Goal: Task Accomplishment & Management: Manage account settings

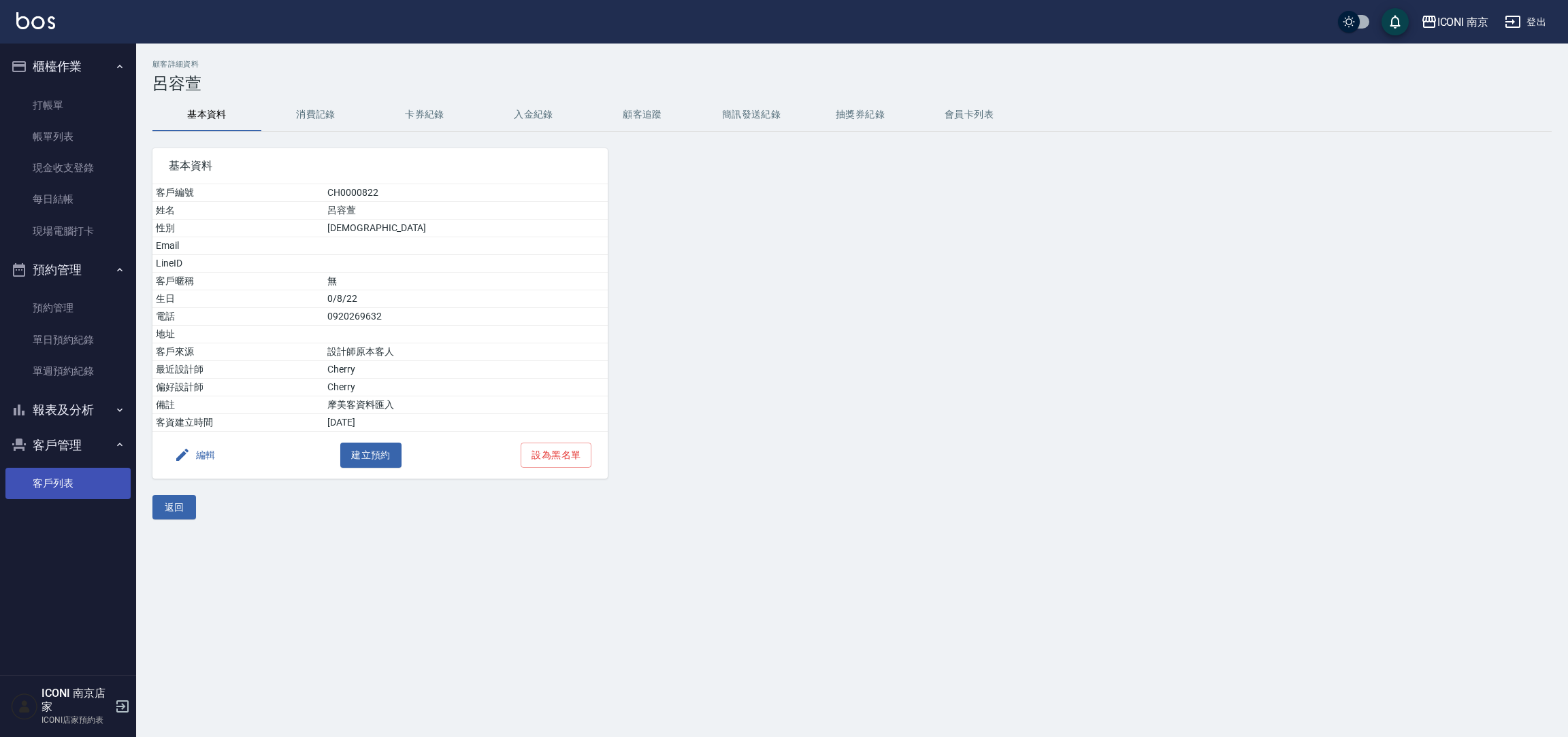
click at [86, 493] on link "客戶列表" at bounding box center [67, 484] width 125 height 31
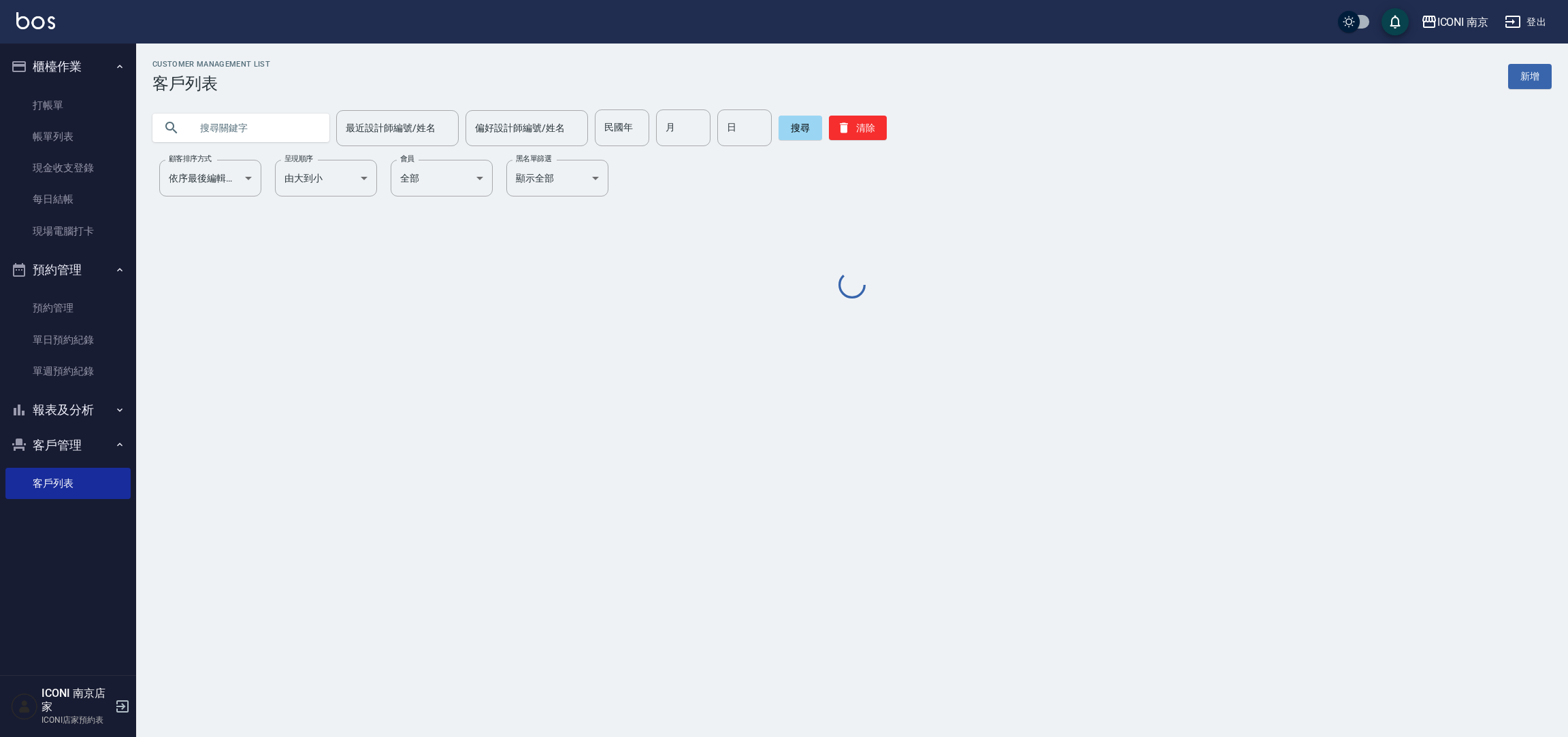
click at [248, 129] on input "text" at bounding box center [254, 128] width 128 height 37
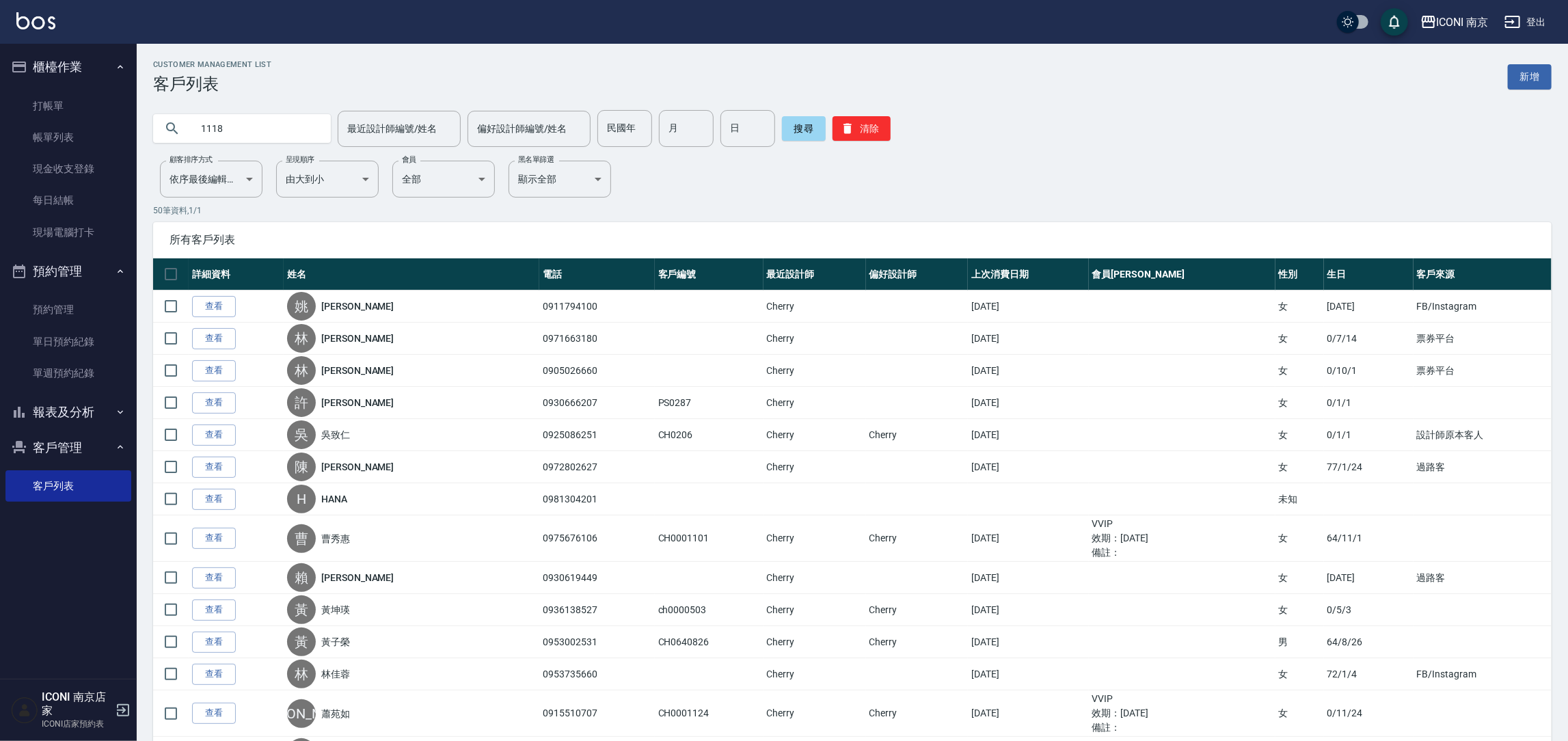
type input "1118"
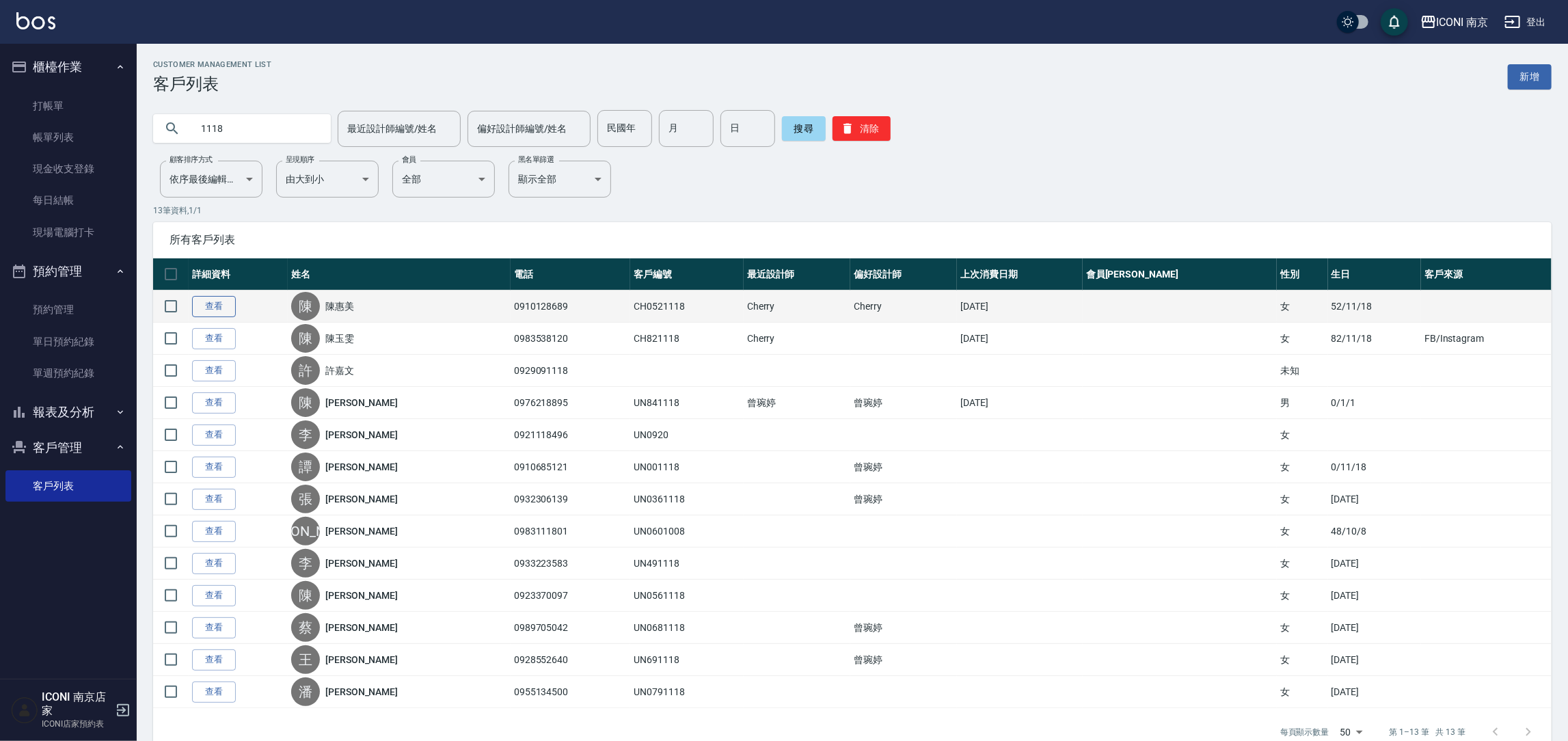
click at [211, 313] on link "查看" at bounding box center [214, 306] width 43 height 21
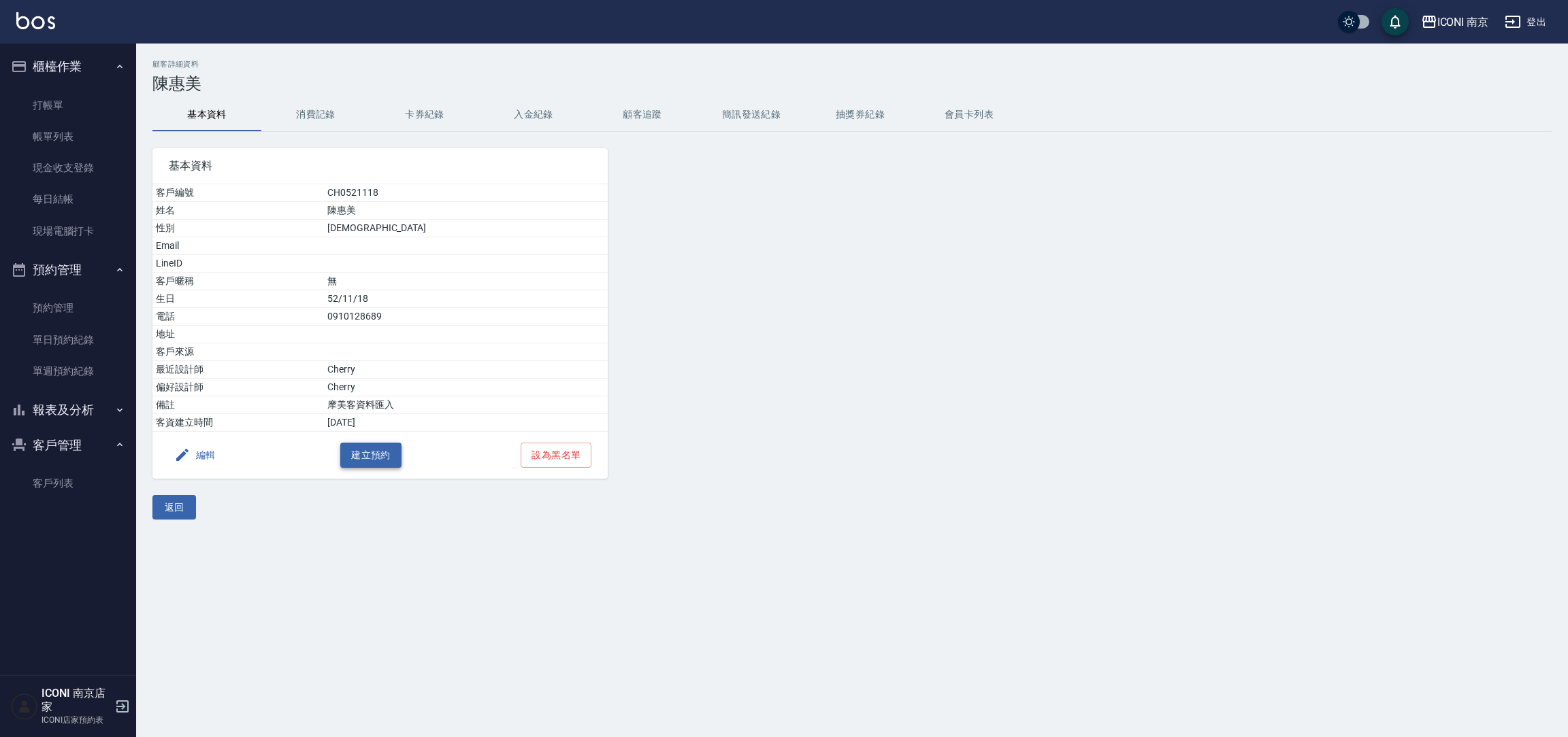
click at [378, 461] on button "建立預約" at bounding box center [370, 456] width 61 height 25
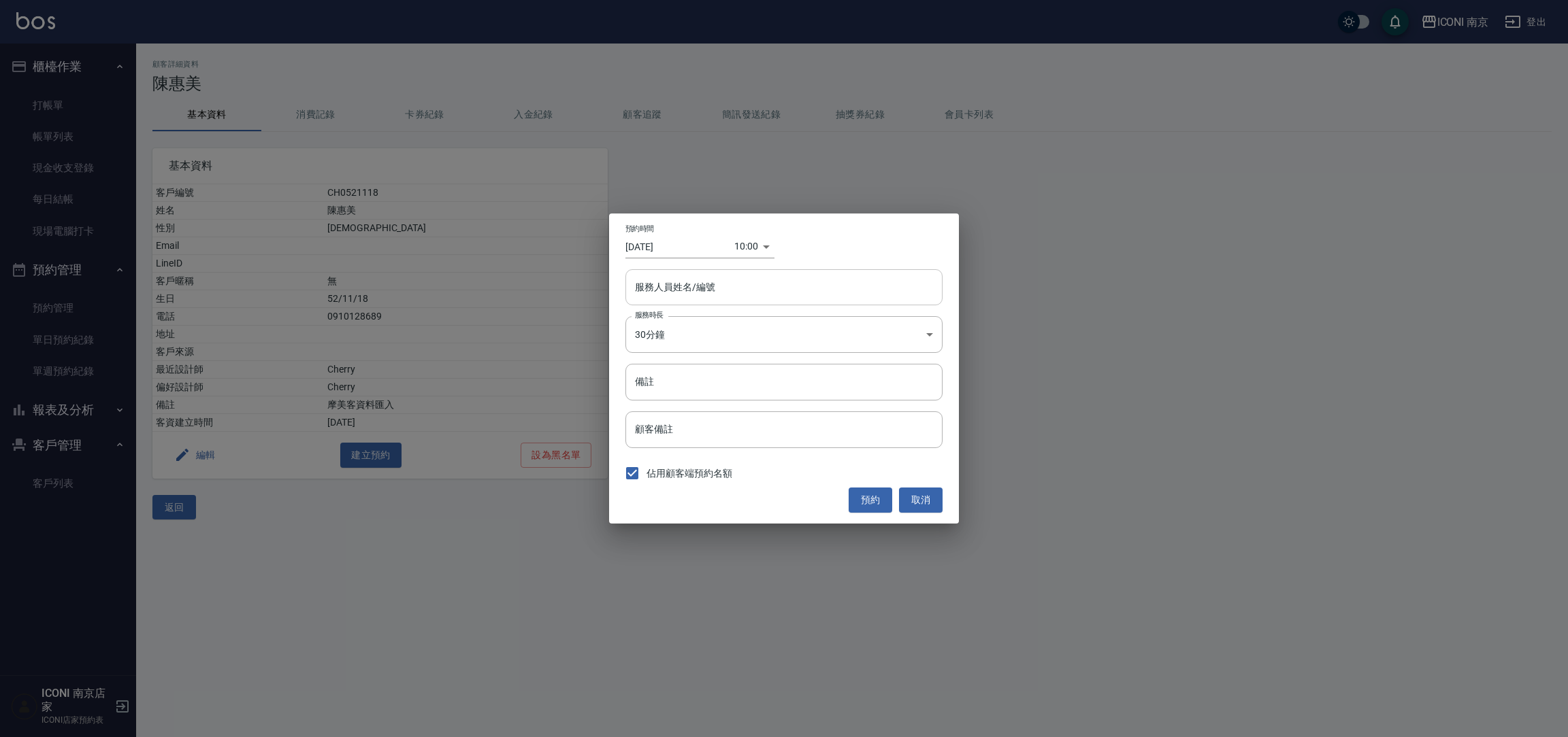
click at [771, 287] on input "服務人員姓名/編號" at bounding box center [783, 287] width 305 height 23
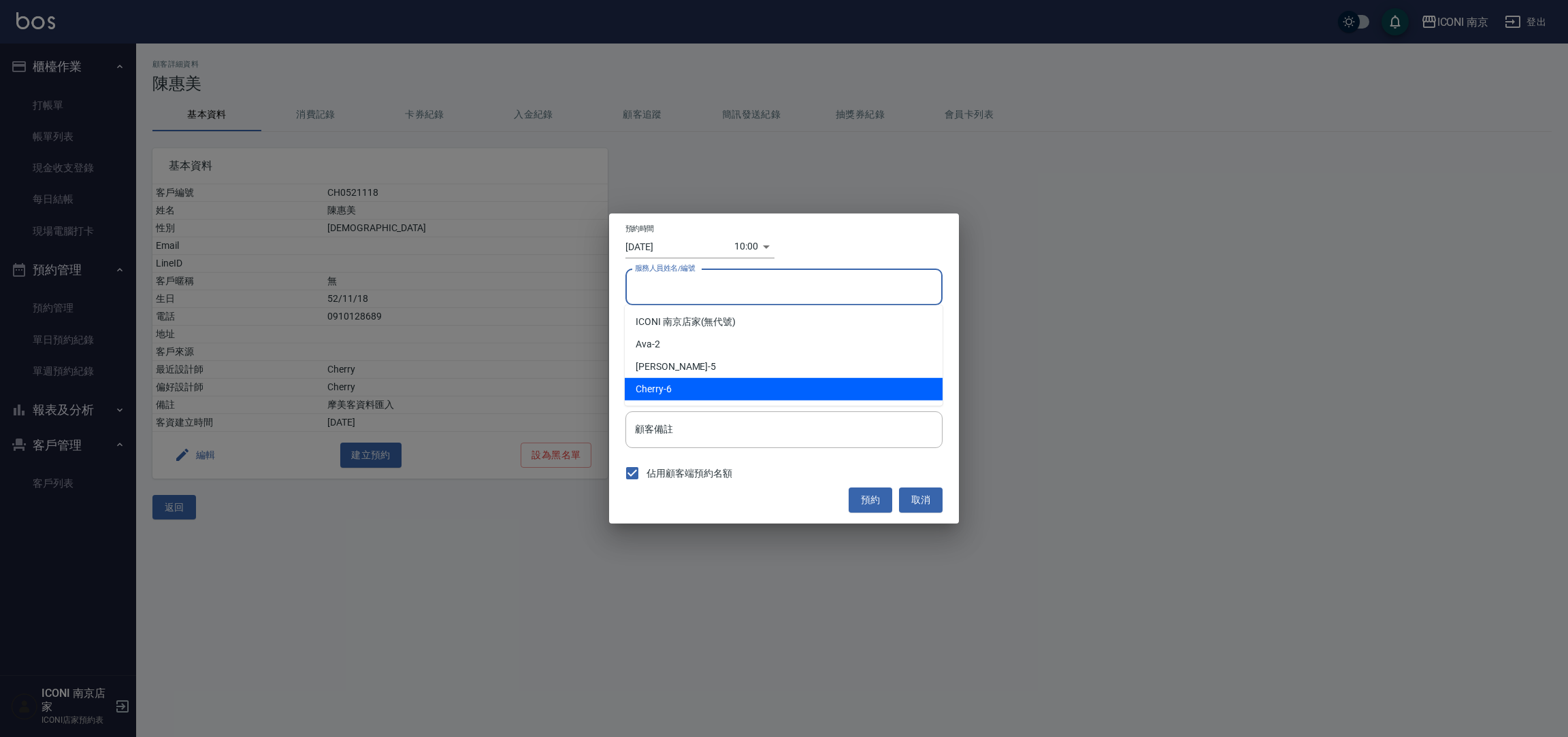
click at [683, 400] on div "Cherry -6" at bounding box center [783, 389] width 317 height 22
type input "Cherry-6"
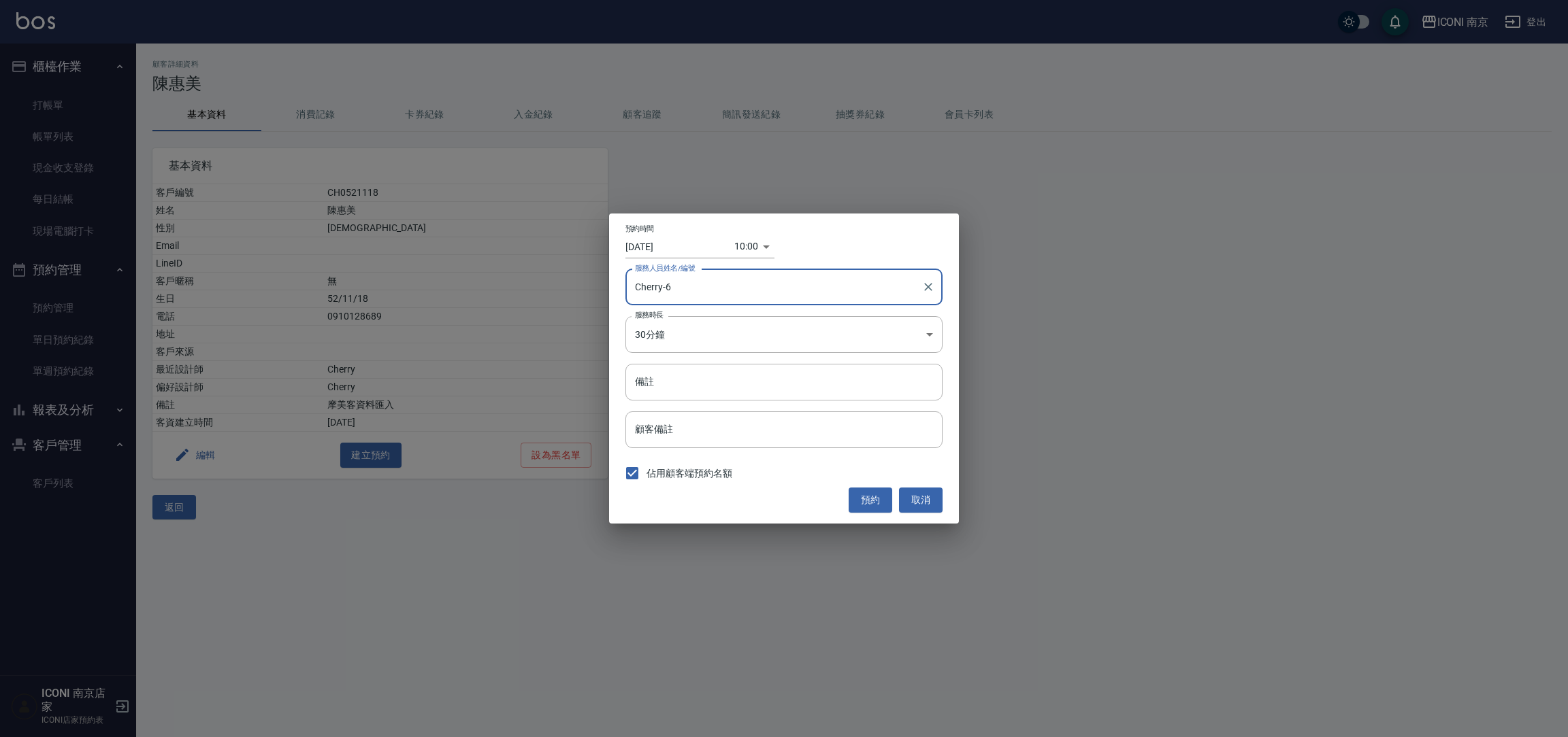
click at [680, 354] on div "預約時間 2025/09/15 10:00 1757901600000 服務人員姓名/編號 Cherry-6 服務人員姓名/編號 服務時長 30分鐘 1 服務…" at bounding box center [783, 368] width 350 height 309
click at [683, 343] on body "ICONI 南京 登出 櫃檯作業 打帳單 帳單列表 現金收支登錄 每日結帳 現場電腦打卡 預約管理 預約管理 單日預約紀錄 單週預約紀錄 報表及分析 報表目錄…" at bounding box center [784, 368] width 1568 height 737
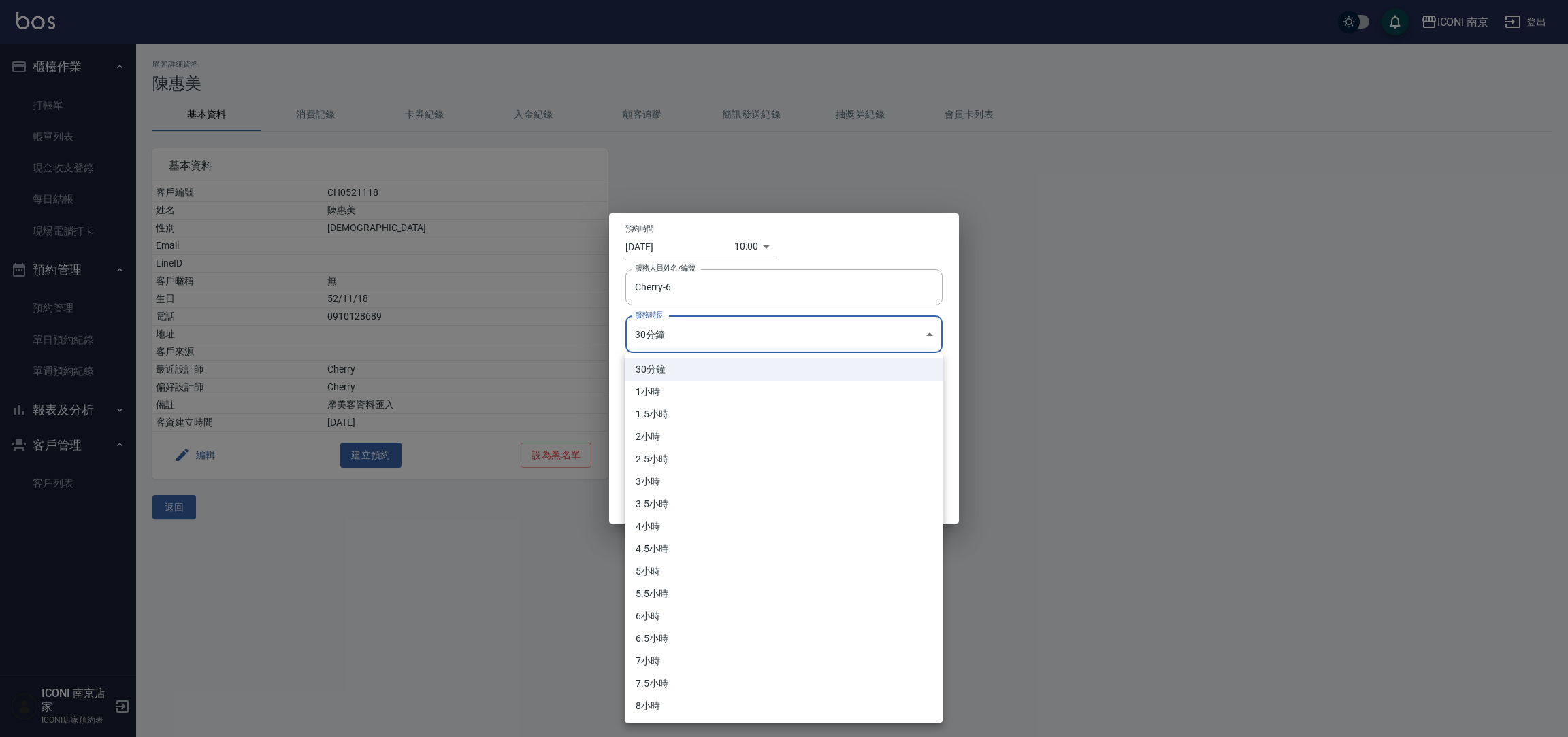
click at [761, 250] on div at bounding box center [784, 368] width 1568 height 737
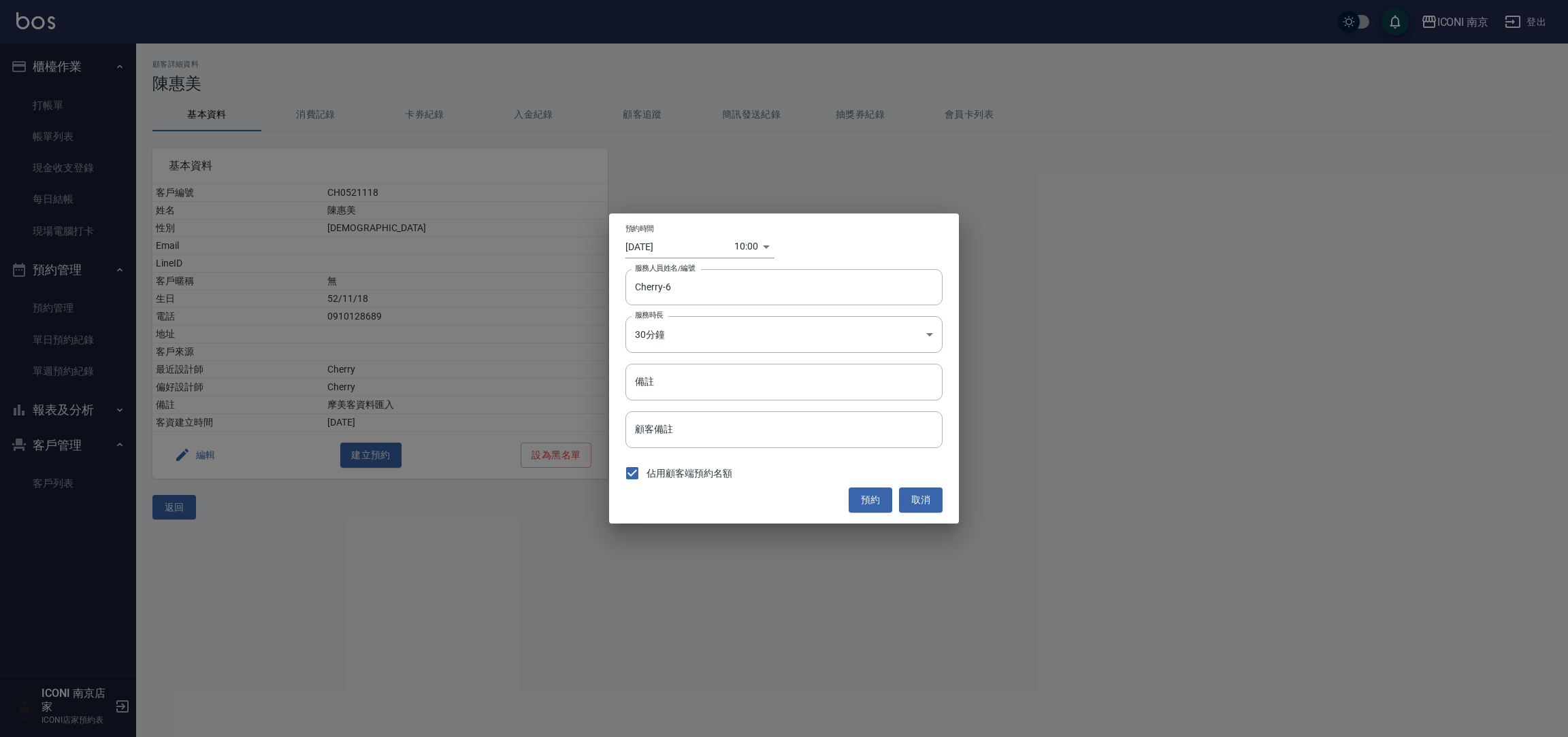
click at [752, 250] on div "30分鐘 1小時 1.5小時 2小時 2.5小時 3小時 3.5小時 4小時 4.5小時 5小時 5.5小時 6小時 6.5小時 7小時 7.5小時 8小時" at bounding box center [784, 368] width 1568 height 737
click at [750, 244] on body "ICONI 南京 登出 櫃檯作業 打帳單 帳單列表 現金收支登錄 每日結帳 現場電腦打卡 預約管理 預約管理 單日預約紀錄 單週預約紀錄 報表及分析 報表目錄…" at bounding box center [784, 368] width 1568 height 737
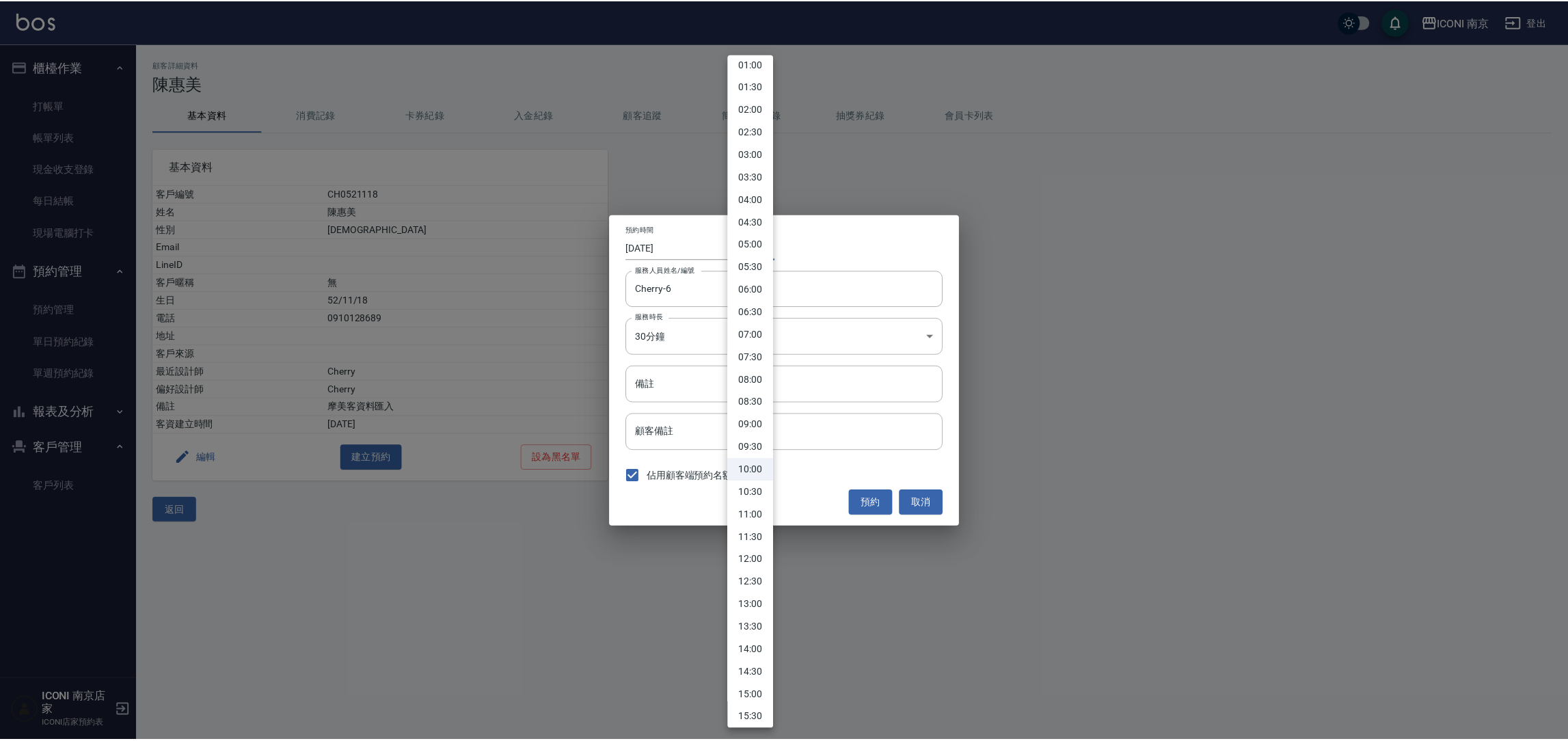
scroll to position [103, 0]
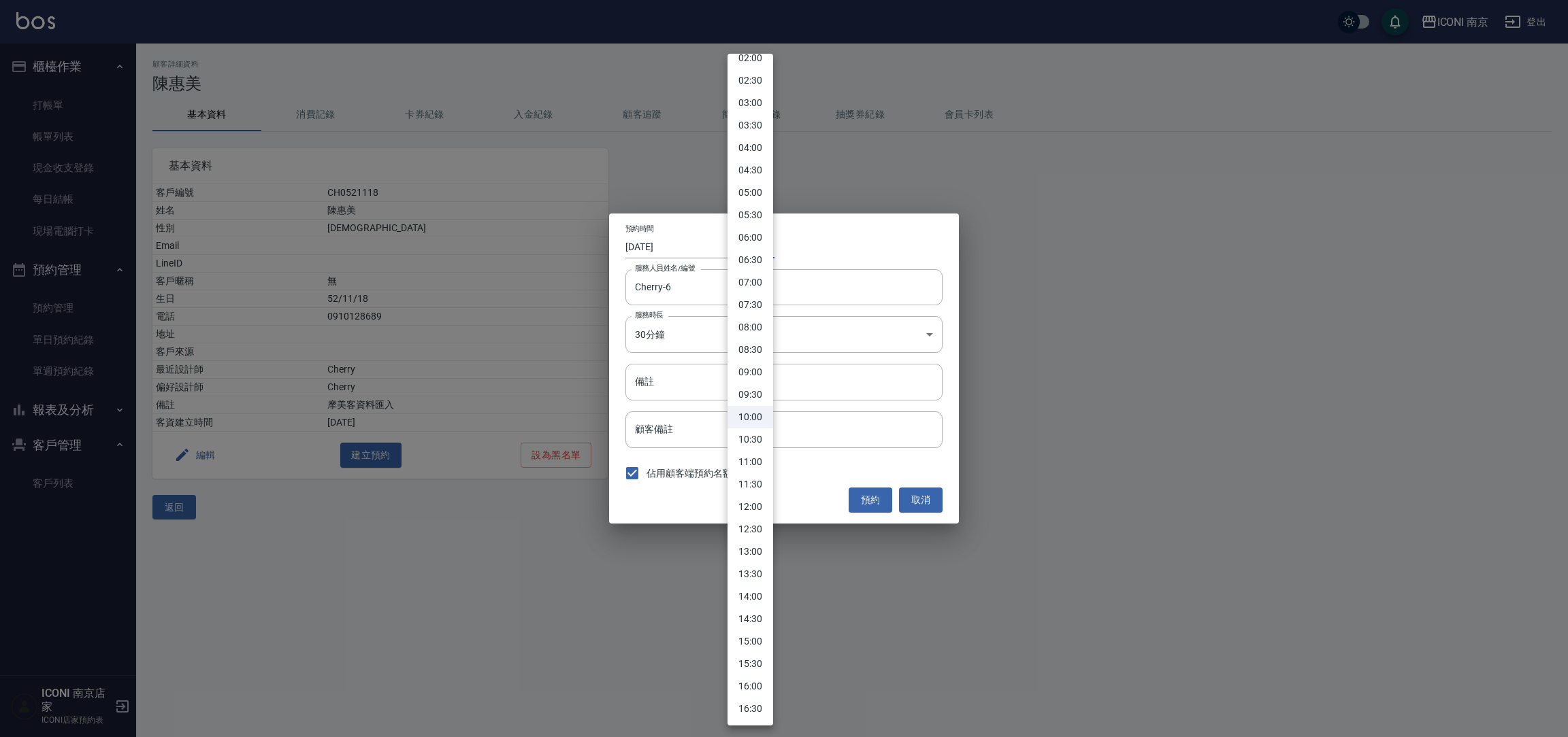
click at [756, 615] on li "14:30" at bounding box center [750, 619] width 46 height 22
type input "1757917800000"
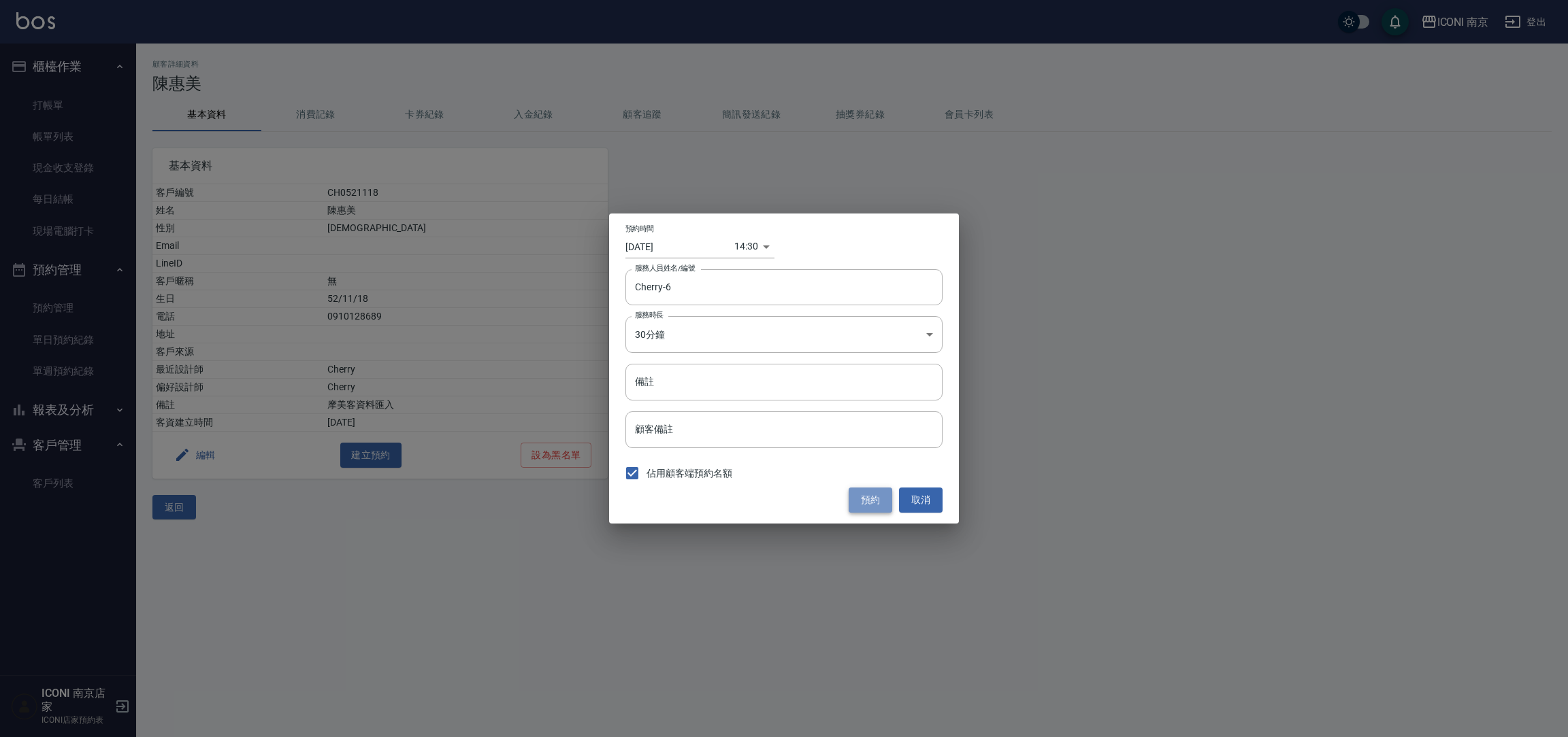
click at [863, 502] on button "預約" at bounding box center [870, 501] width 43 height 25
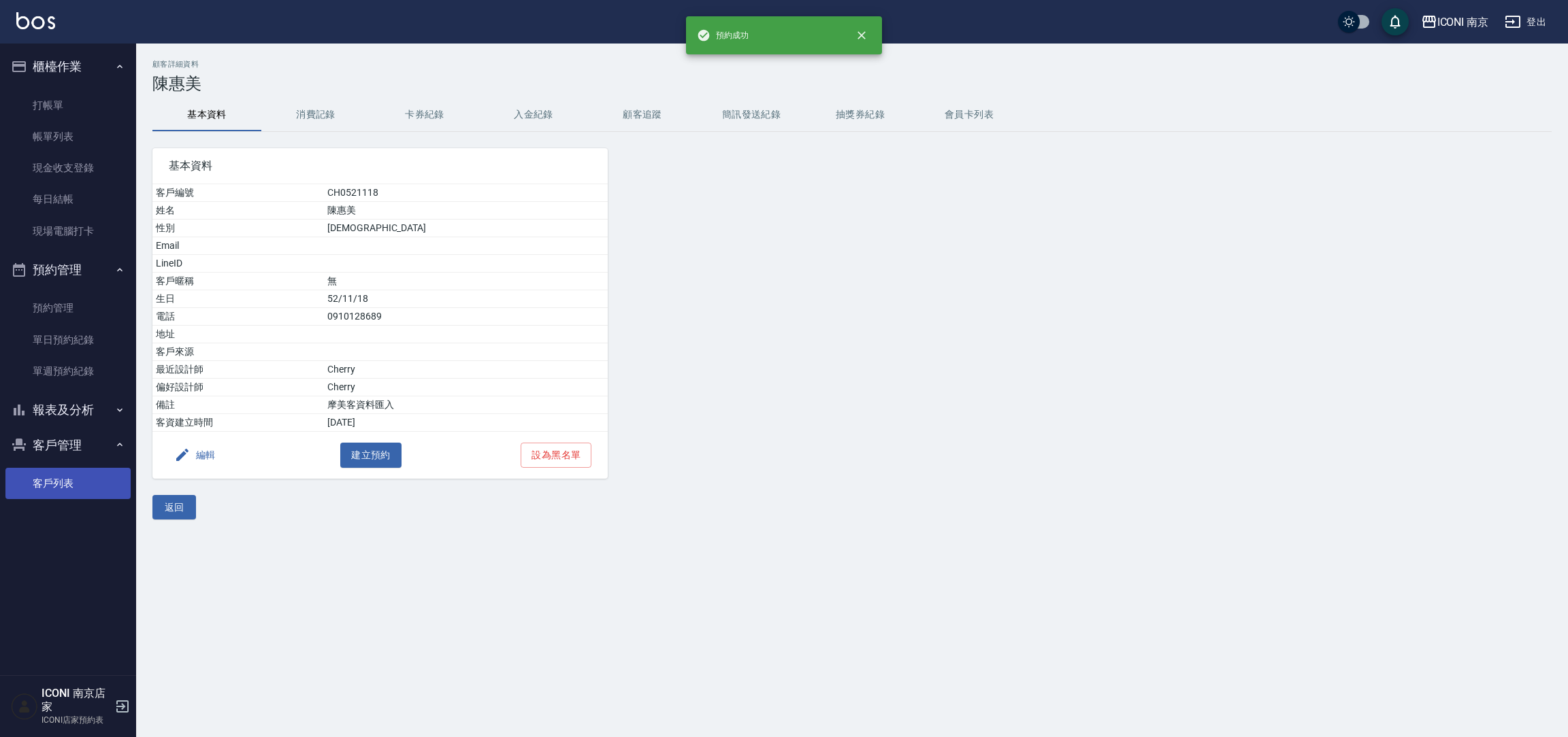
click at [58, 468] on link "客戶列表" at bounding box center [67, 484] width 125 height 31
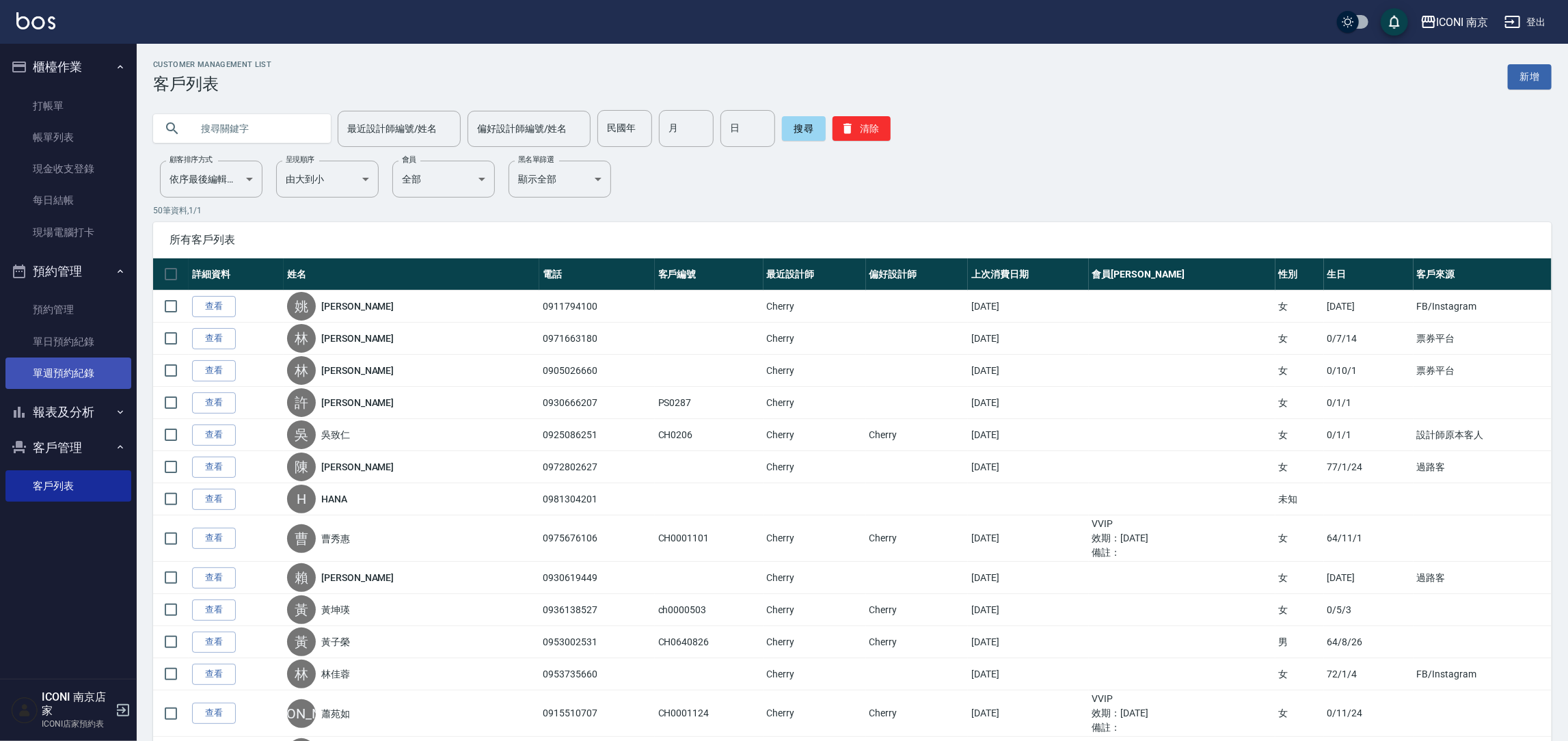
click at [74, 361] on link "單週預約紀錄" at bounding box center [68, 373] width 126 height 32
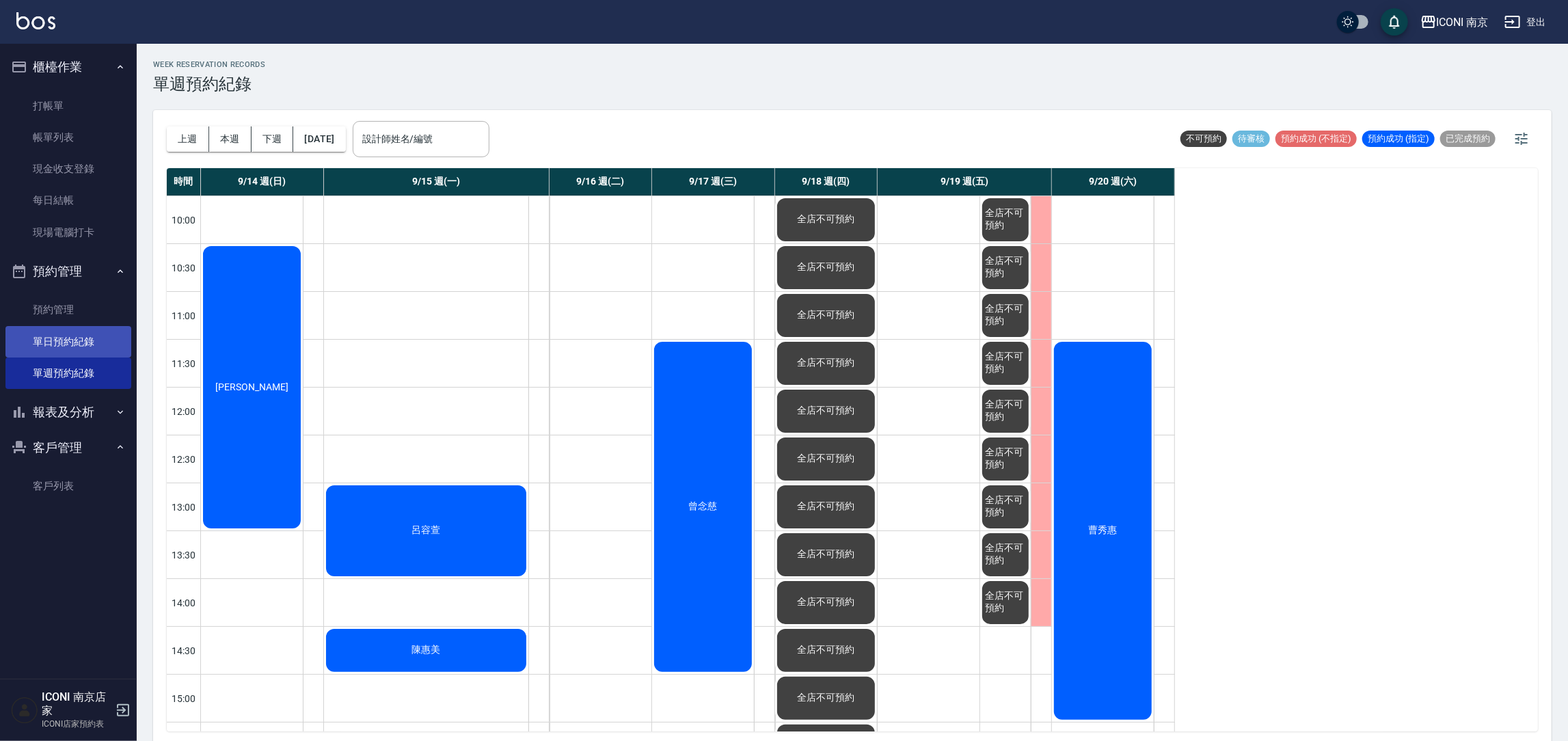
click at [69, 333] on link "單日預約紀錄" at bounding box center [68, 342] width 126 height 32
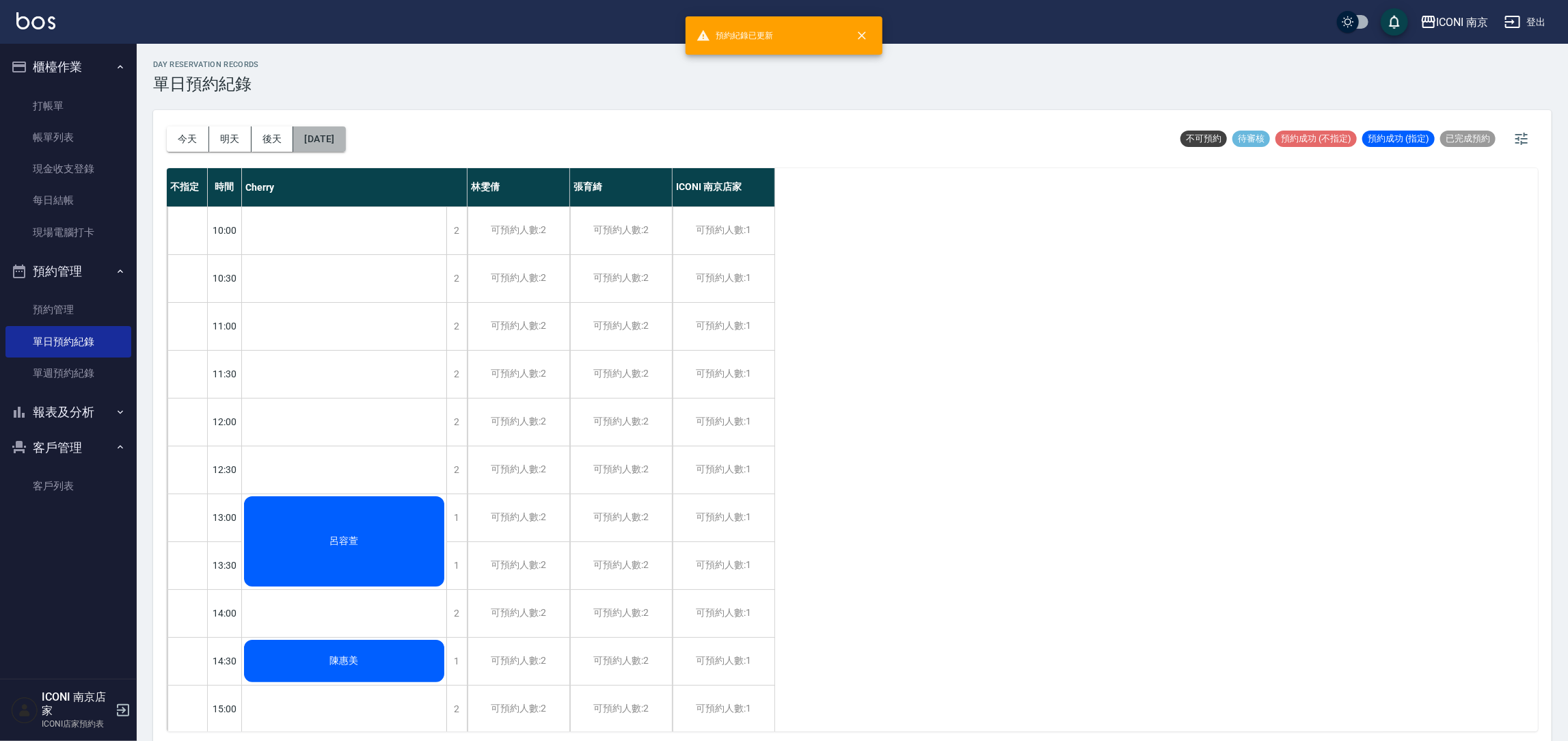
click at [331, 127] on button "2025/09/15" at bounding box center [320, 139] width 52 height 25
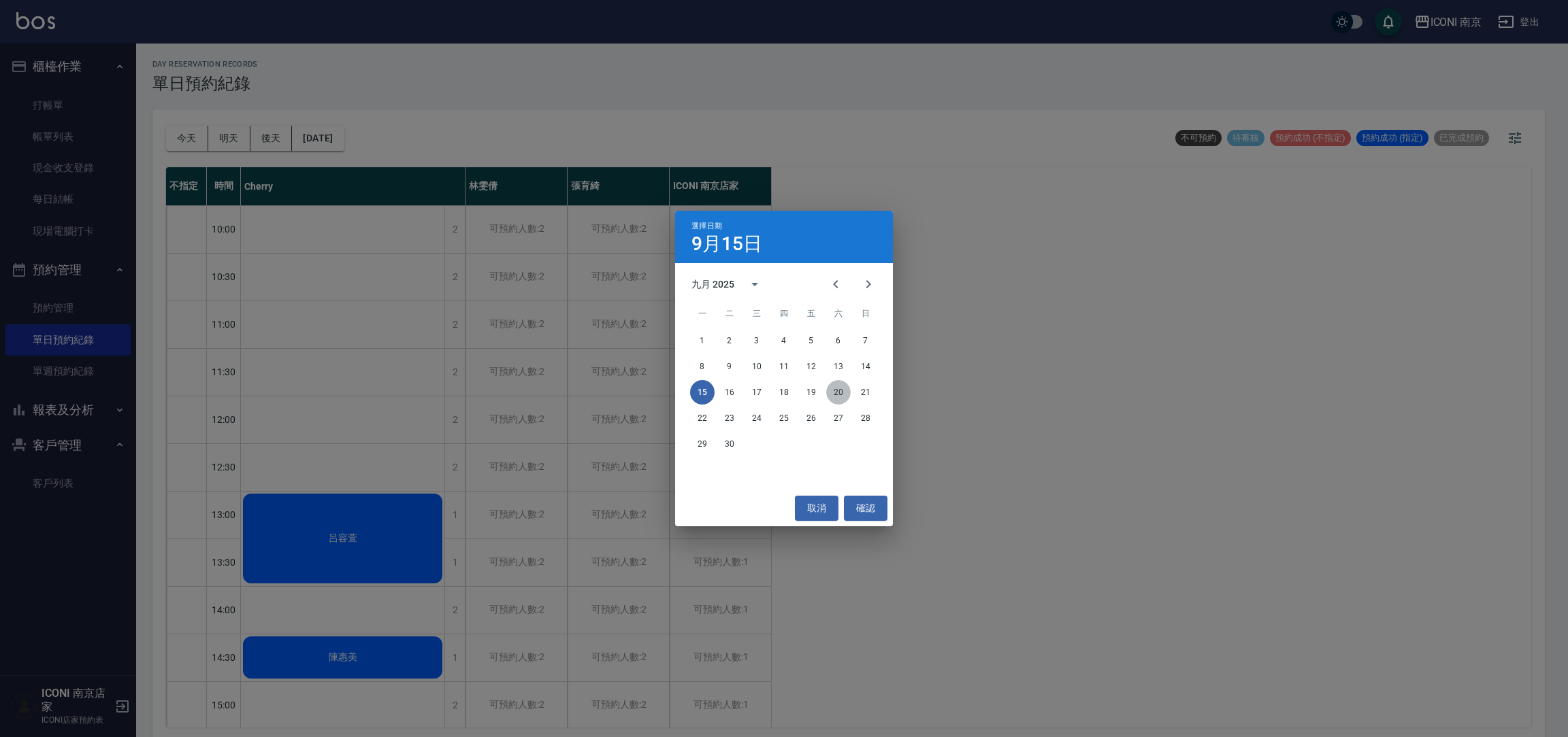
click at [838, 396] on button "20" at bounding box center [838, 392] width 24 height 24
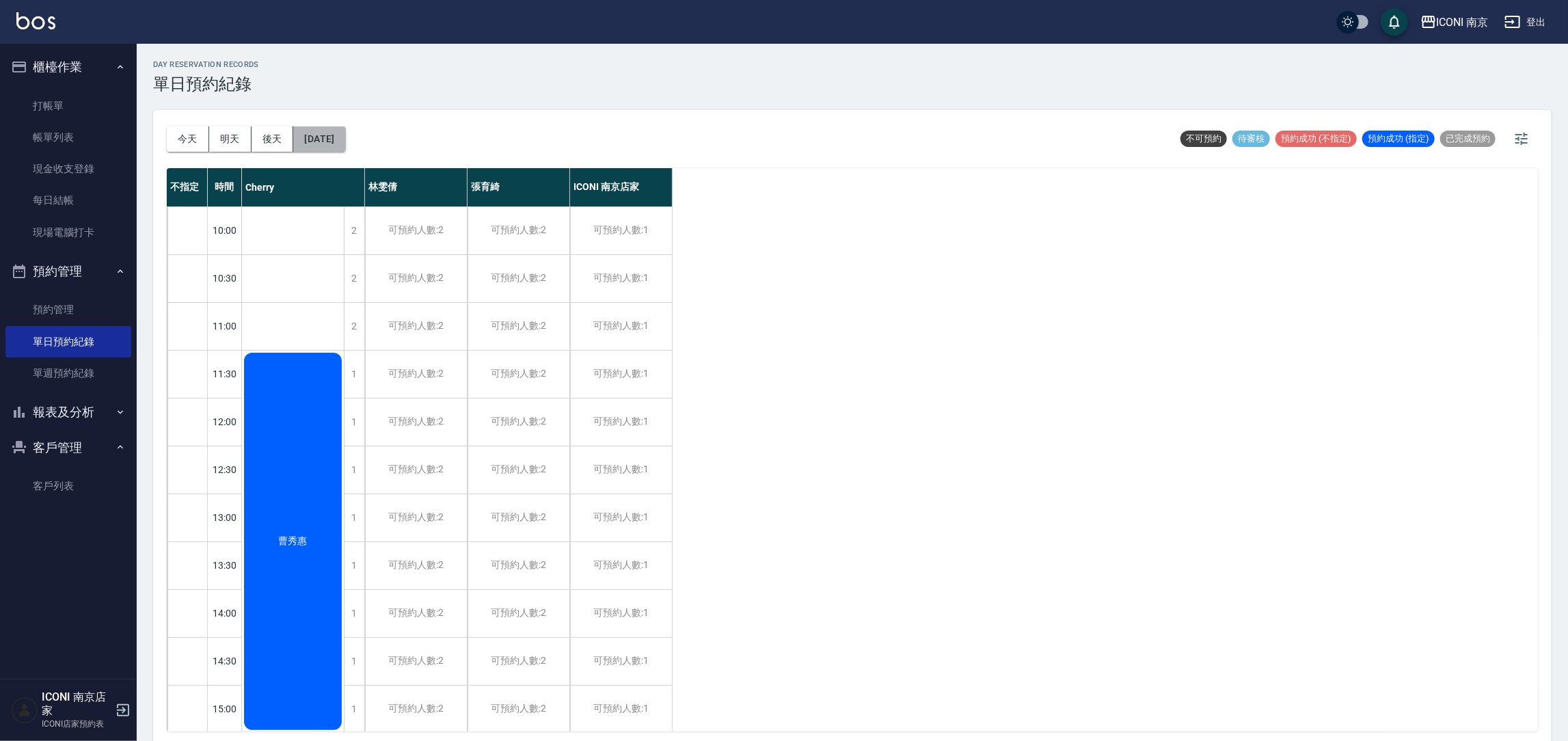
click at [340, 128] on button "2025/09/20" at bounding box center [320, 139] width 52 height 25
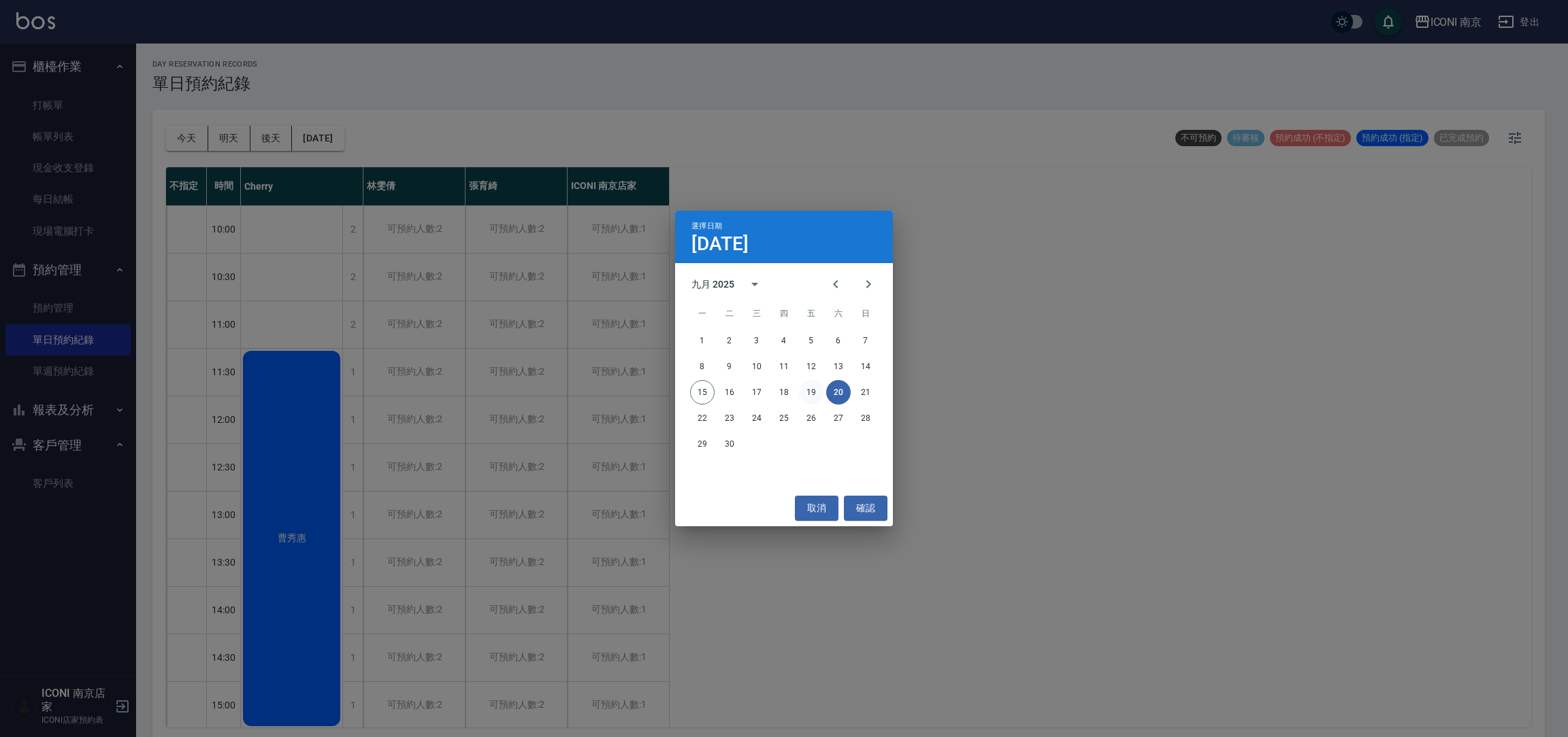
click at [810, 388] on button "19" at bounding box center [810, 392] width 24 height 24
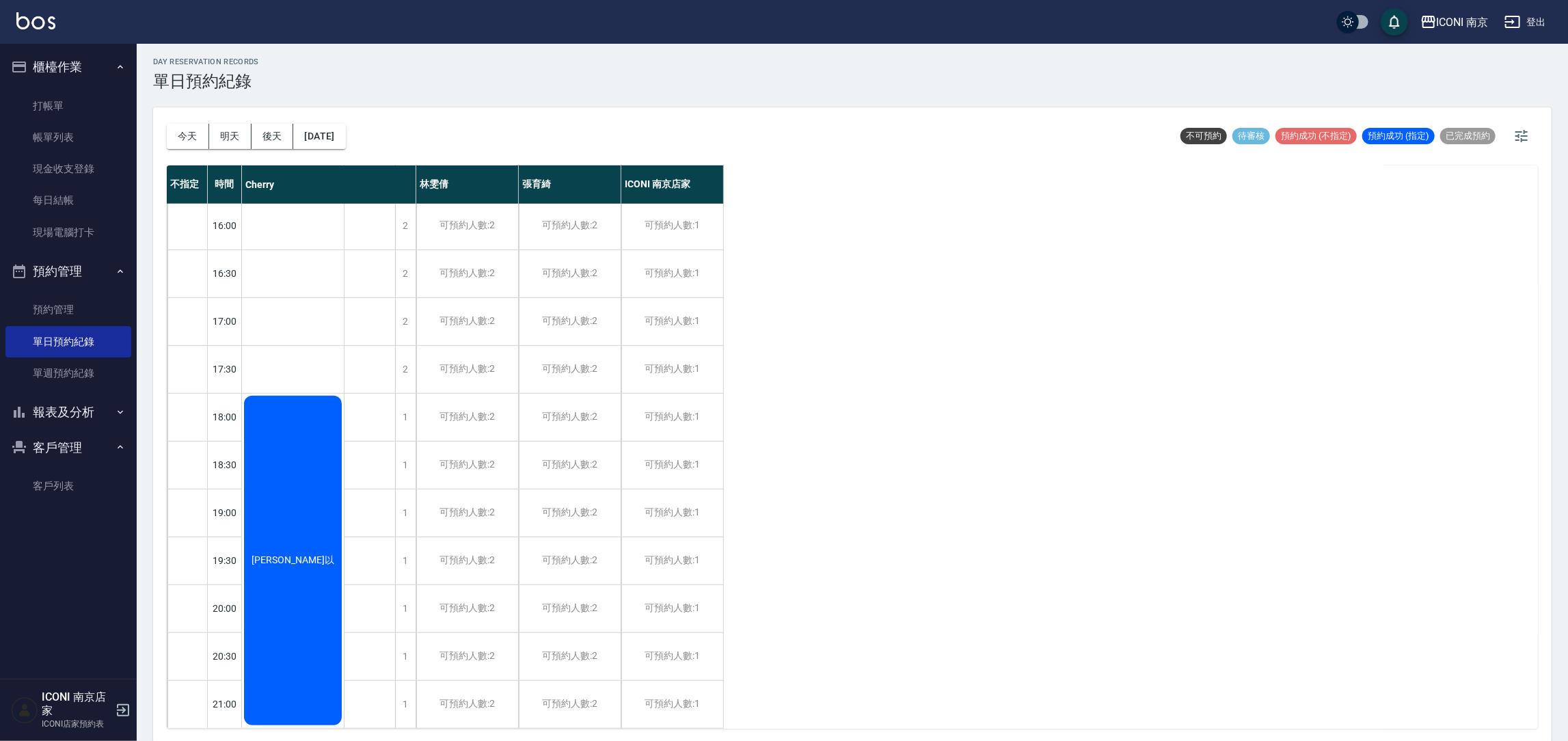
scroll to position [4, 0]
click at [321, 146] on button "2025/09/19" at bounding box center [320, 136] width 52 height 25
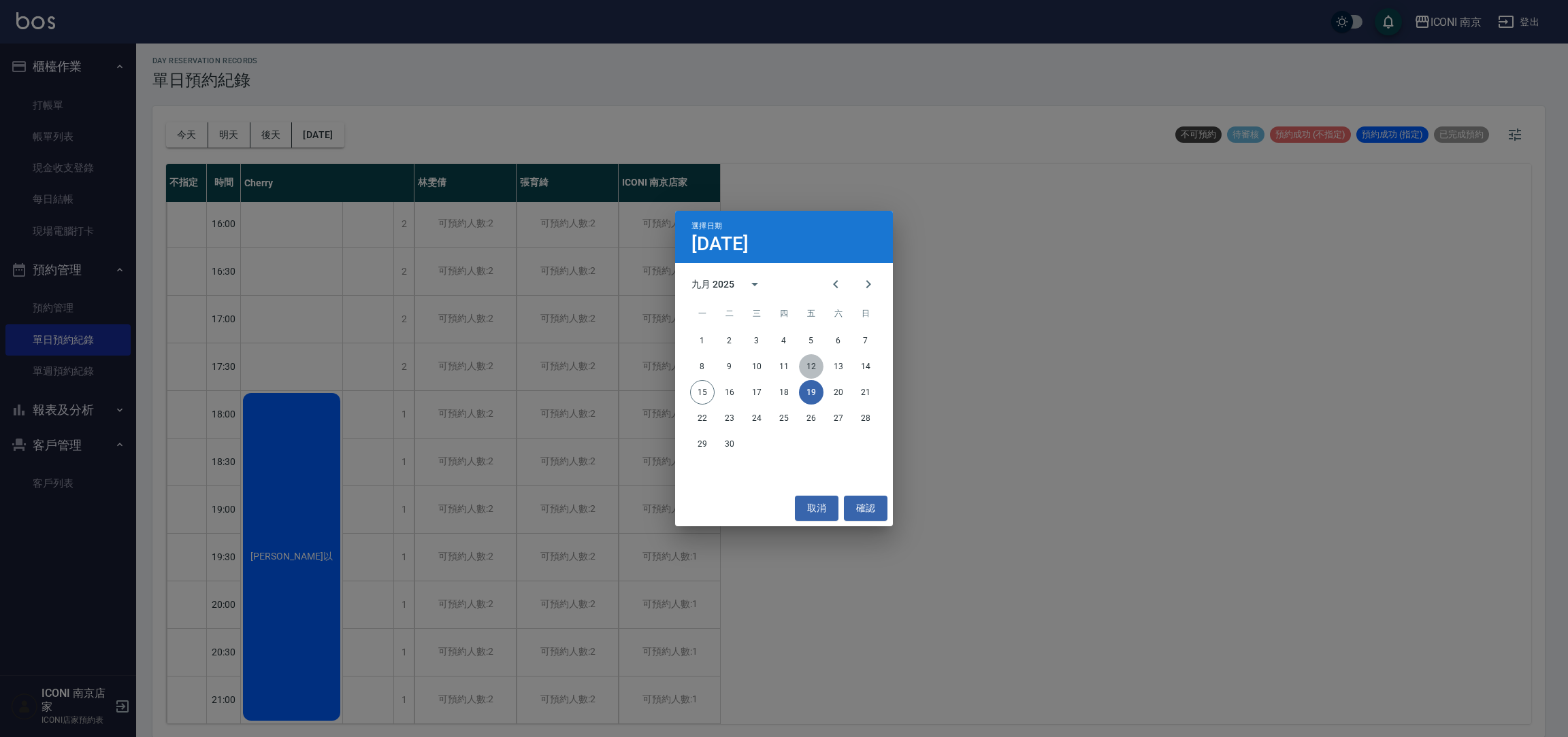
click at [813, 365] on button "12" at bounding box center [810, 366] width 24 height 24
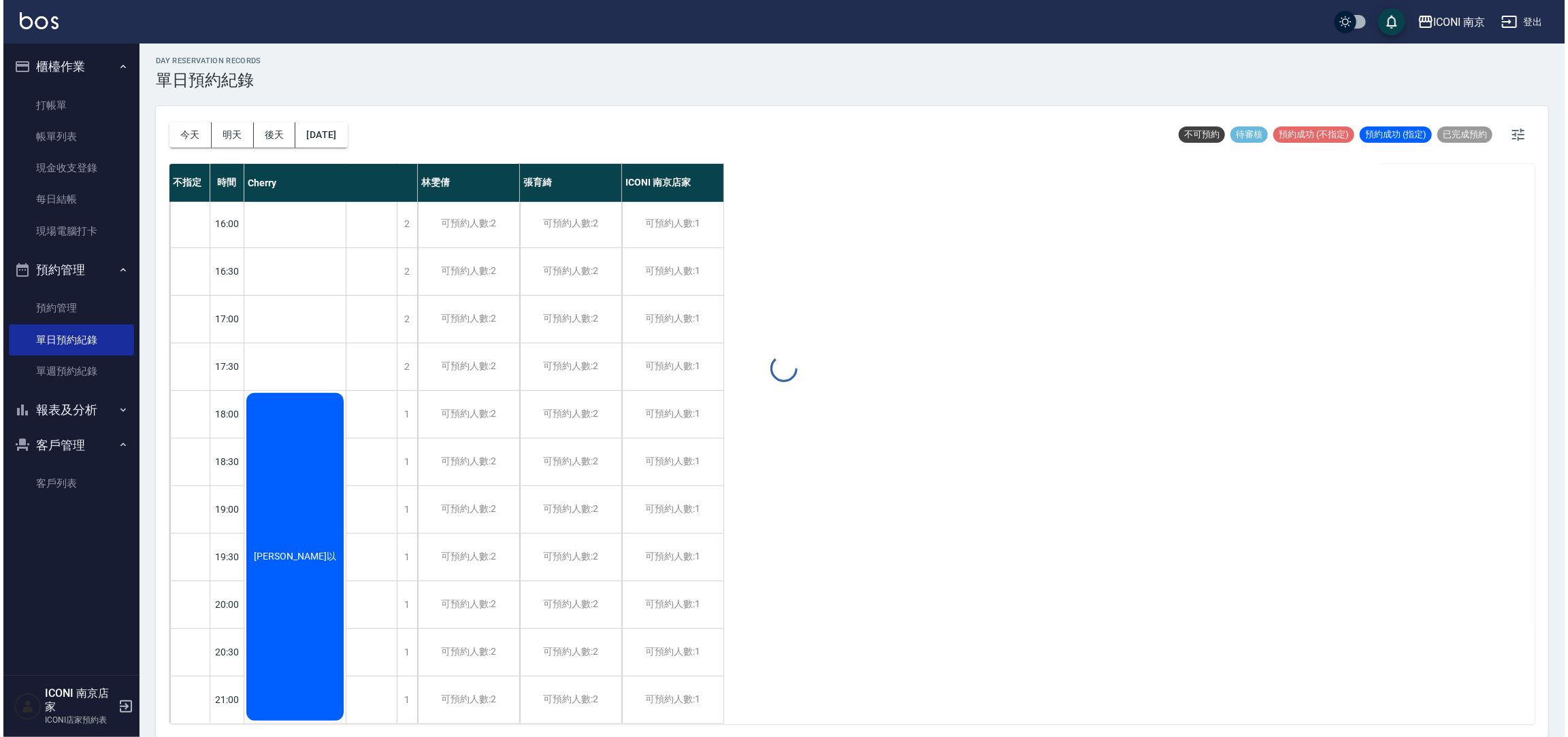
scroll to position [541, 0]
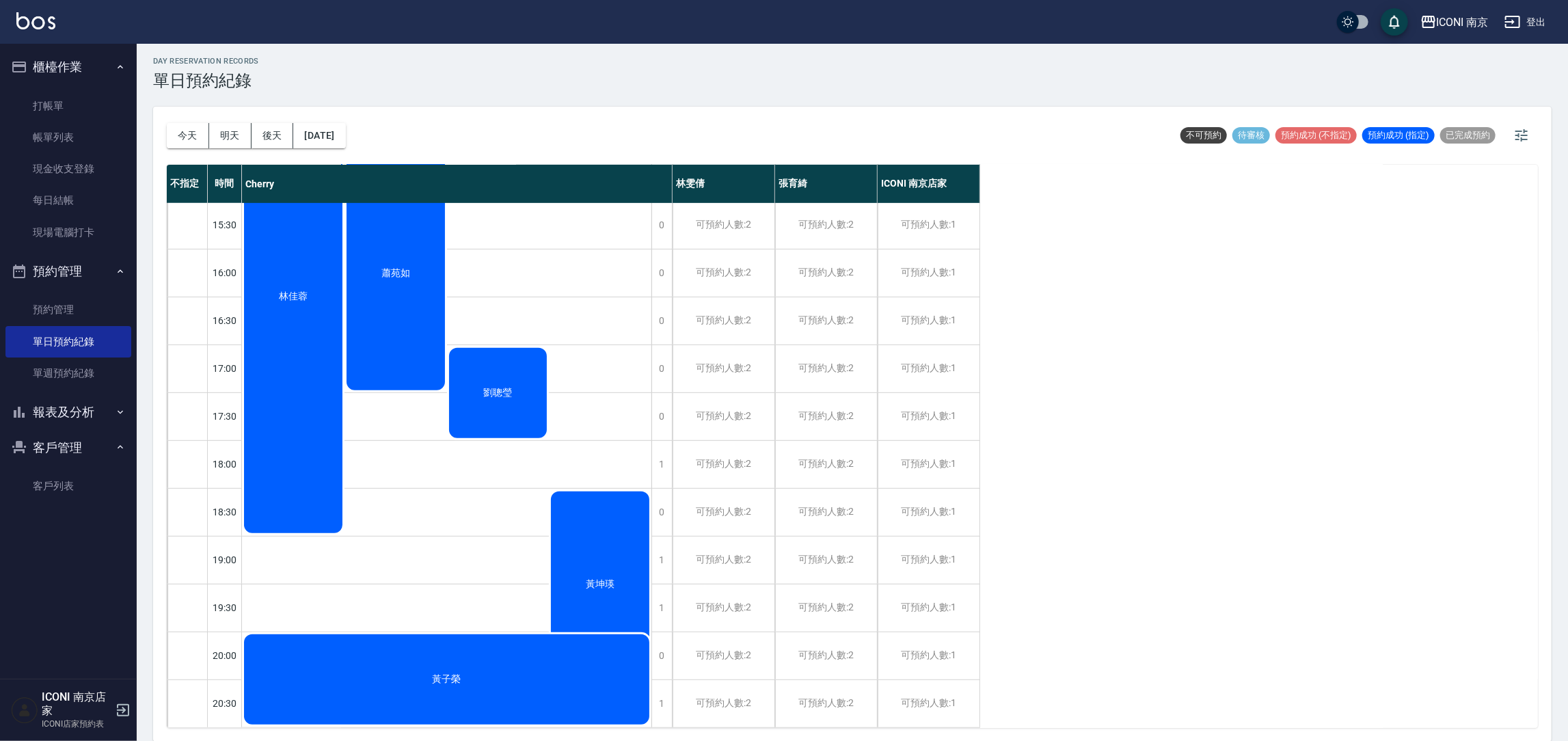
click at [479, 392] on div "劉聰瑩" at bounding box center [499, 393] width 103 height 94
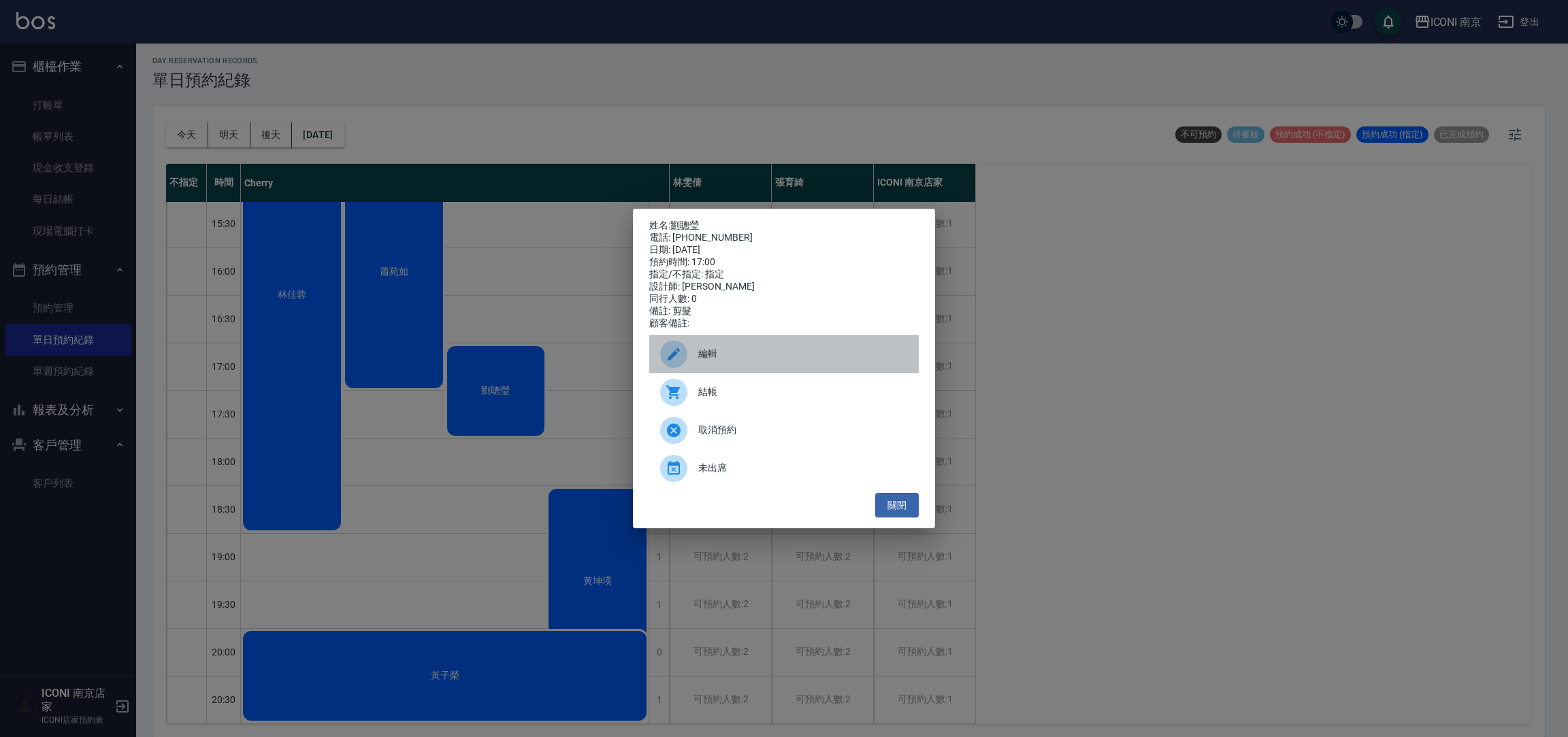
click at [668, 359] on icon at bounding box center [673, 354] width 16 height 16
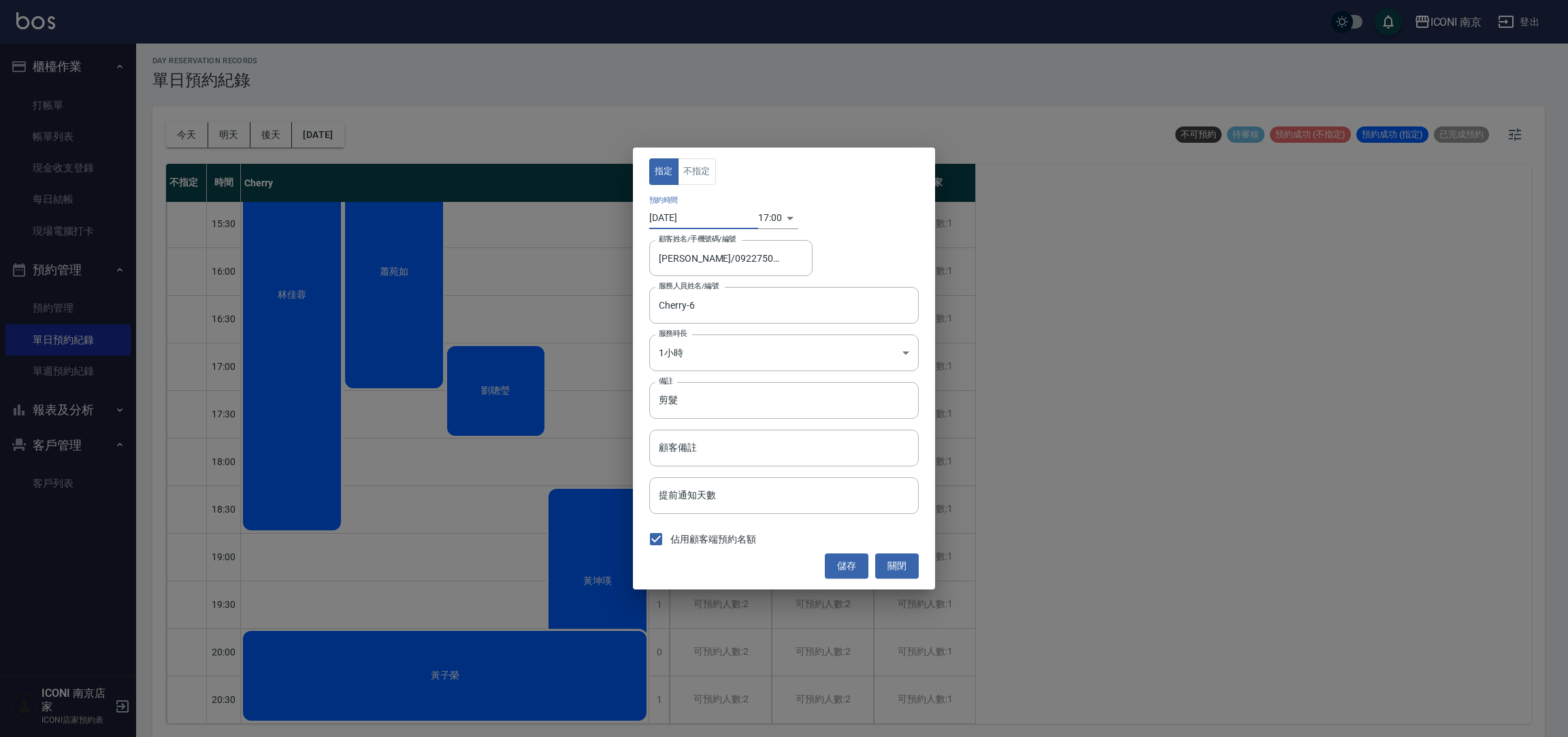
click at [693, 217] on input "2025/09/12" at bounding box center [703, 218] width 109 height 22
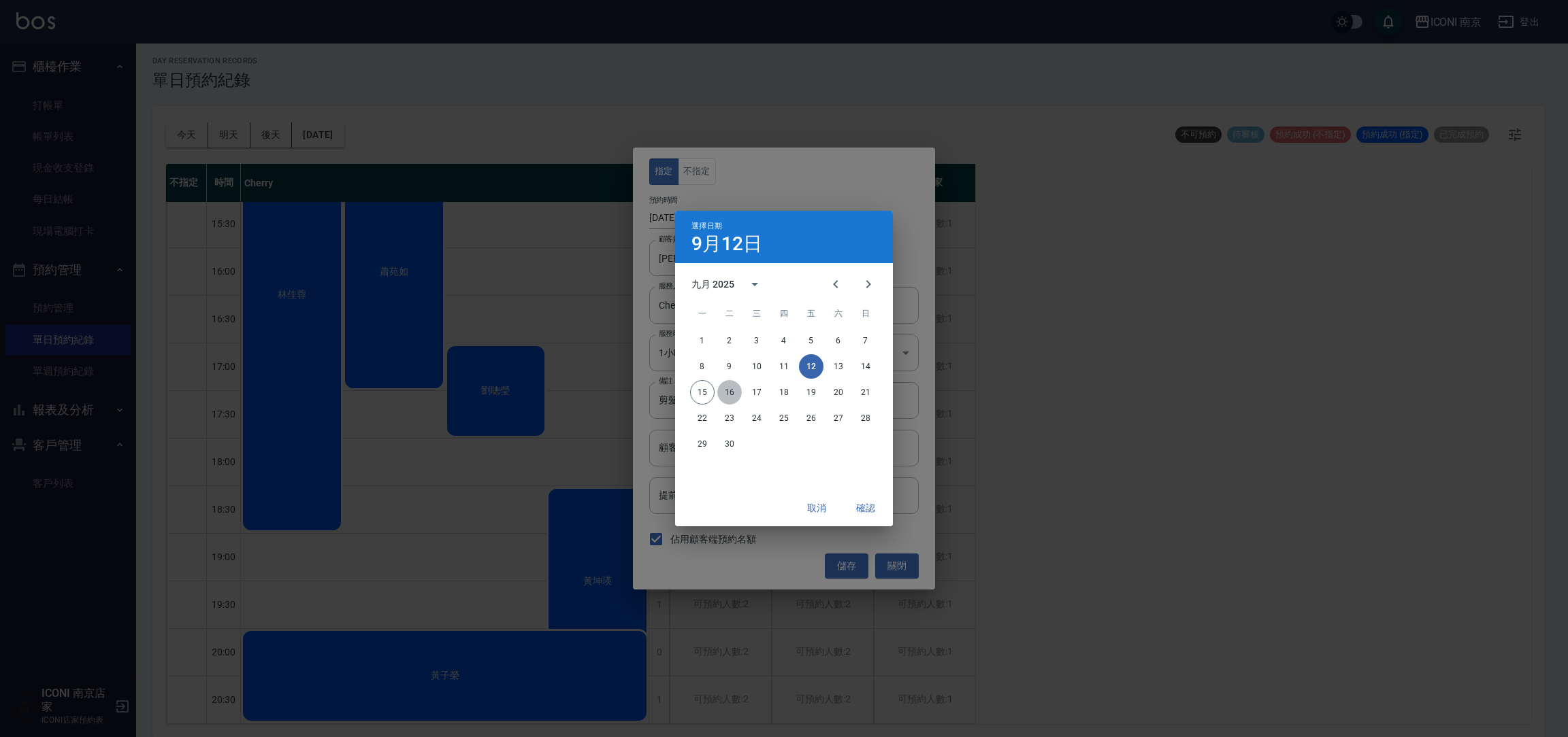
click at [728, 387] on button "16" at bounding box center [729, 392] width 24 height 24
type input "2025/09/16"
drag, startPoint x: 869, startPoint y: 515, endPoint x: 860, endPoint y: 501, distance: 16.6
click at [870, 515] on button "確認" at bounding box center [865, 509] width 43 height 25
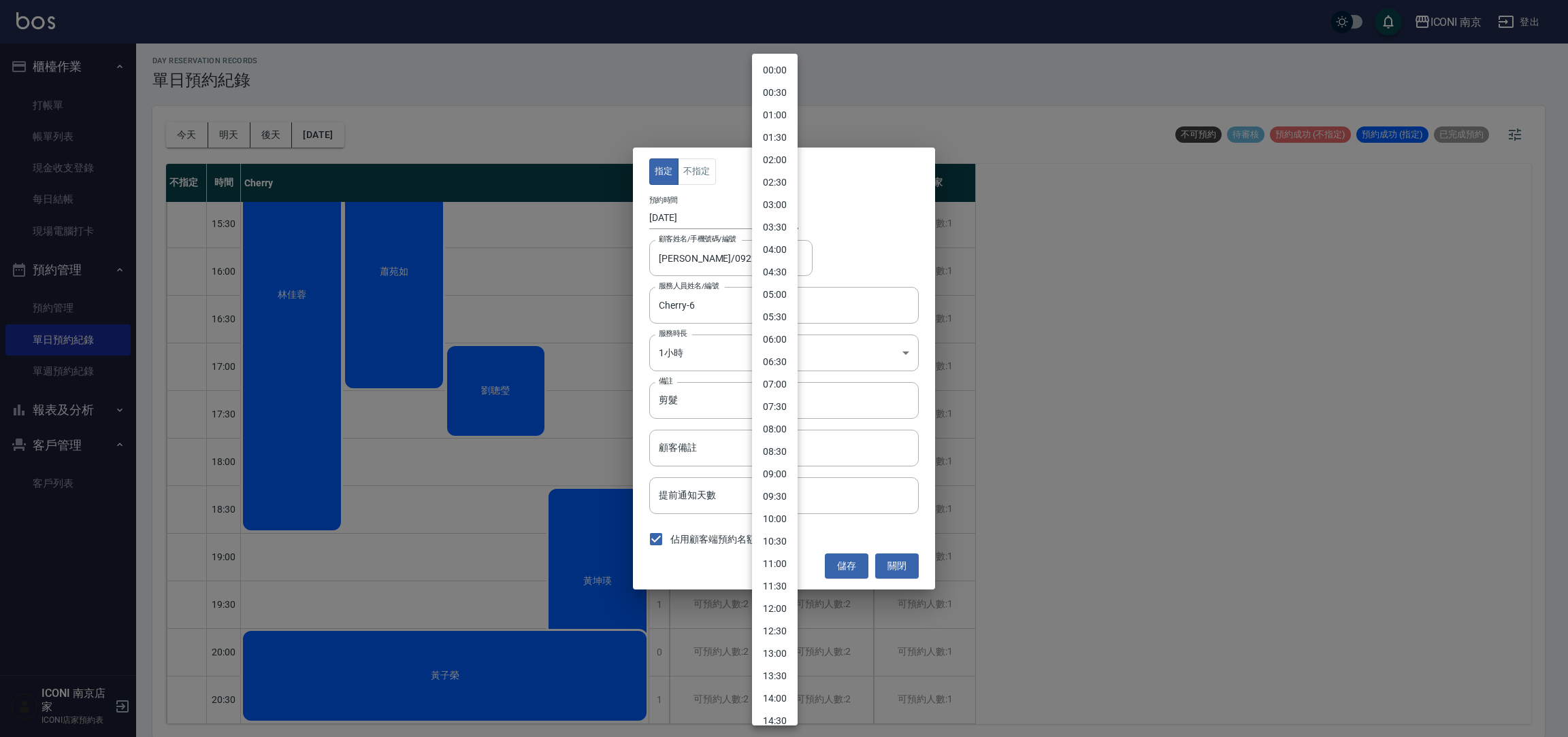
click at [774, 217] on body "ICONI 南京 登出 櫃檯作業 打帳單 帳單列表 現金收支登錄 每日結帳 現場電腦打卡 預約管理 預約管理 單日預約紀錄 單週預約紀錄 報表及分析 報表目錄…" at bounding box center [784, 367] width 1568 height 741
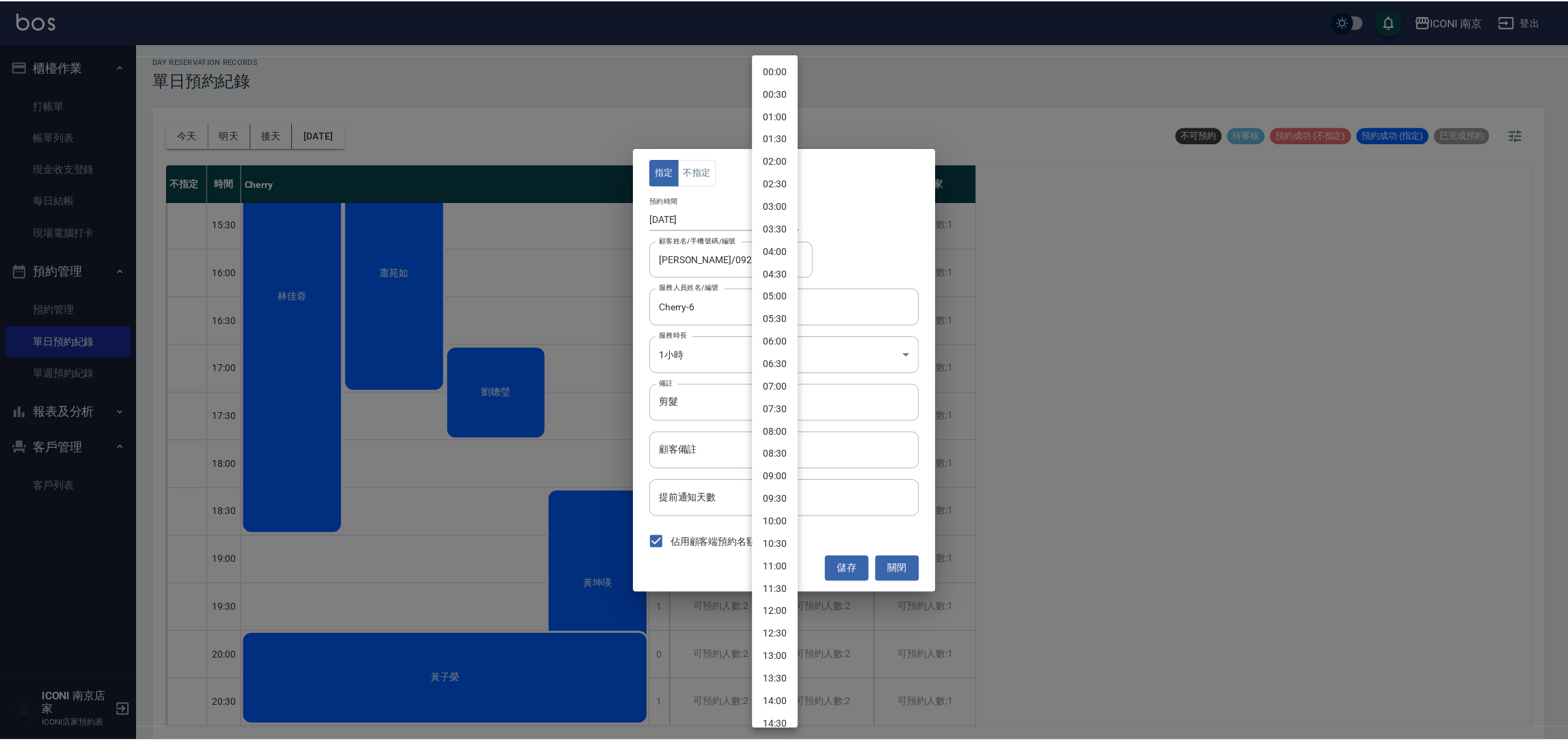
scroll to position [417, 0]
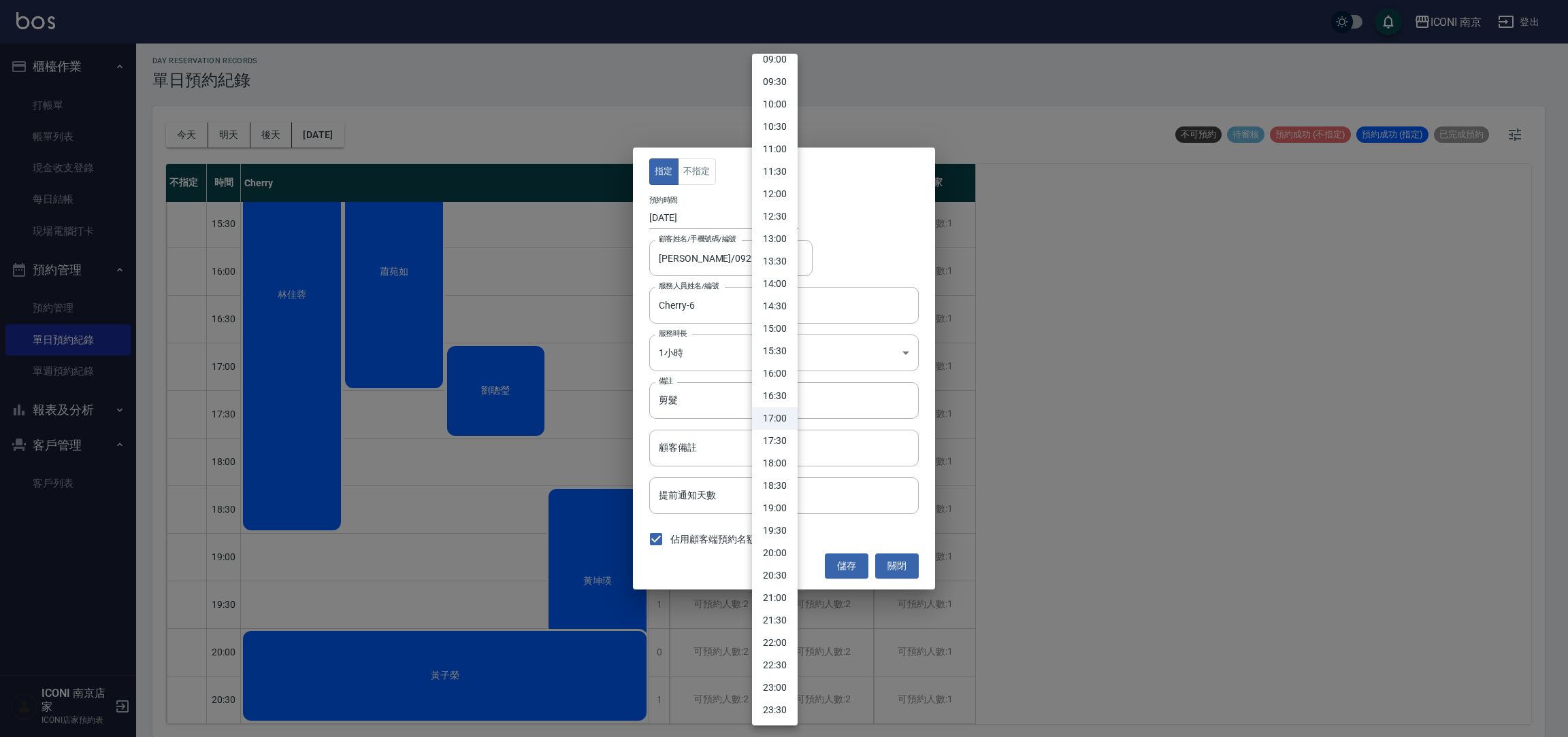
click at [777, 491] on li "18:30" at bounding box center [774, 485] width 46 height 22
type input "1758018600000"
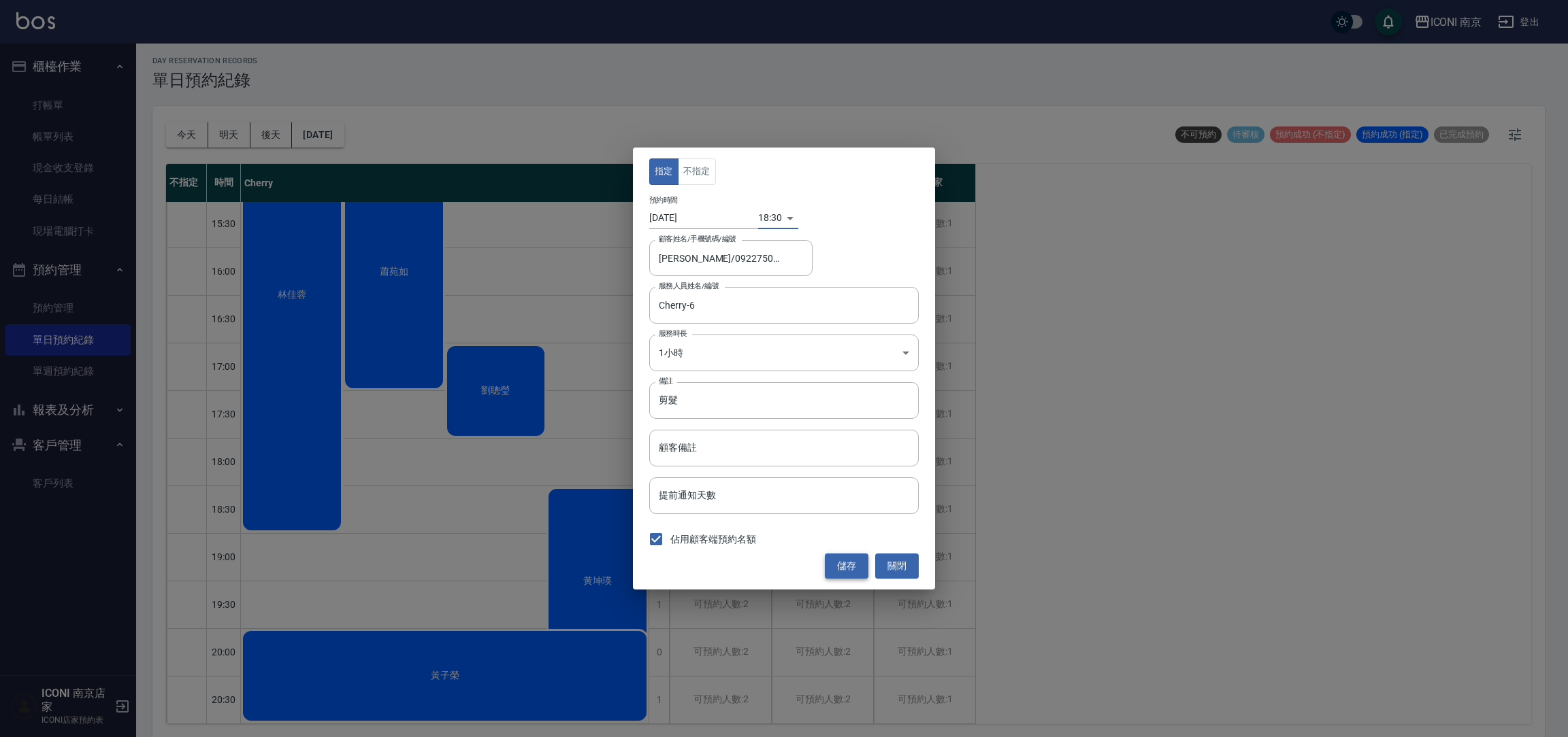
click at [846, 566] on button "儲存" at bounding box center [846, 566] width 43 height 25
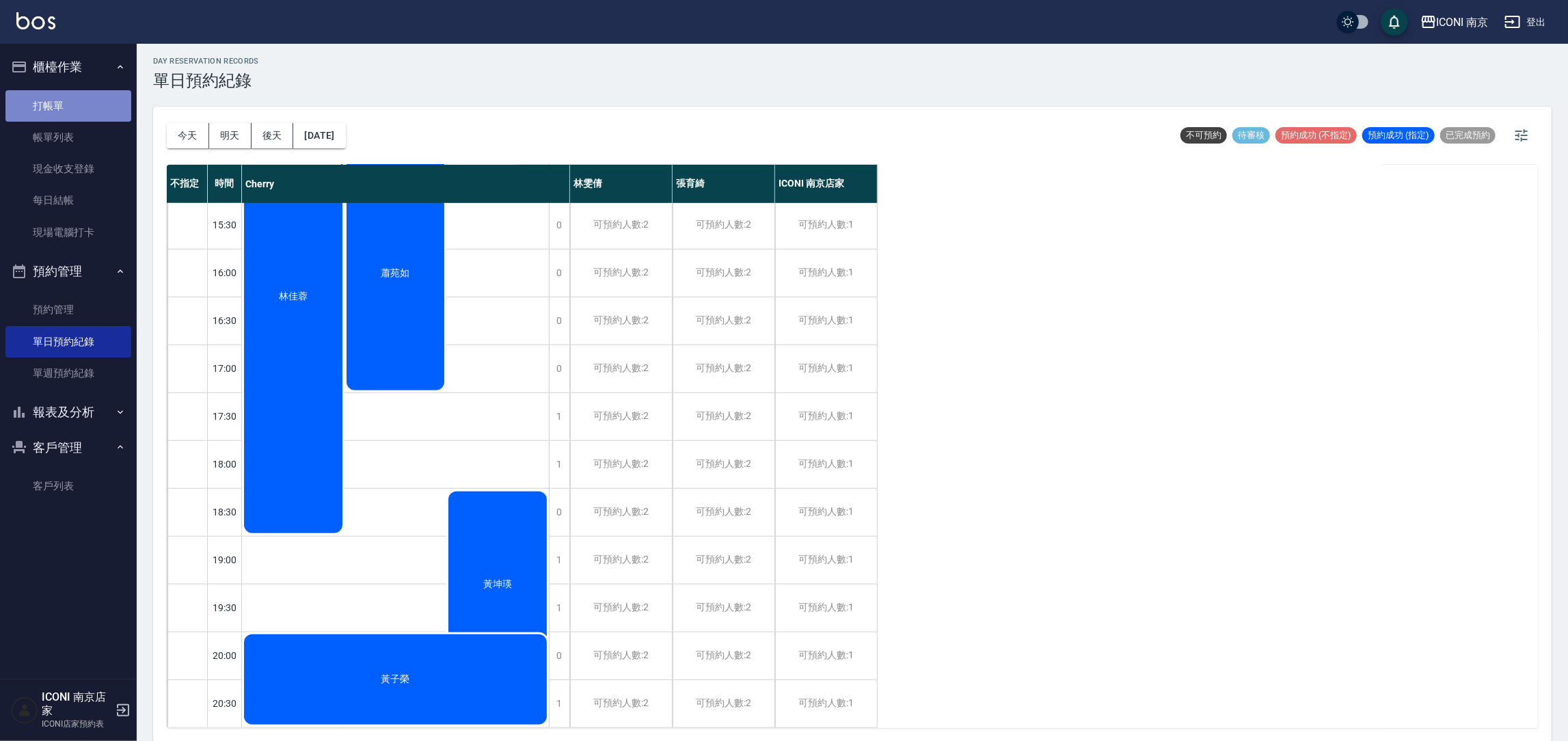
click at [80, 103] on link "打帳單" at bounding box center [68, 106] width 126 height 32
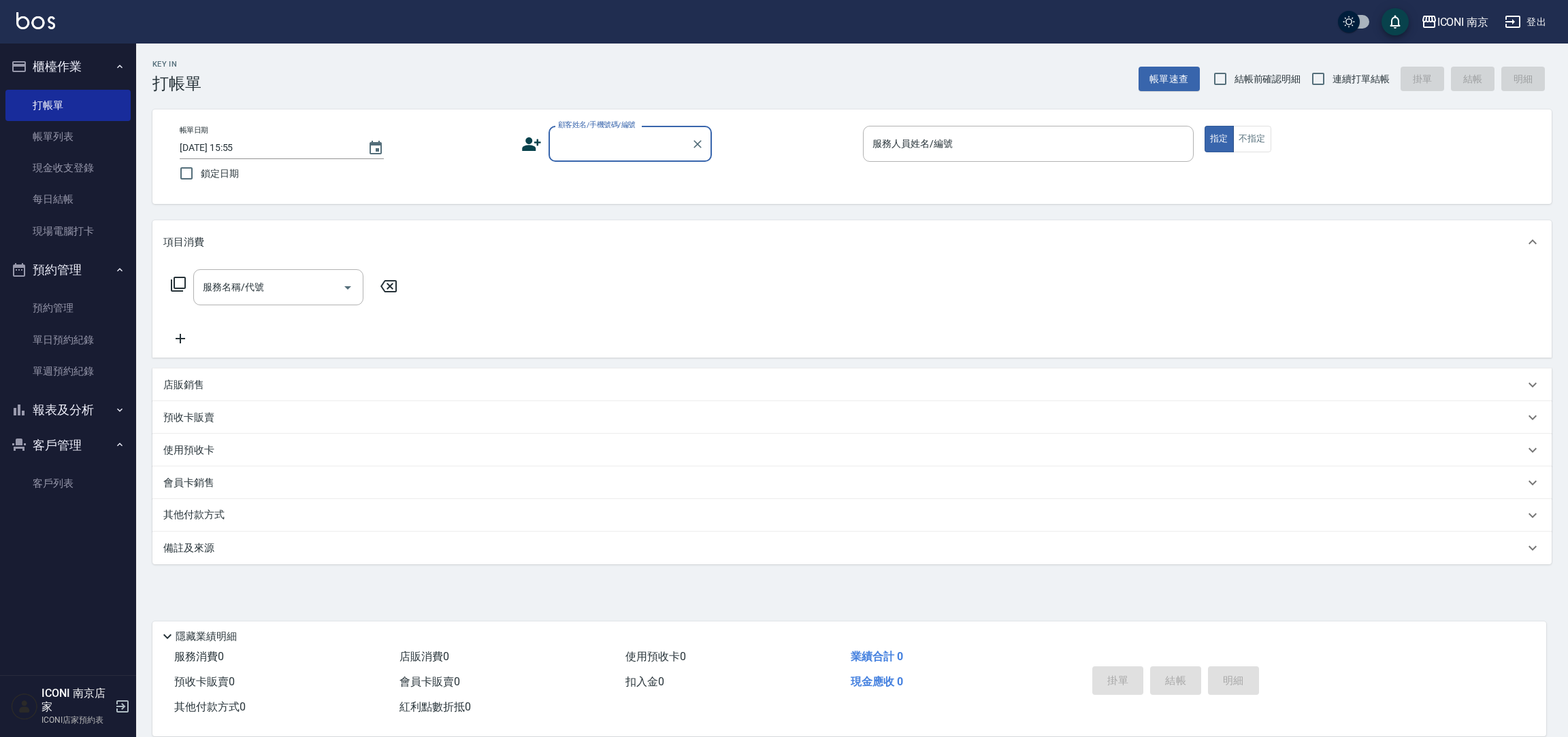
click at [605, 164] on div "帳單日期 2025/09/15 15:55 鎖定日期 顧客姓名/手機號碼/編號 顧客姓名/手機號碼/編號 服務人員姓名/編號 服務人員姓名/編號 指定 不指定" at bounding box center [852, 156] width 1367 height 62
drag, startPoint x: 578, startPoint y: 146, endPoint x: 575, endPoint y: 128, distance: 18.2
click at [576, 143] on div "顧客姓名/手機號碼/編號 顧客姓名/手機號碼/編號" at bounding box center [630, 144] width 164 height 36
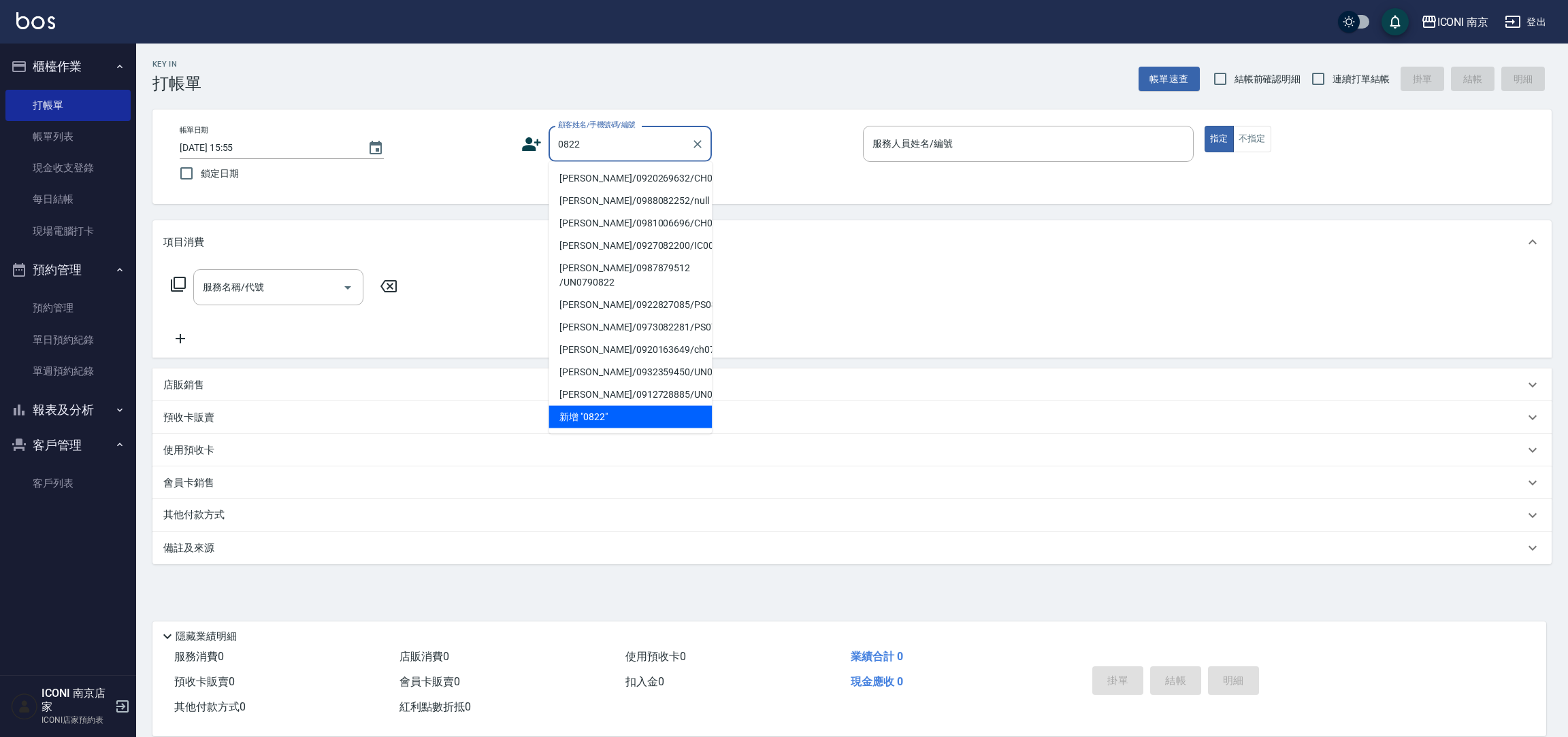
click at [610, 177] on li "呂容萱/0920269632/CH0000822" at bounding box center [630, 178] width 164 height 22
type input "呂容萱/0920269632/CH0000822"
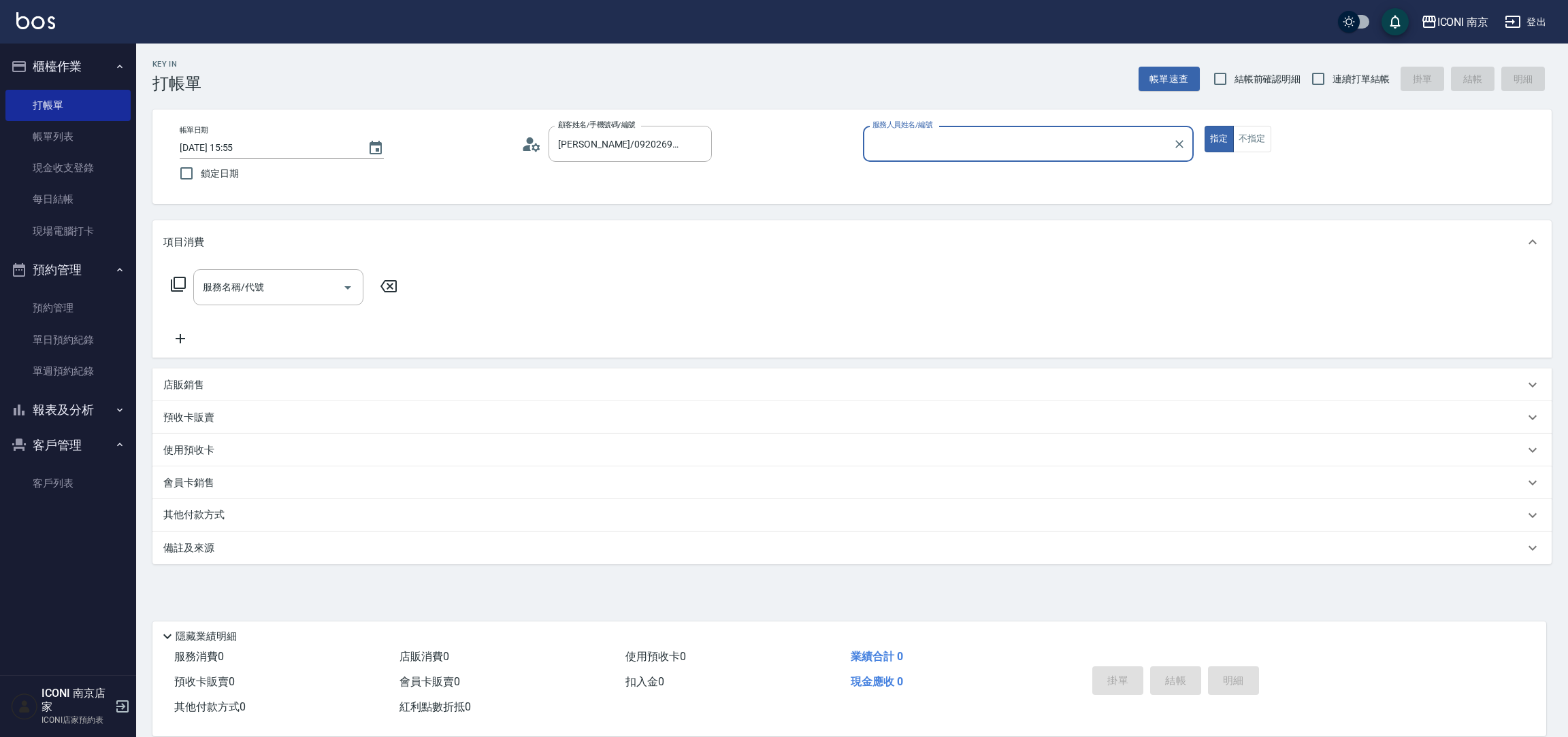
type input "Cherry-6"
click at [1345, 76] on span "連續打單結帳" at bounding box center [1361, 79] width 58 height 14
click at [1332, 76] on input "連續打單結帳" at bounding box center [1318, 79] width 29 height 29
checkbox input "true"
click at [178, 274] on div "服務名稱/代號 服務名稱/代號" at bounding box center [284, 288] width 242 height 36
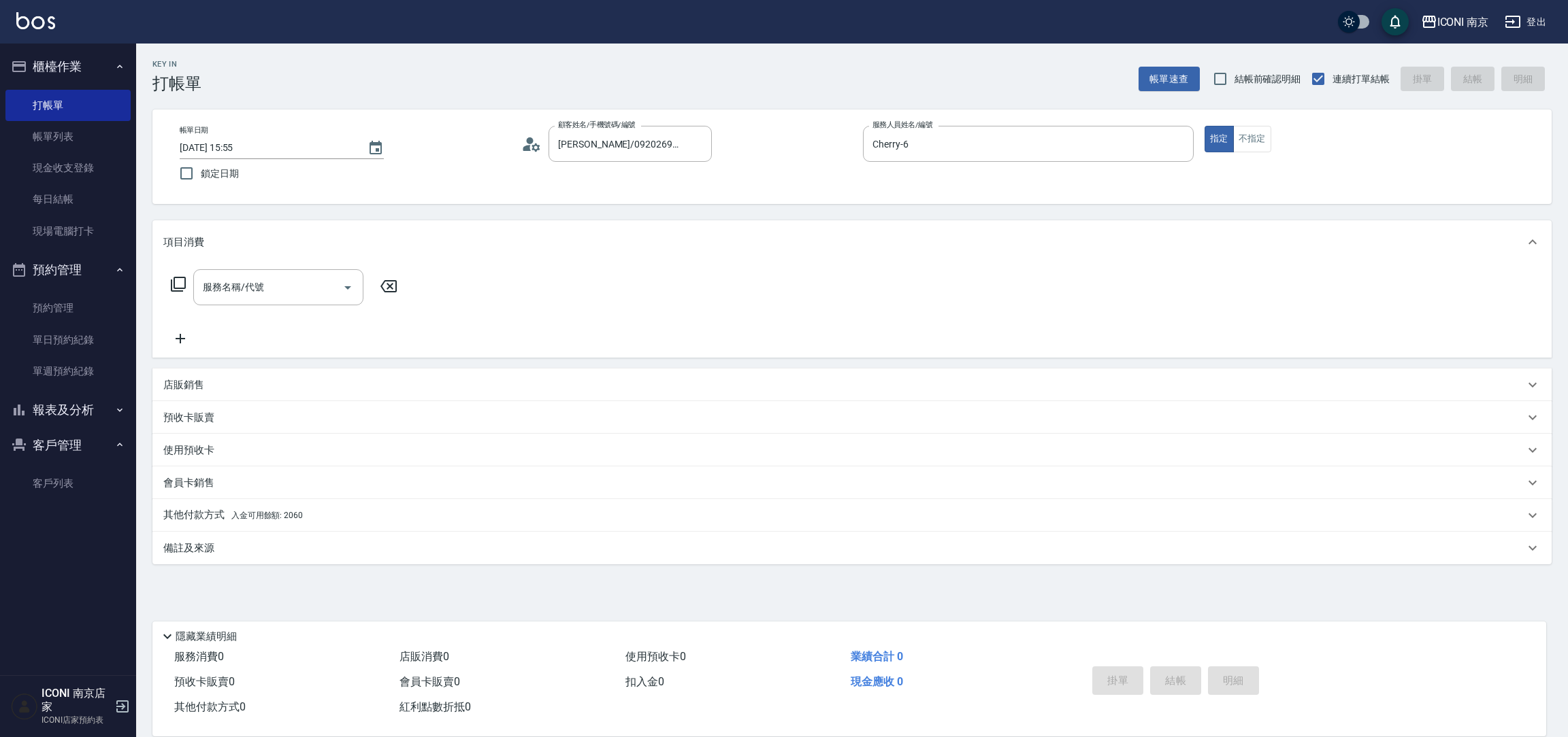
click at [178, 281] on icon at bounding box center [178, 284] width 16 height 16
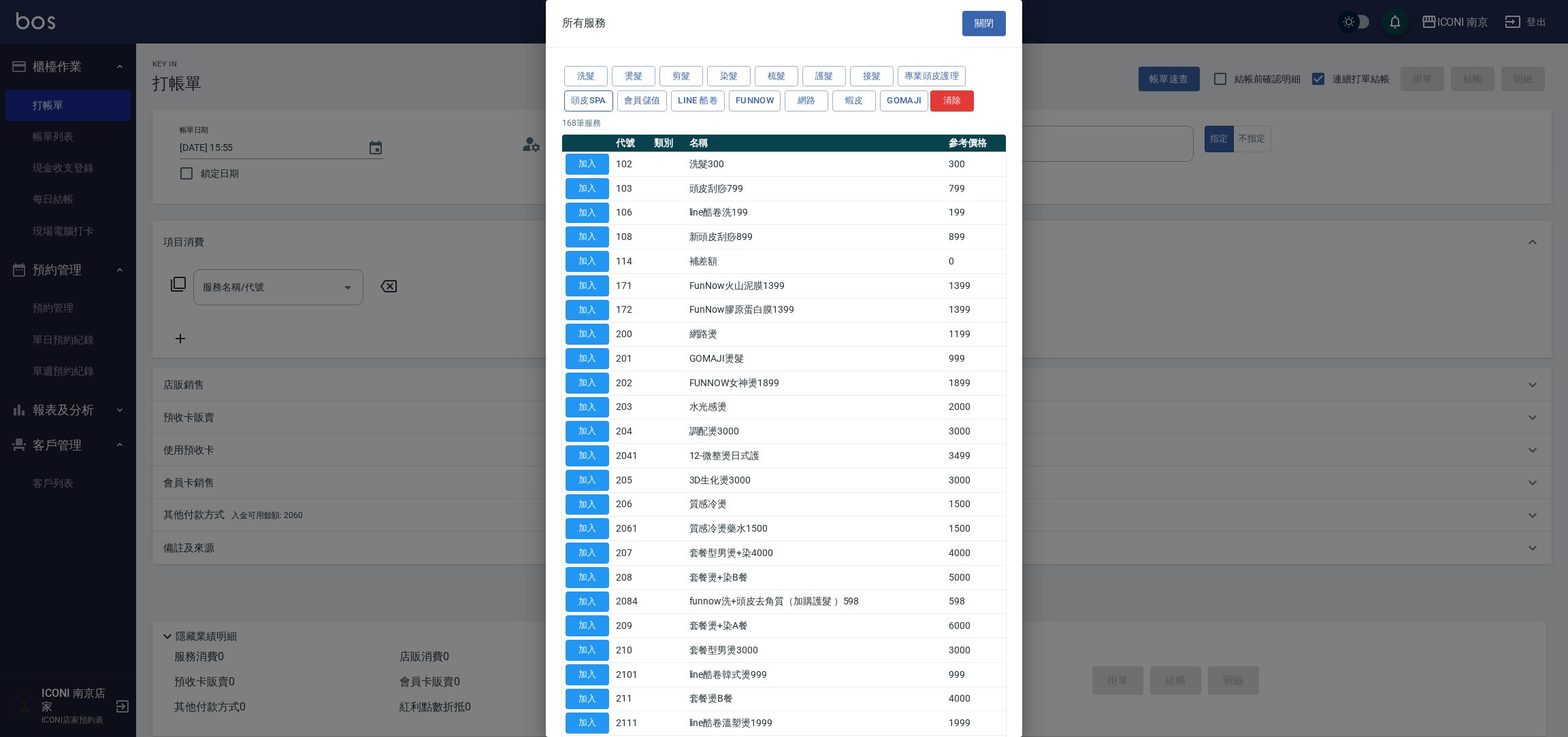
click at [584, 107] on button "頭皮SPA" at bounding box center [588, 101] width 49 height 21
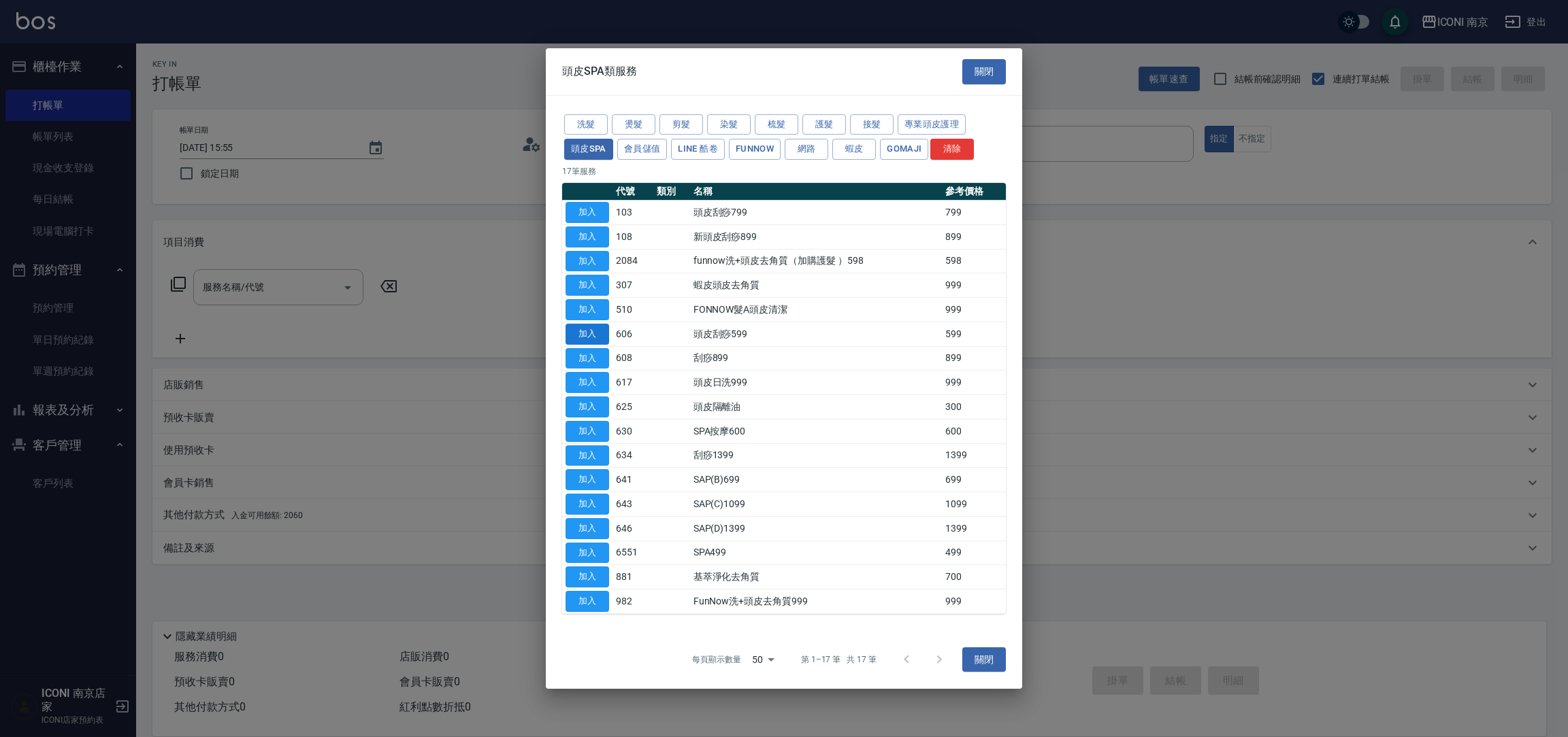
click at [592, 334] on button "加入" at bounding box center [587, 333] width 43 height 21
type input "頭皮刮痧599(606)"
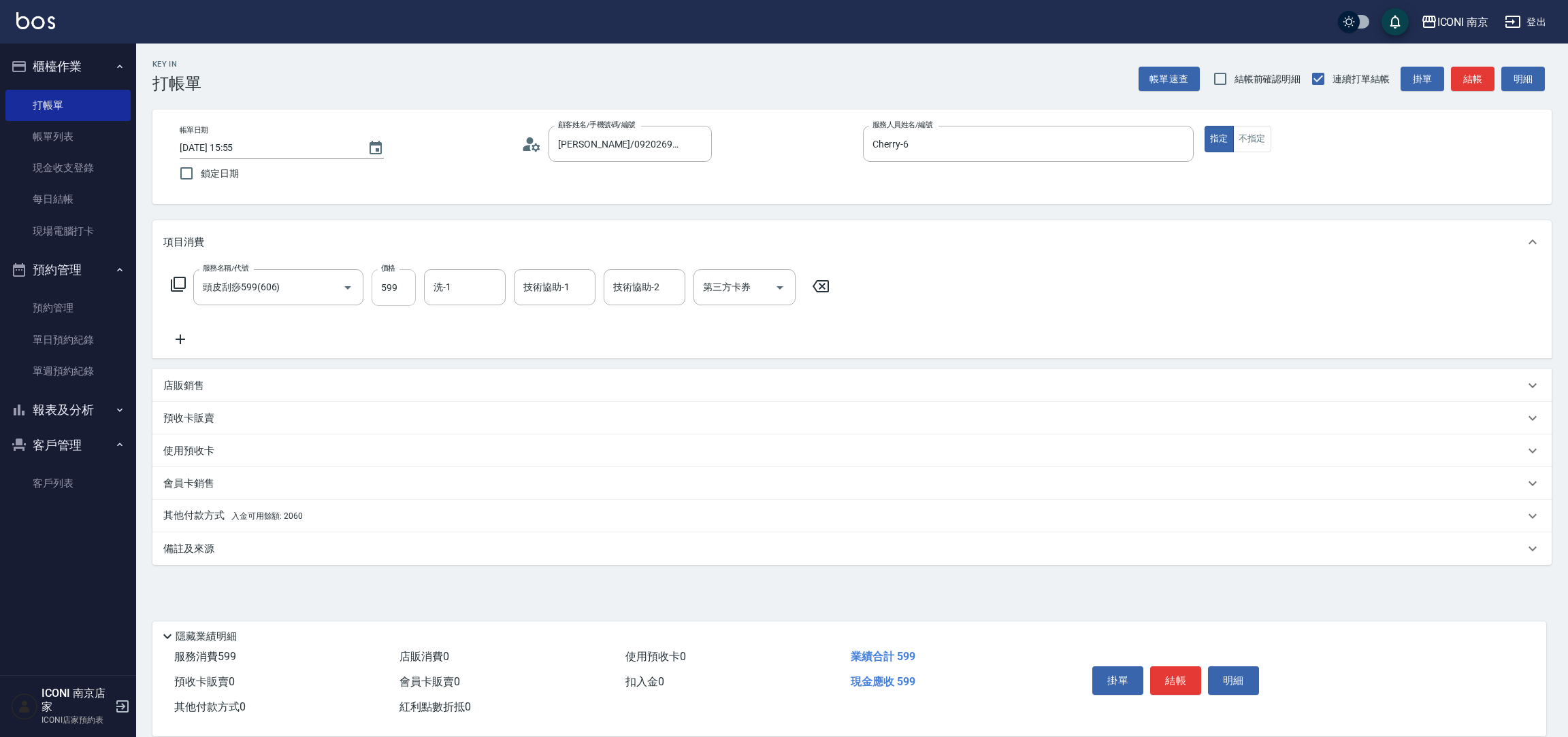
click at [380, 302] on input "599" at bounding box center [393, 288] width 44 height 37
type input "1100"
click at [181, 392] on p "店販銷售" at bounding box center [183, 386] width 40 height 14
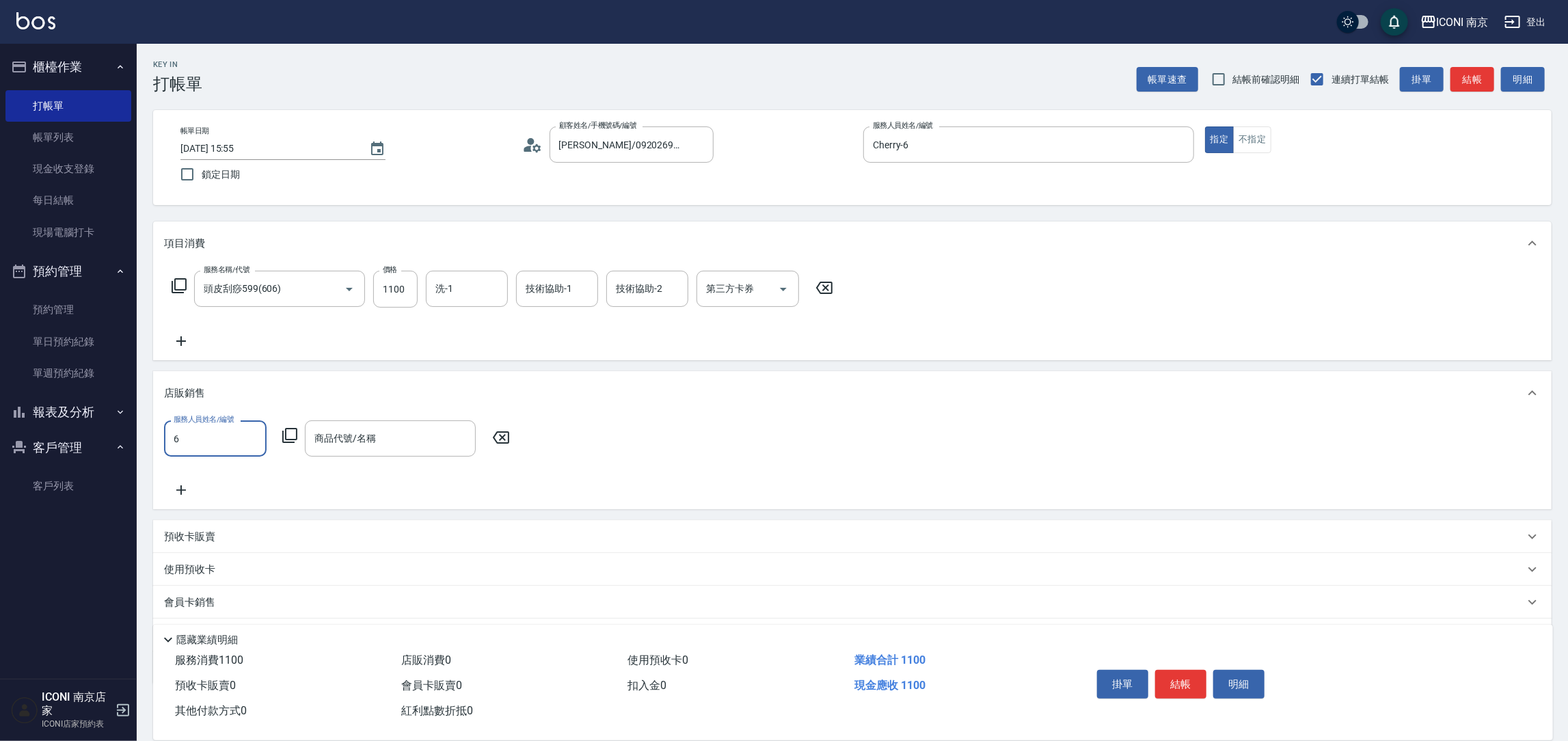
type input "Cherry-6"
click at [291, 440] on icon at bounding box center [290, 436] width 15 height 15
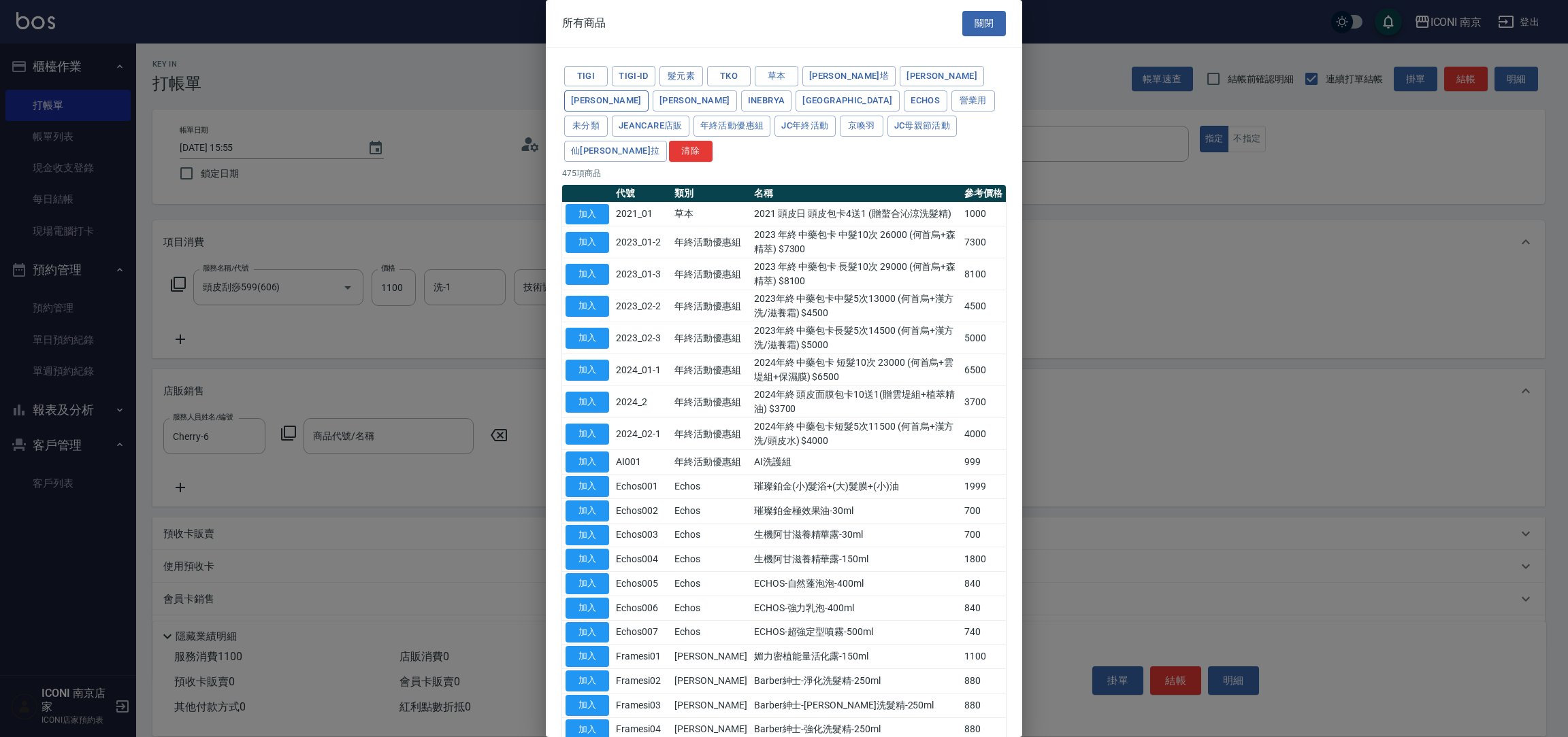
click at [648, 91] on button "雲緹" at bounding box center [606, 101] width 85 height 21
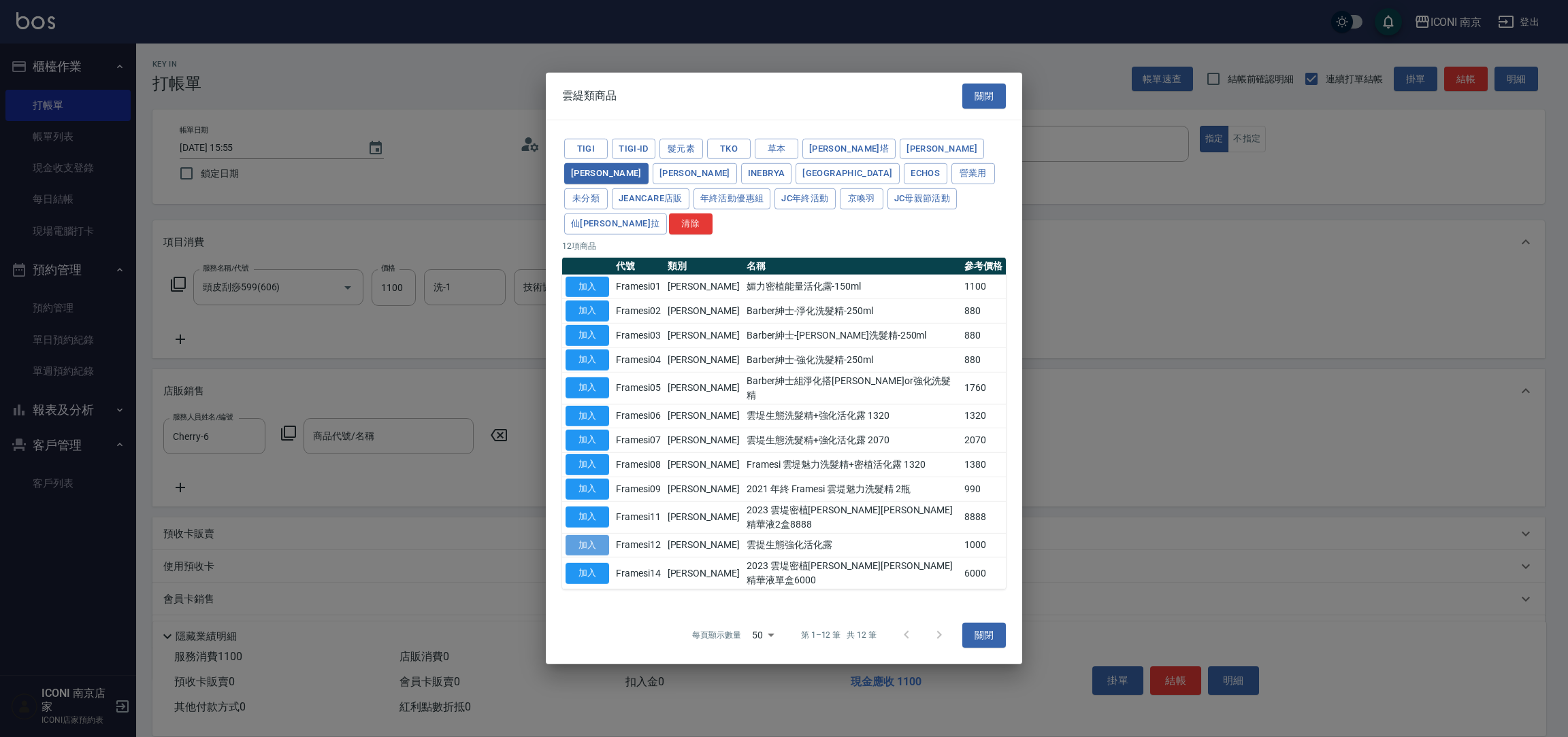
click at [592, 535] on button "加入" at bounding box center [587, 545] width 43 height 21
type input "雲提生態強化活化露"
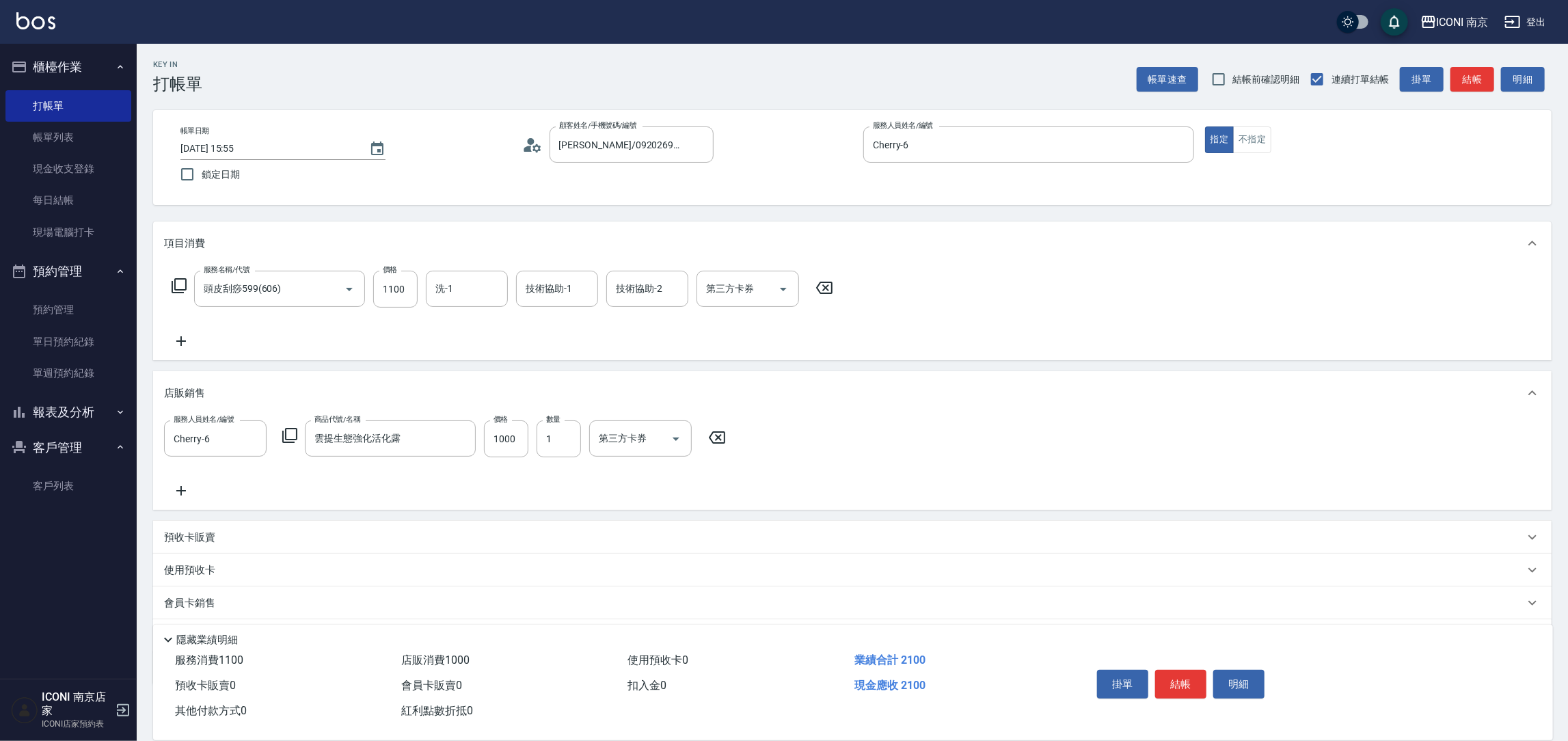
click at [282, 435] on icon at bounding box center [290, 436] width 16 height 16
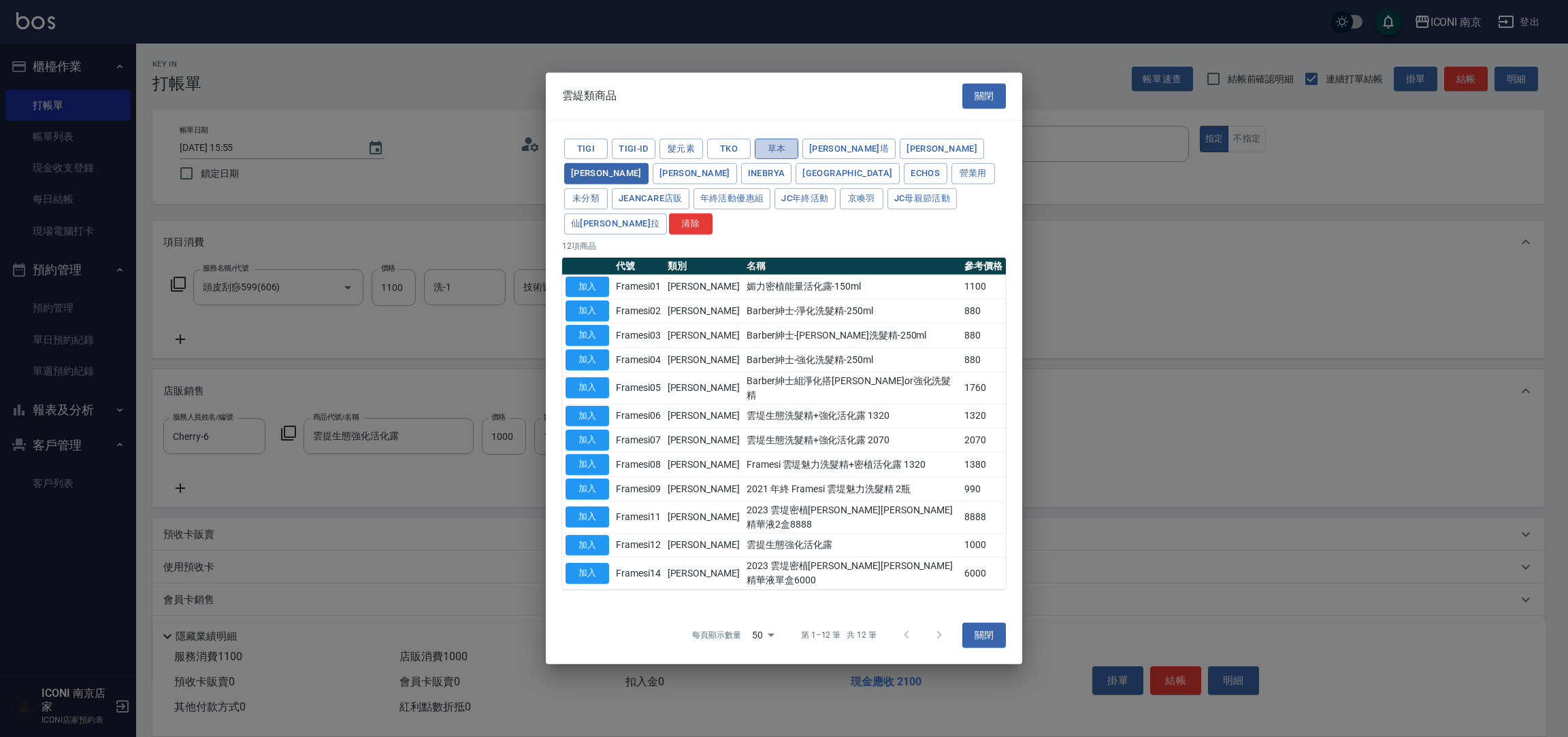
click at [778, 159] on button "草本" at bounding box center [776, 148] width 43 height 21
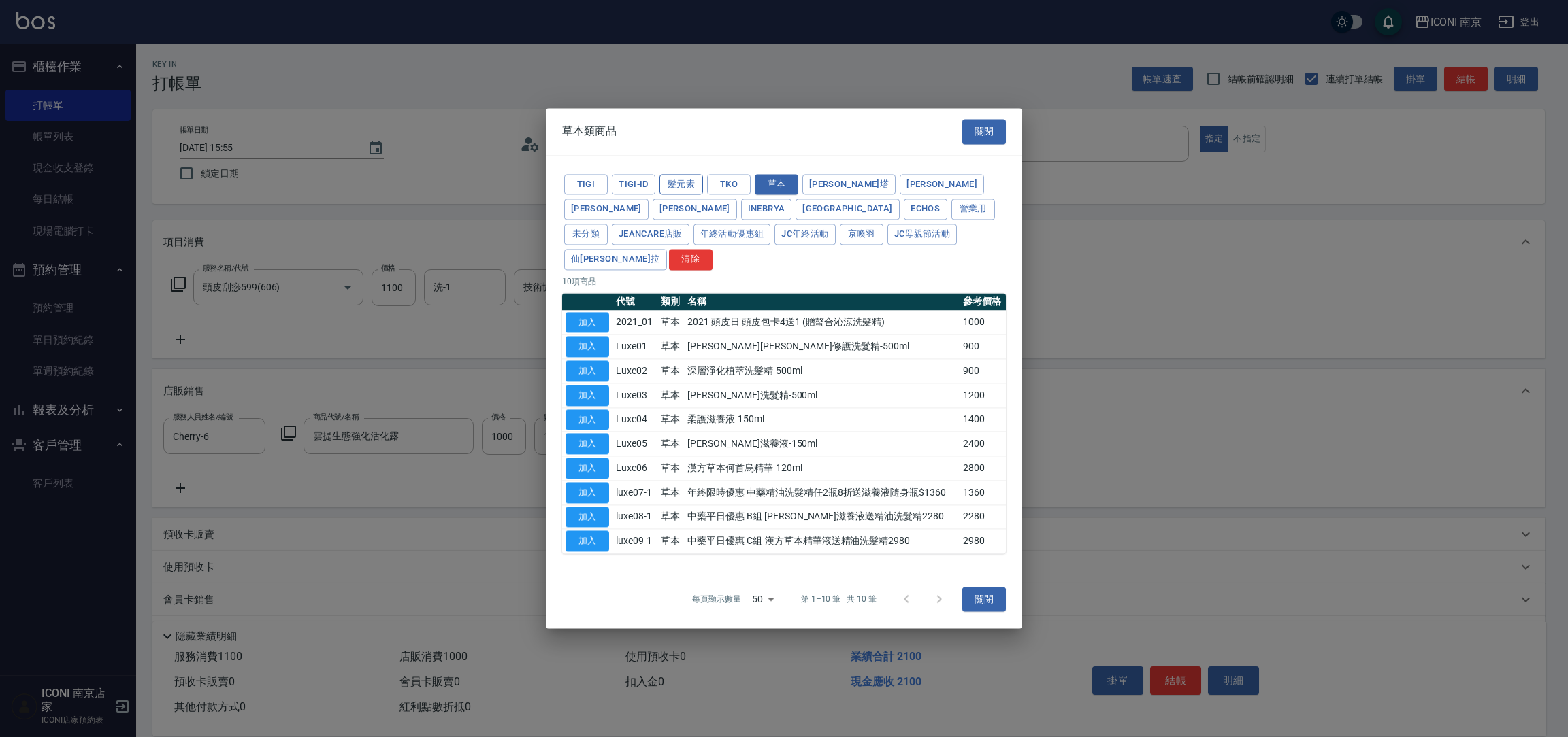
click at [673, 186] on button "髮元素" at bounding box center [681, 184] width 43 height 21
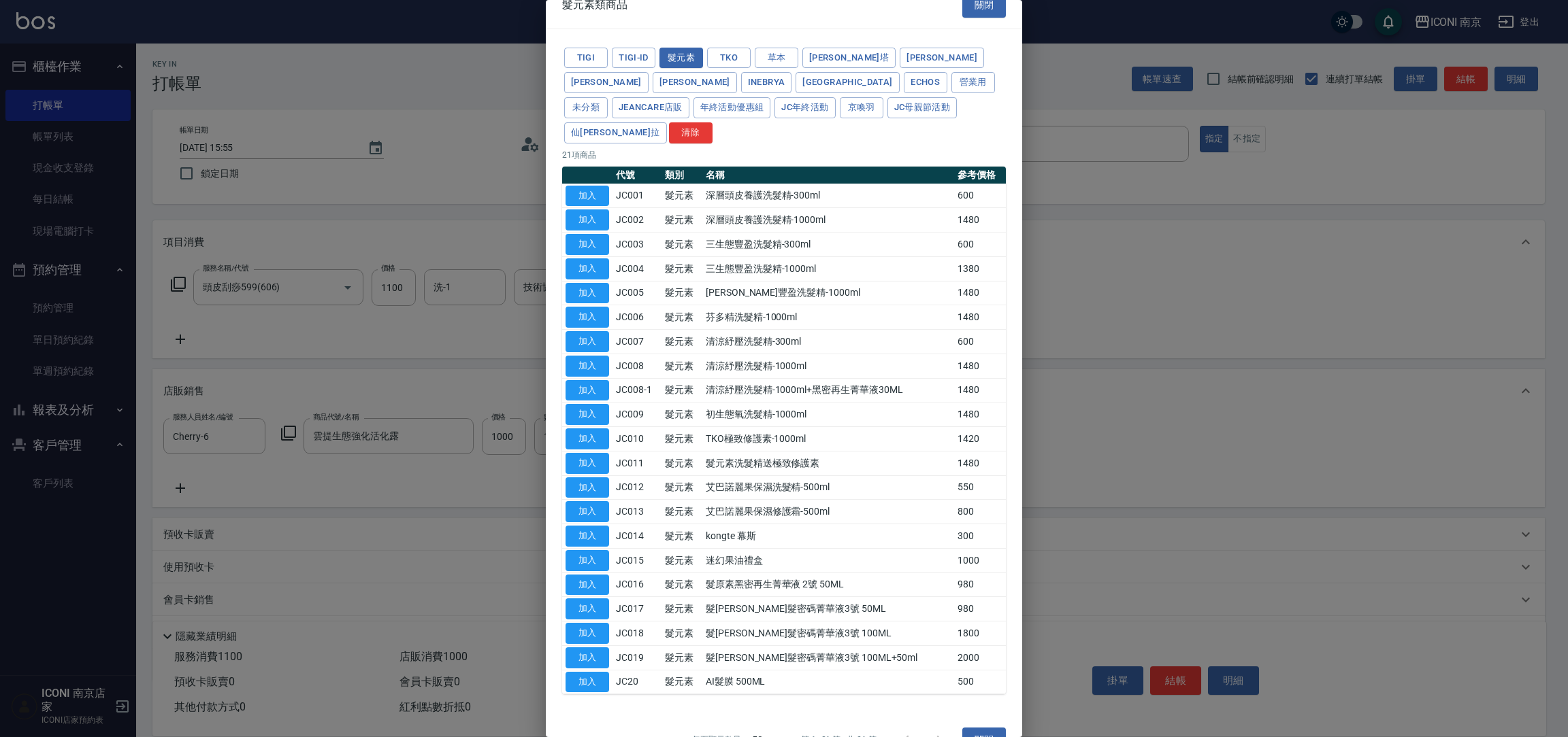
scroll to position [27, 0]
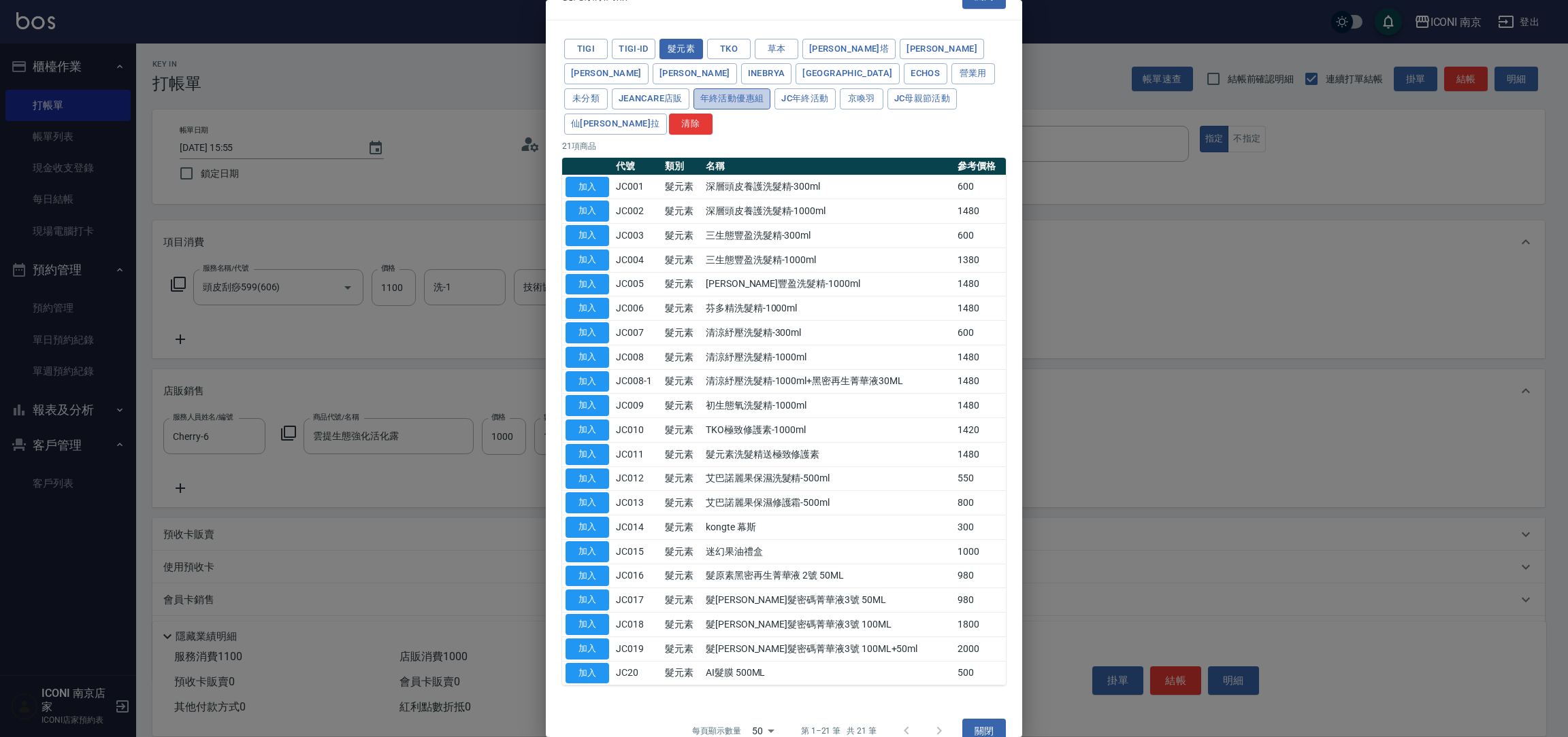
click at [771, 88] on button "年終活動優惠組" at bounding box center [732, 98] width 77 height 21
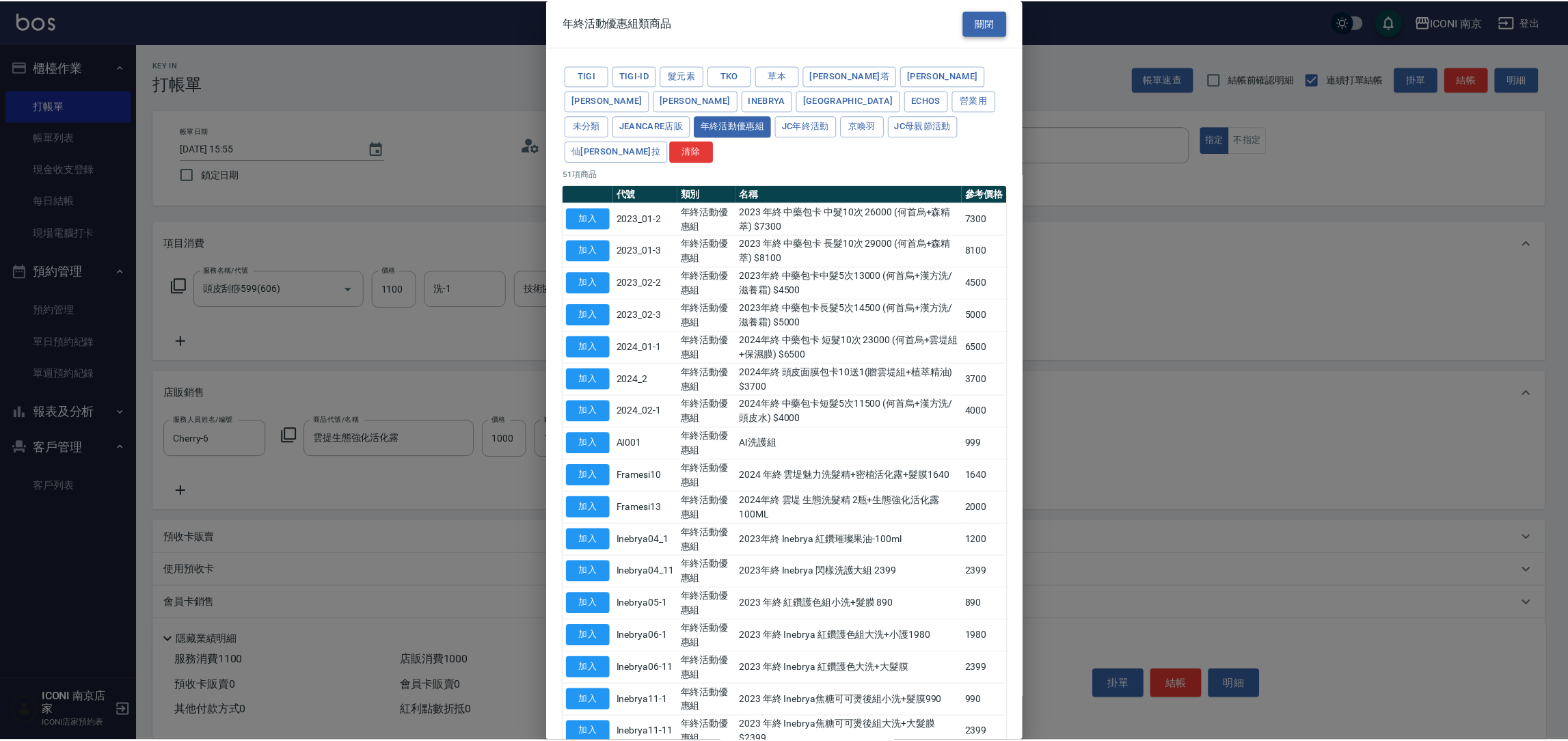
scroll to position [0, 0]
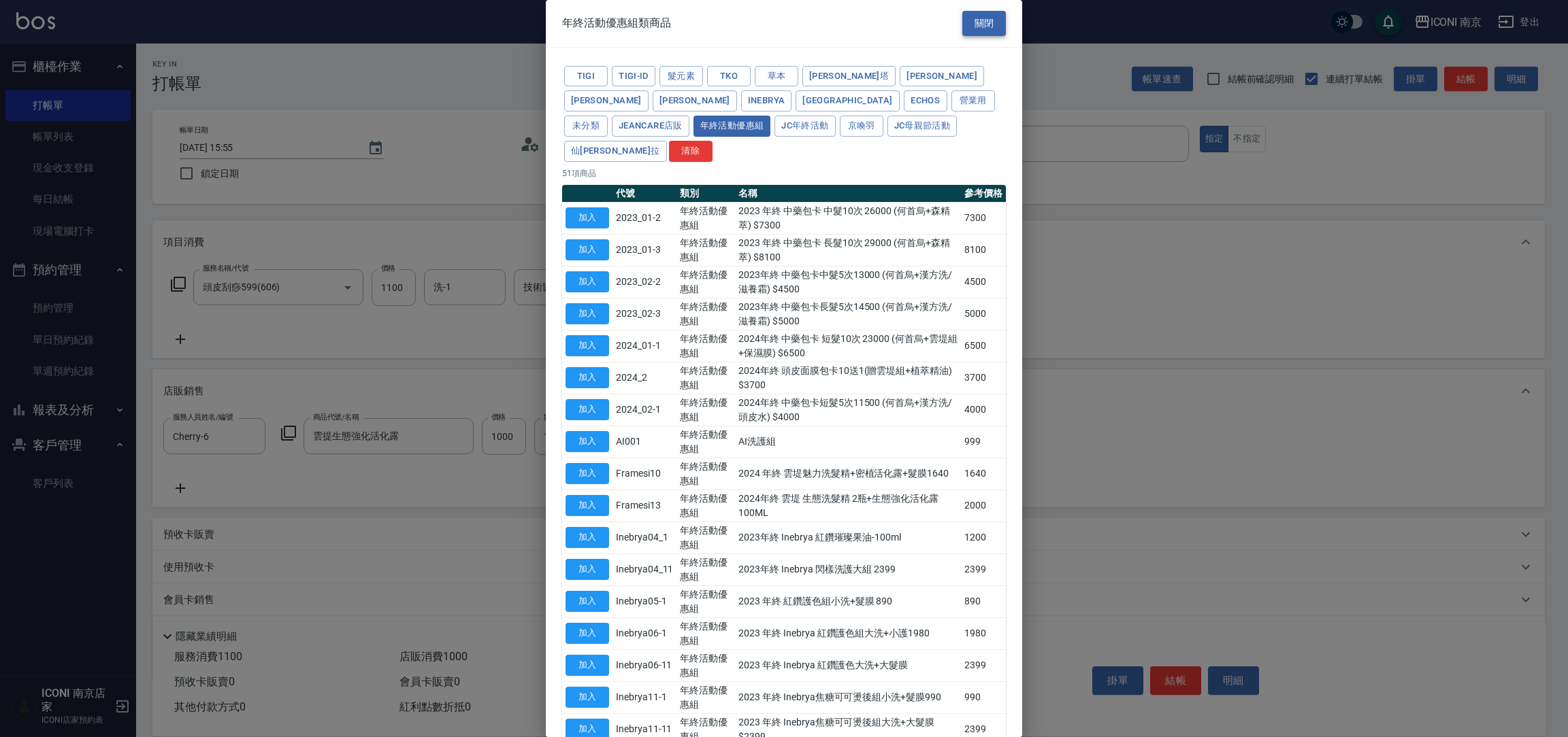
click at [989, 20] on button "關閉" at bounding box center [984, 23] width 43 height 25
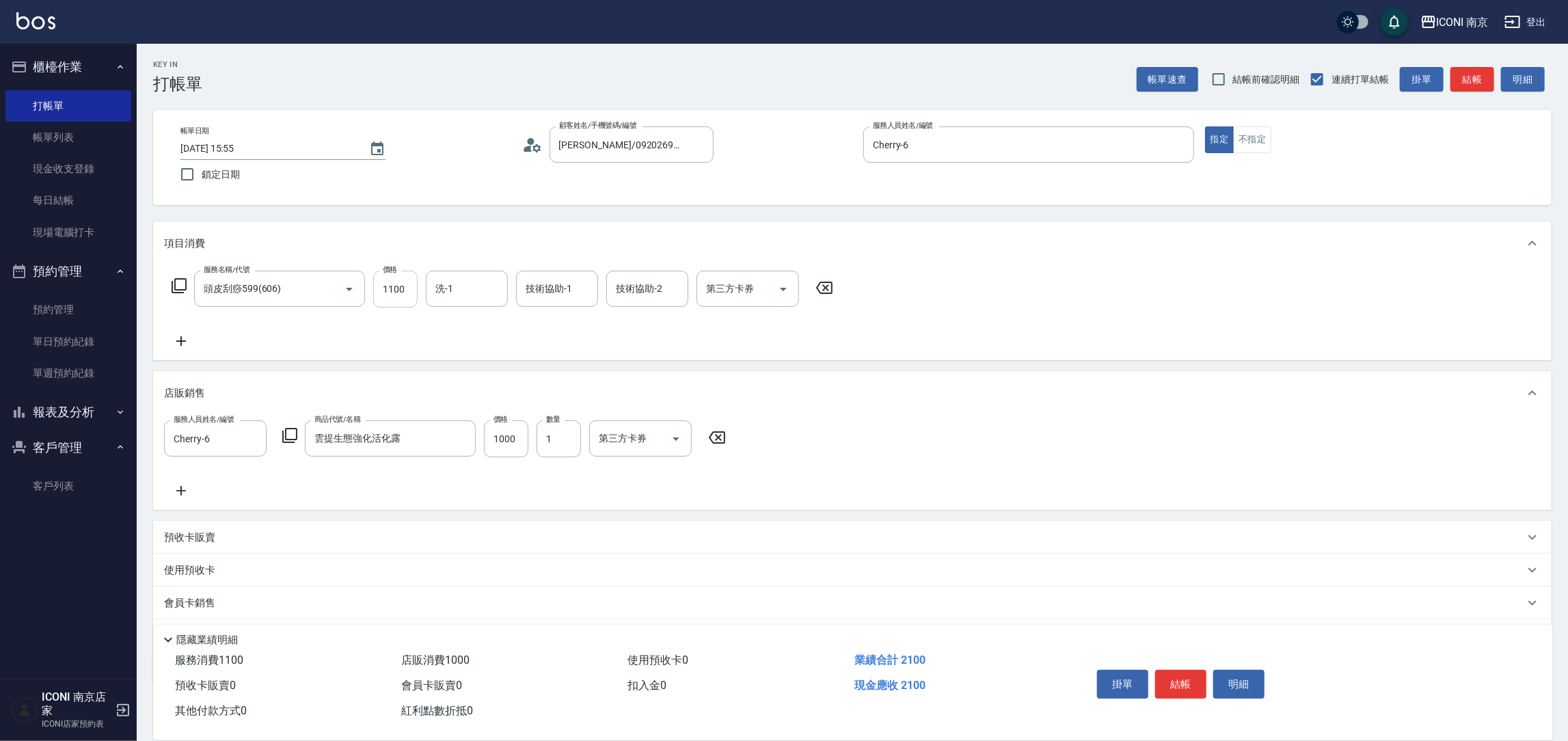
click at [414, 301] on input "1100" at bounding box center [395, 289] width 44 height 37
type input "1200"
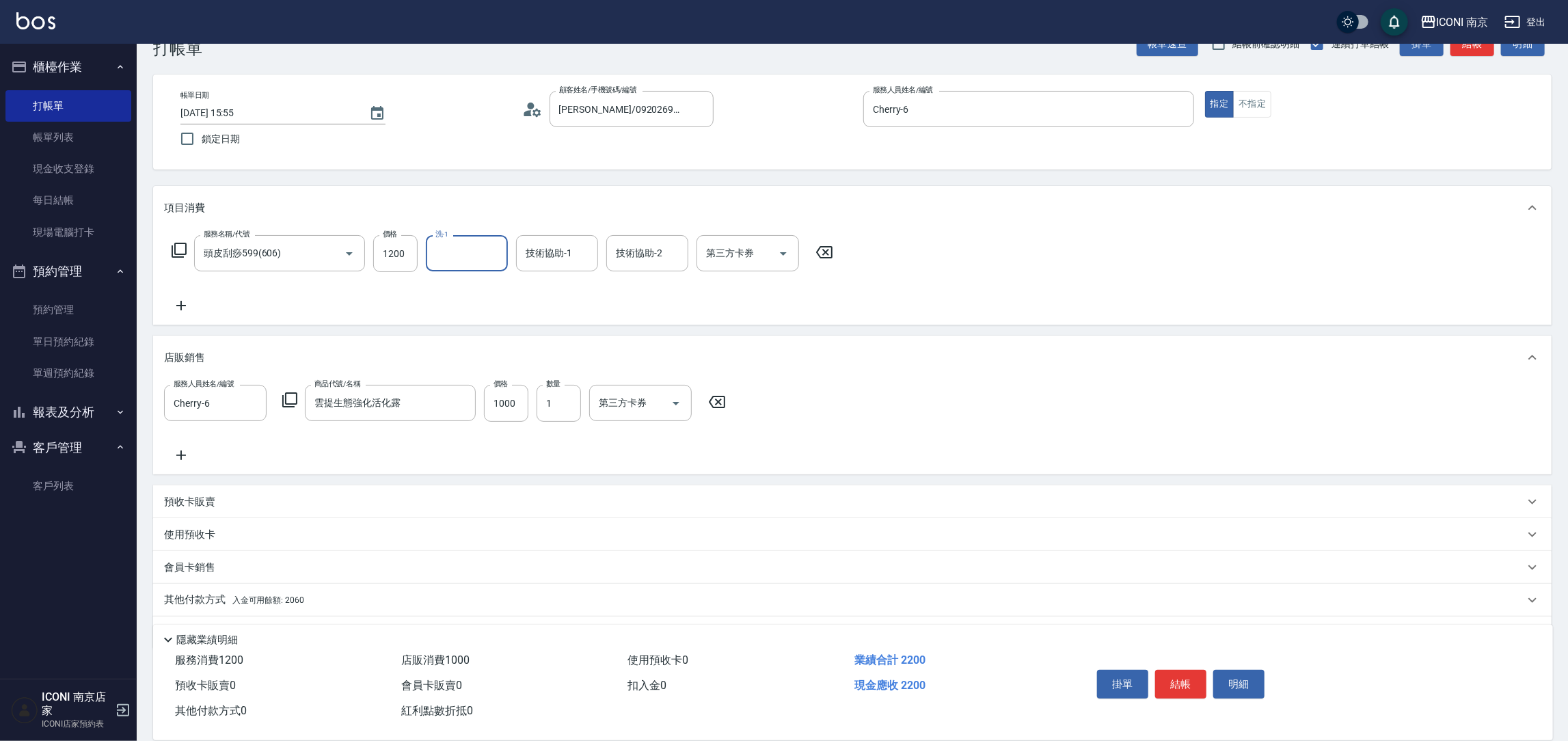
scroll to position [71, 0]
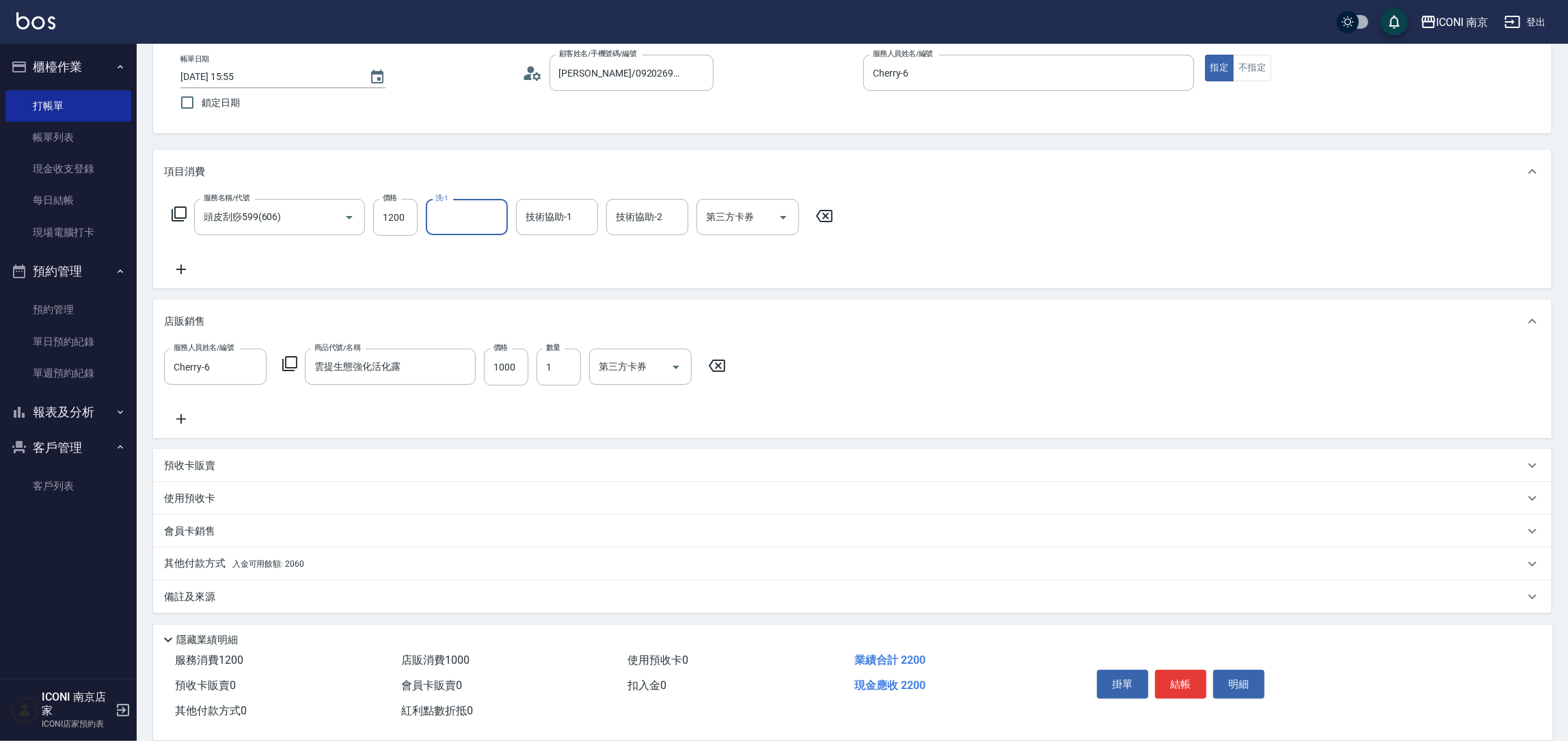
click at [259, 595] on div "備註及來源" at bounding box center [845, 597] width 1360 height 14
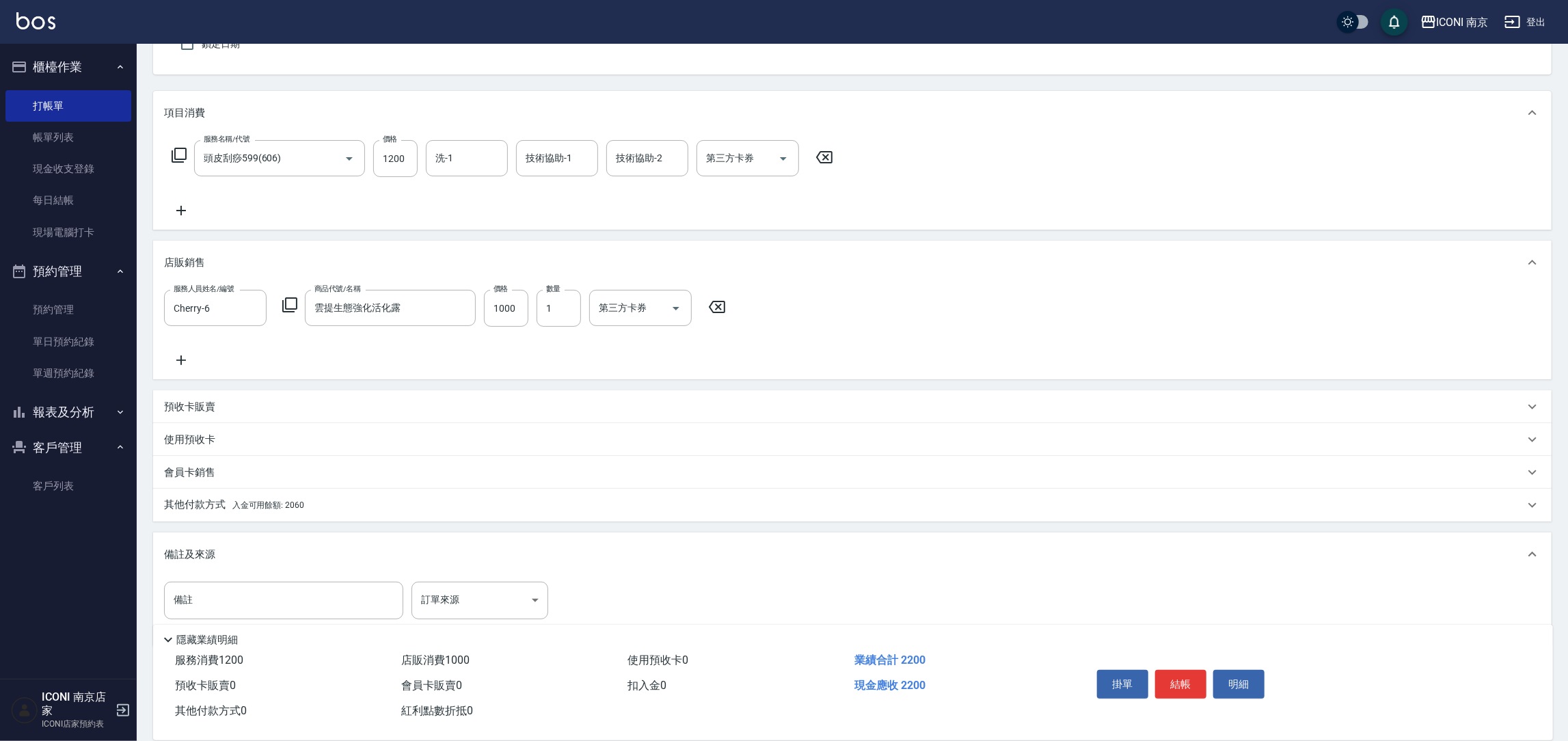
scroll to position [164, 0]
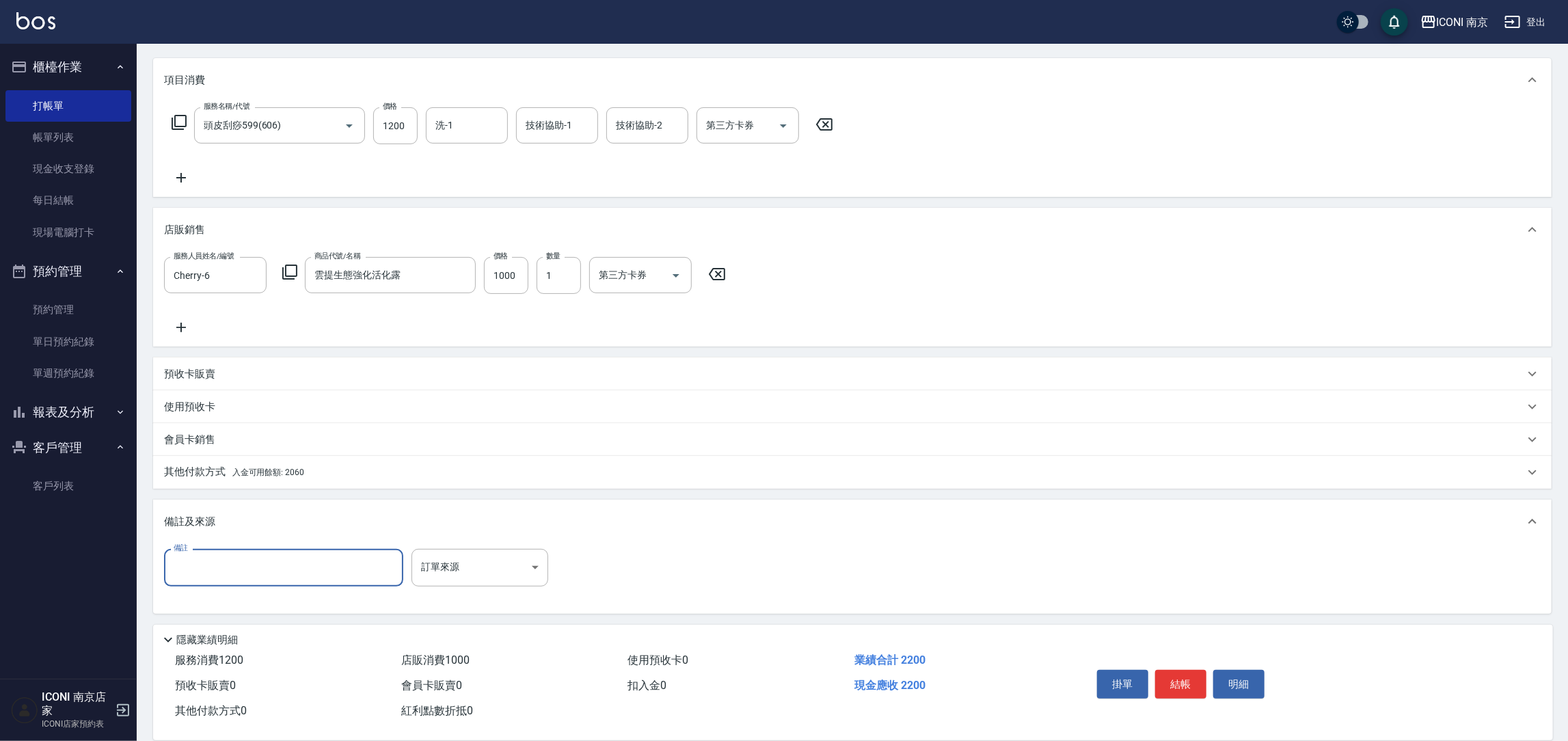
click at [251, 562] on input "備註" at bounding box center [284, 567] width 239 height 37
type input "滕"
type input "頭刮+剪瀏海1200"
click at [215, 474] on p "其他付款方式 入金可用餘額: 2060" at bounding box center [234, 473] width 140 height 15
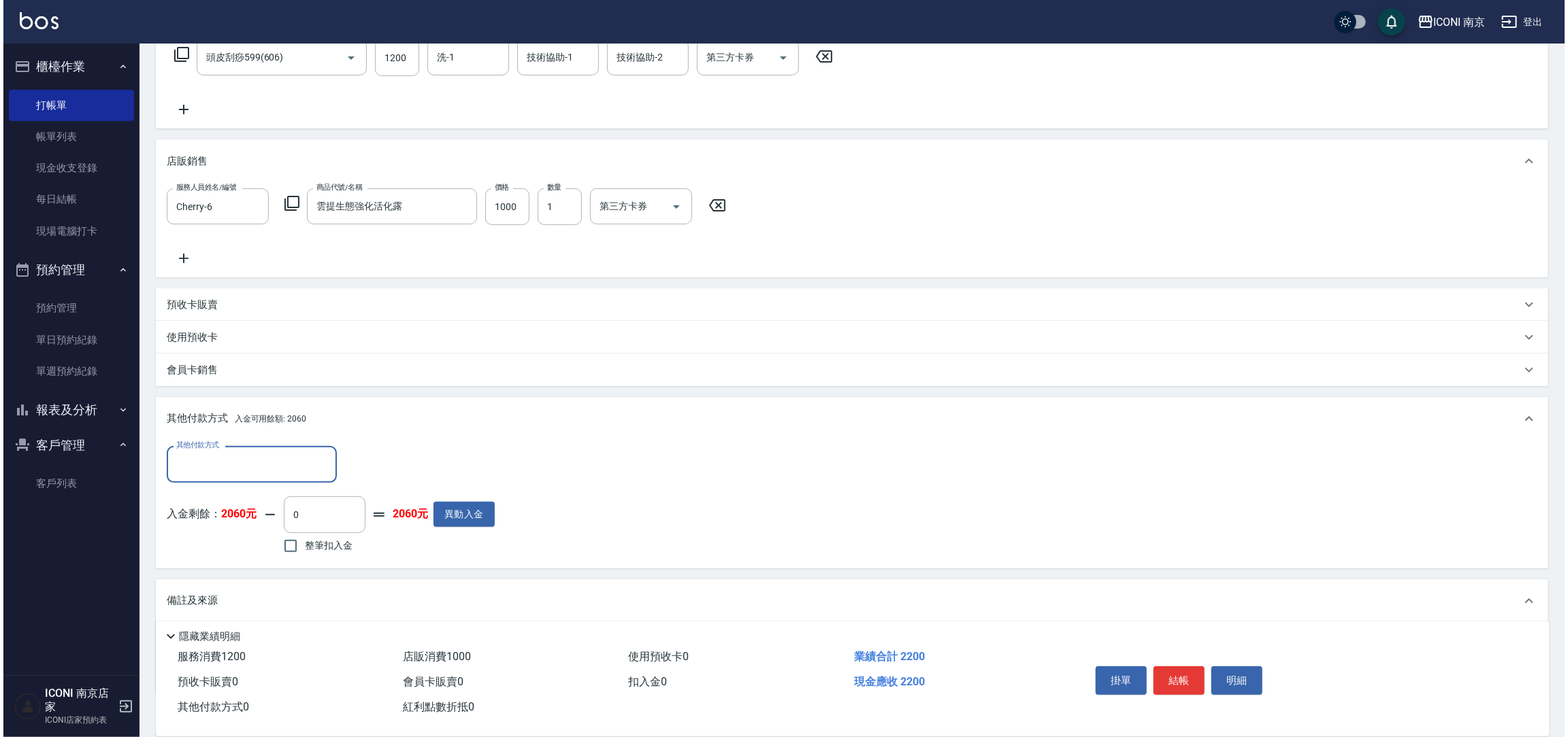
scroll to position [264, 0]
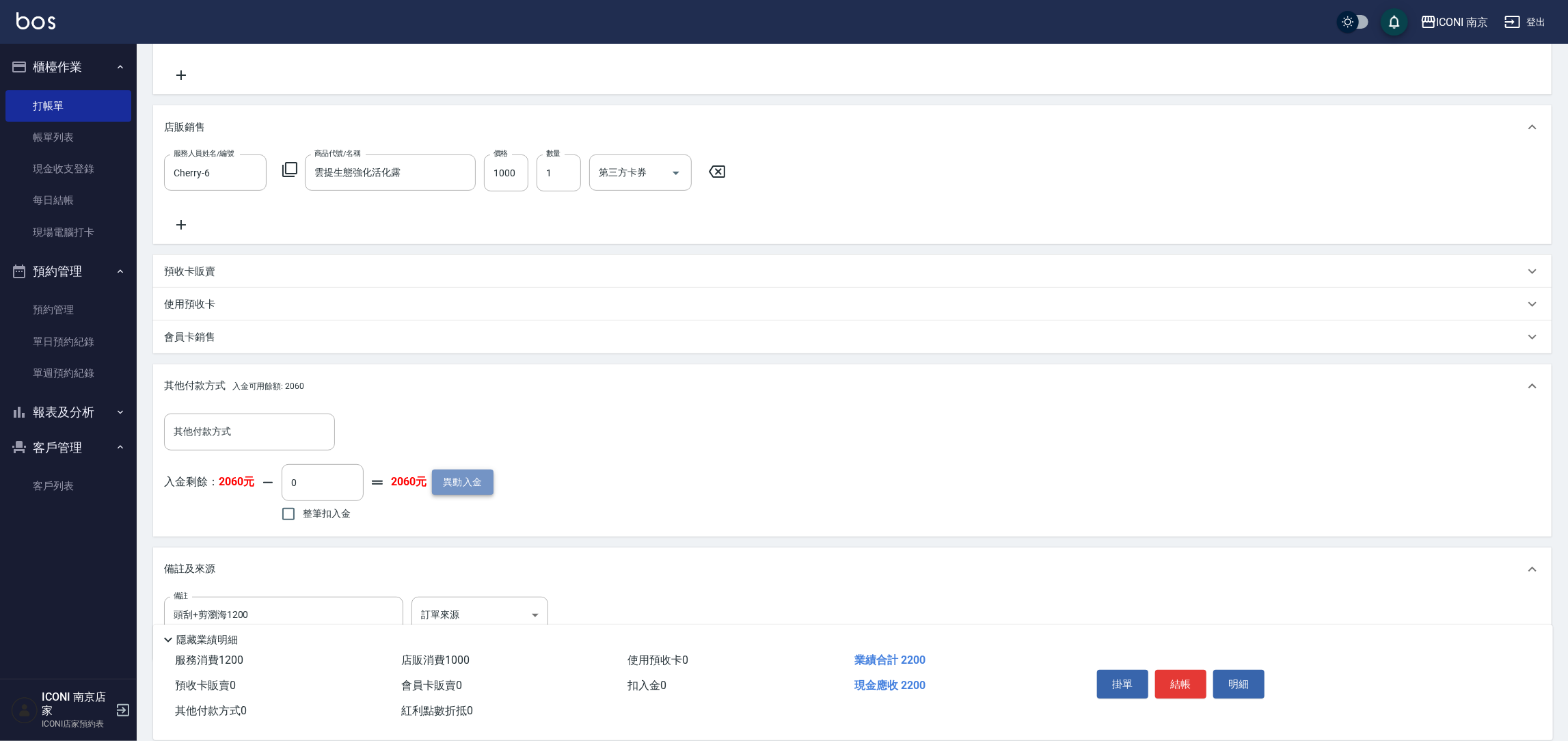
click at [453, 492] on button "異動入金" at bounding box center [462, 483] width 61 height 25
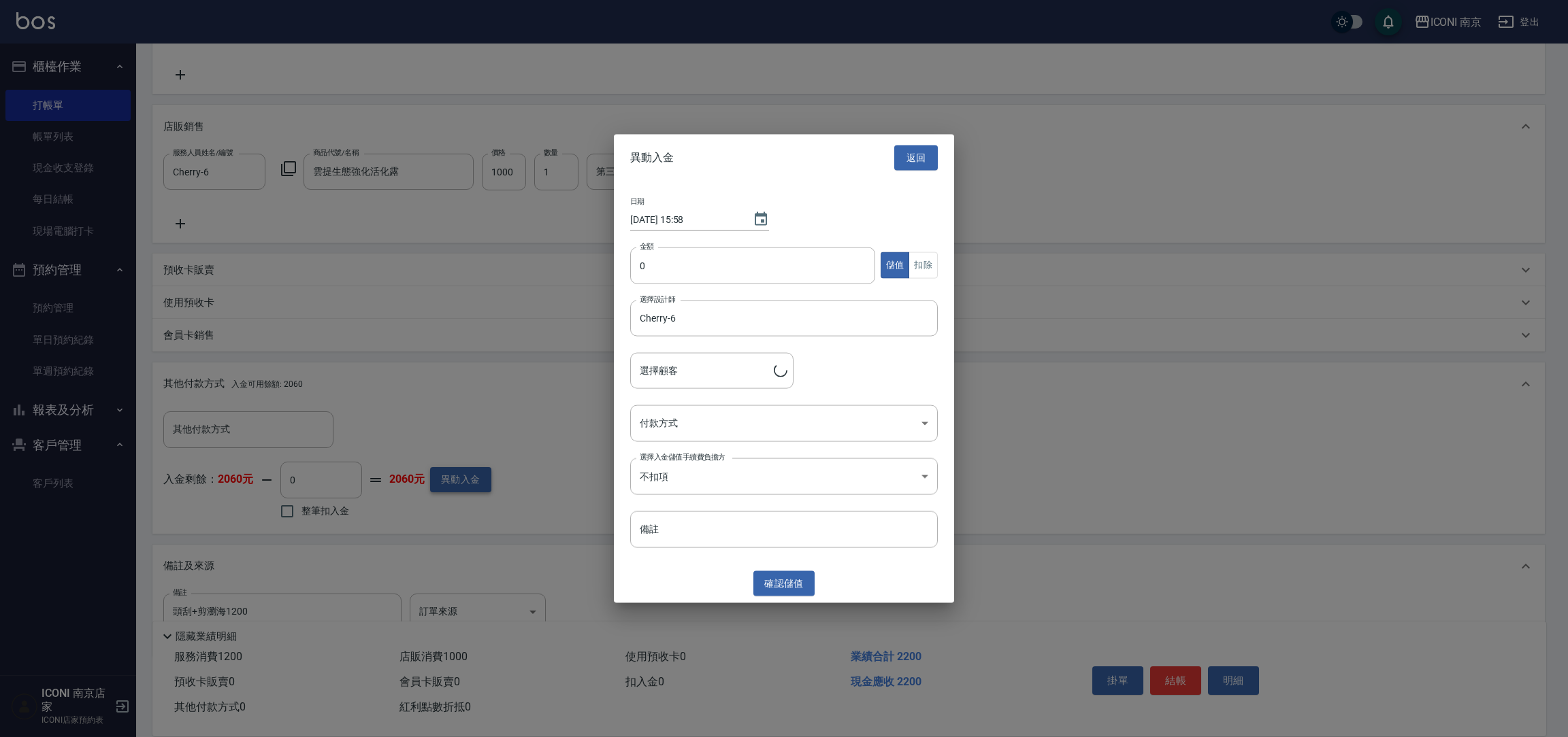
type input "呂容萱/0920269632/CH0000822"
drag, startPoint x: 716, startPoint y: 260, endPoint x: 715, endPoint y: 244, distance: 16.0
click at [715, 257] on input "0" at bounding box center [753, 265] width 245 height 37
type input "10000"
click at [687, 423] on body "ICONI 南京 登出 櫃檯作業 打帳單 帳單列表 現金收支登錄 每日結帳 現場電腦打卡 預約管理 預約管理 單日預約紀錄 單週預約紀錄 報表及分析 報表目錄…" at bounding box center [784, 261] width 1568 height 1050
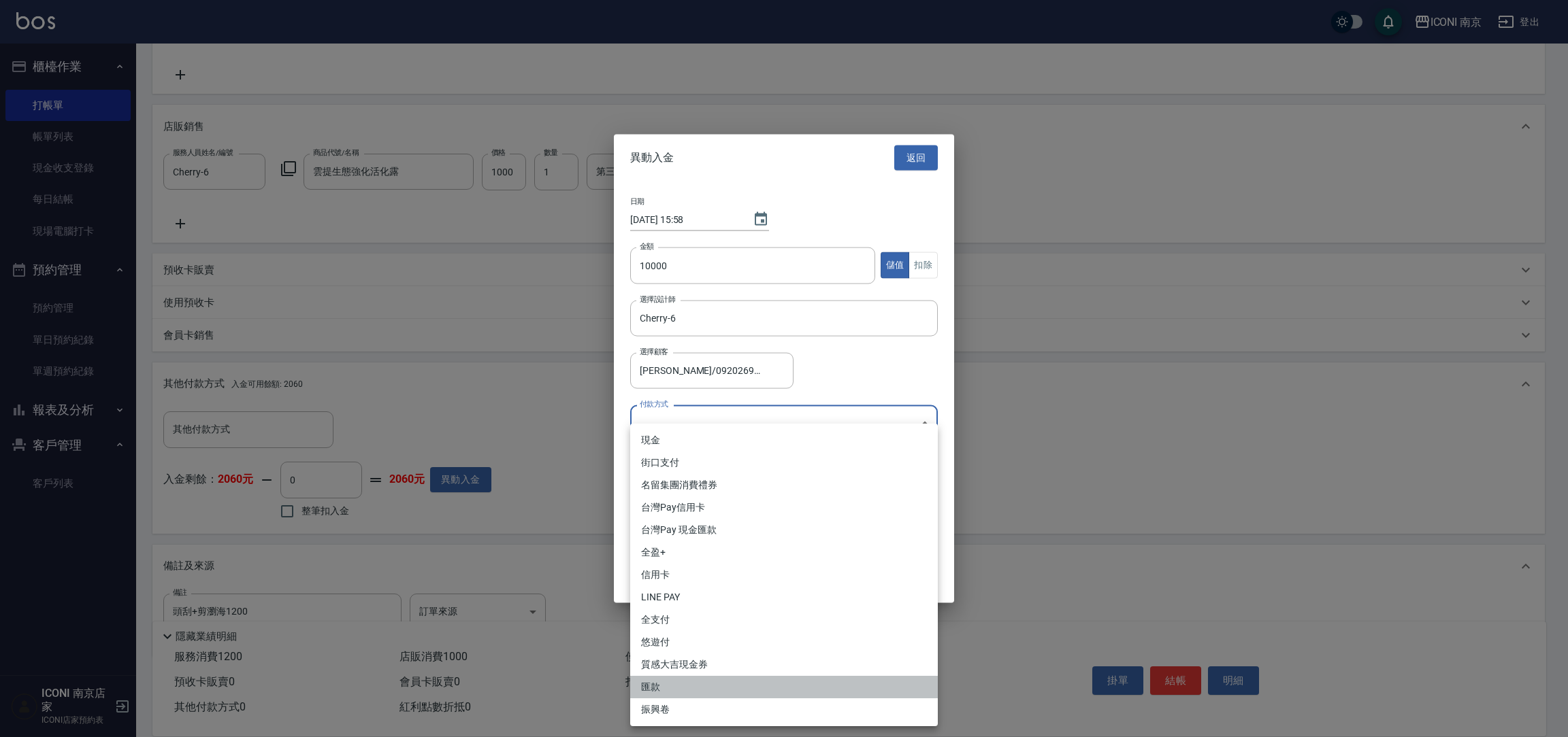
click at [655, 695] on li "匯款" at bounding box center [784, 687] width 307 height 22
type input "匯款"
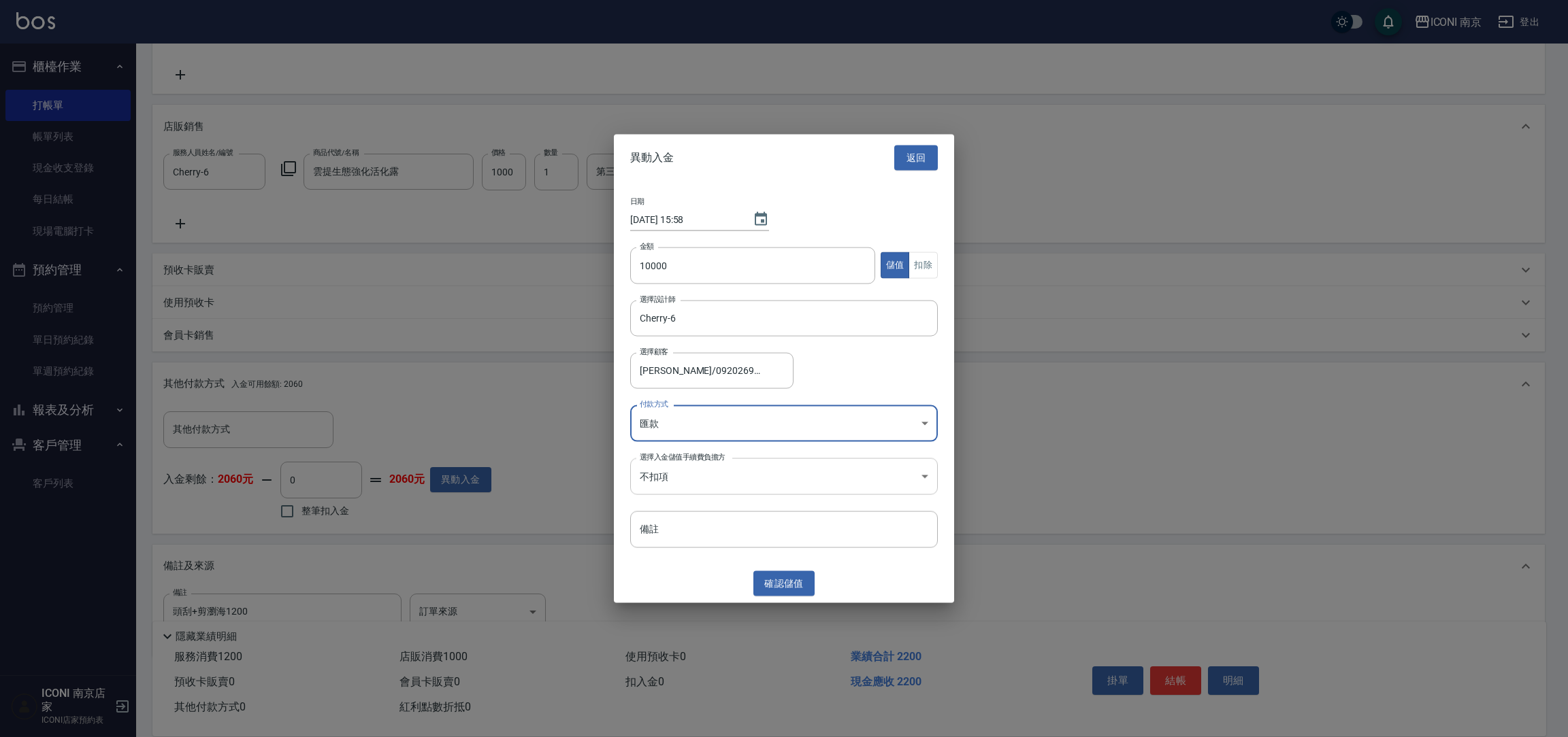
click at [772, 486] on body "ICONI 南京 登出 櫃檯作業 打帳單 帳單列表 現金收支登錄 每日結帳 現場電腦打卡 預約管理 預約管理 單日預約紀錄 單週預約紀錄 報表及分析 報表目錄…" at bounding box center [784, 261] width 1568 height 1050
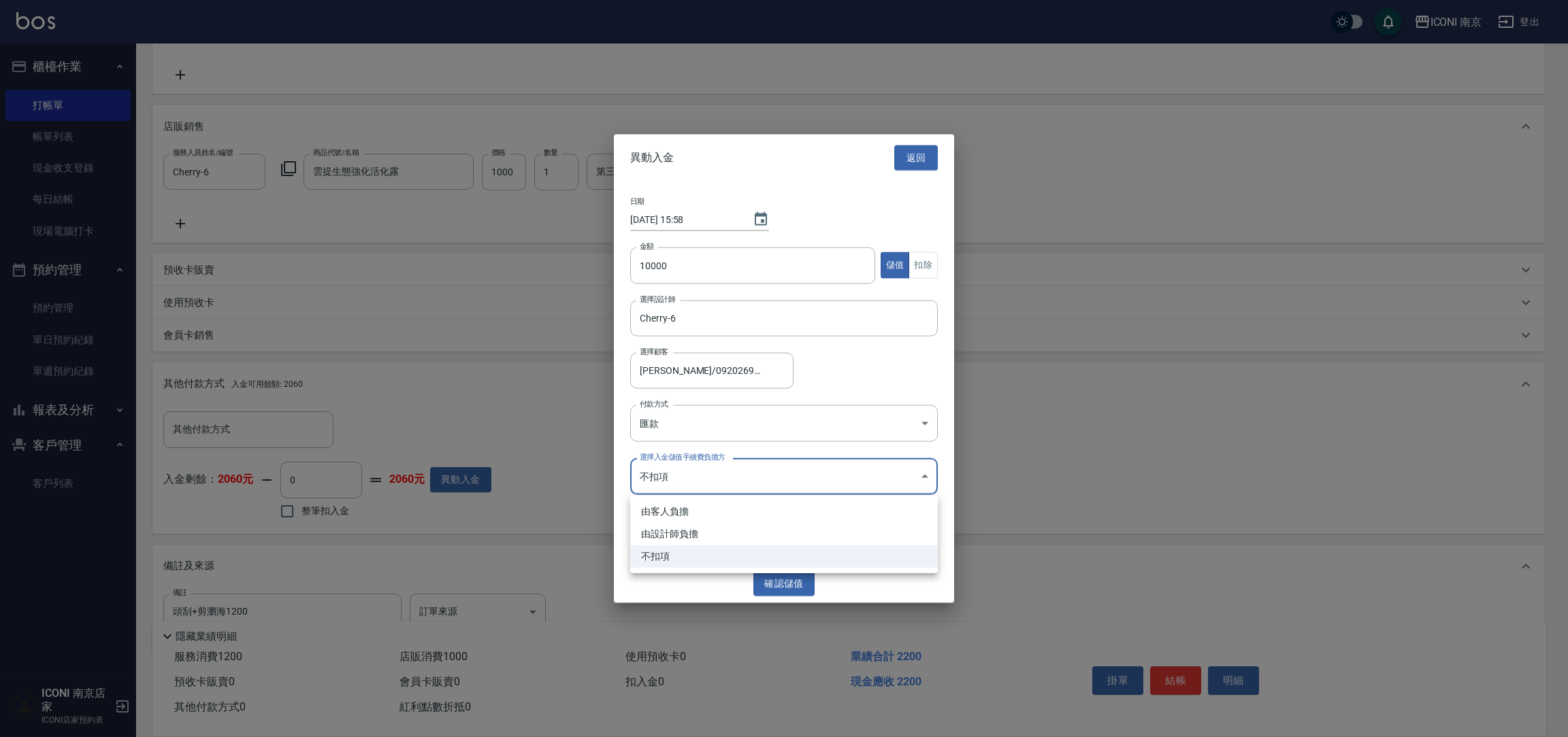
click at [897, 357] on div at bounding box center [784, 368] width 1568 height 737
click at [786, 585] on button "確認 儲值" at bounding box center [784, 584] width 61 height 25
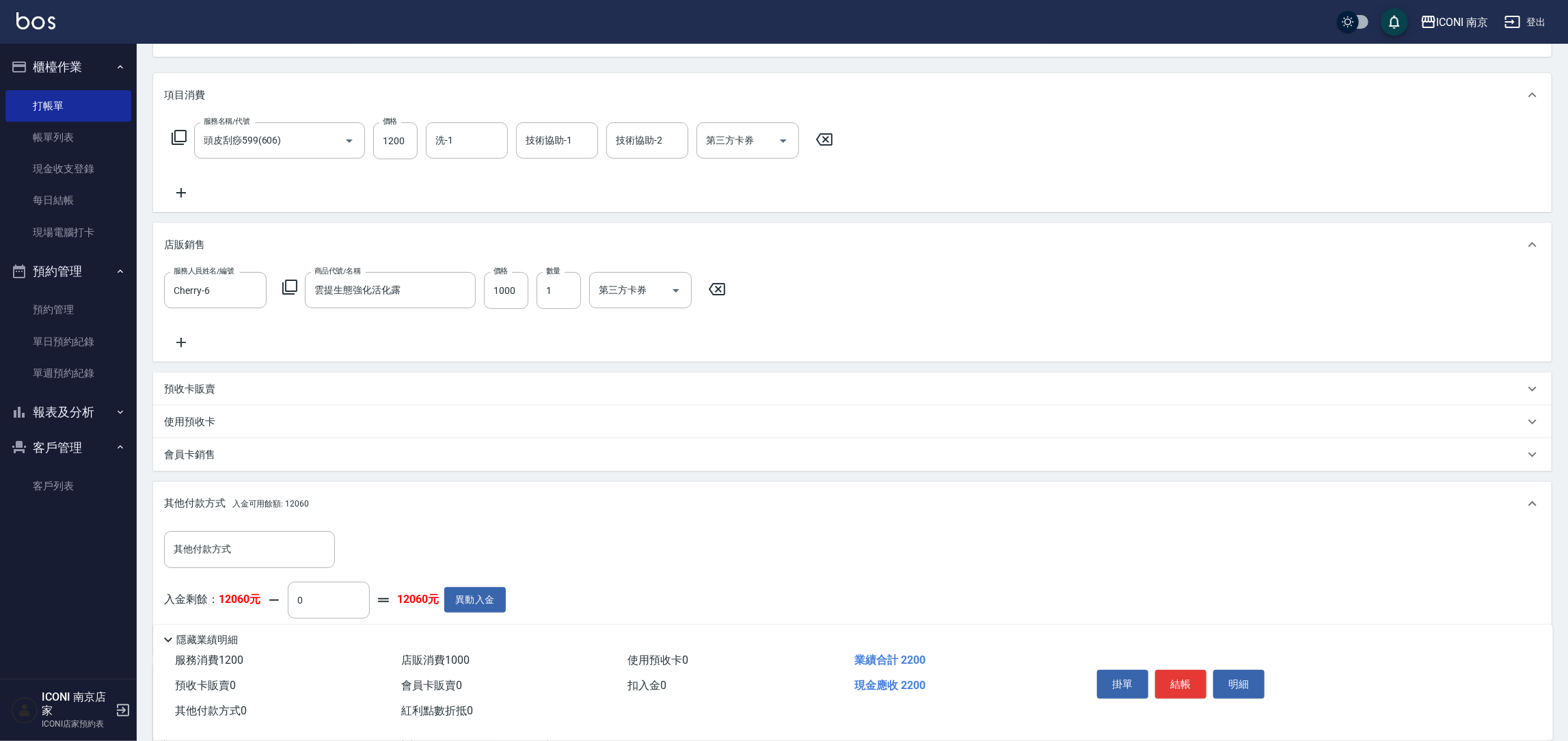
scroll to position [0, 0]
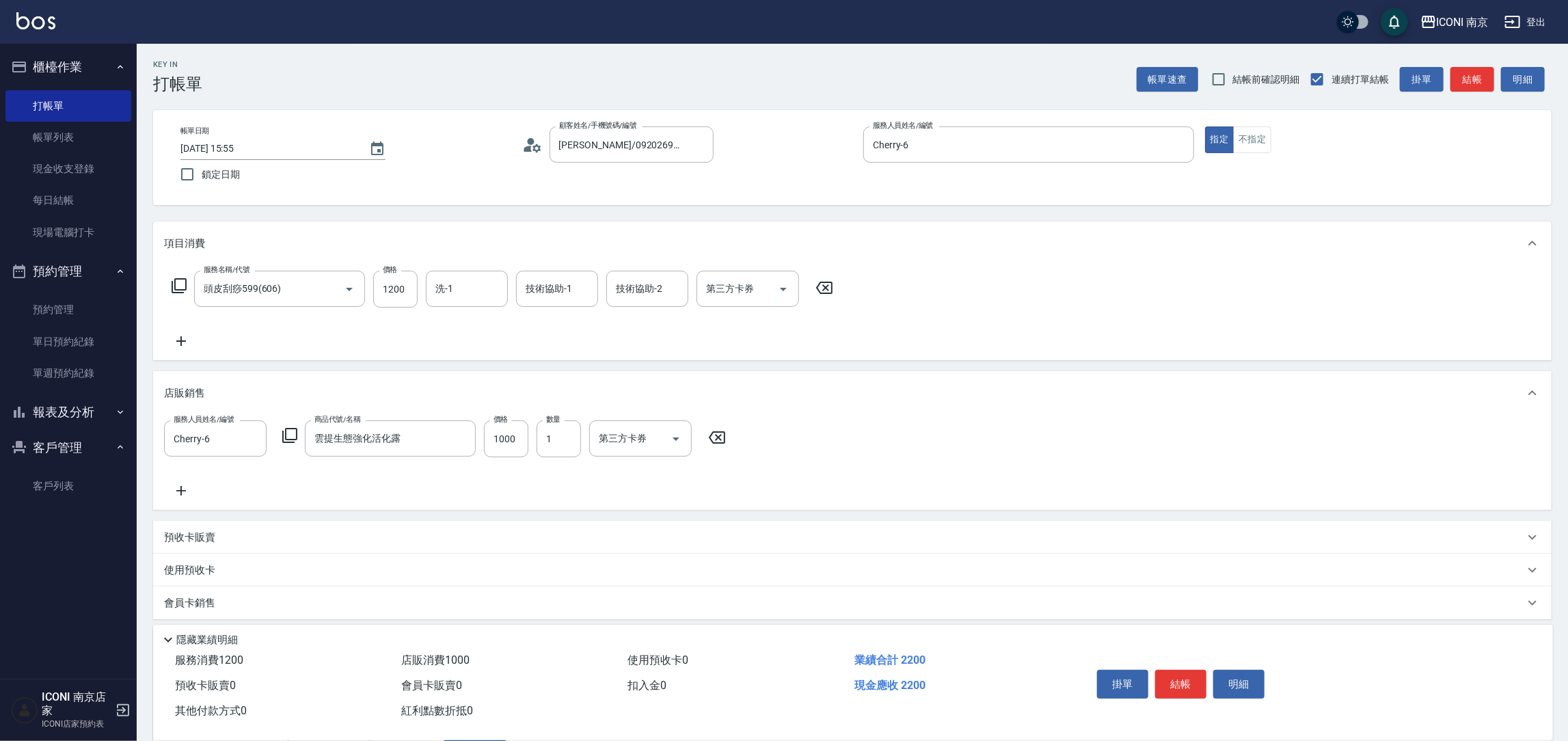
click at [179, 502] on div "服務人員姓名/編號 Cherry-6 服務人員姓名/編號 商品代號/名稱 雲提生態強化活化露 商品代號/名稱 價格 1000 價格 數量 1 數量 第三方卡券…" at bounding box center [853, 462] width 1398 height 95
click at [179, 496] on icon at bounding box center [182, 491] width 34 height 16
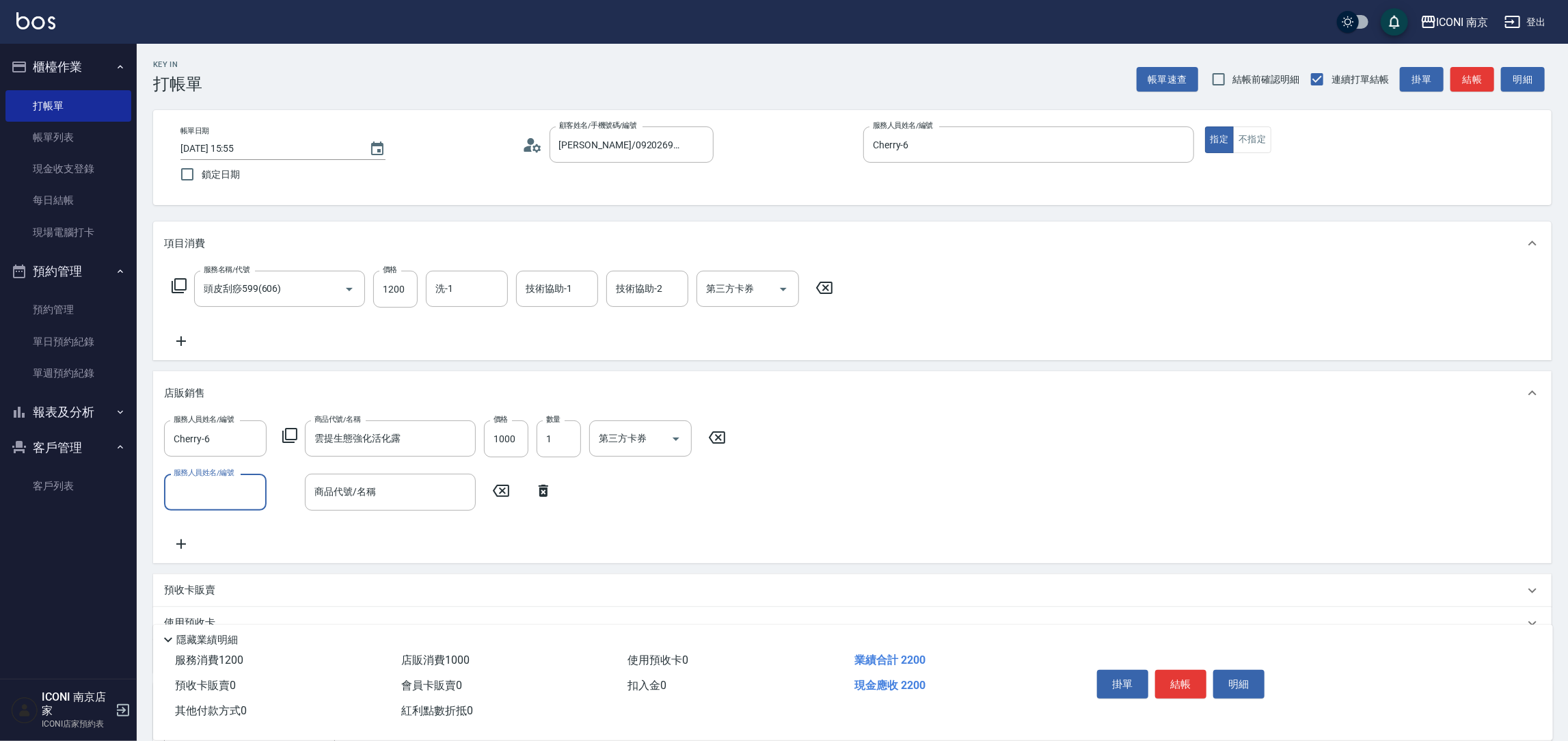
click at [201, 492] on input "服務人員姓名/編號" at bounding box center [215, 492] width 90 height 23
click at [212, 591] on div "Cherry -6" at bounding box center [216, 594] width 103 height 23
type input "Cherry-6"
click at [385, 493] on input "商品代號/名稱" at bounding box center [390, 492] width 159 height 23
click at [289, 440] on icon at bounding box center [290, 436] width 15 height 15
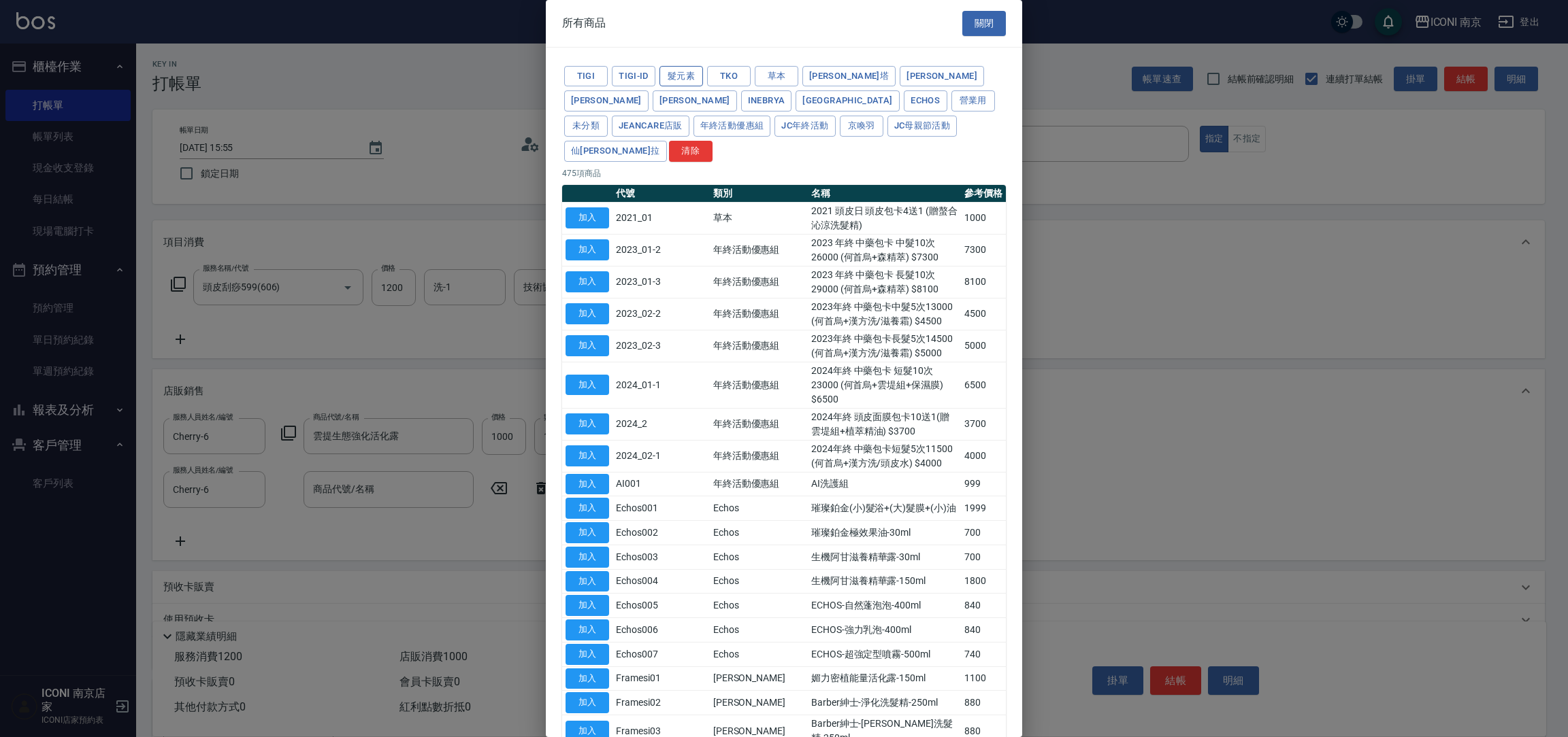
click at [678, 77] on button "髮元素" at bounding box center [681, 75] width 43 height 21
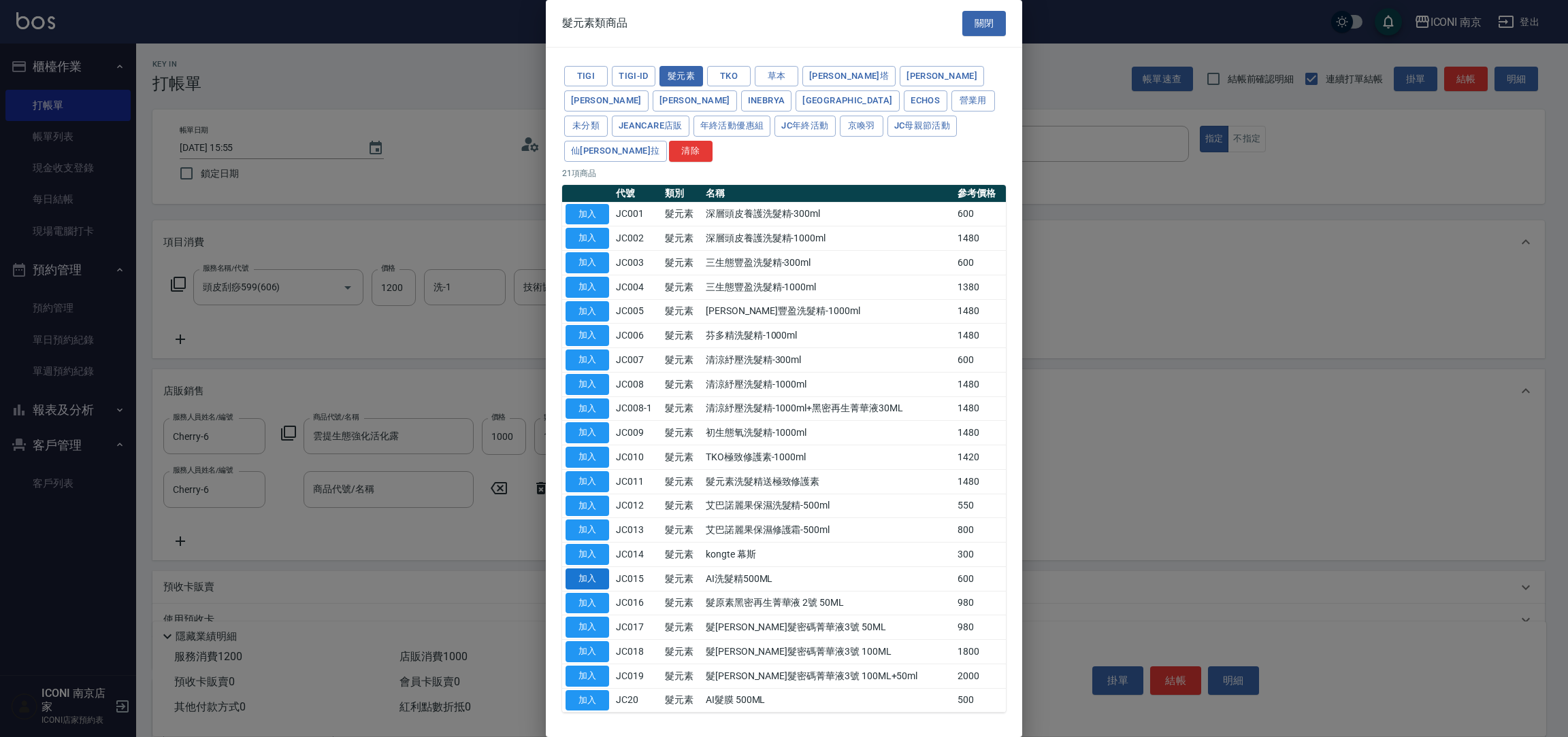
click at [580, 569] on button "加入" at bounding box center [587, 579] width 43 height 21
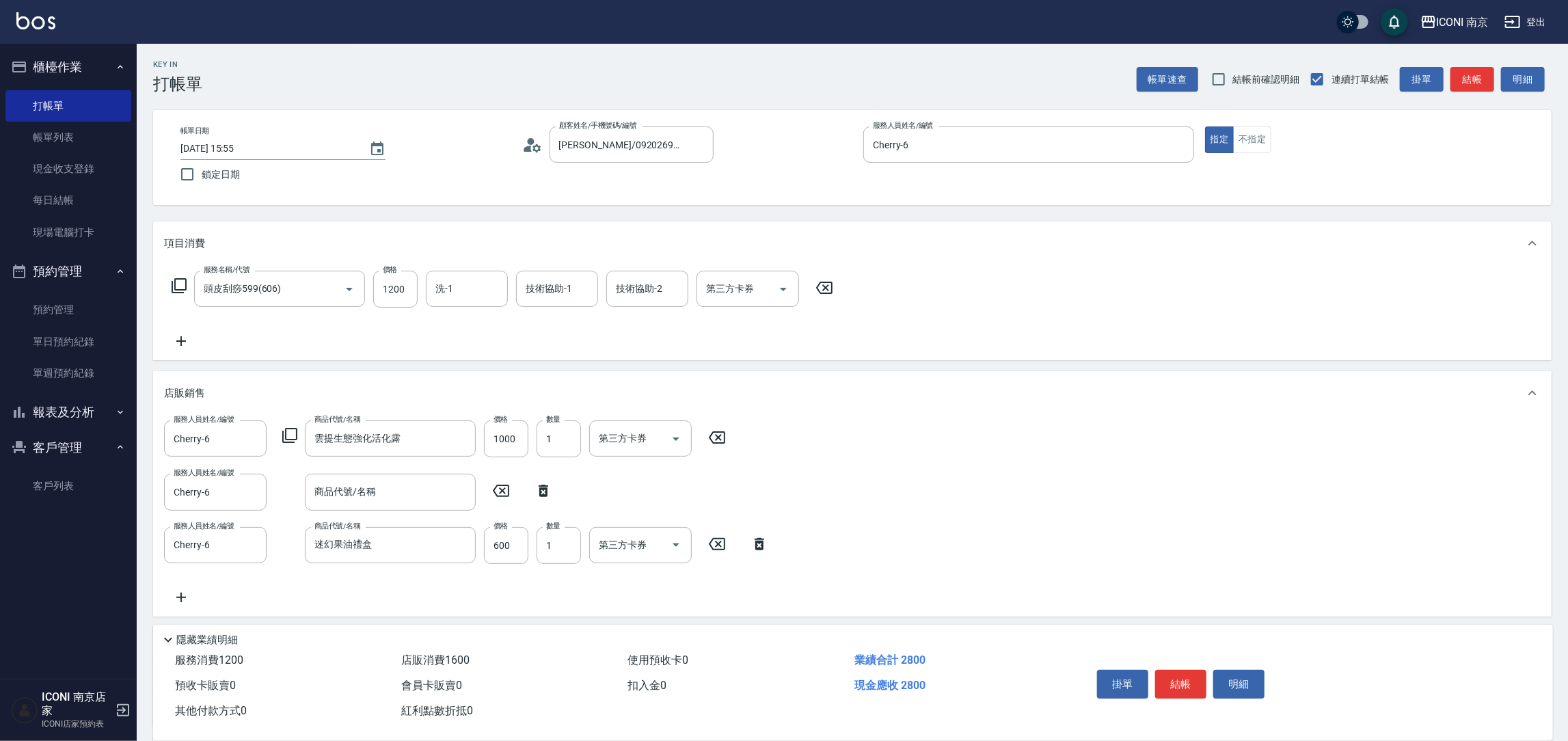
click at [544, 493] on icon at bounding box center [544, 491] width 34 height 16
type input "迷幻果油禮盒"
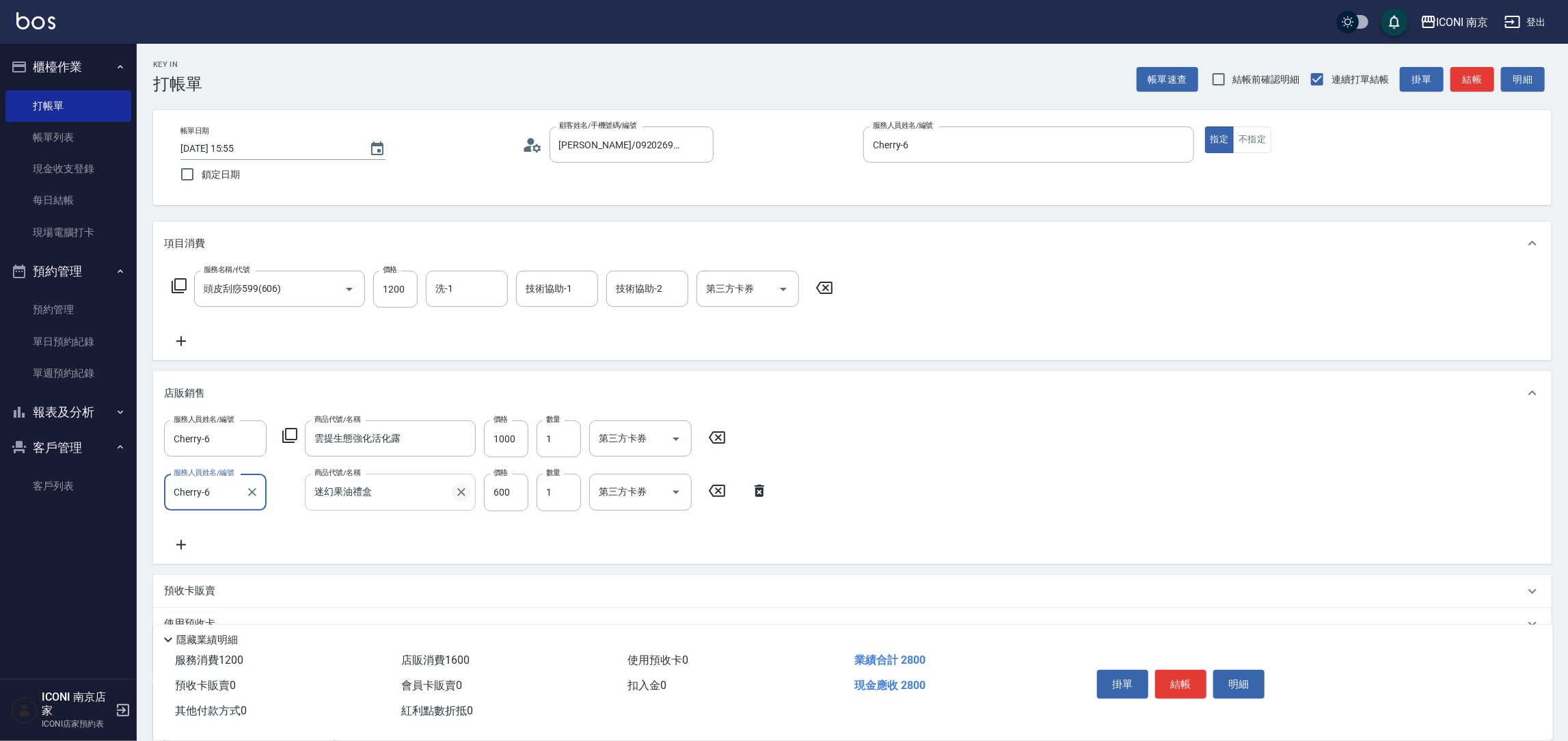
click at [456, 493] on icon "Clear" at bounding box center [461, 492] width 14 height 14
click at [289, 443] on icon at bounding box center [290, 436] width 15 height 15
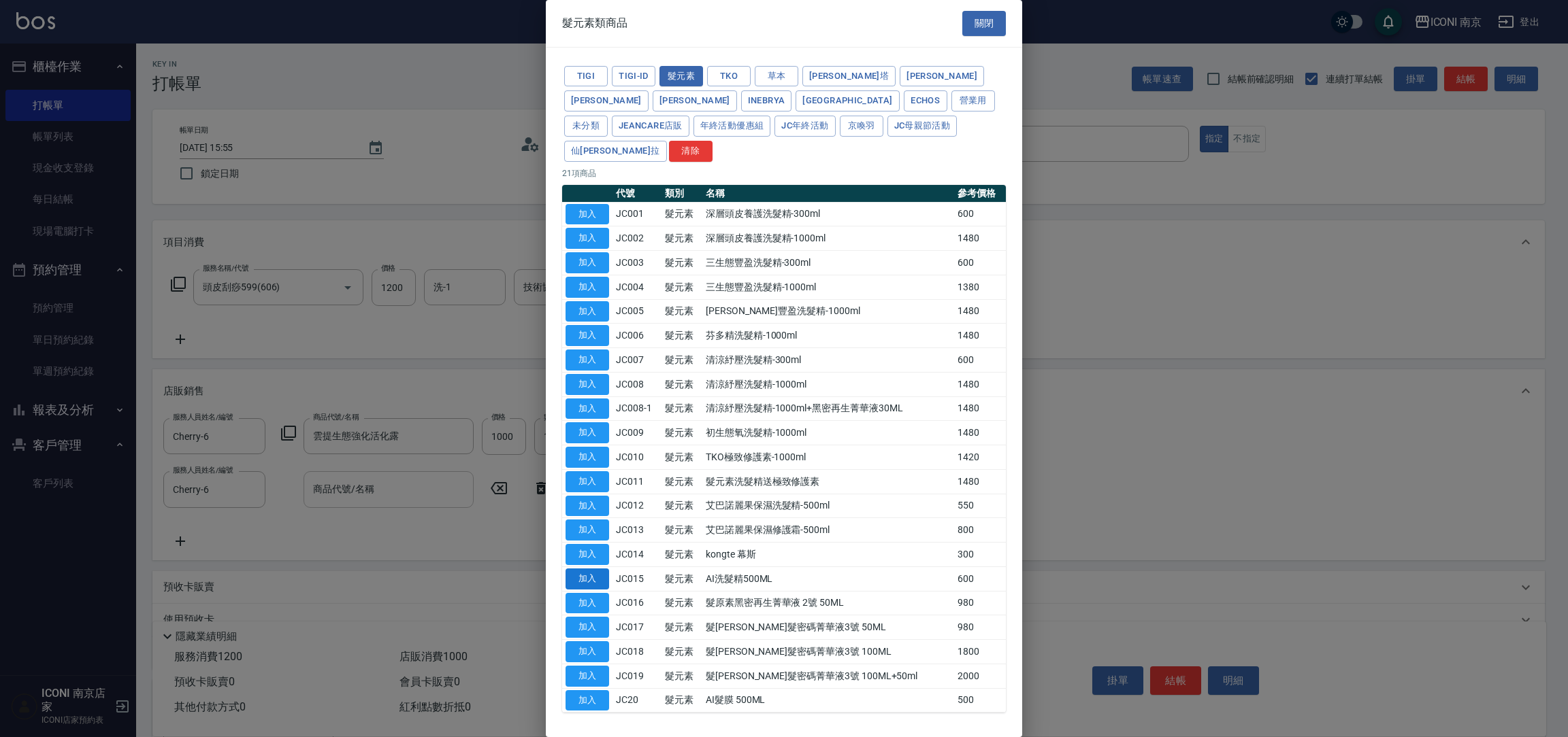
click at [594, 569] on button "加入" at bounding box center [587, 579] width 43 height 21
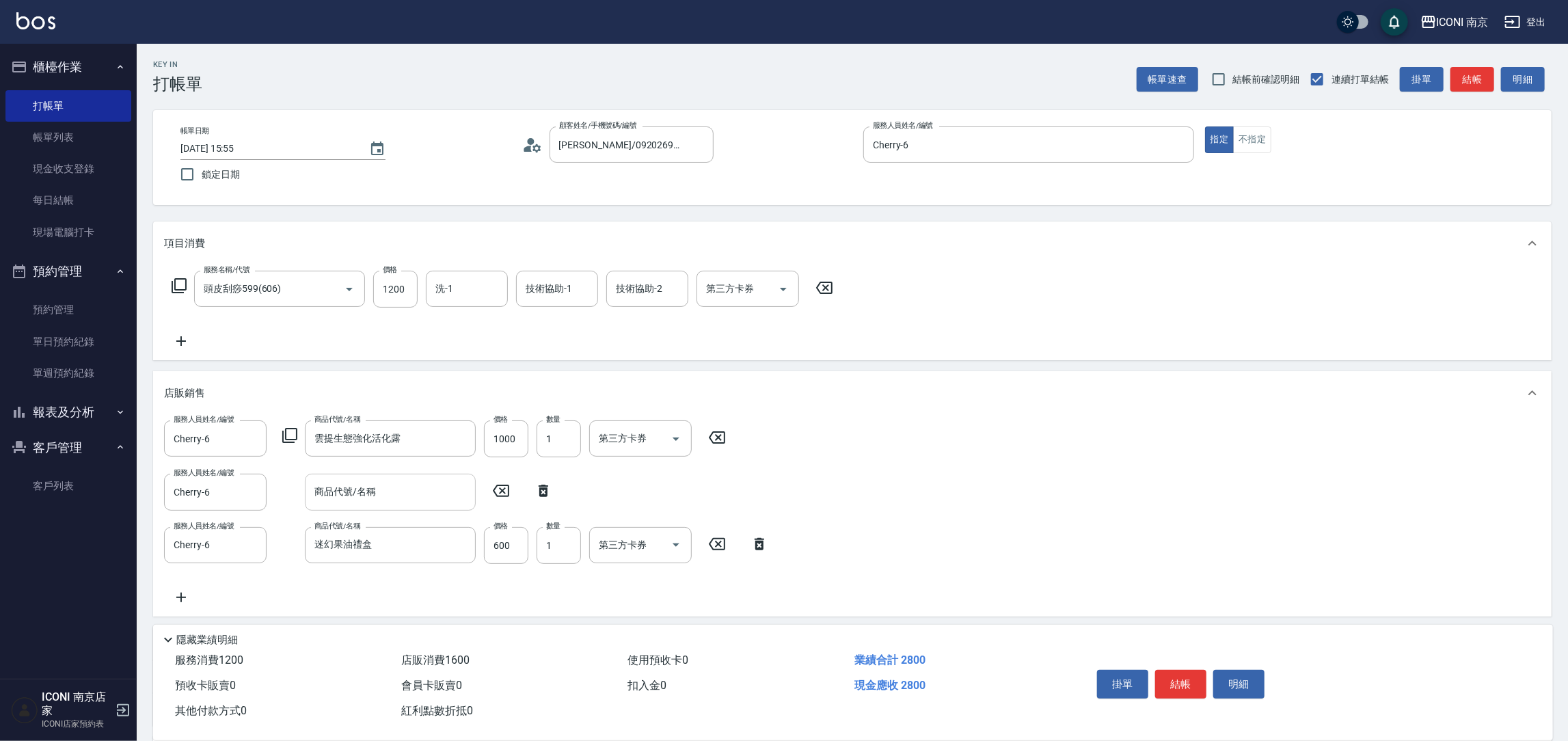
click at [556, 491] on icon at bounding box center [544, 491] width 34 height 16
type input "迷幻果油禮盒"
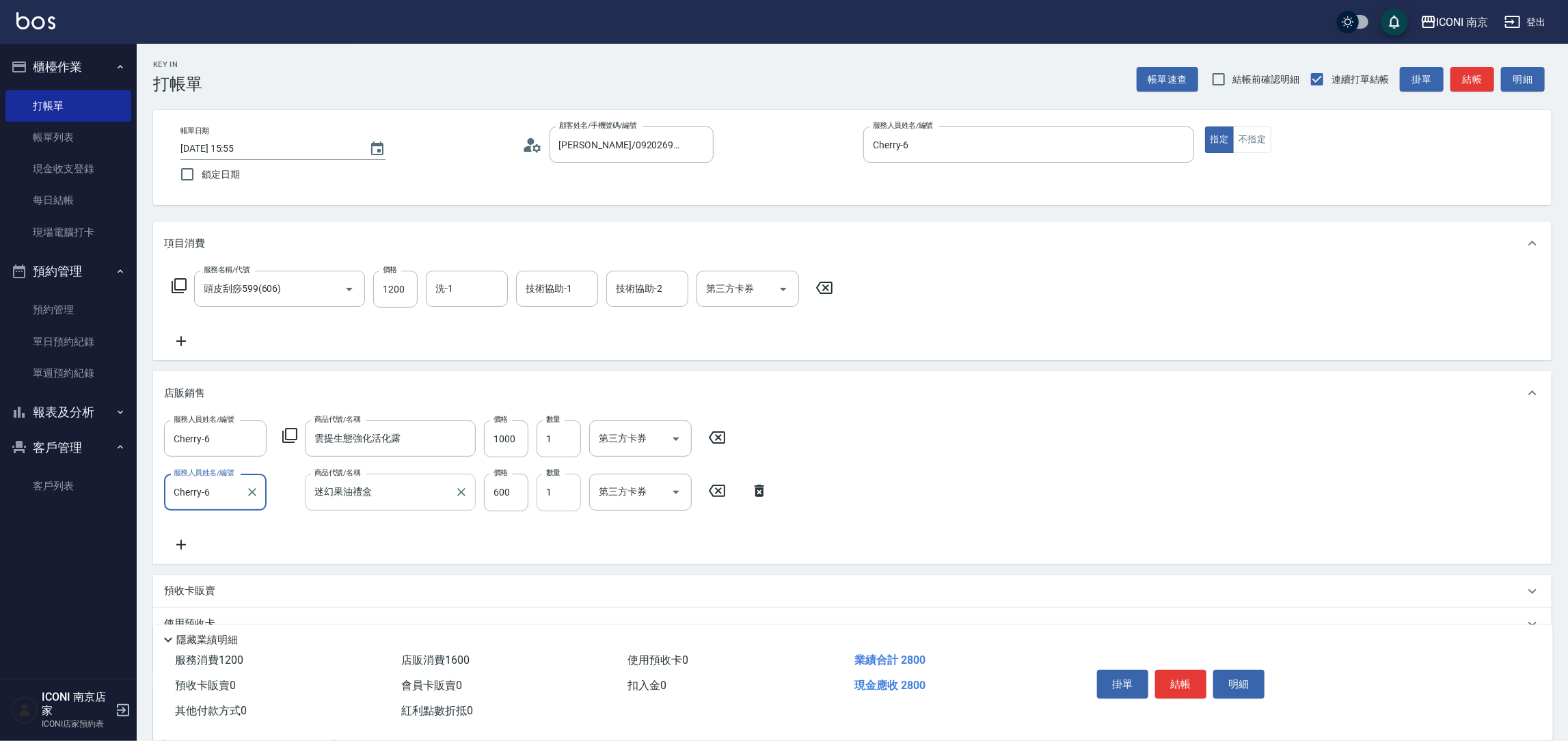
click at [552, 491] on input "1" at bounding box center [558, 492] width 44 height 37
click at [717, 532] on div "服務人員姓名/編號 Cherry-6 服務人員姓名/編號 商品代號/名稱 雲提生態強化活化露 商品代號/名稱 價格 1000 價格 數量 1 數量 第三方卡券…" at bounding box center [853, 486] width 1377 height 132
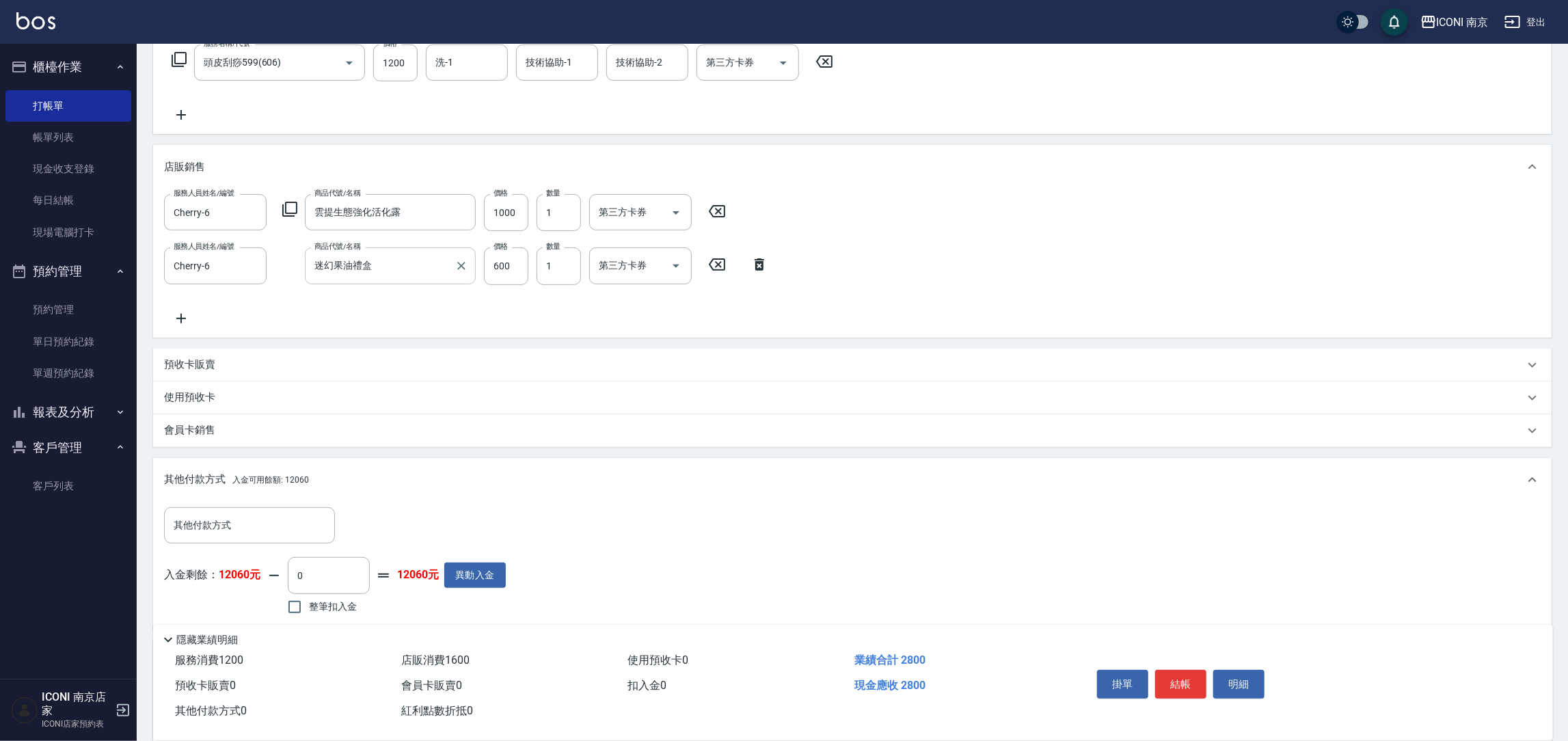
scroll to position [367, 0]
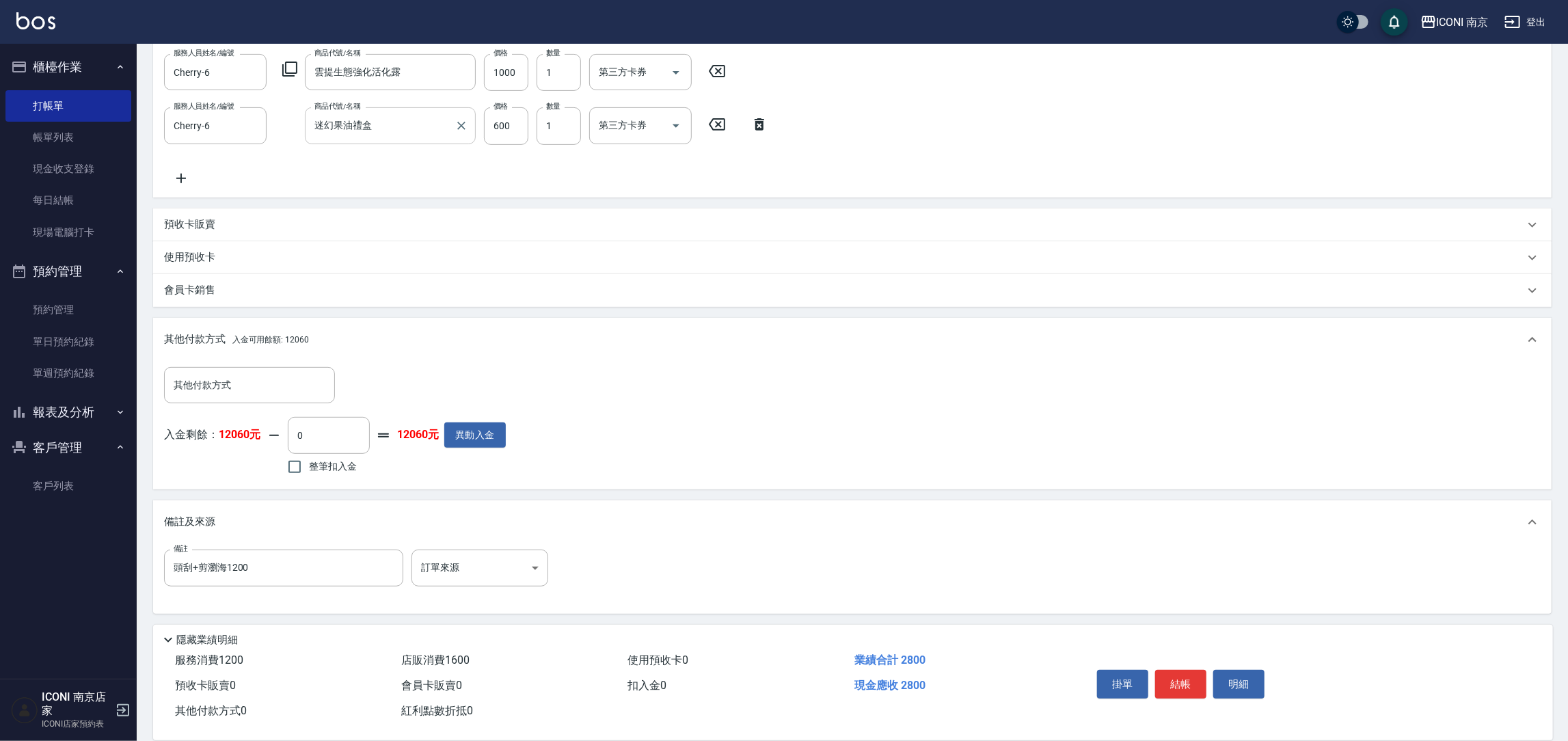
click at [325, 464] on span "整筆扣入金" at bounding box center [332, 467] width 48 height 14
click at [309, 464] on input "整筆扣入金" at bounding box center [294, 467] width 29 height 29
checkbox input "true"
type input "2800"
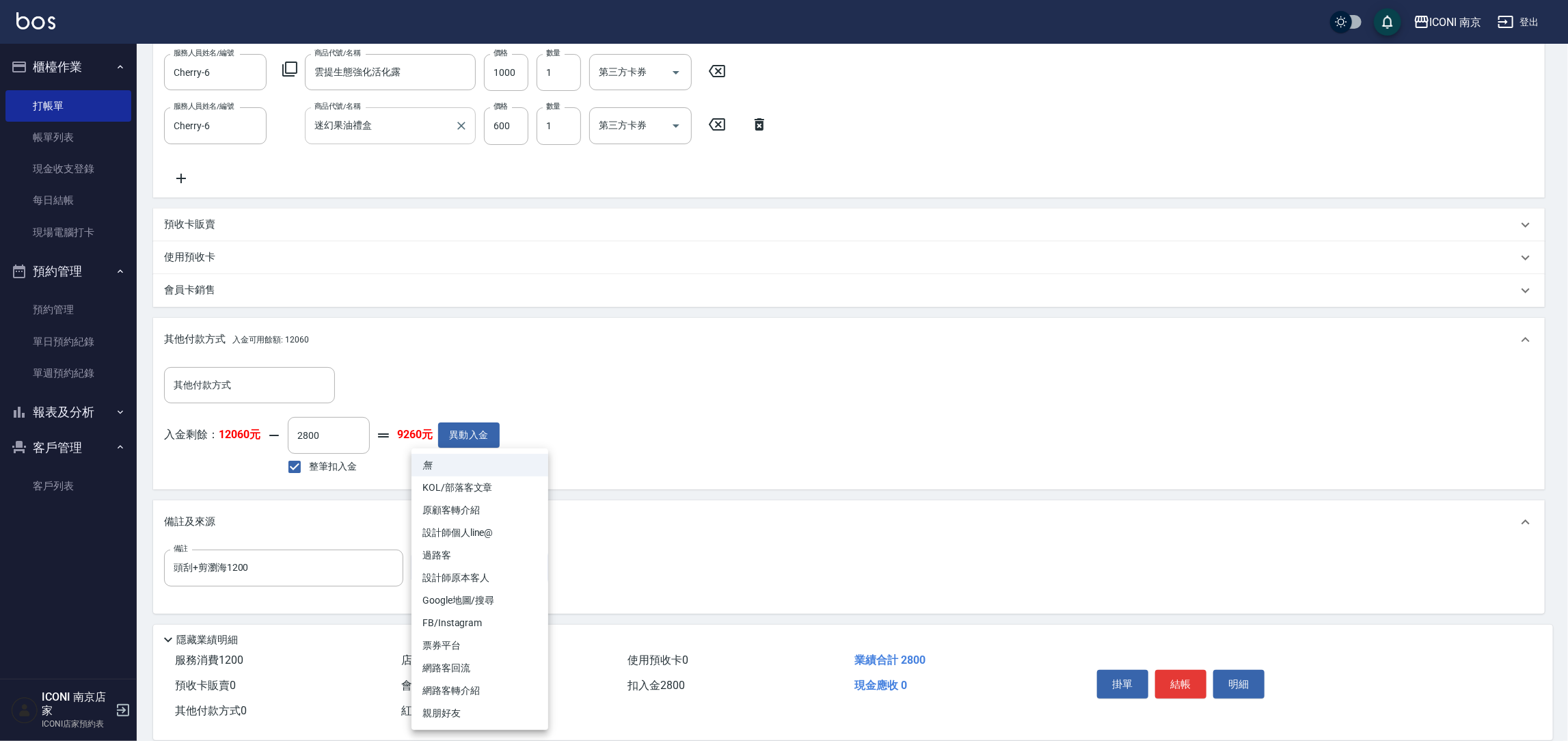
click at [449, 564] on body "ICONI 南京 登出 櫃檯作業 打帳單 帳單列表 現金收支登錄 每日結帳 現場電腦打卡 預約管理 預約管理 單日預約紀錄 單週預約紀錄 報表及分析 報表目錄…" at bounding box center [784, 187] width 1568 height 1109
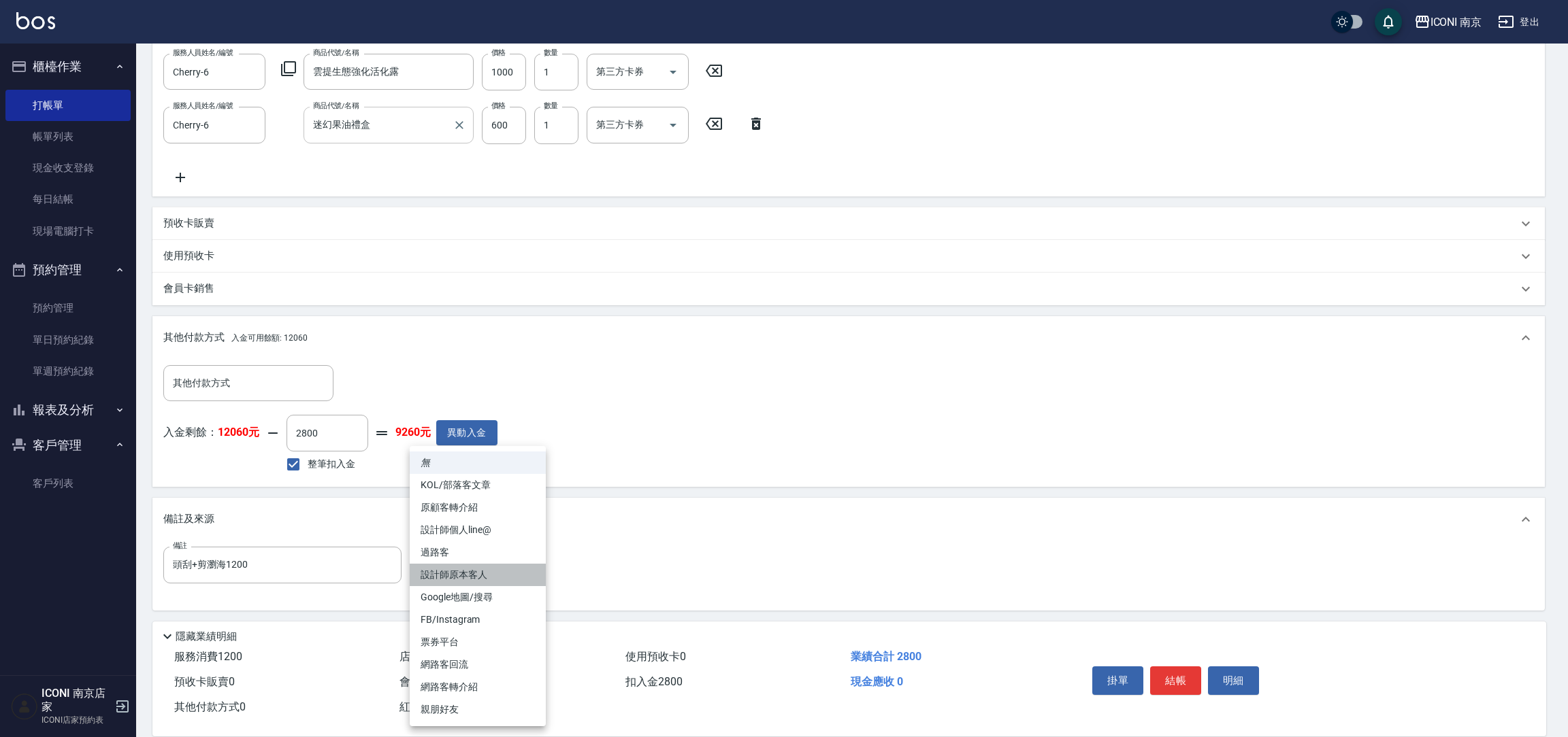
click at [463, 574] on li "設計師原本客人" at bounding box center [477, 574] width 136 height 22
type input "設計師原本客人"
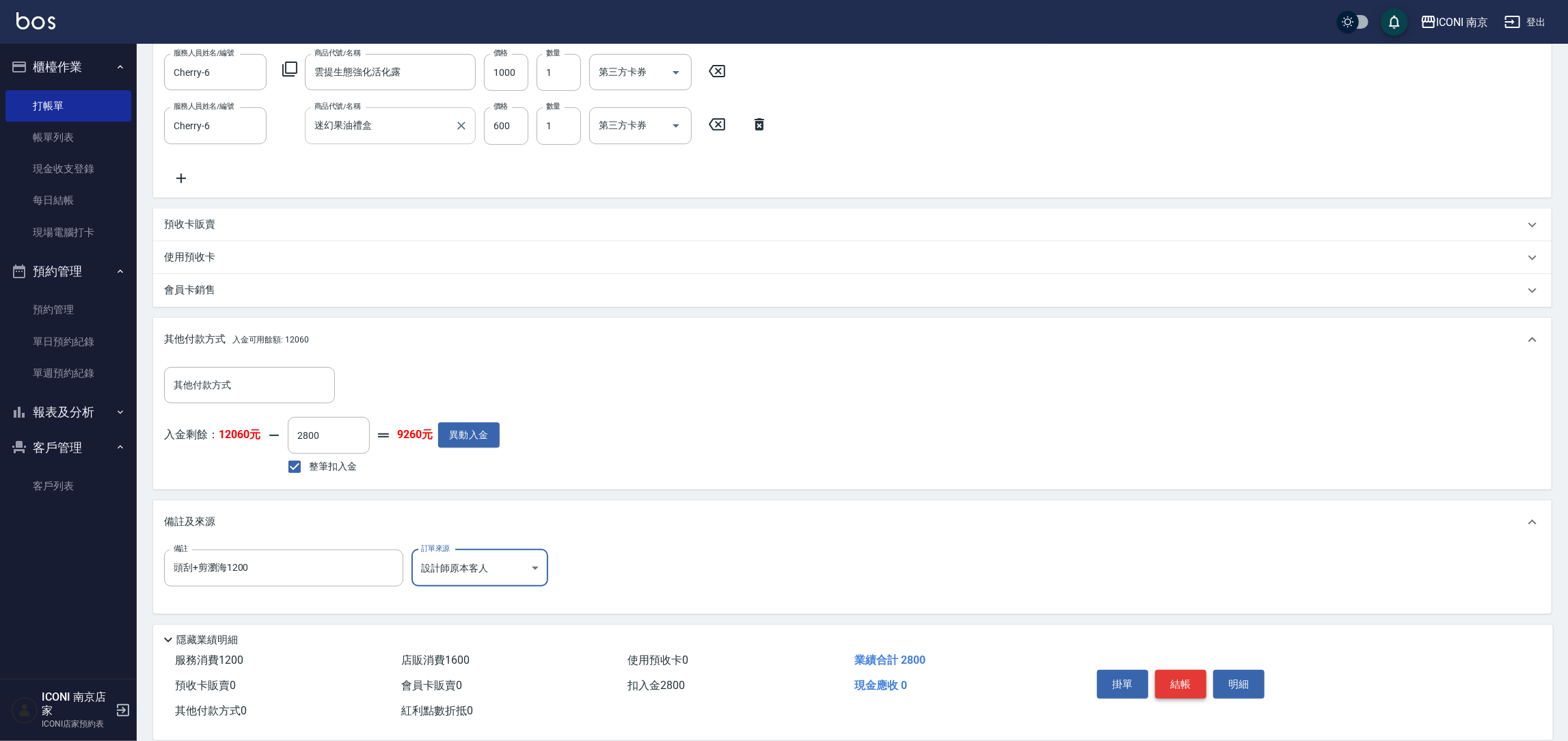
click at [1190, 681] on button "結帳" at bounding box center [1181, 685] width 51 height 29
type input "2025/09/15 16:24"
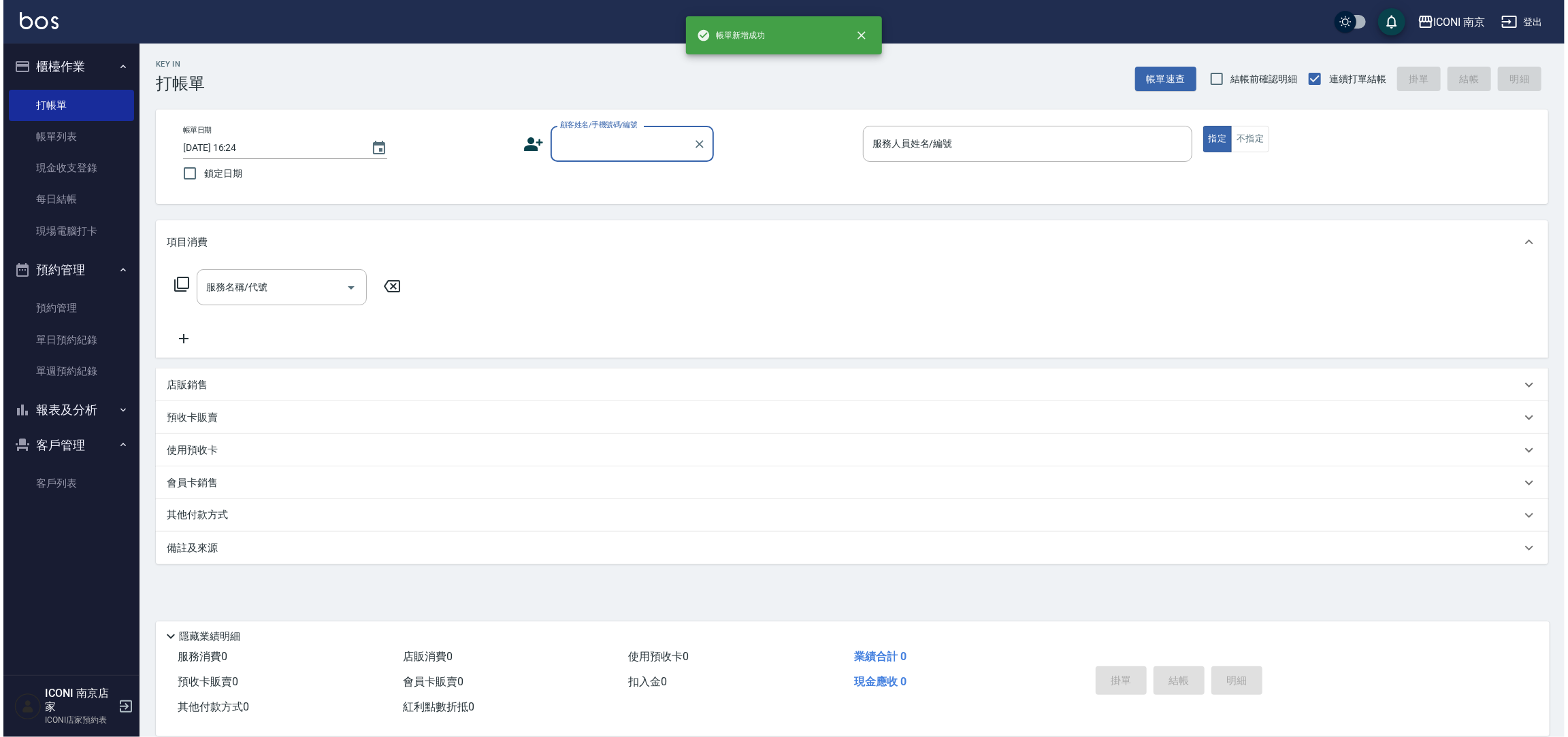
scroll to position [0, 0]
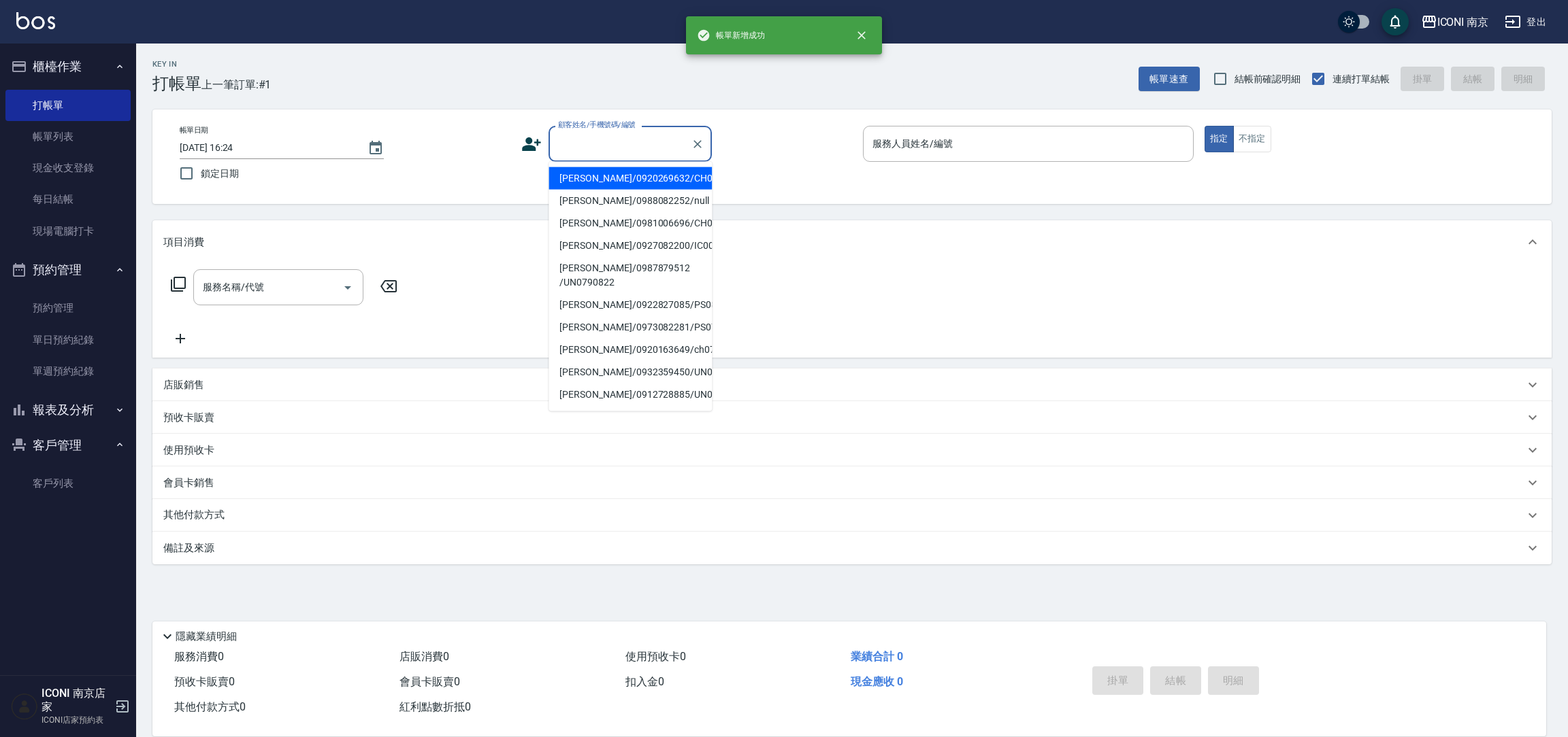
click at [621, 141] on input "顧客姓名/手機號碼/編號" at bounding box center [619, 144] width 130 height 23
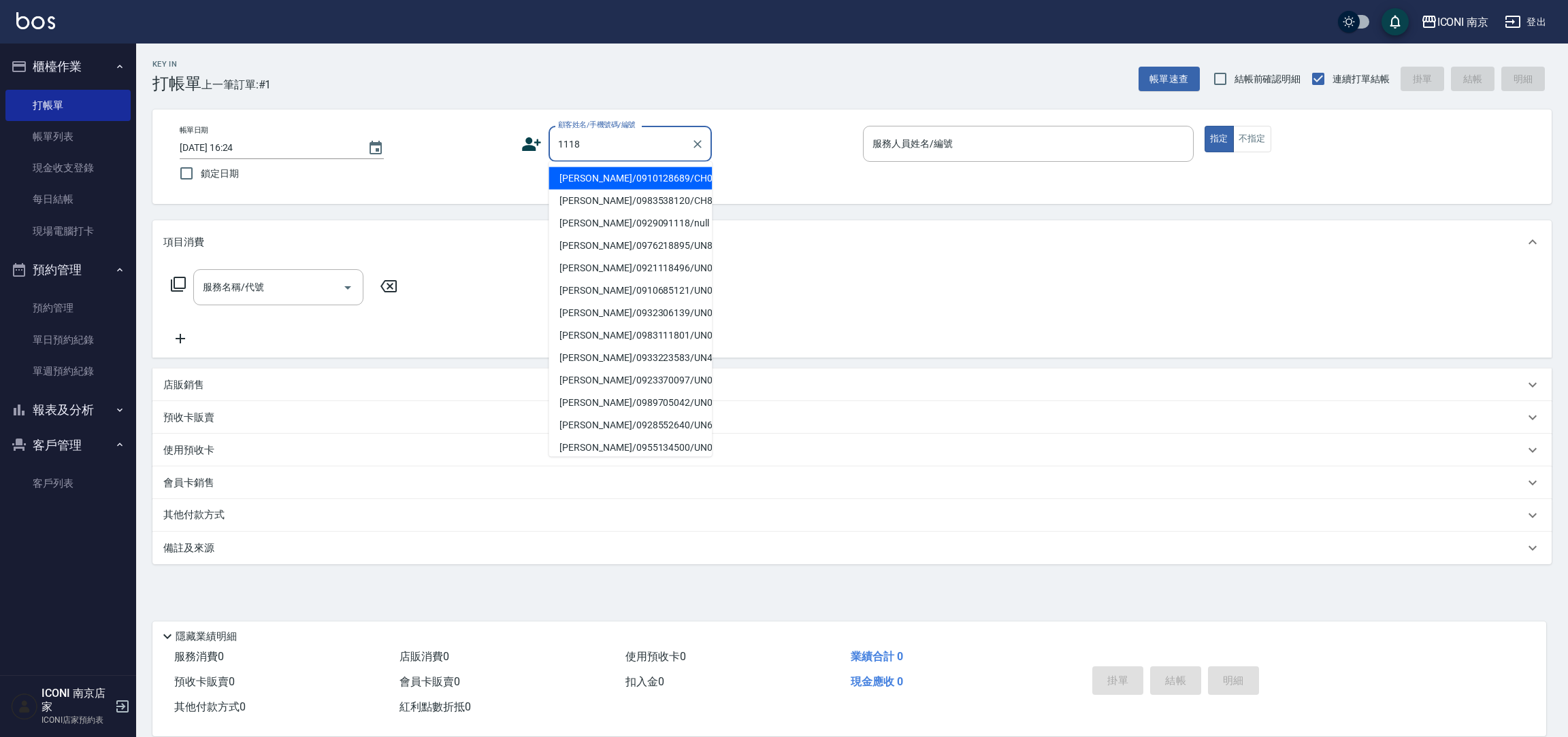
click at [634, 190] on li "陳惠美/0910128689/CH0521118" at bounding box center [630, 178] width 164 height 22
type input "陳惠美/0910128689/CH0521118"
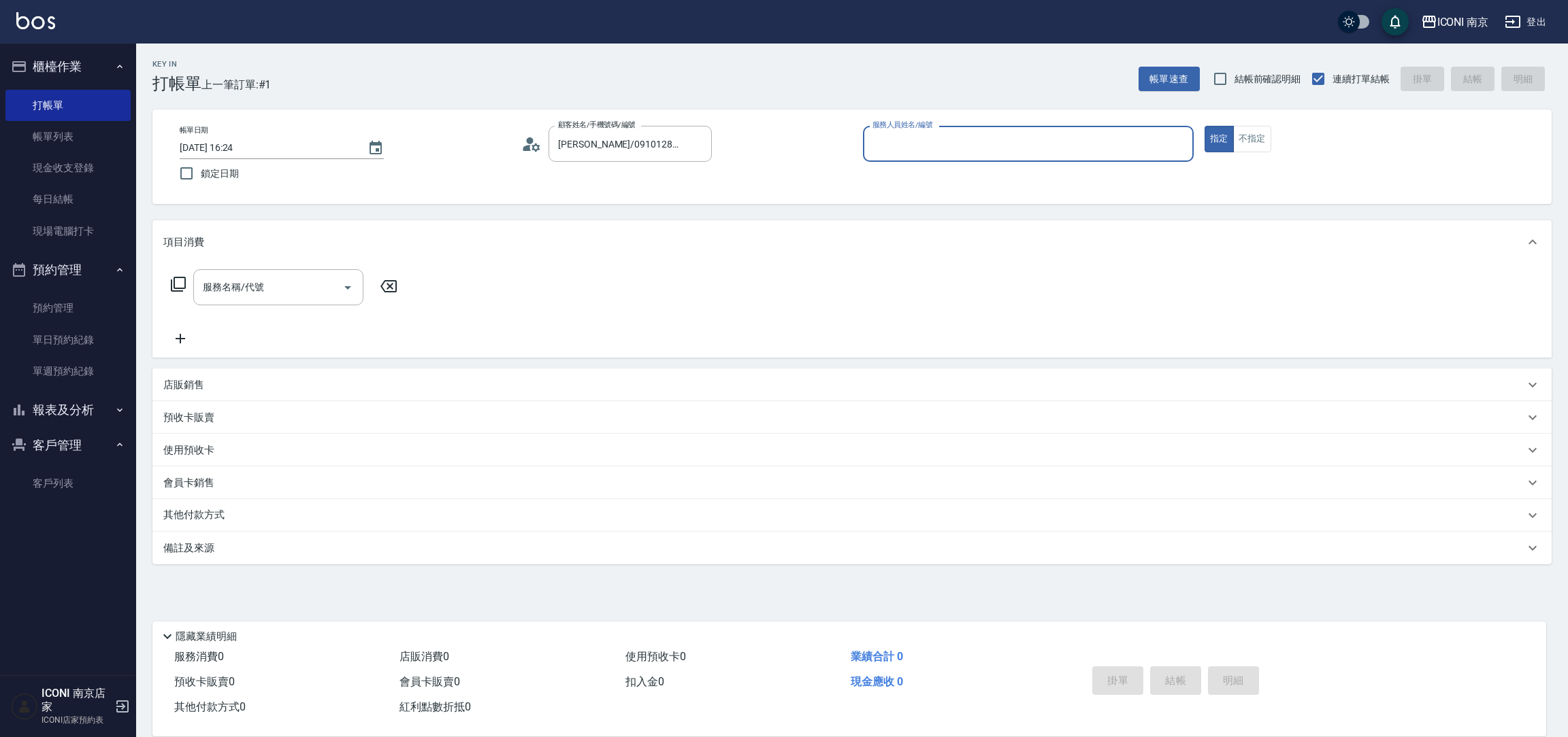
type input "Cherry-6"
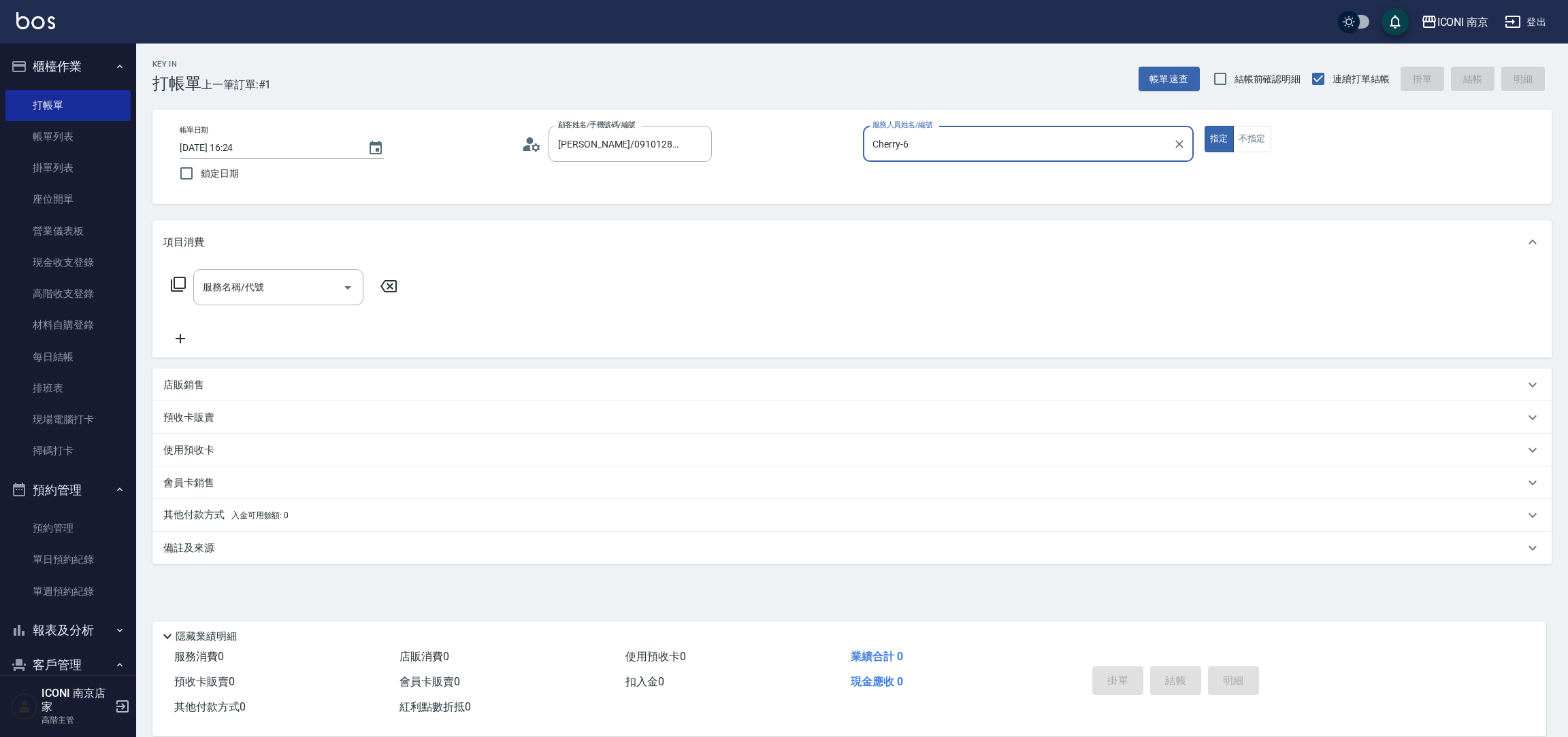
click at [173, 283] on icon at bounding box center [178, 284] width 16 height 16
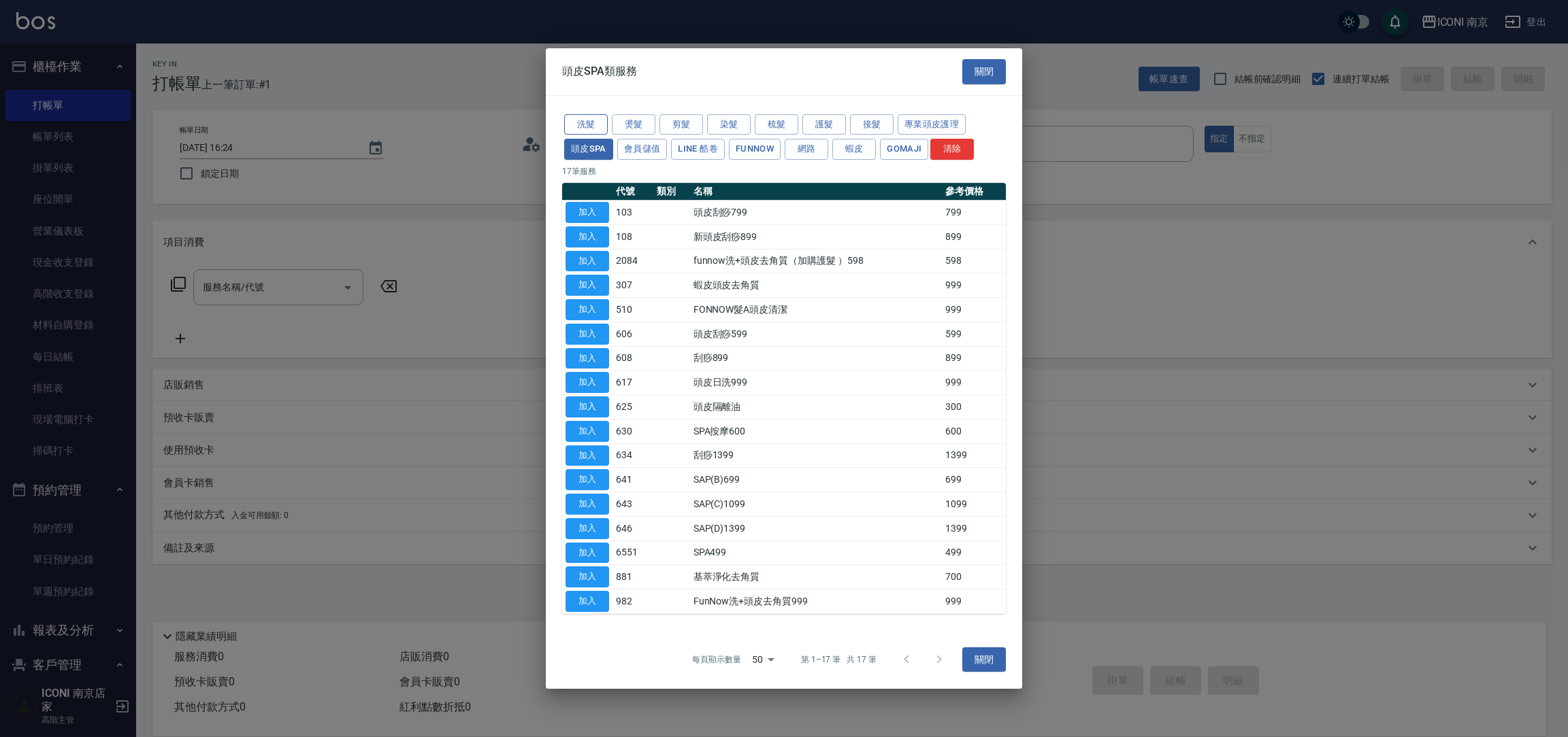
click at [597, 123] on button "洗髮" at bounding box center [585, 124] width 43 height 21
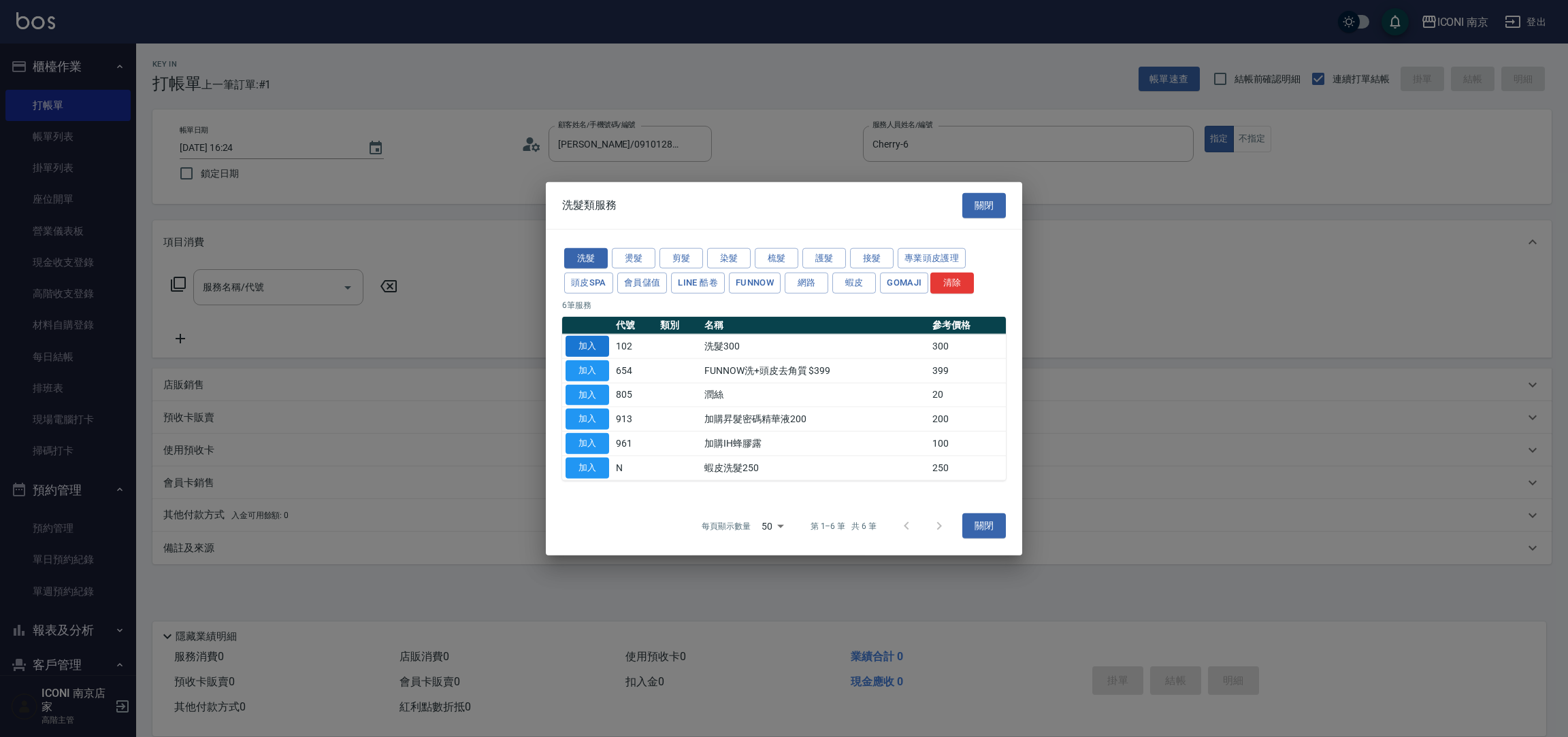
click at [587, 345] on button "加入" at bounding box center [587, 346] width 43 height 21
type input "洗髮300(102)"
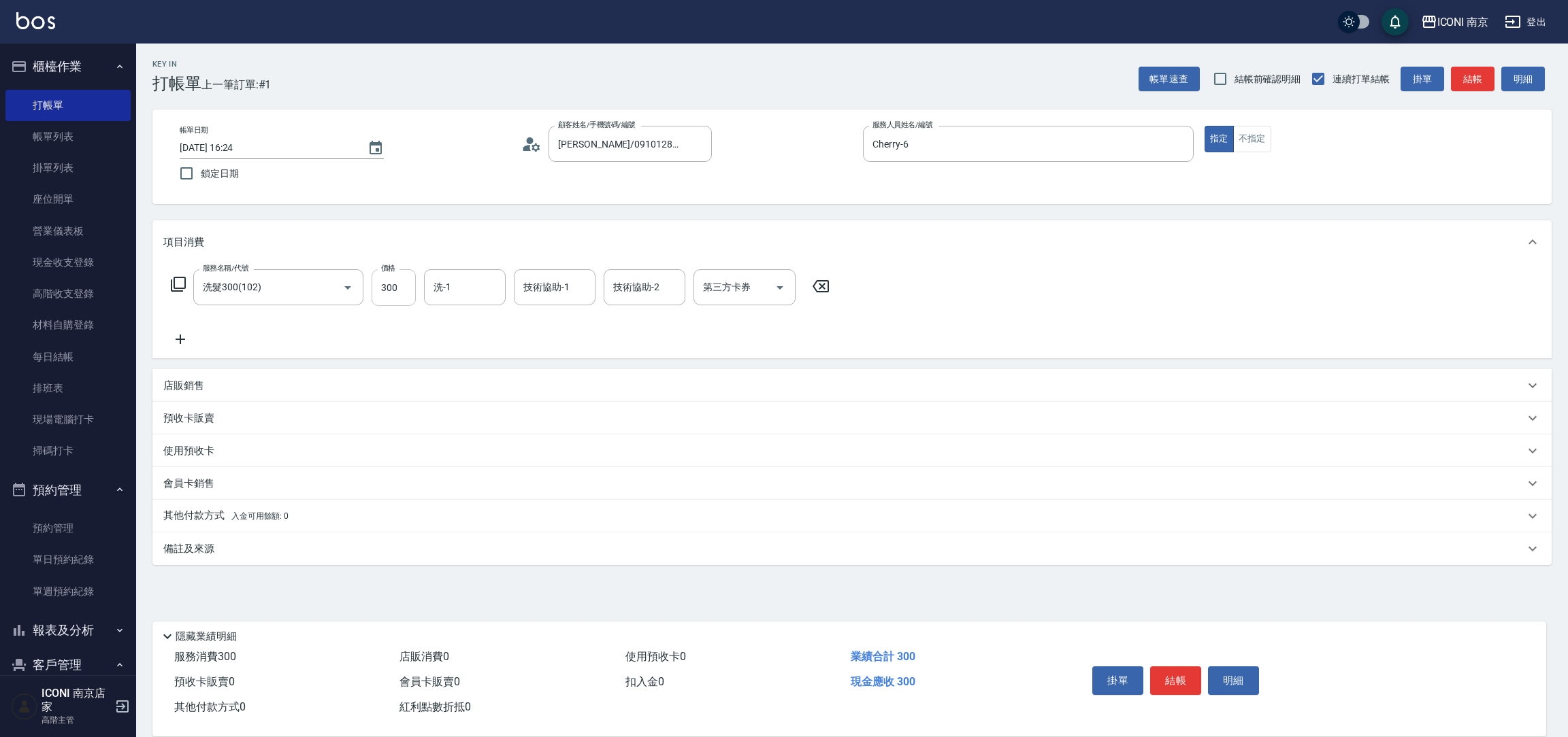
click at [403, 299] on input "300" at bounding box center [393, 288] width 44 height 37
type input "400"
type input "anna-12"
click at [215, 571] on div "Key In 打帳單 上一筆訂單:#1 帳單速查 結帳前確認明細 連續打單結帳 掛單 結帳 明細 帳單日期 2025/09/15 16:24 鎖定日期 顧客姓…" at bounding box center [851, 368] width 1431 height 650
click at [245, 546] on div "備註及來源" at bounding box center [843, 549] width 1360 height 14
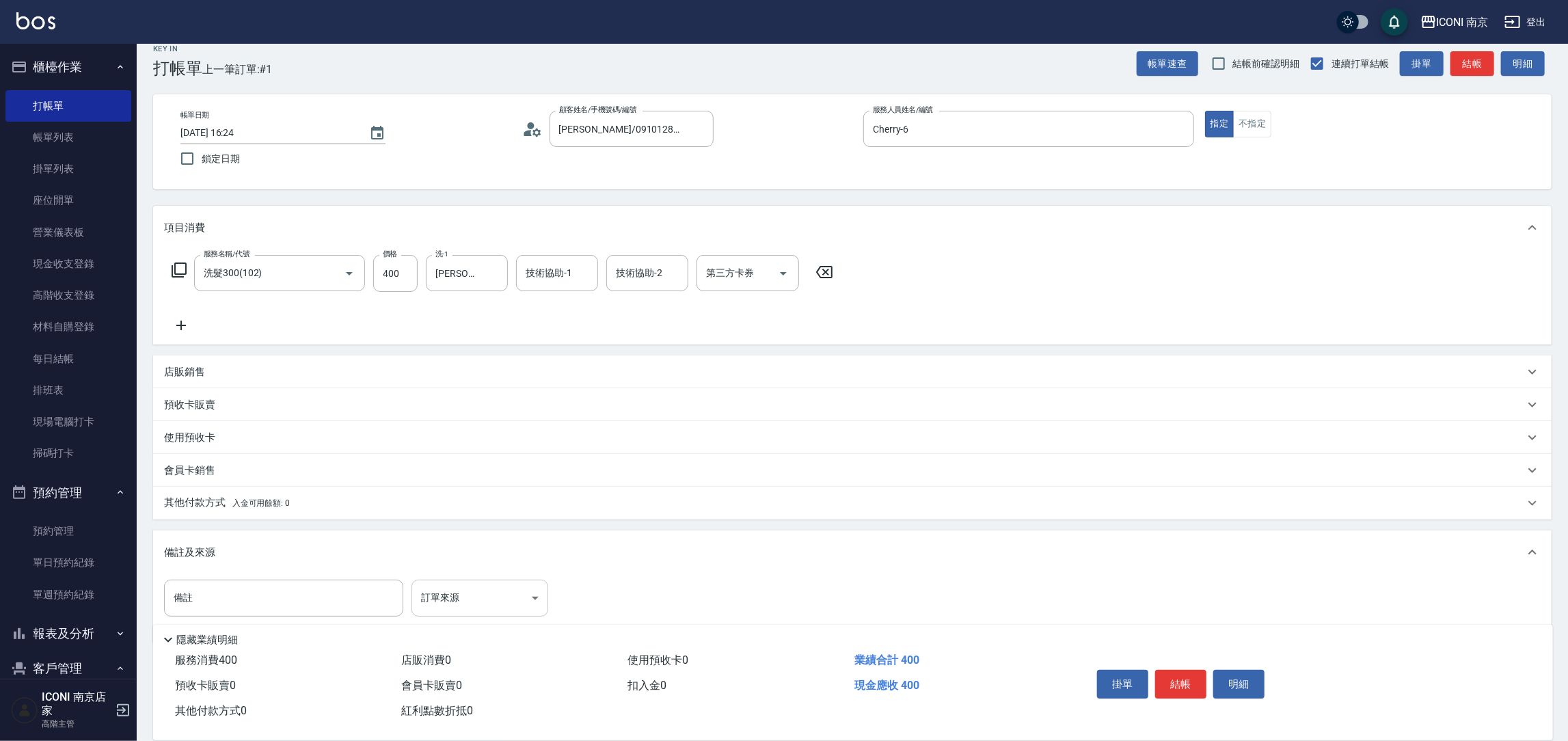
scroll to position [20, 0]
click at [488, 578] on body "ICONI 南京 登出 櫃檯作業 打帳單 帳單列表 掛單列表 座位開單 營業儀表板 現金收支登錄 高階收支登錄 材料自購登錄 每日結帳 排班表 現場電腦打卡 …" at bounding box center [784, 374] width 1568 height 789
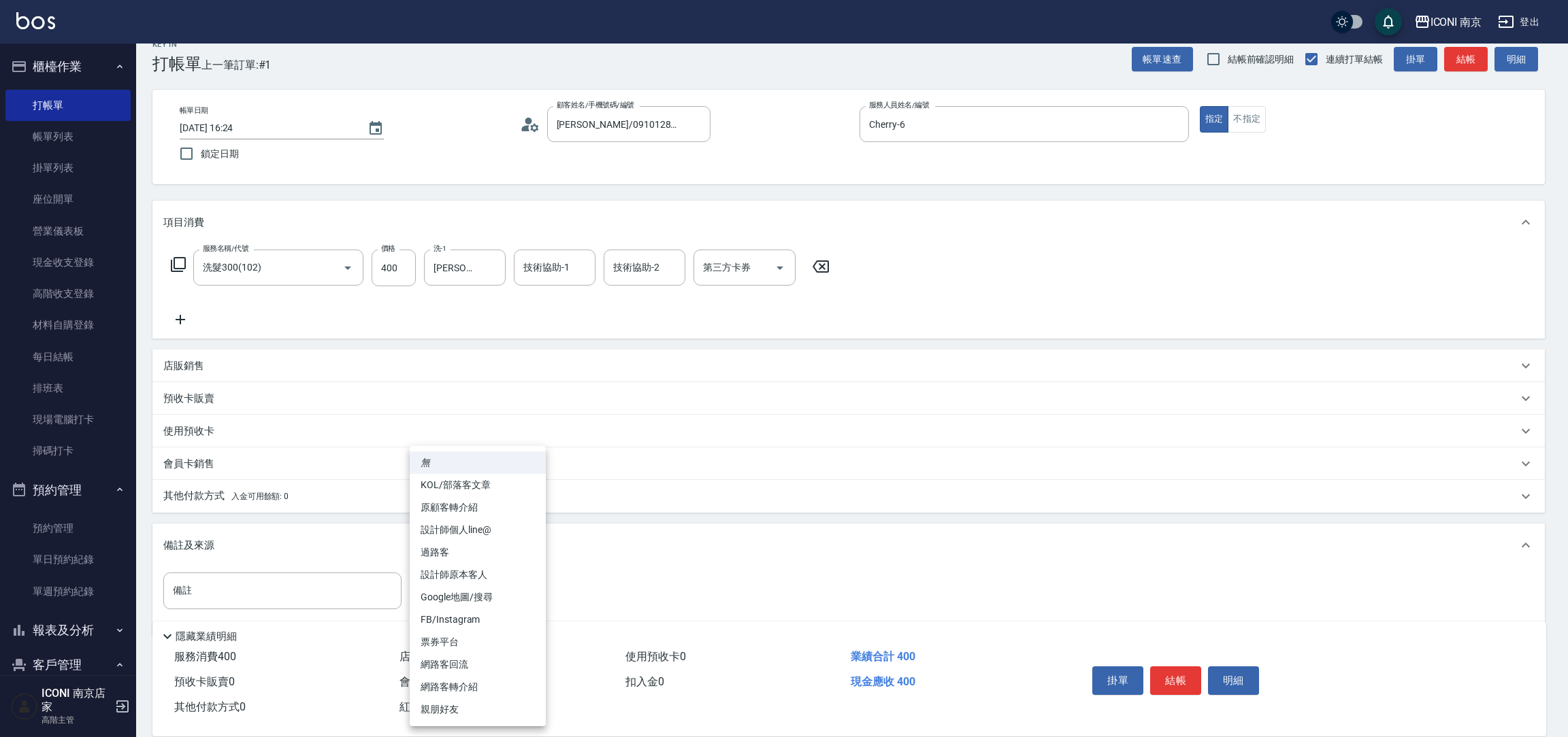
click at [486, 578] on li "設計師原本客人" at bounding box center [477, 574] width 136 height 22
type input "設計師原本客人"
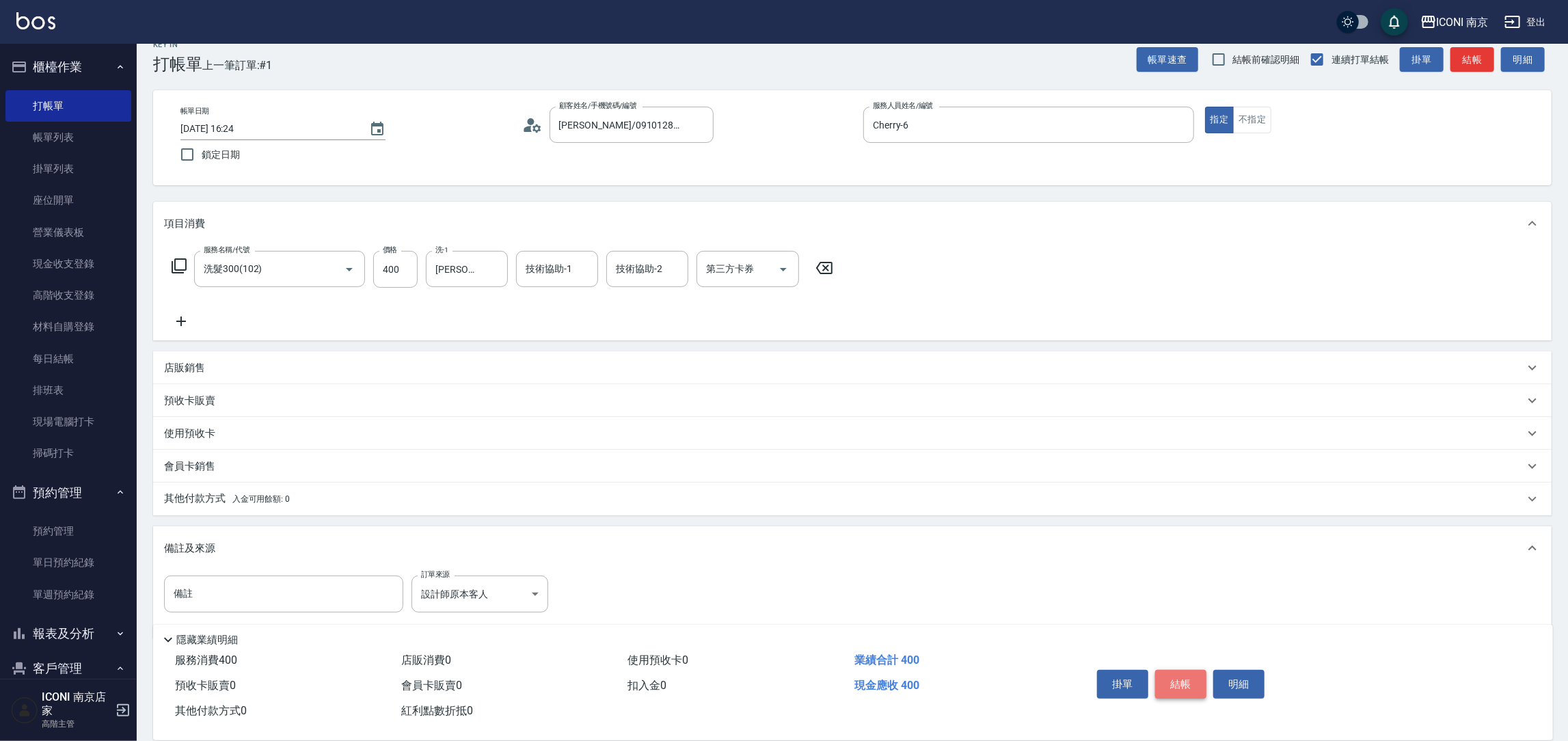
click at [1171, 673] on button "結帳" at bounding box center [1181, 685] width 51 height 29
type input "2025/09/15 16:25"
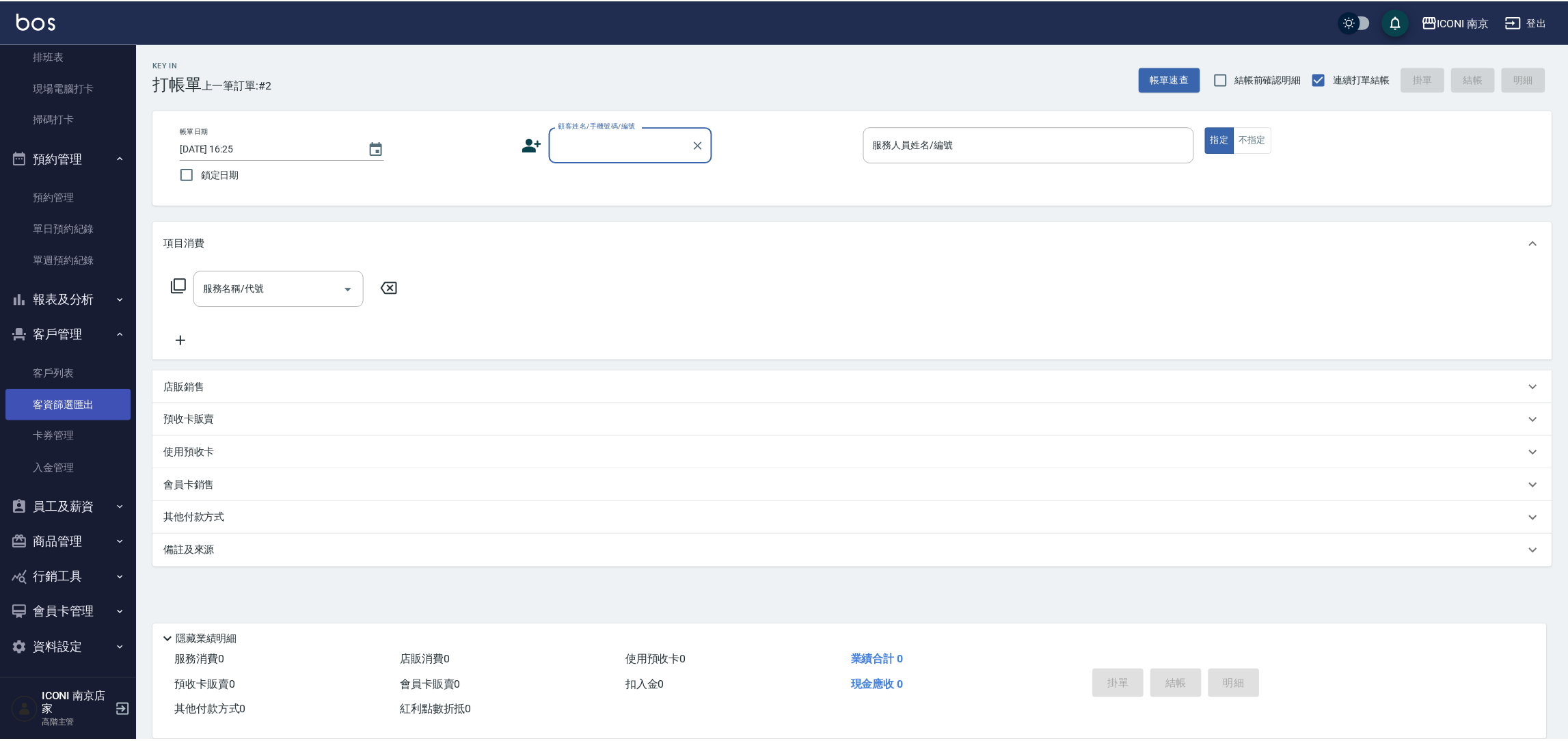
scroll to position [336, 0]
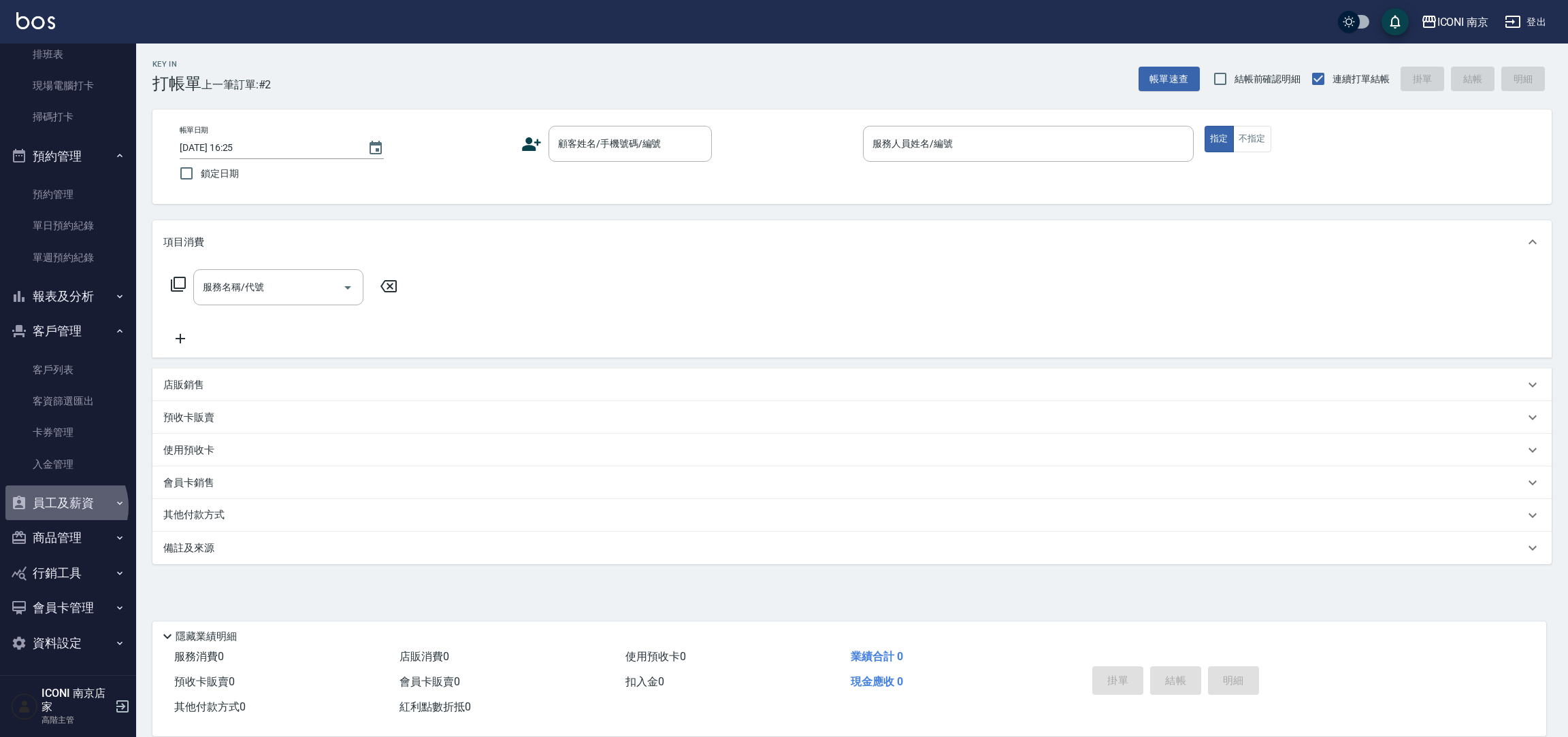
click at [60, 506] on button "員工及薪資" at bounding box center [67, 502] width 125 height 35
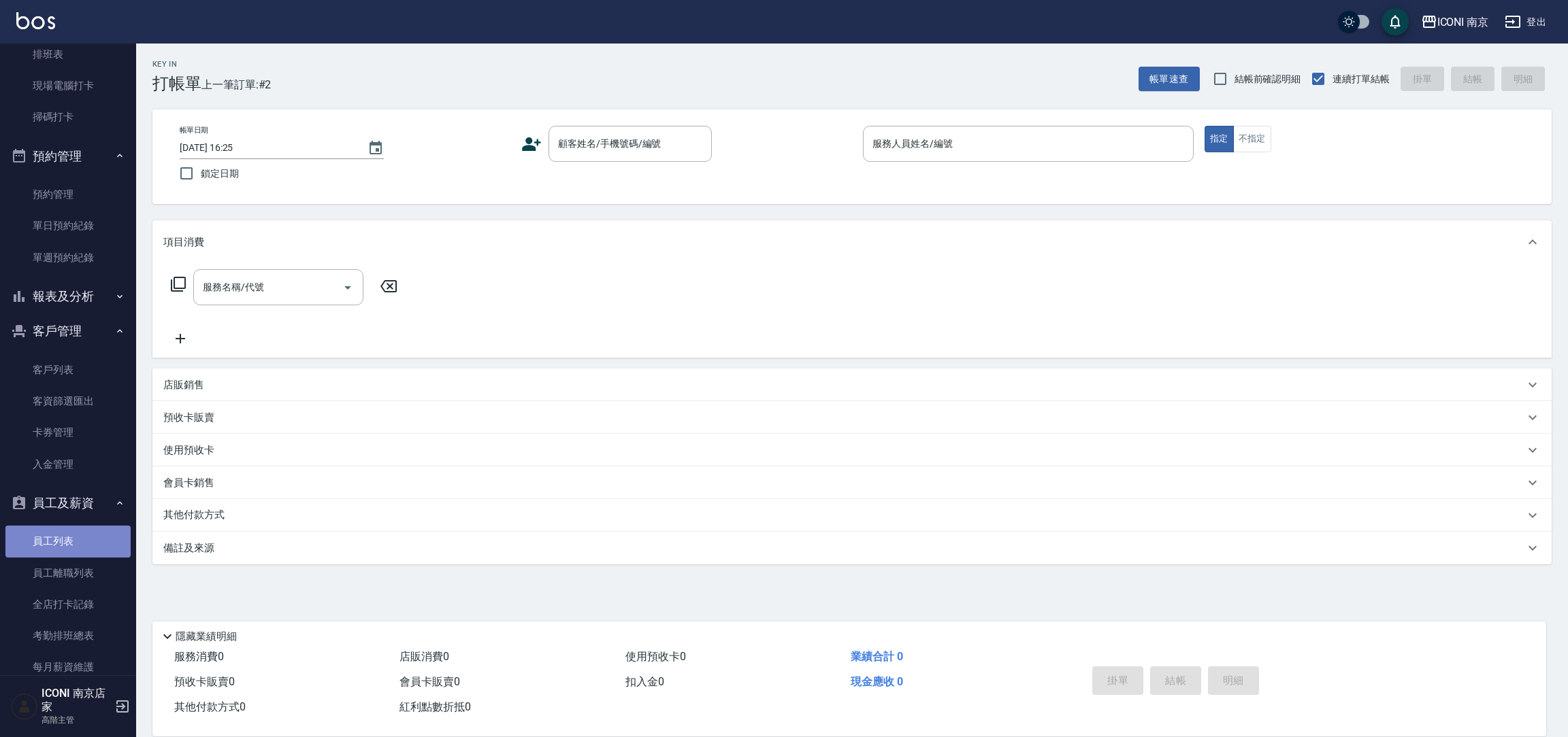
click at [88, 543] on link "員工列表" at bounding box center [67, 541] width 125 height 31
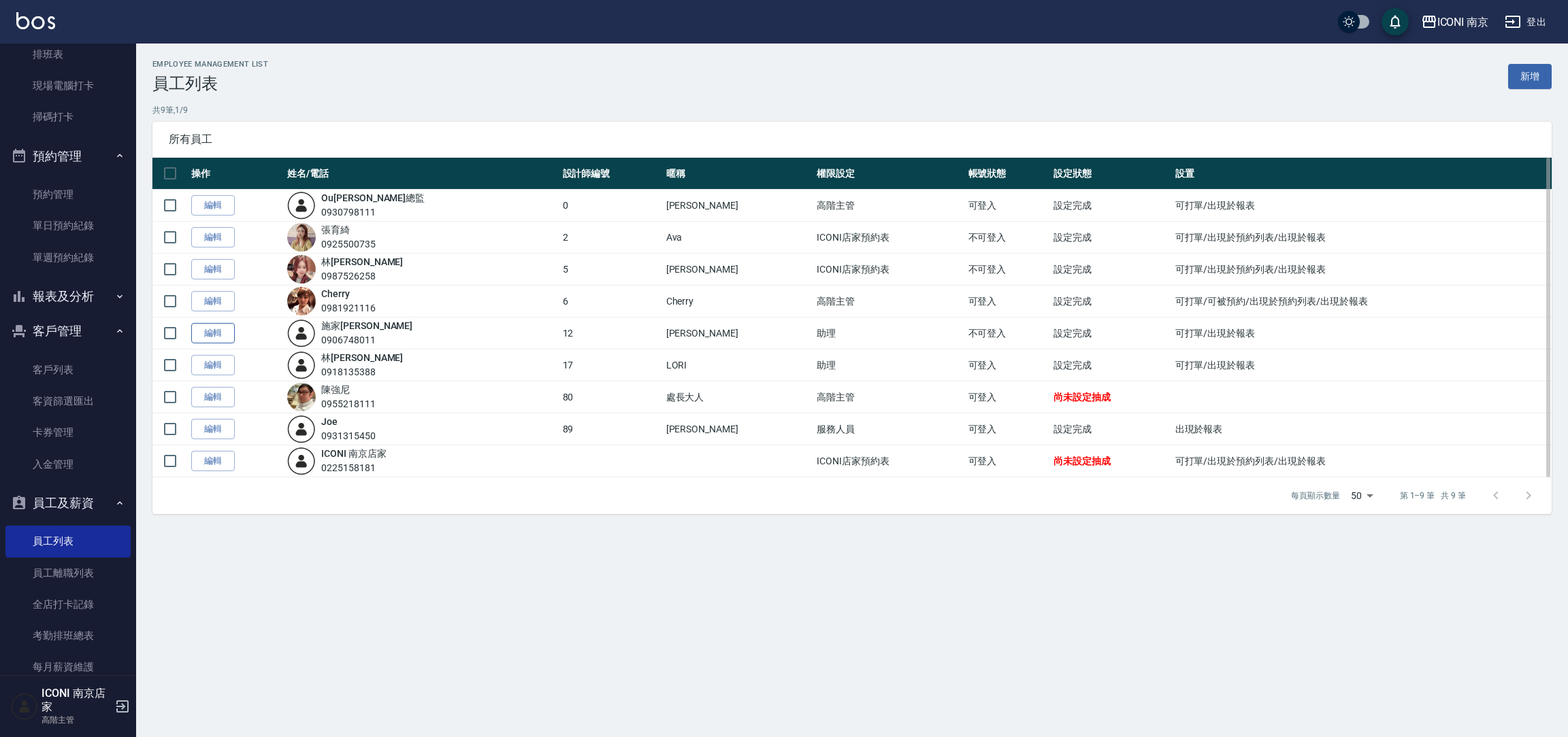
click at [200, 338] on link "編輯" at bounding box center [213, 333] width 43 height 21
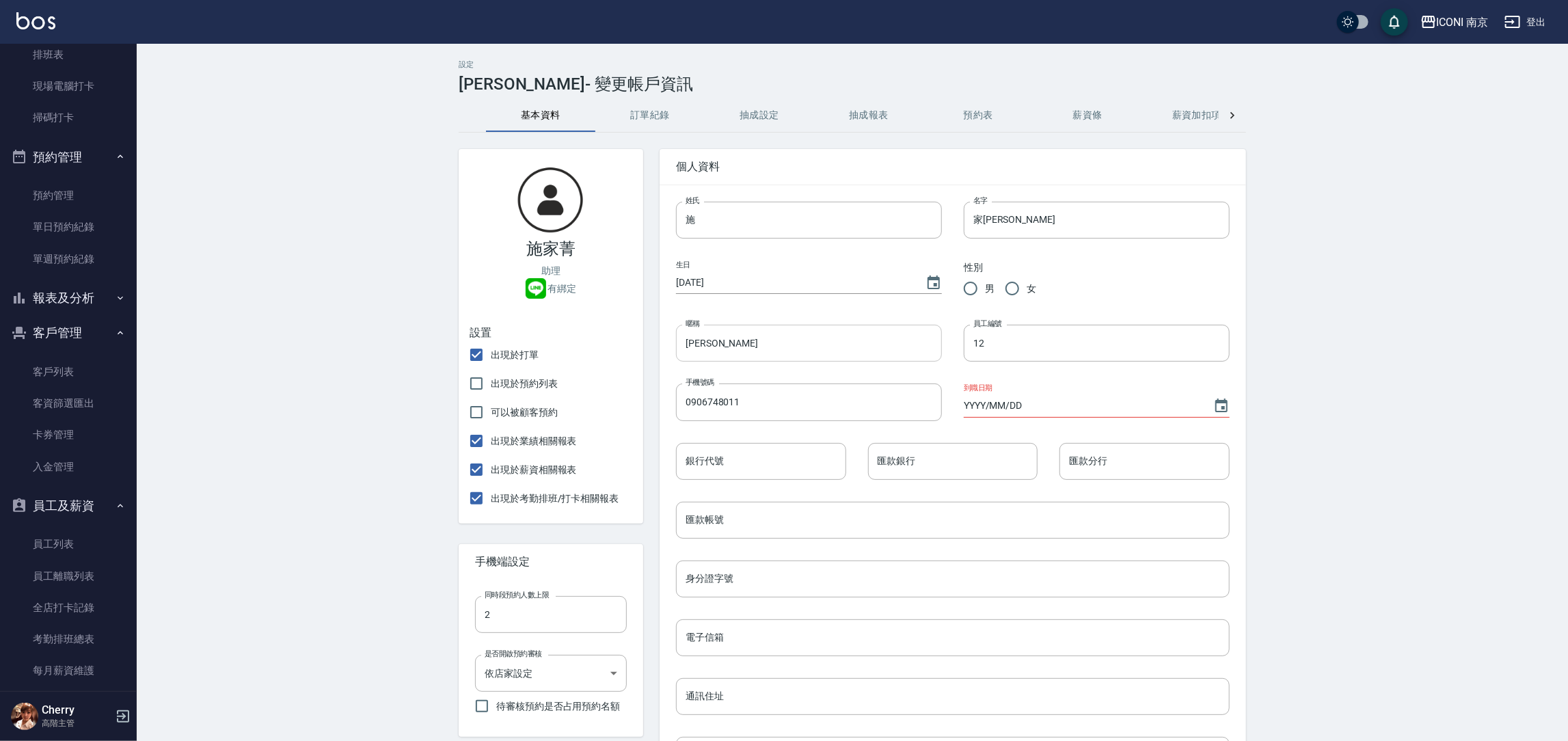
click at [799, 340] on input "anna" at bounding box center [808, 342] width 266 height 37
type input "D"
type input "Sherry"
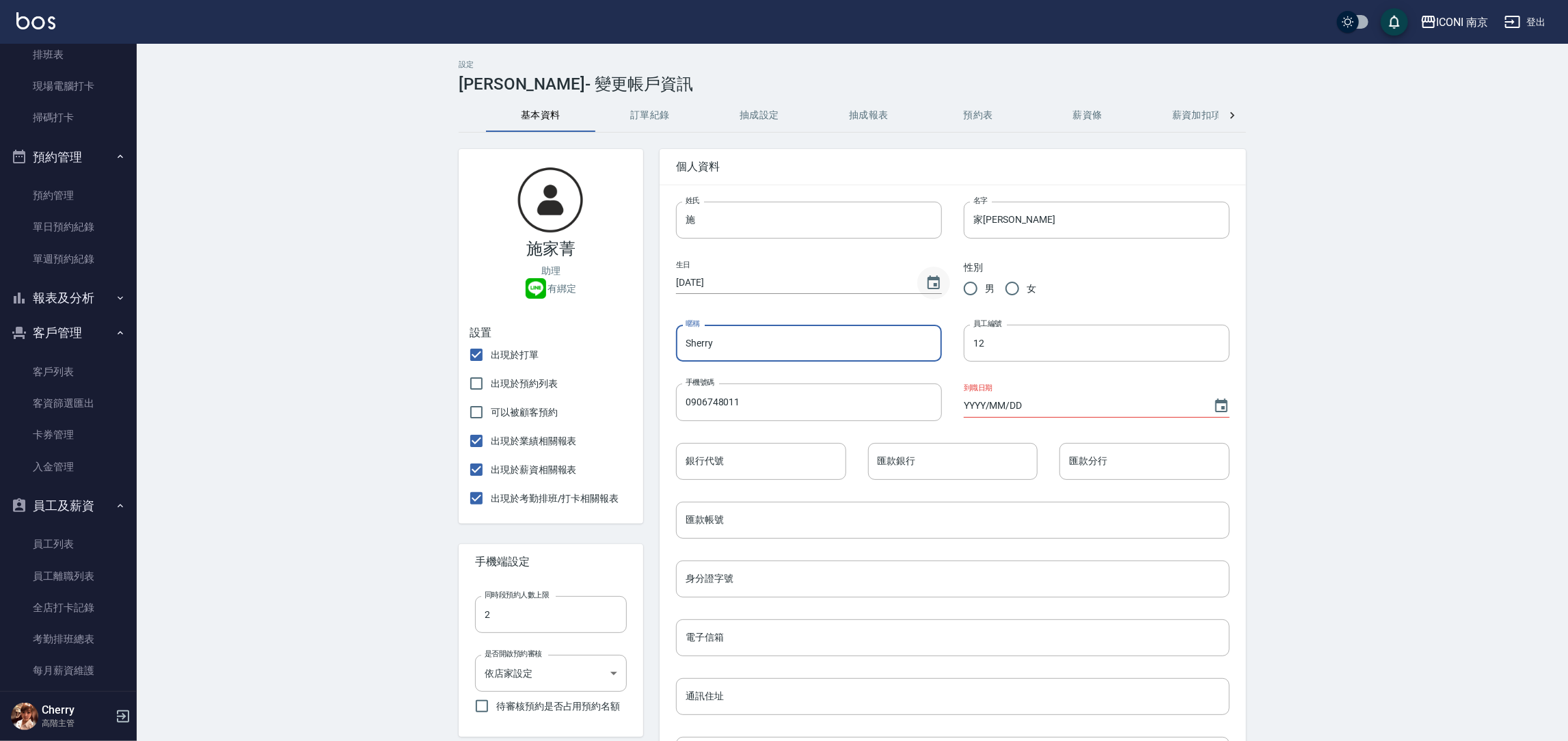
click at [929, 286] on icon "Choose date, selected date is 1970-01-01" at bounding box center [934, 282] width 13 height 14
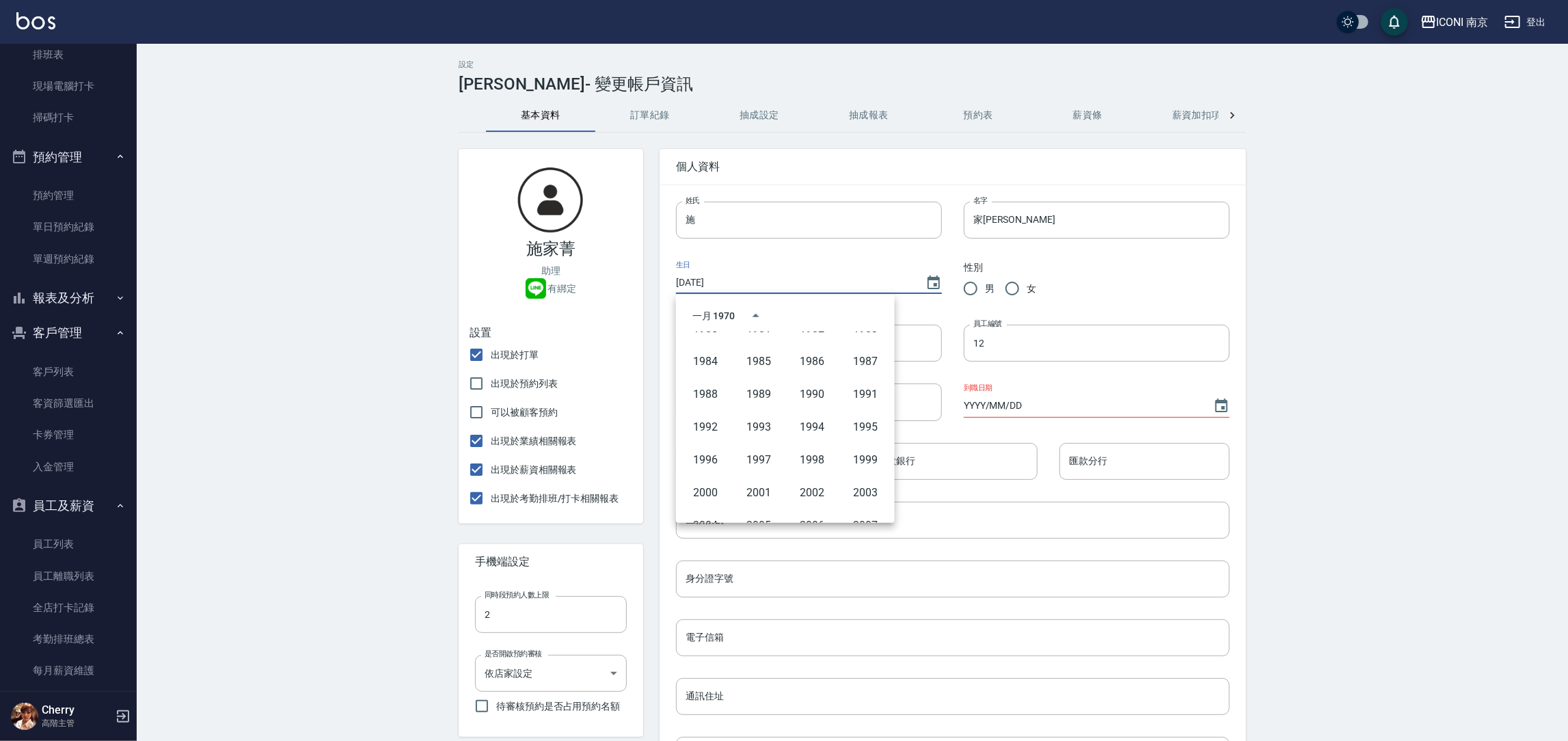
scroll to position [683, 0]
click at [846, 511] on button "2007" at bounding box center [865, 518] width 49 height 24
click at [868, 313] on icon "Next month" at bounding box center [869, 315] width 5 height 8
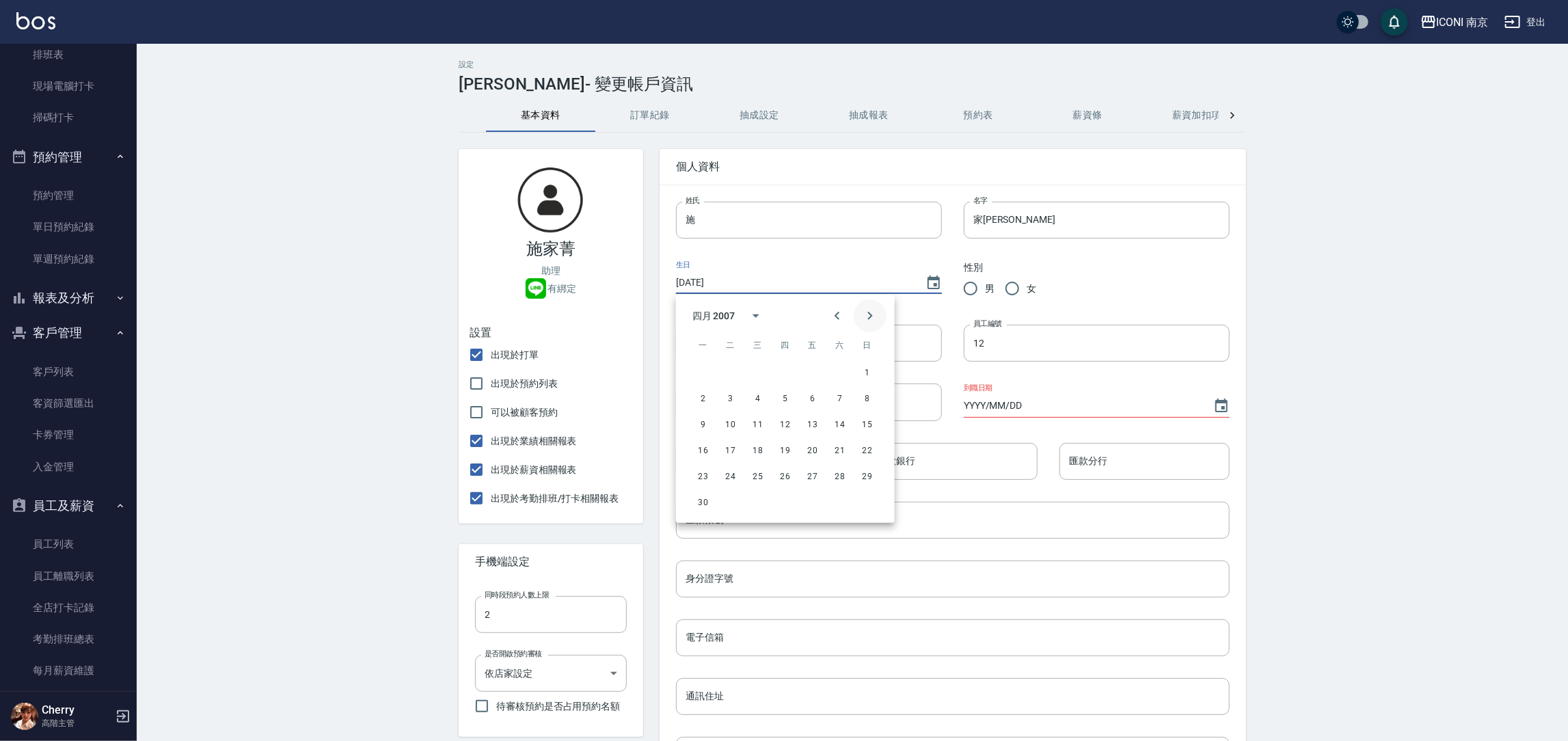
click at [868, 313] on icon "Next month" at bounding box center [869, 315] width 5 height 8
click at [704, 479] on button "23" at bounding box center [703, 476] width 24 height 24
type input "2007/07/23"
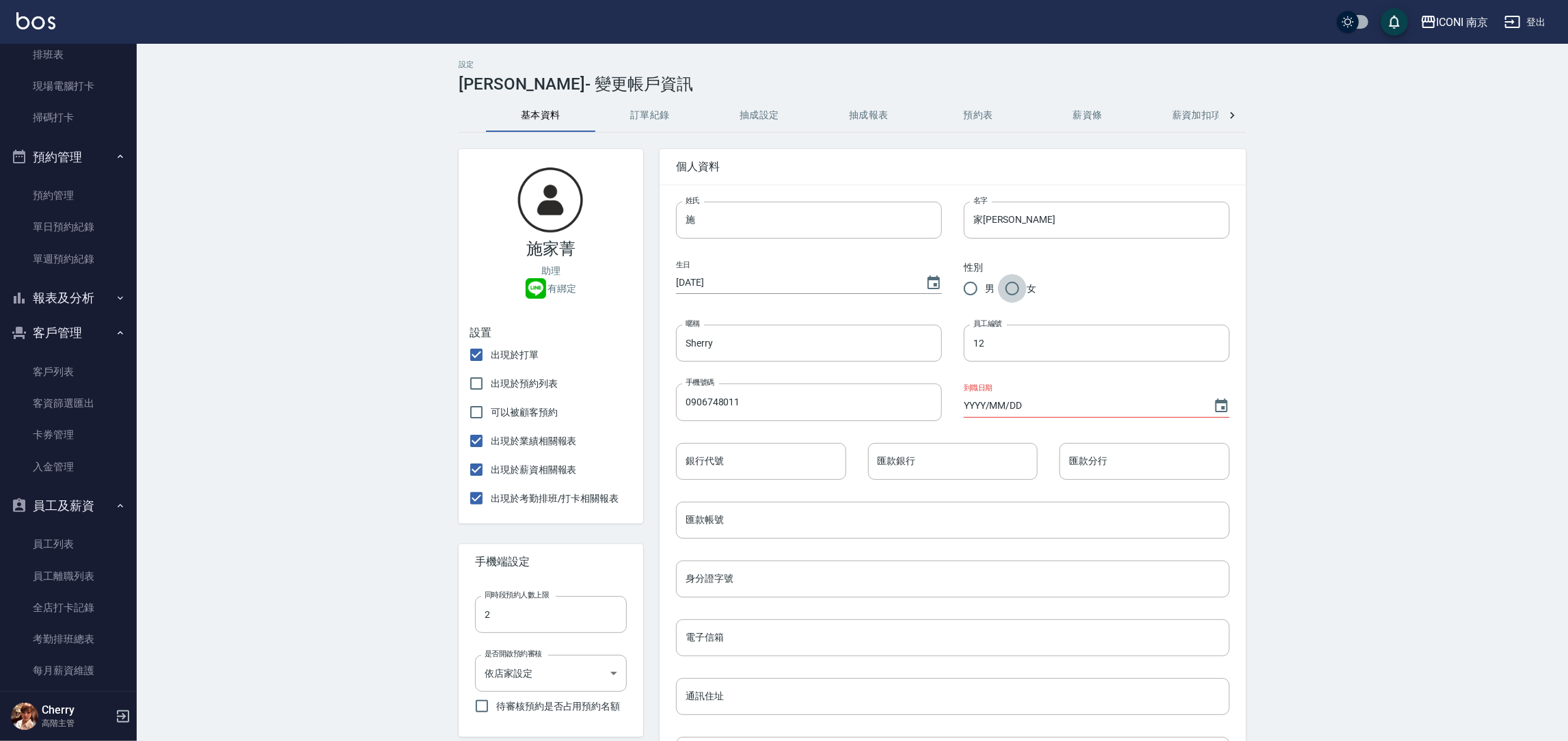
click at [1008, 286] on input "女" at bounding box center [1013, 288] width 29 height 29
radio input "true"
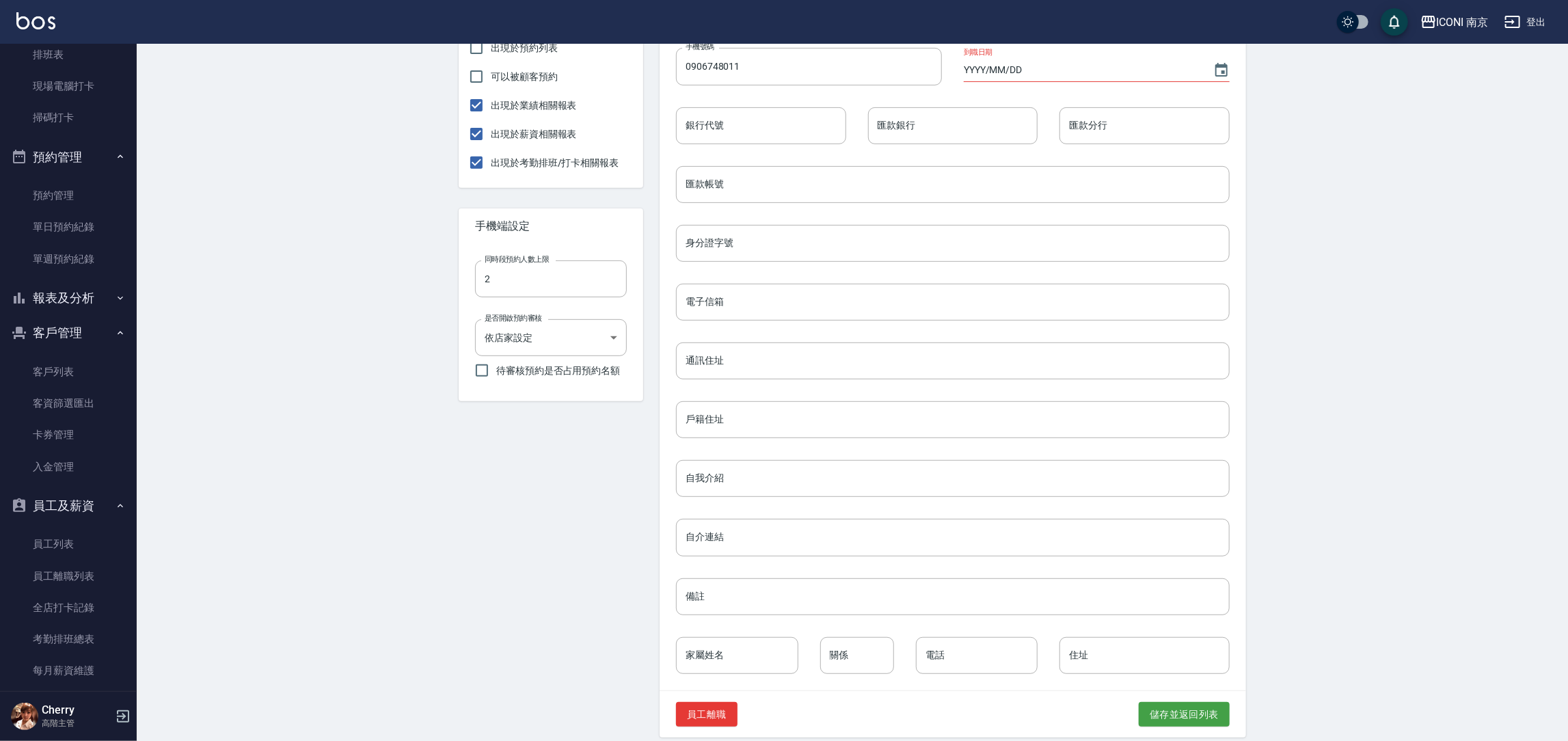
scroll to position [347, 0]
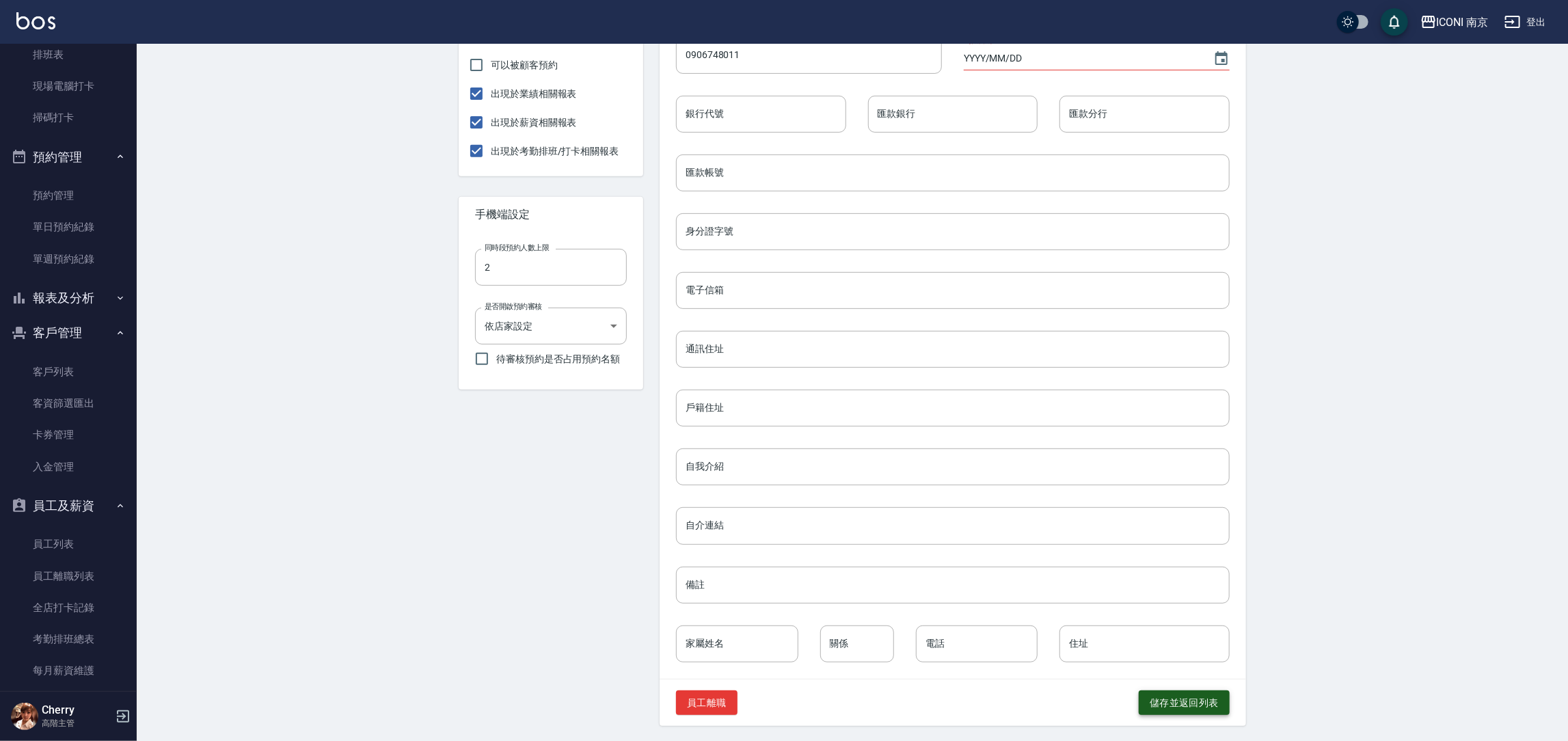
click at [1191, 707] on button "儲存並返回列表" at bounding box center [1184, 703] width 91 height 25
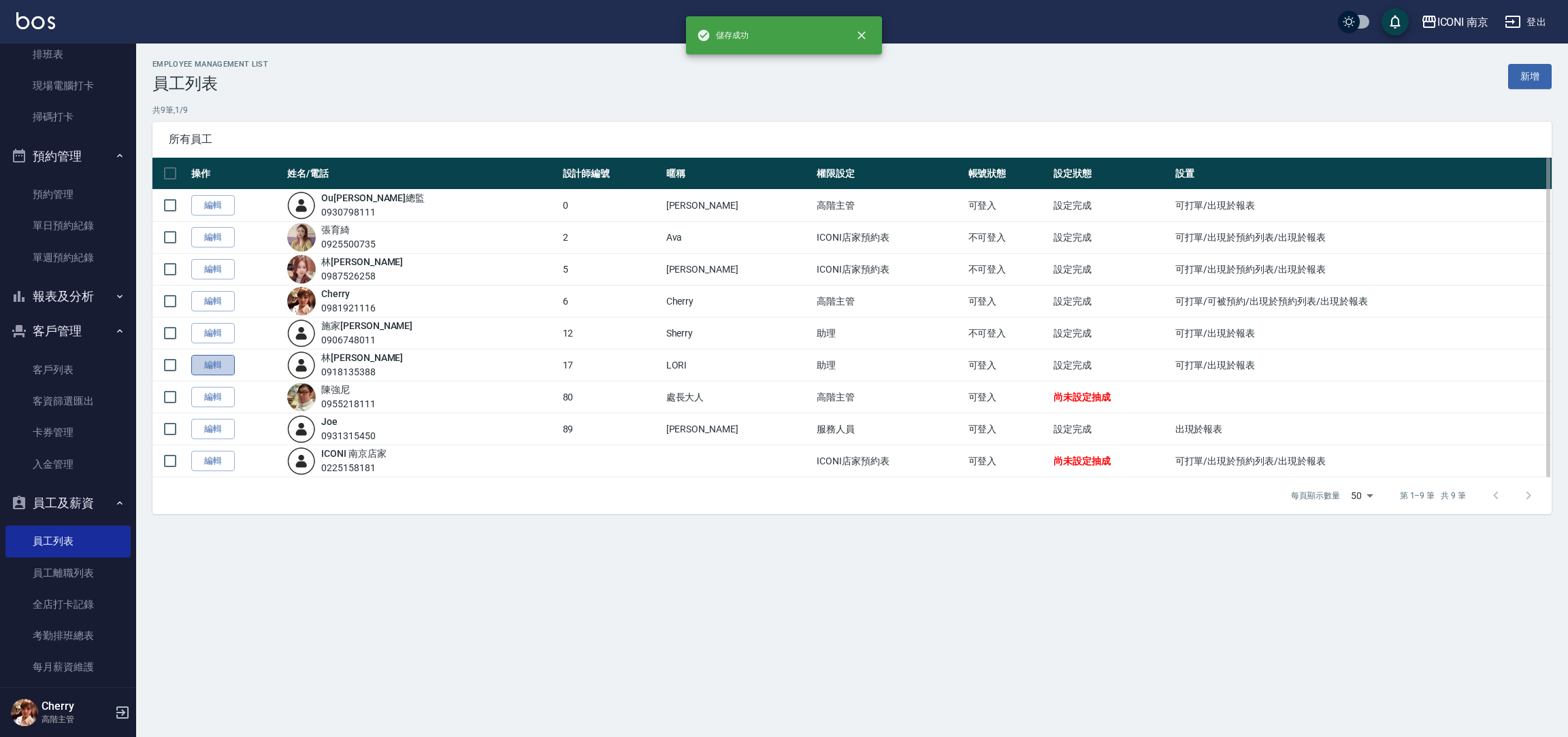
click at [216, 368] on link "編輯" at bounding box center [213, 365] width 43 height 21
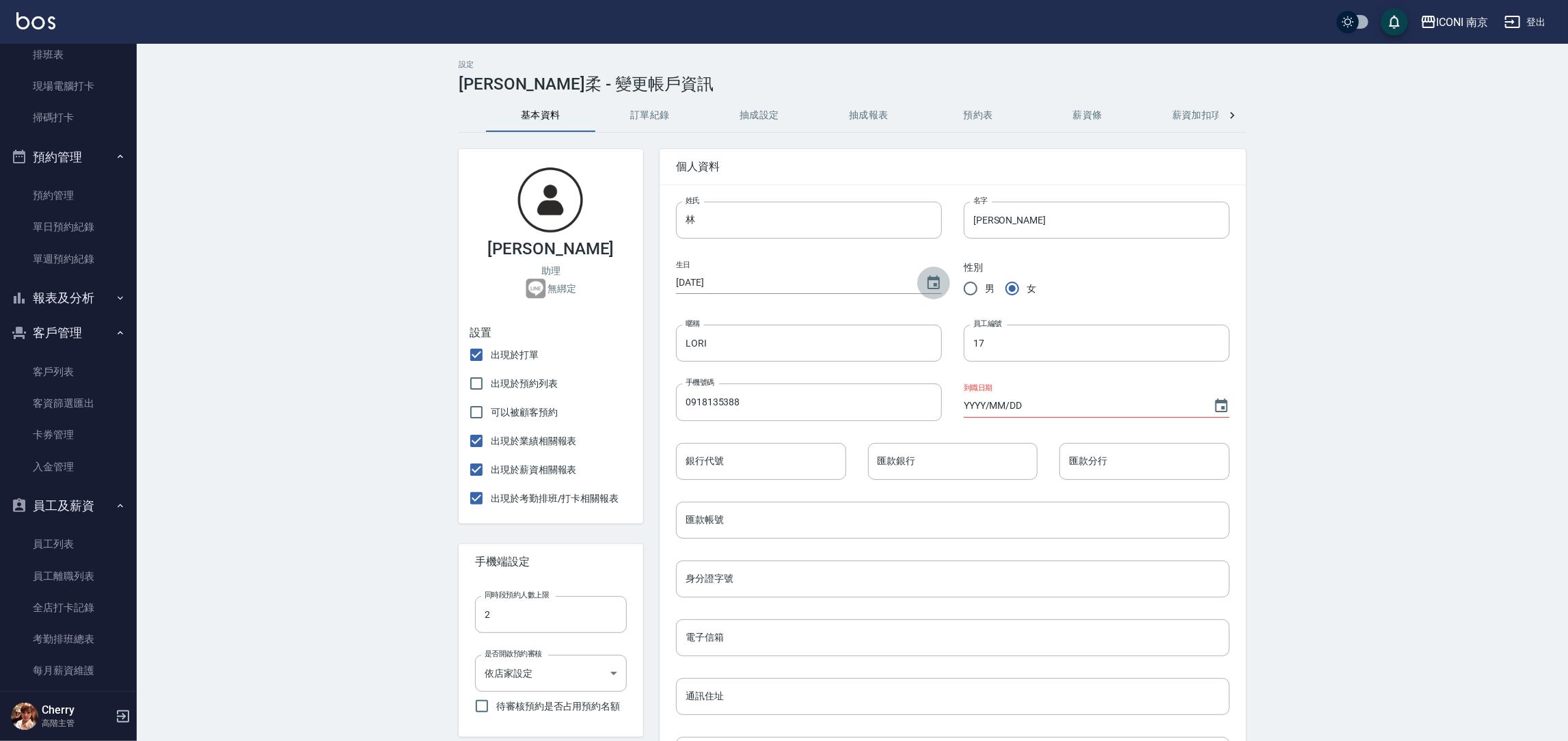
click at [940, 286] on icon "Choose date, selected date is 1970-01-01" at bounding box center [934, 283] width 16 height 16
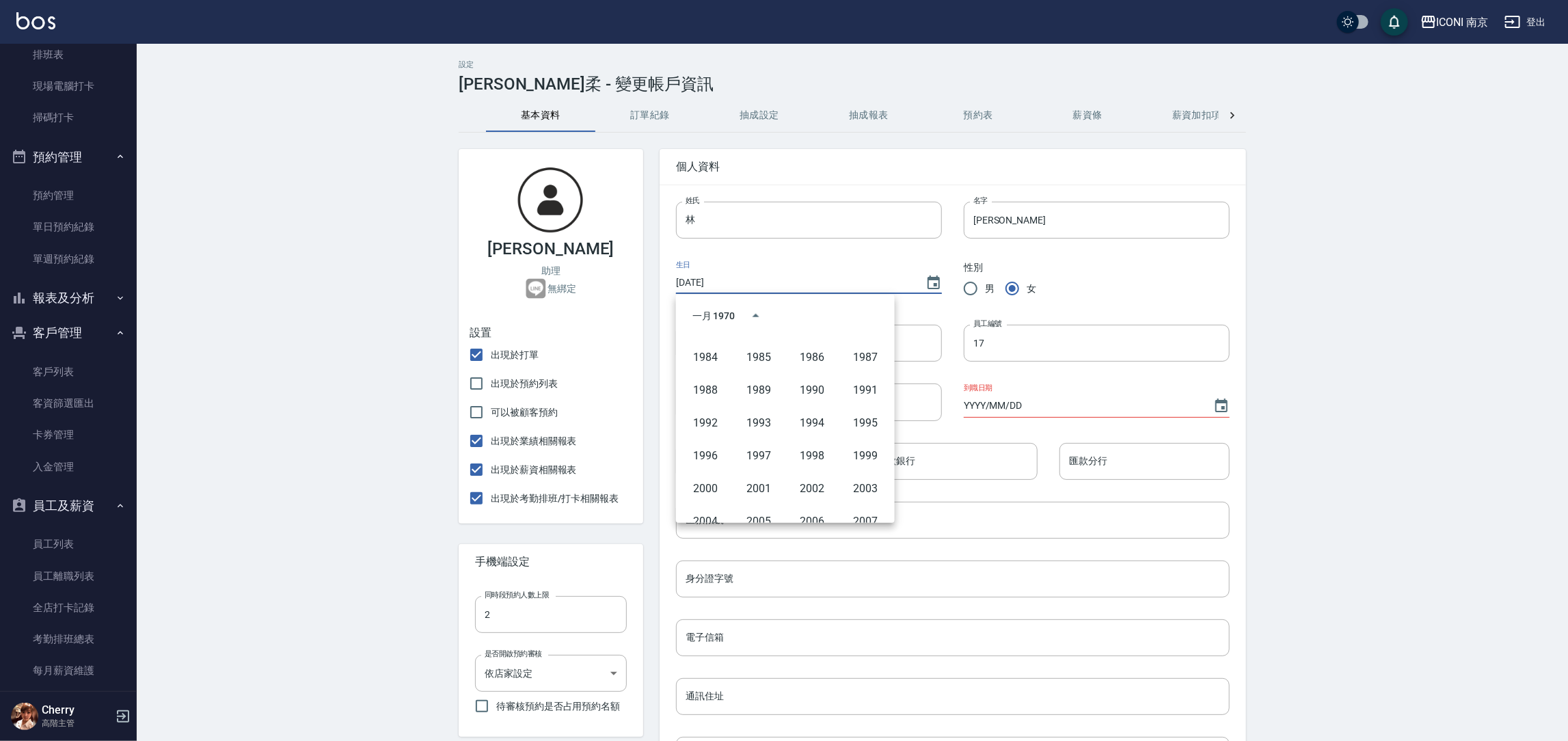
scroll to position [683, 0]
click at [855, 517] on button "2007" at bounding box center [865, 518] width 49 height 24
click at [862, 324] on button "Next month" at bounding box center [870, 315] width 33 height 33
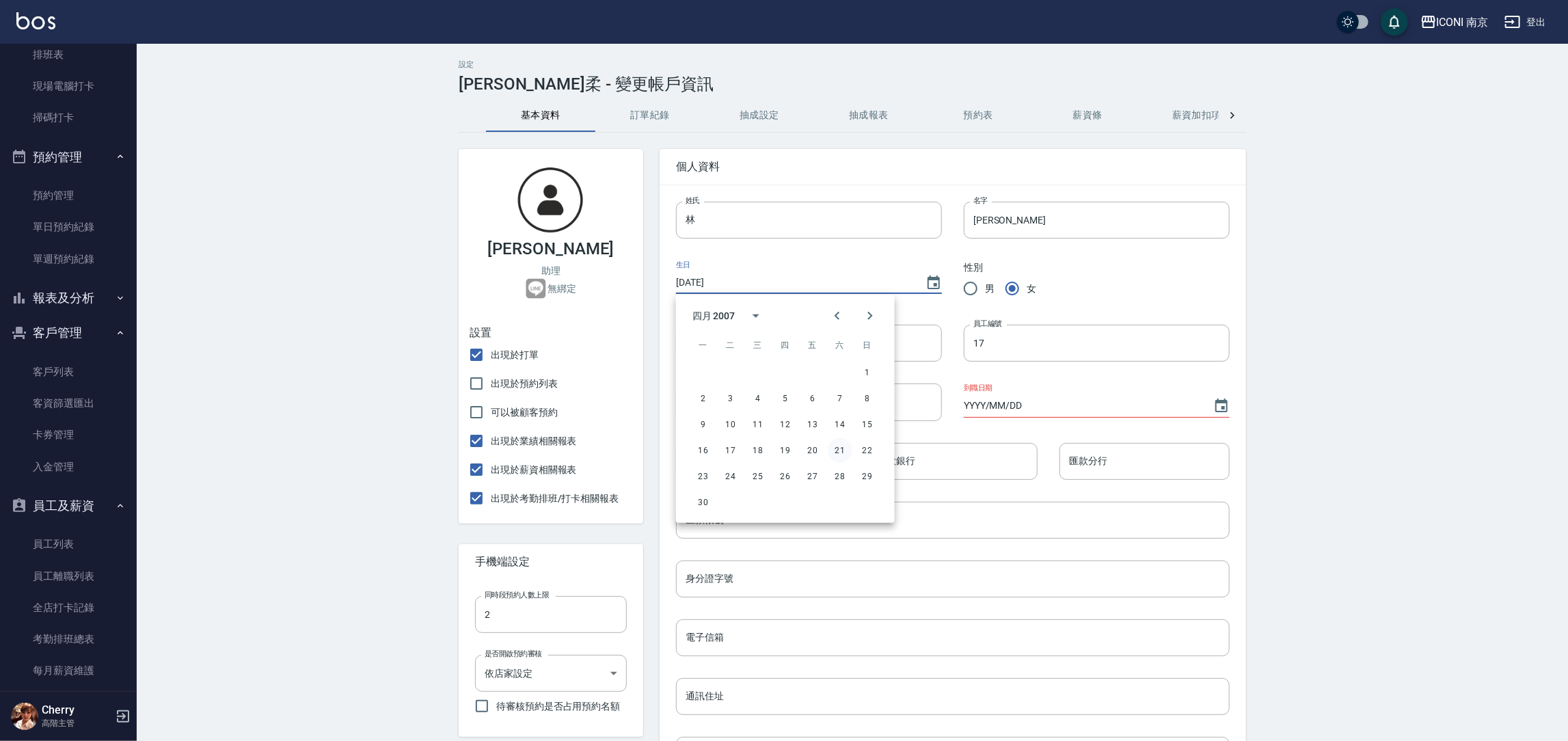
click at [837, 454] on button "21" at bounding box center [839, 450] width 24 height 24
type input "2007/04/21"
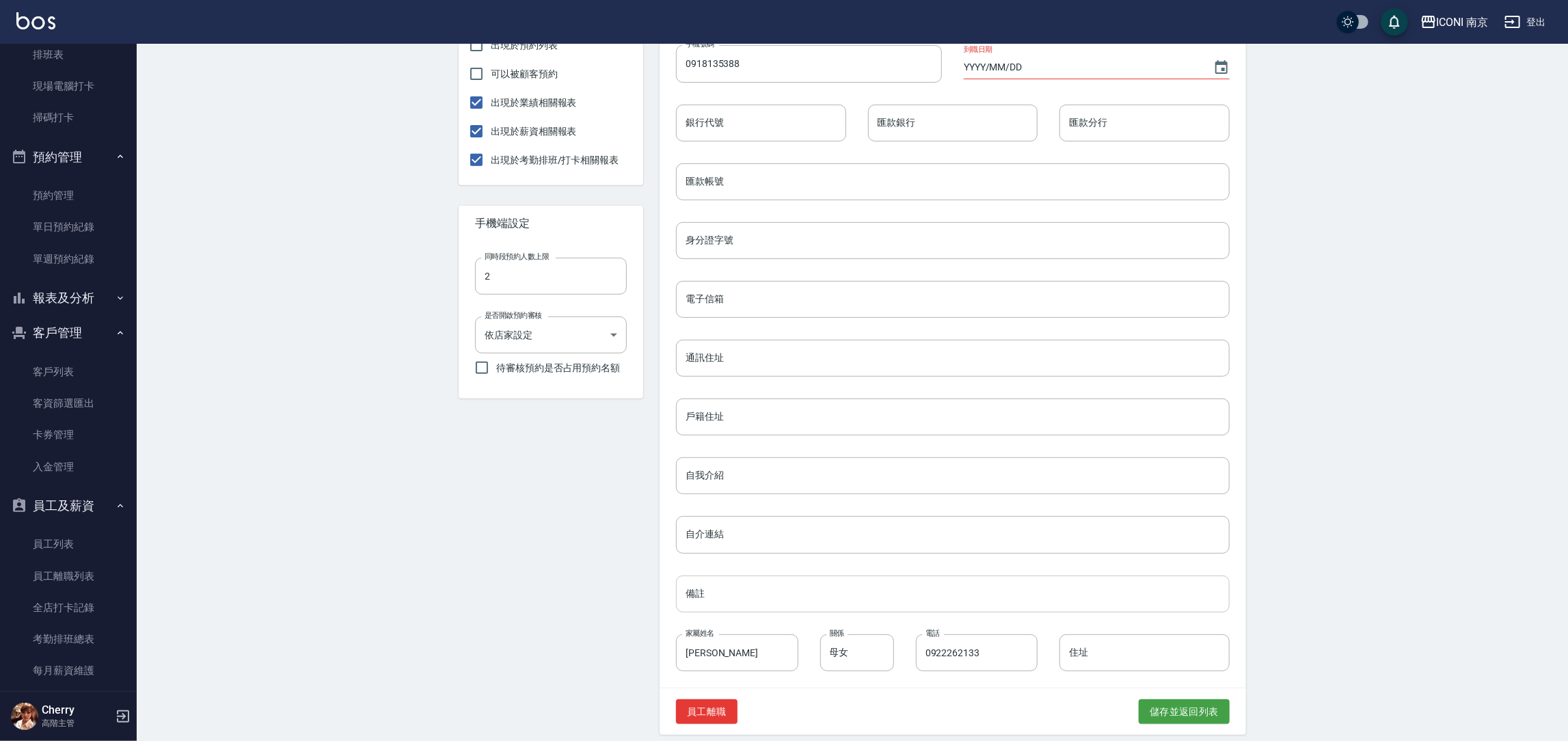
scroll to position [347, 0]
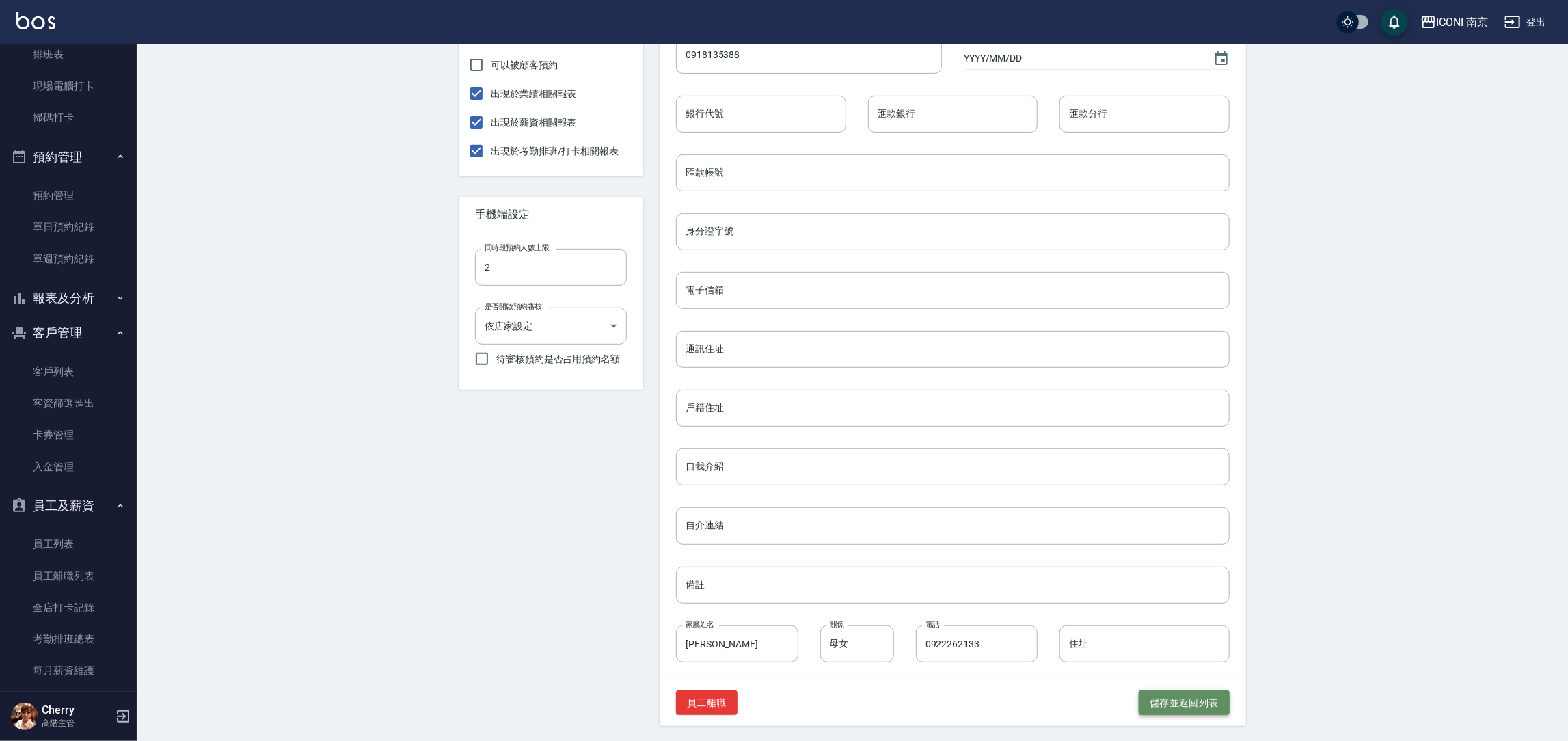
click at [1178, 708] on button "儲存並返回列表" at bounding box center [1184, 703] width 91 height 25
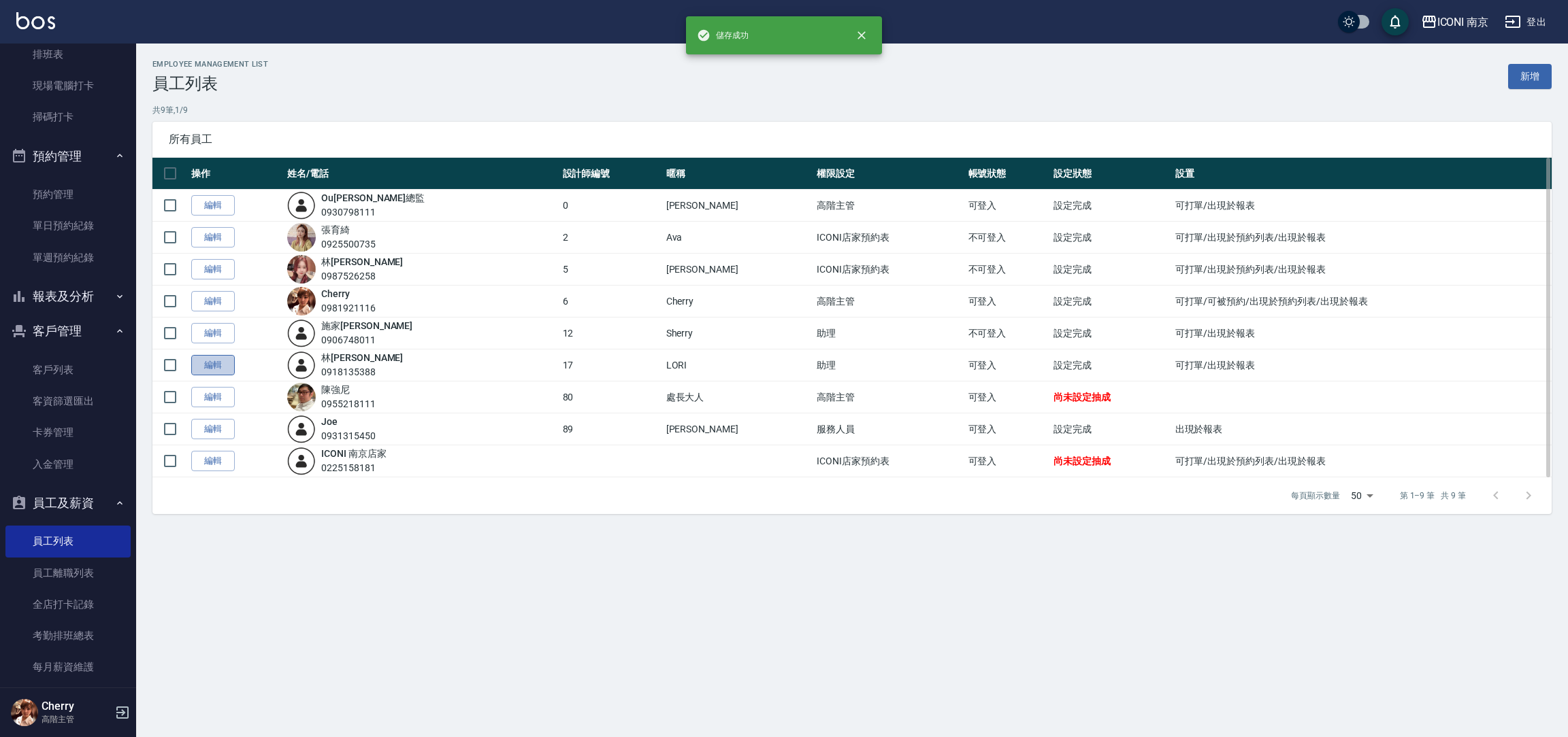
click at [216, 368] on link "編輯" at bounding box center [213, 365] width 43 height 21
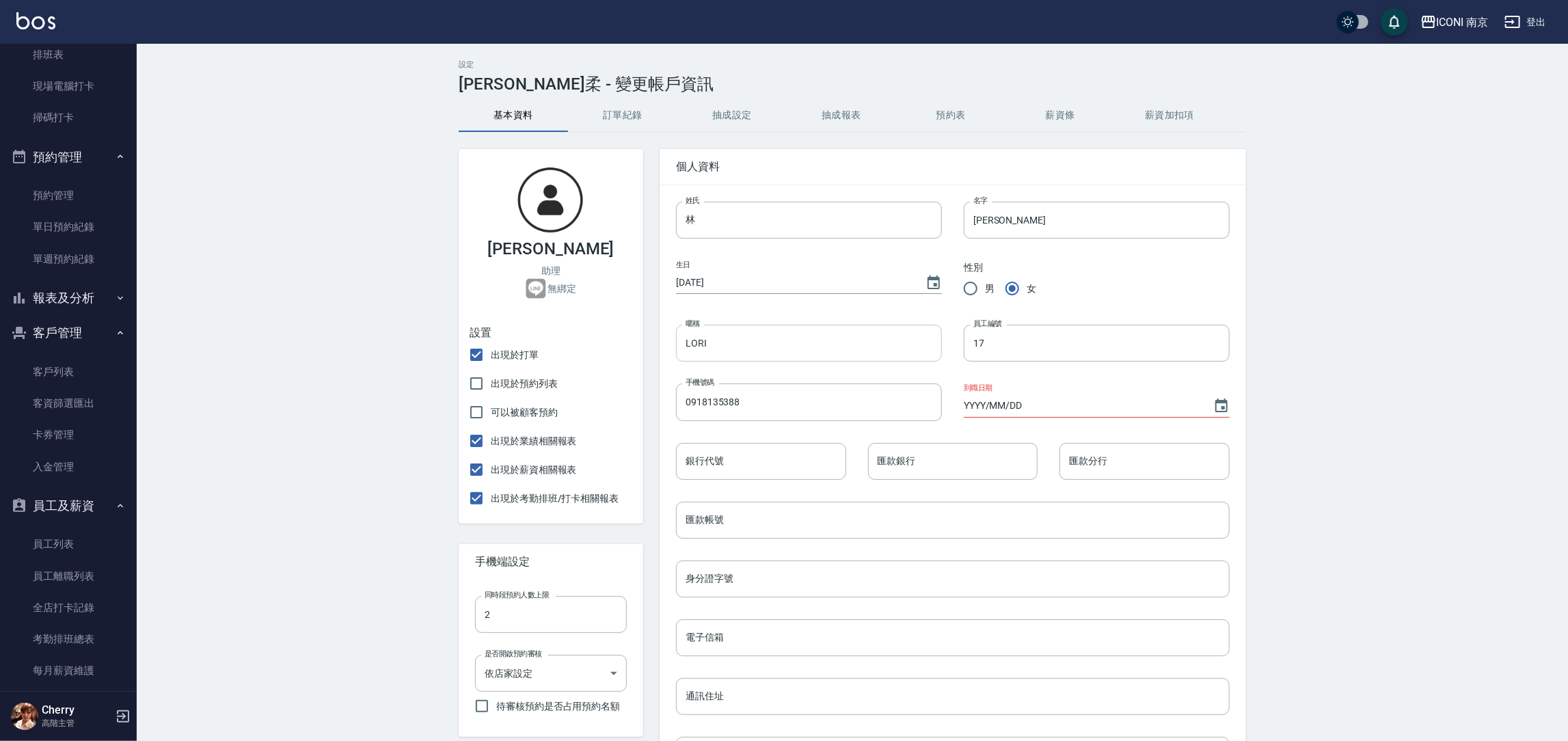
type input "2007/04/21"
click at [747, 342] on input "LORI" at bounding box center [808, 342] width 266 height 37
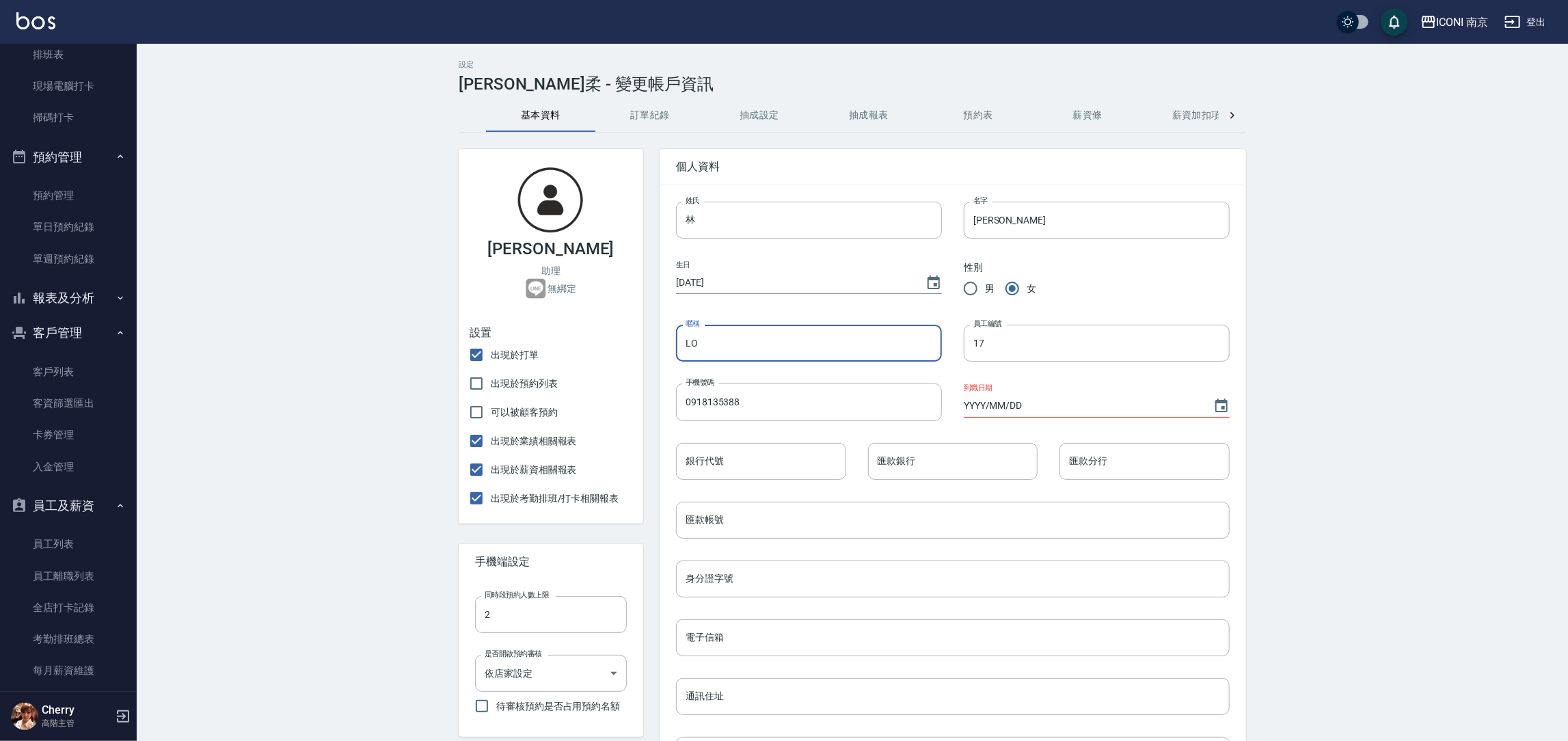
type input "L"
type input "n"
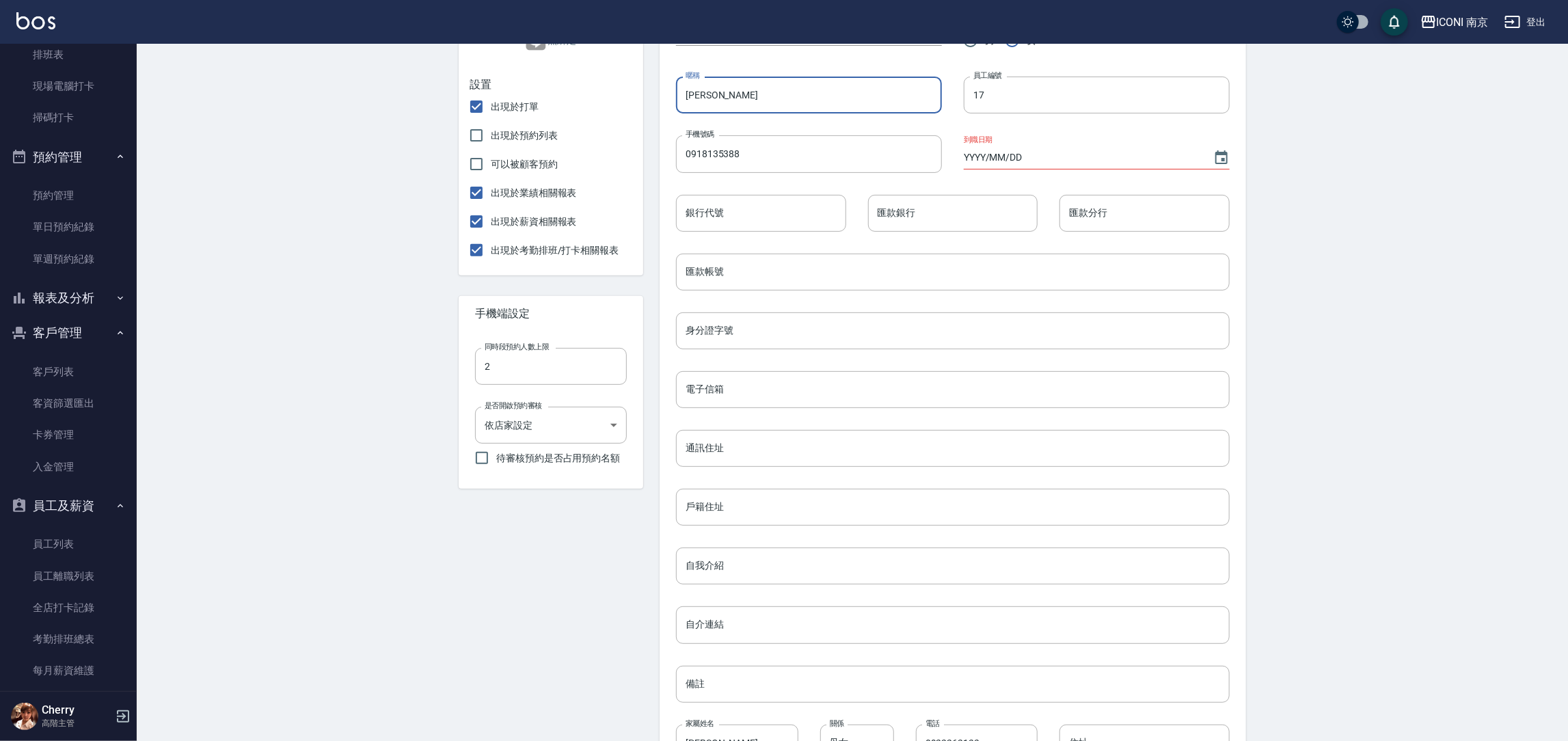
scroll to position [347, 0]
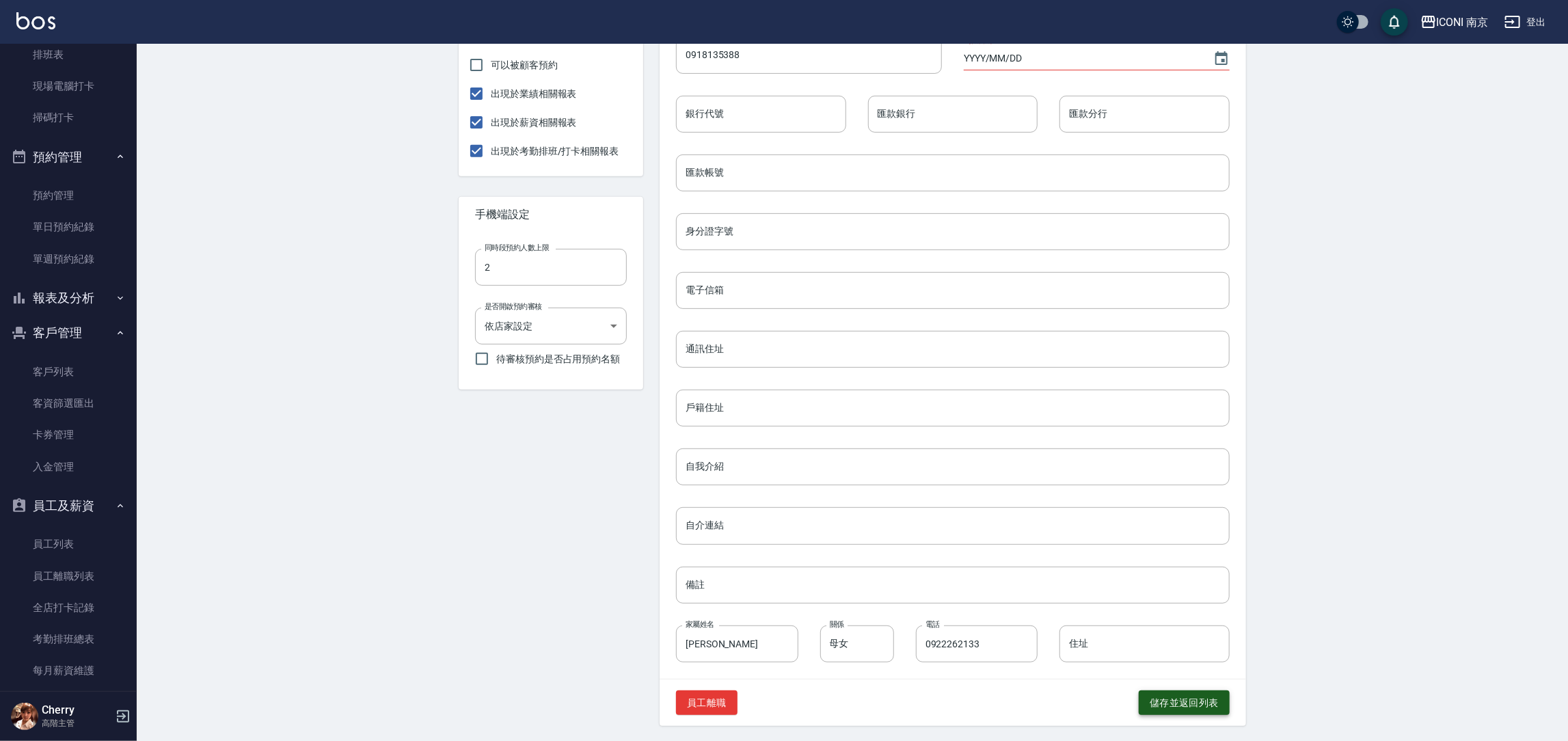
type input "Nina"
click at [1174, 707] on button "儲存並返回列表" at bounding box center [1184, 703] width 91 height 25
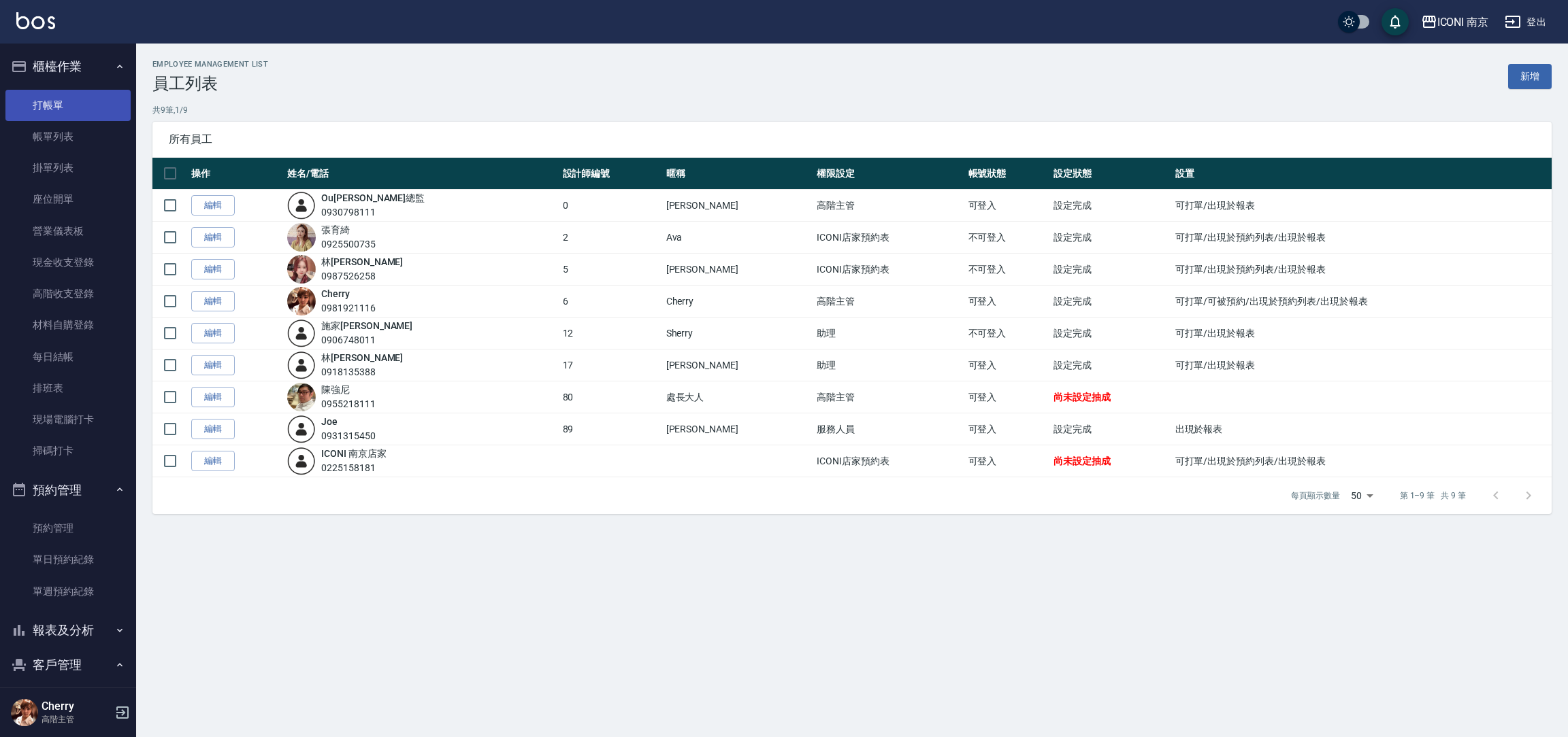
click at [52, 106] on link "打帳單" at bounding box center [67, 105] width 125 height 31
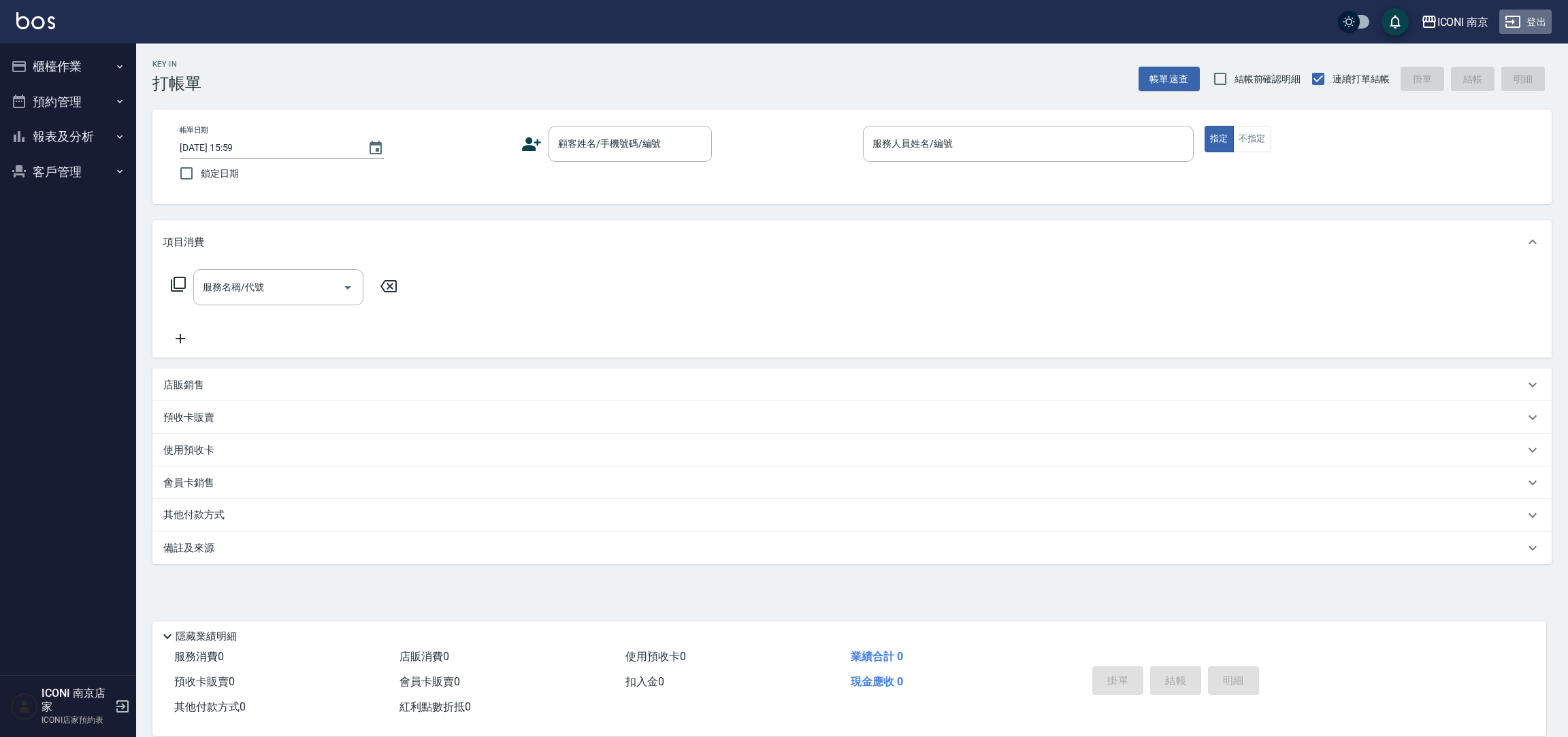
click at [1523, 25] on button "登出" at bounding box center [1525, 22] width 52 height 25
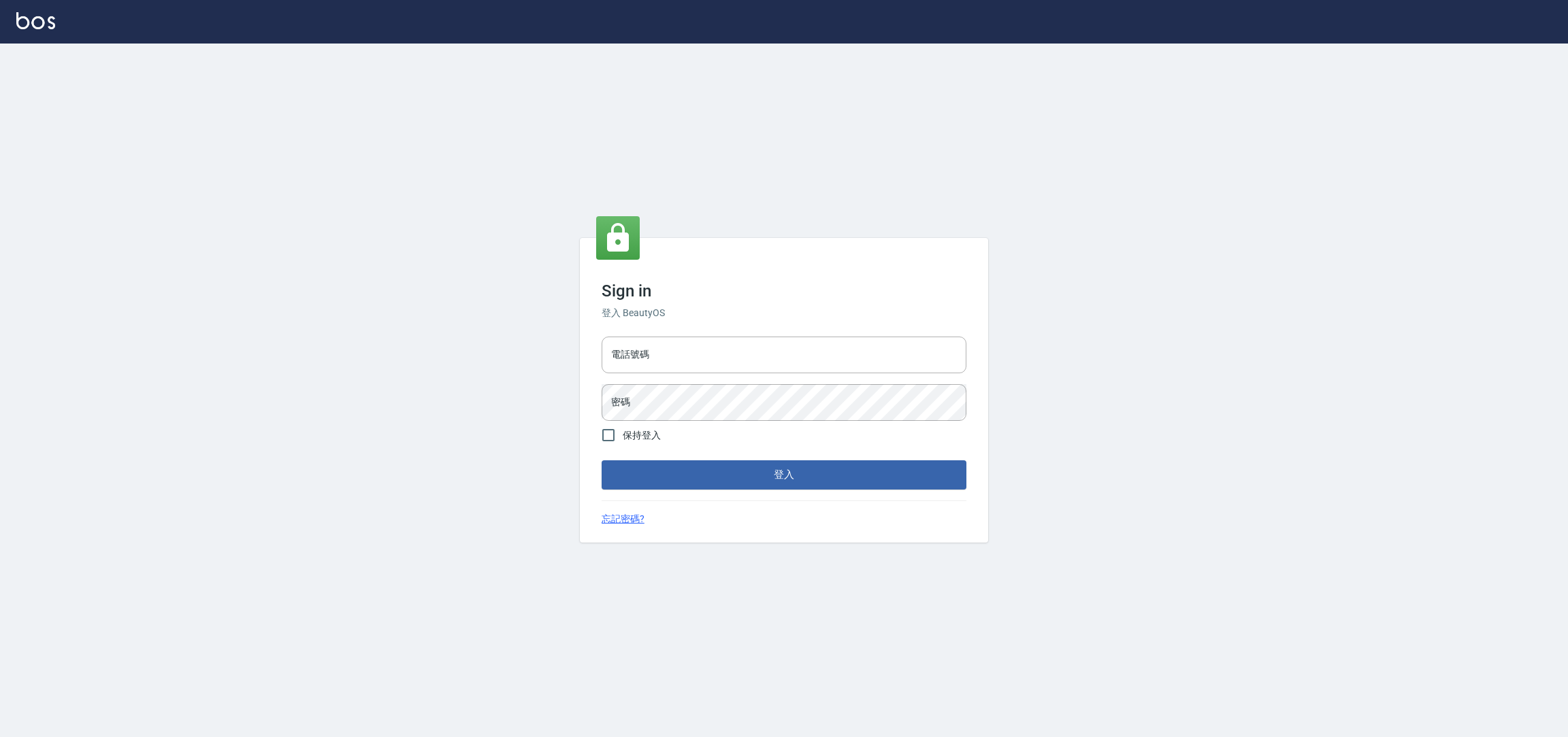
click at [688, 375] on div "電話號碼 電話號碼 密碼 密碼" at bounding box center [784, 379] width 376 height 95
click at [709, 348] on input "電話號碼" at bounding box center [784, 355] width 365 height 37
type input "0981921116"
click at [601, 460] on button "登入" at bounding box center [784, 475] width 365 height 29
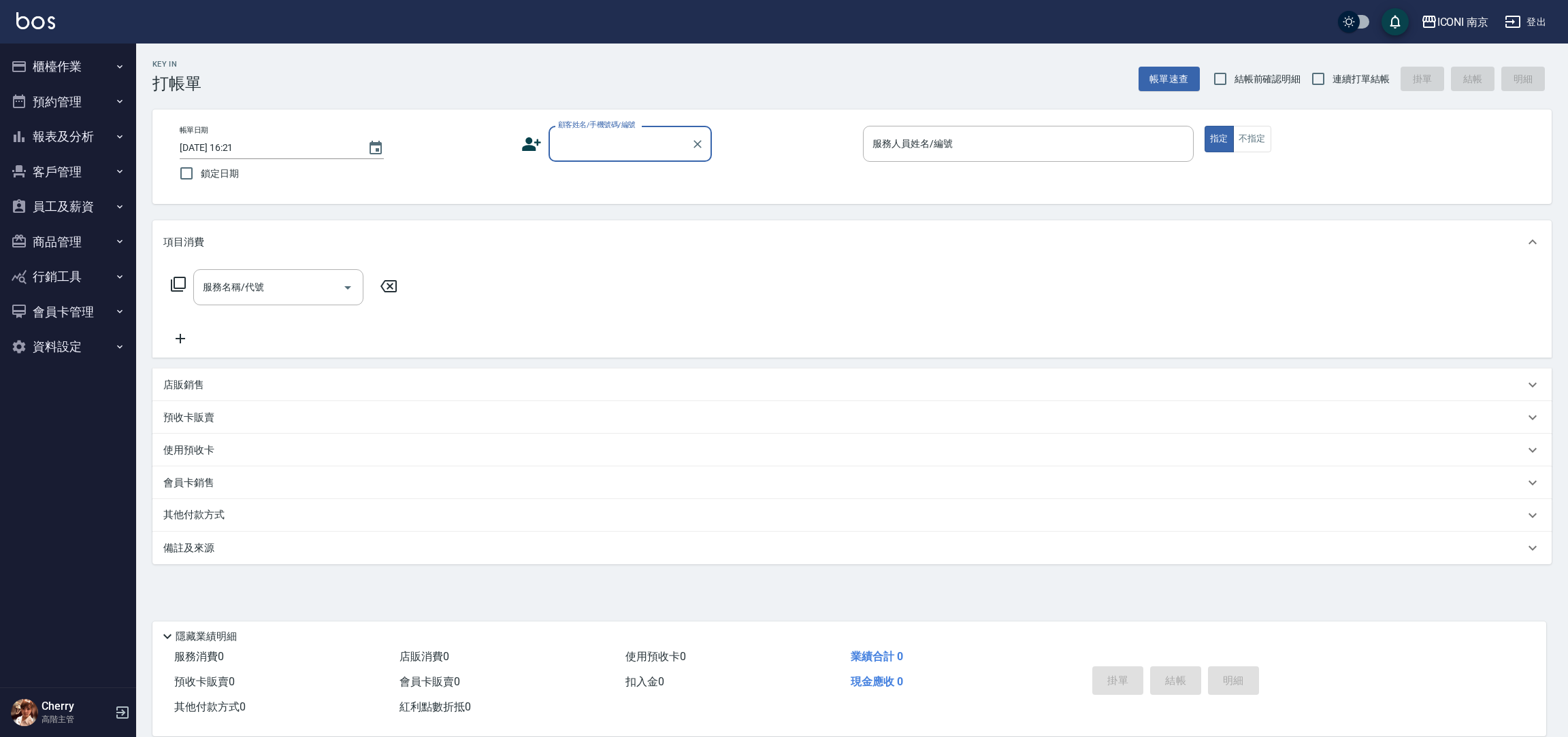
click at [58, 358] on button "資料設定" at bounding box center [67, 346] width 125 height 35
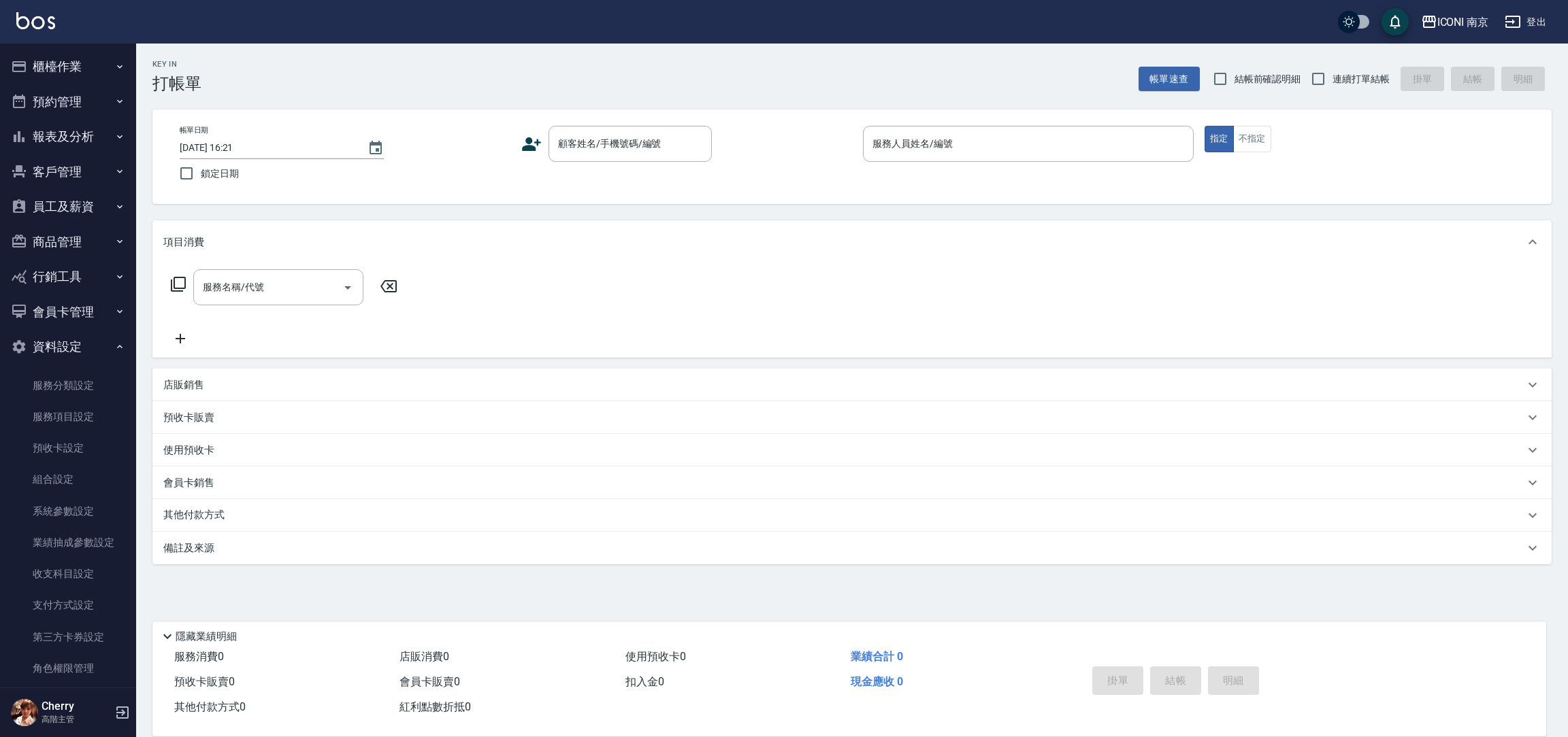
click at [87, 237] on button "商品管理" at bounding box center [67, 242] width 125 height 35
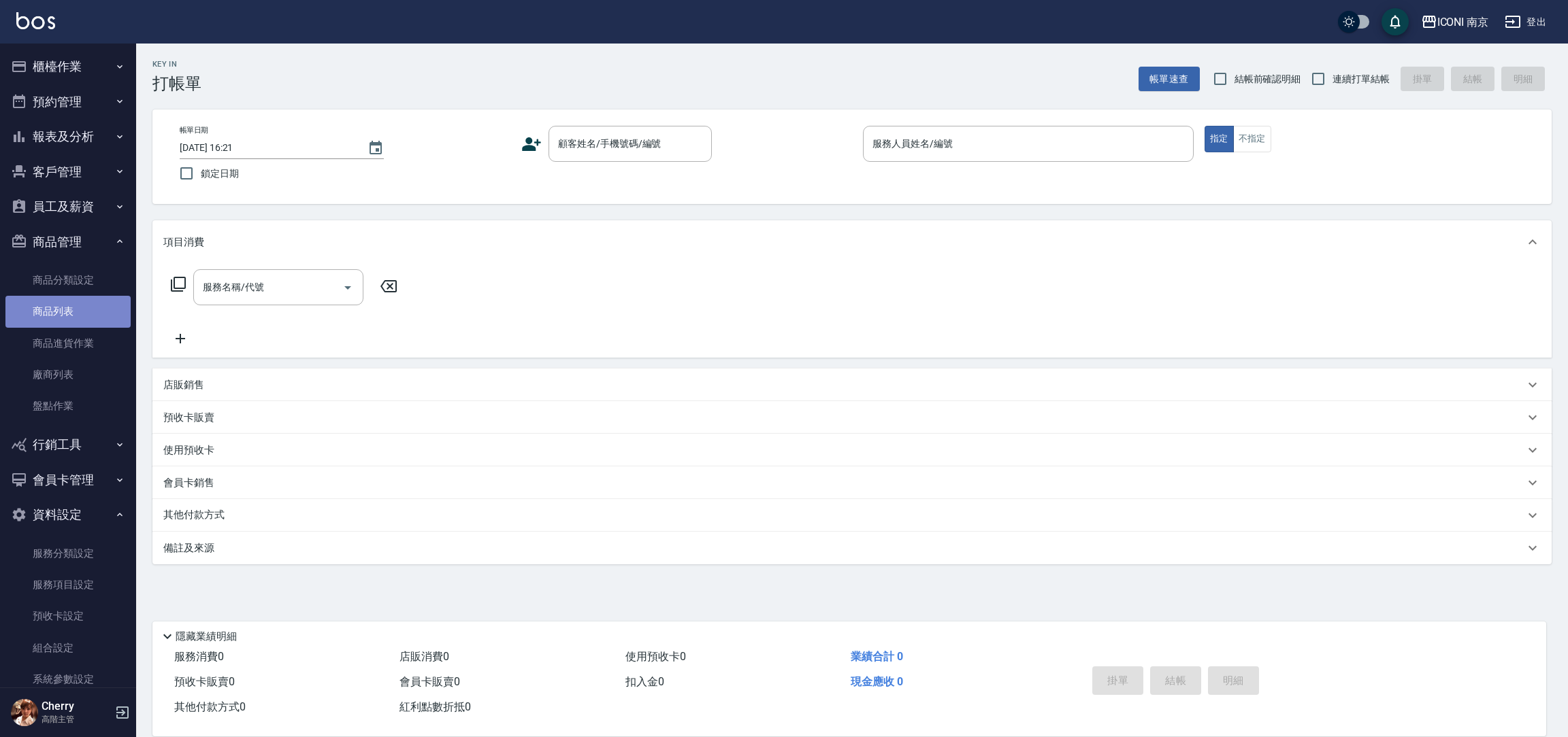
click at [74, 320] on link "商品列表" at bounding box center [67, 311] width 125 height 31
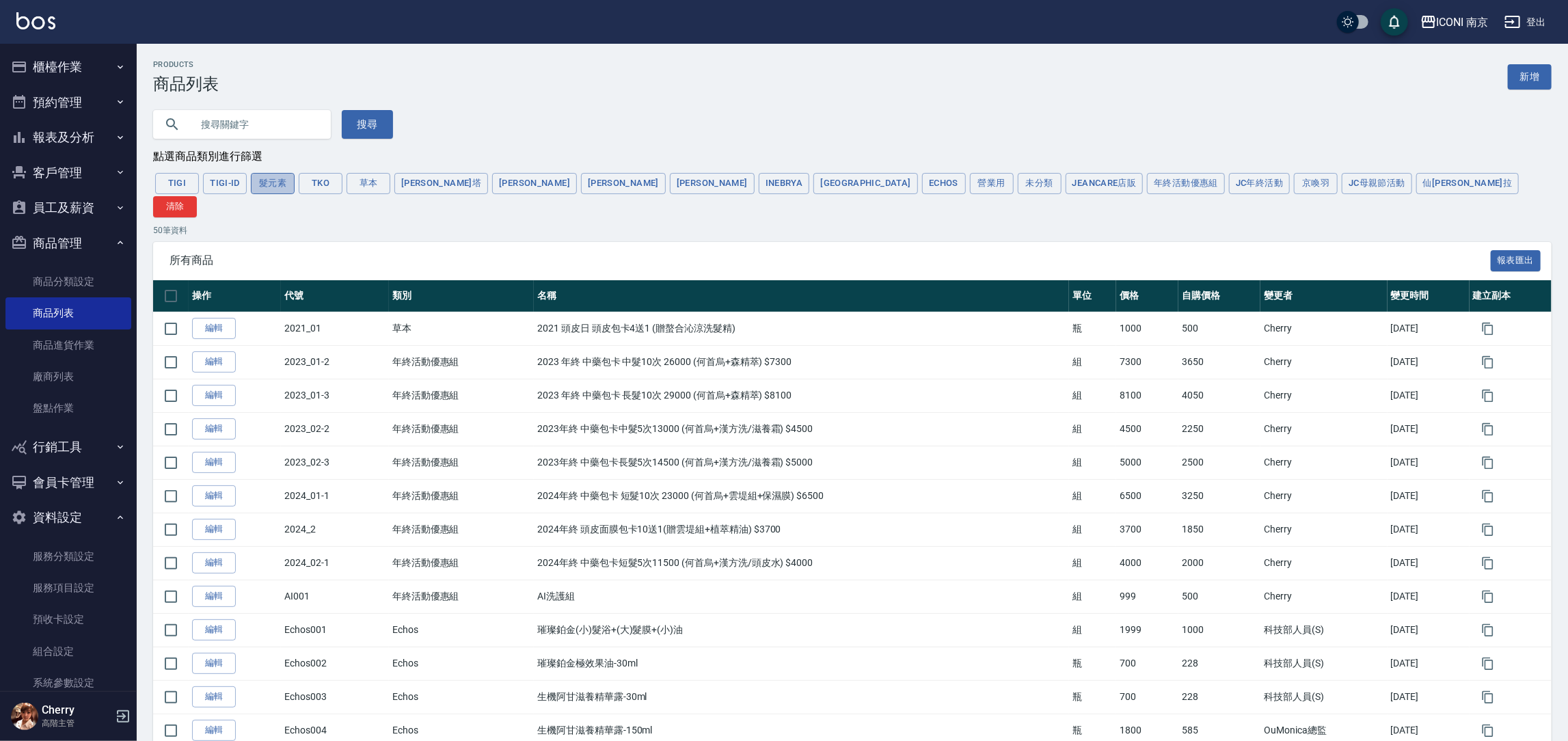
click at [276, 185] on button "髮元素" at bounding box center [273, 183] width 43 height 21
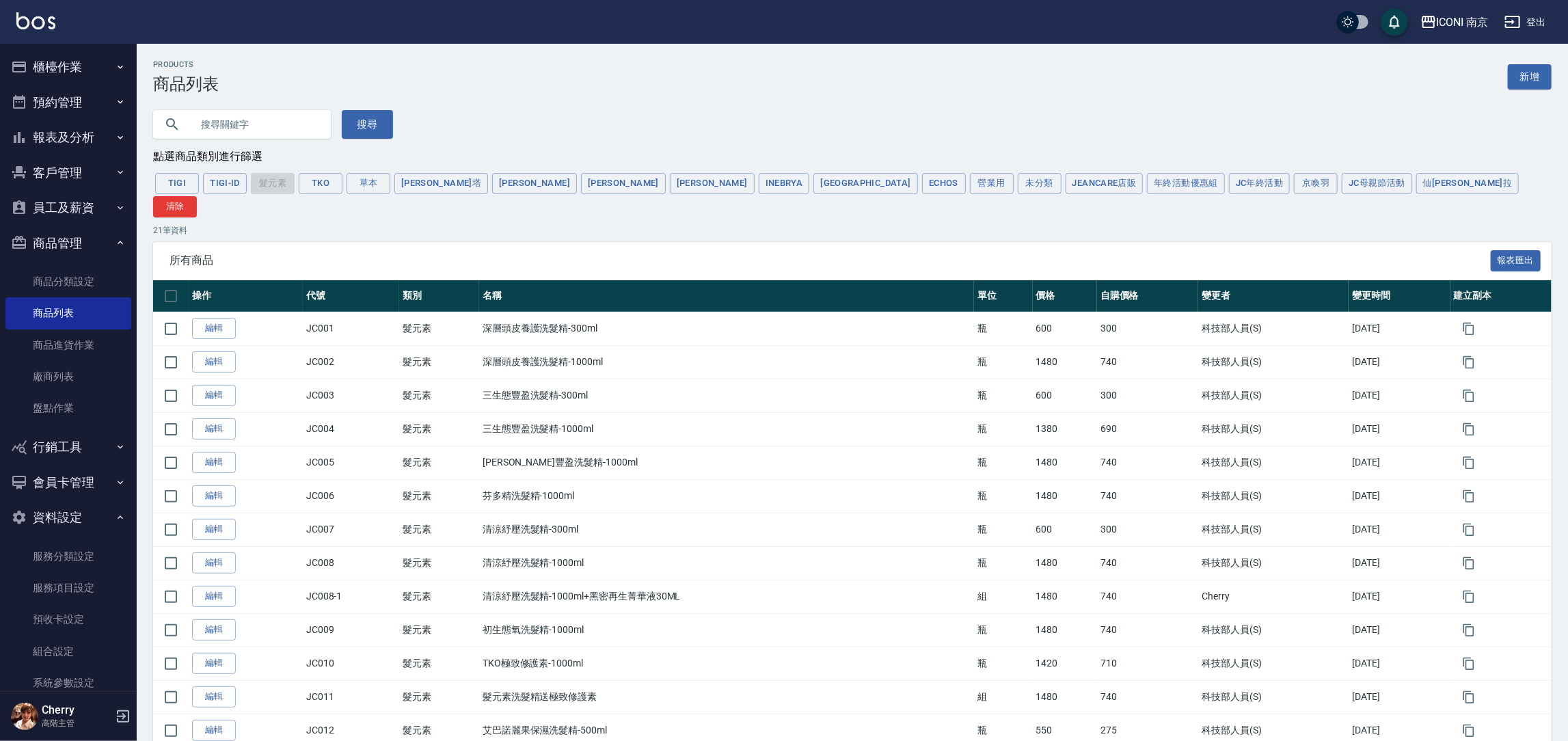
click at [584, 141] on div "Products 商品列表 新增 搜尋 點選商品類別進行篩選 TIGI TIGI-ID 髮元素 TKO 草本 蕾娜塔 娜普菈 雲緹 歐娜 Inebrya IT…" at bounding box center [852, 562] width 1432 height 1004
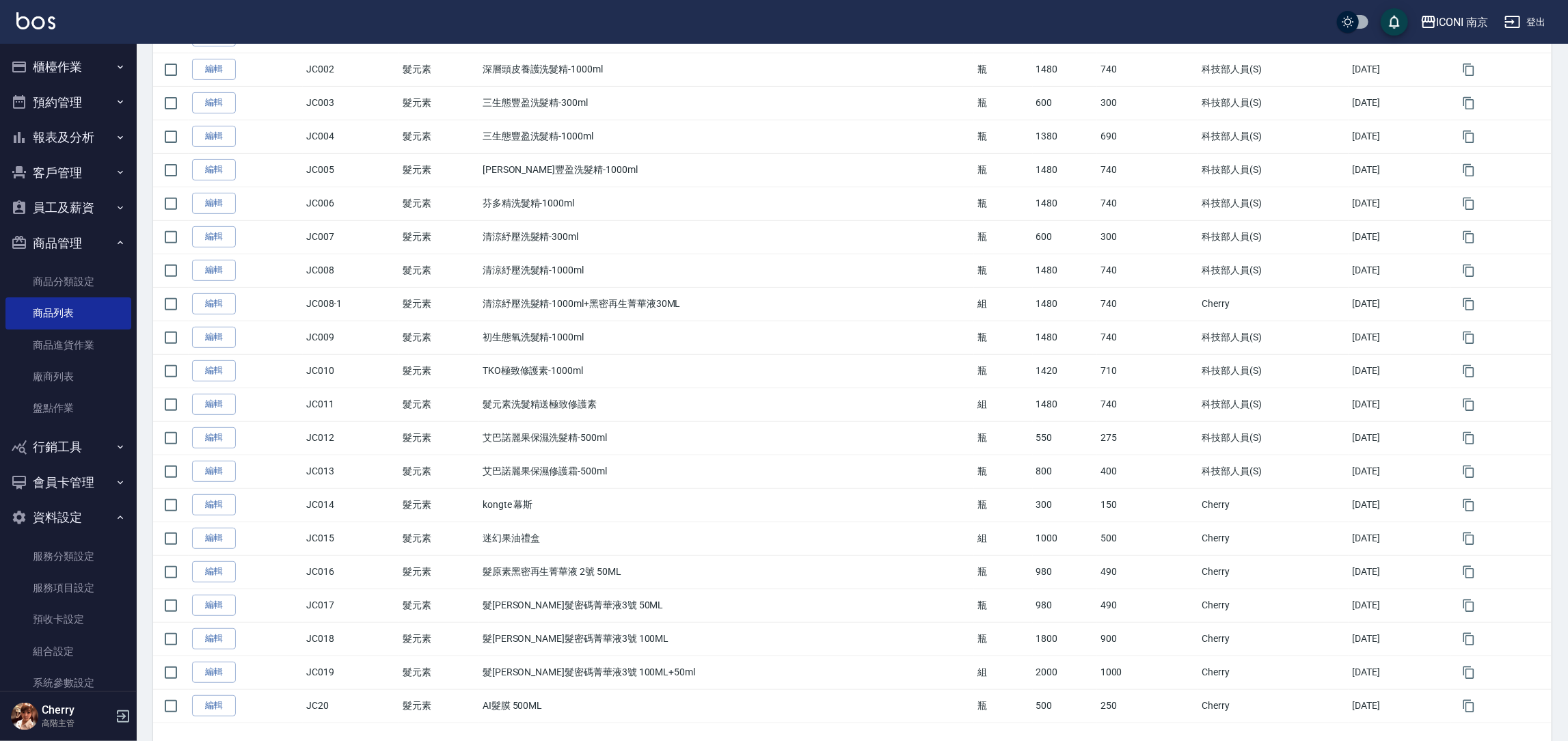
scroll to position [322, 0]
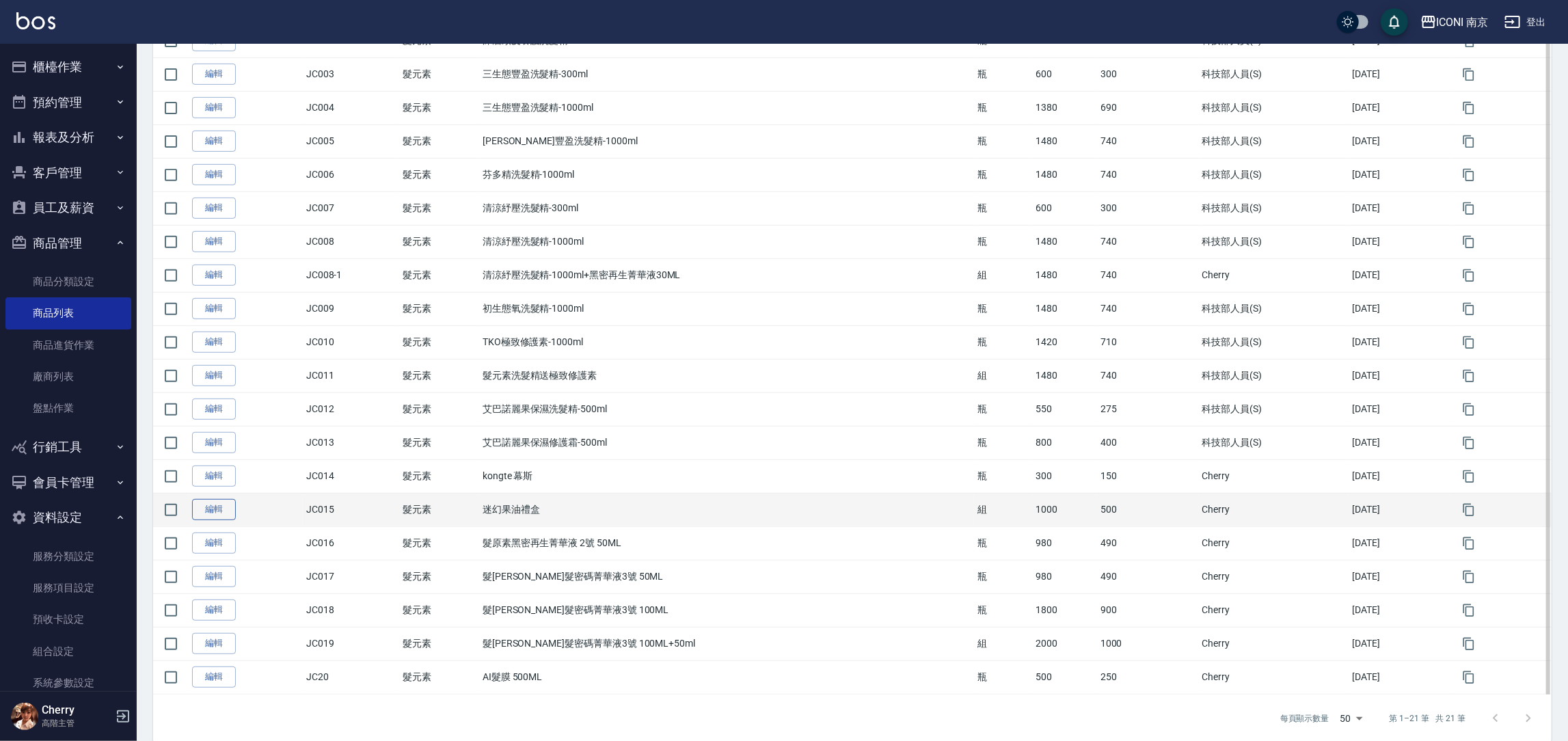
click at [202, 499] on link "編輯" at bounding box center [214, 509] width 43 height 21
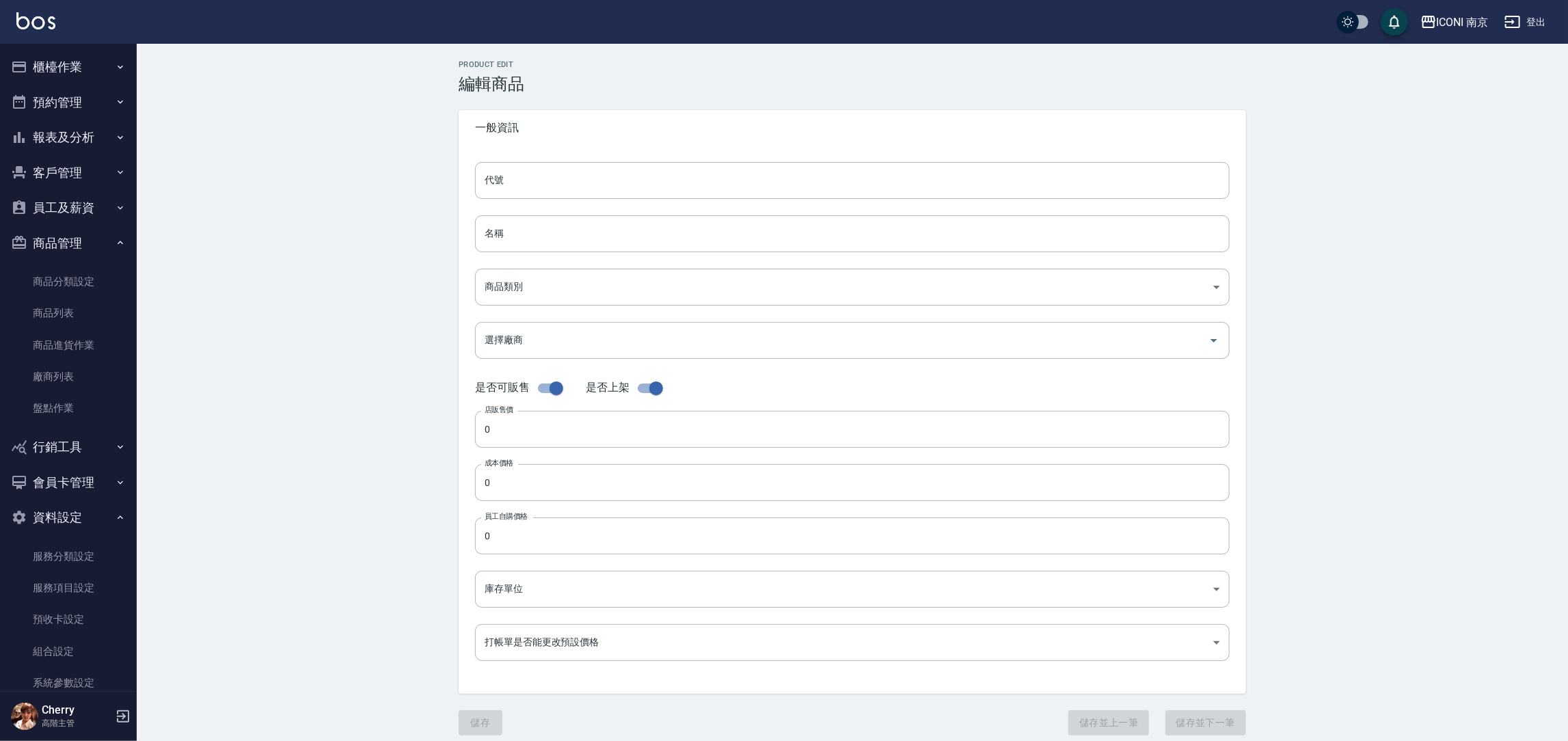
type input "JC015"
type input "迷幻果油禮盒"
type input "395248b9-9503-4a20-b5d3-f4cf3eaff393"
type input "1000"
type input "500"
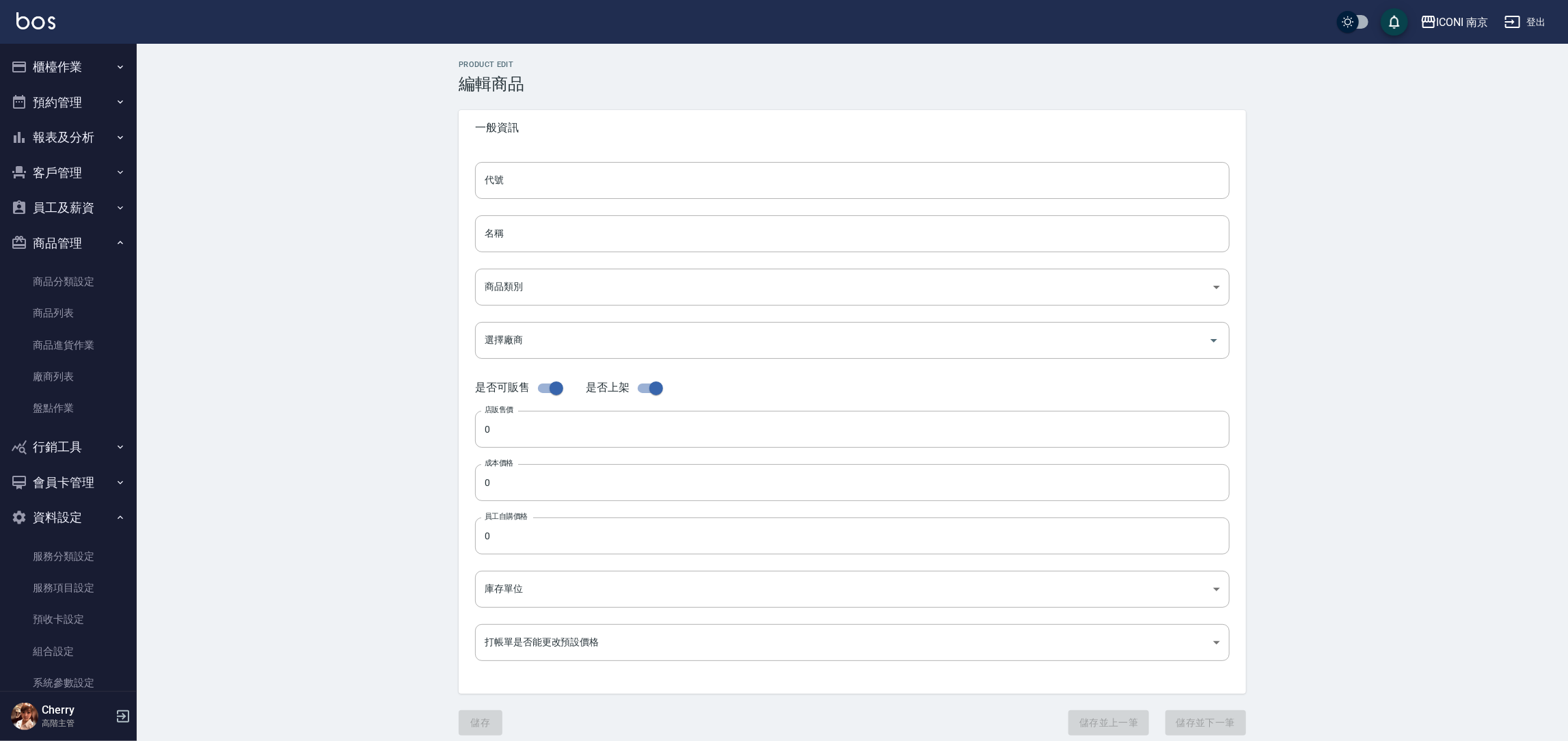
type input "500"
type input "組"
type input "UNSET"
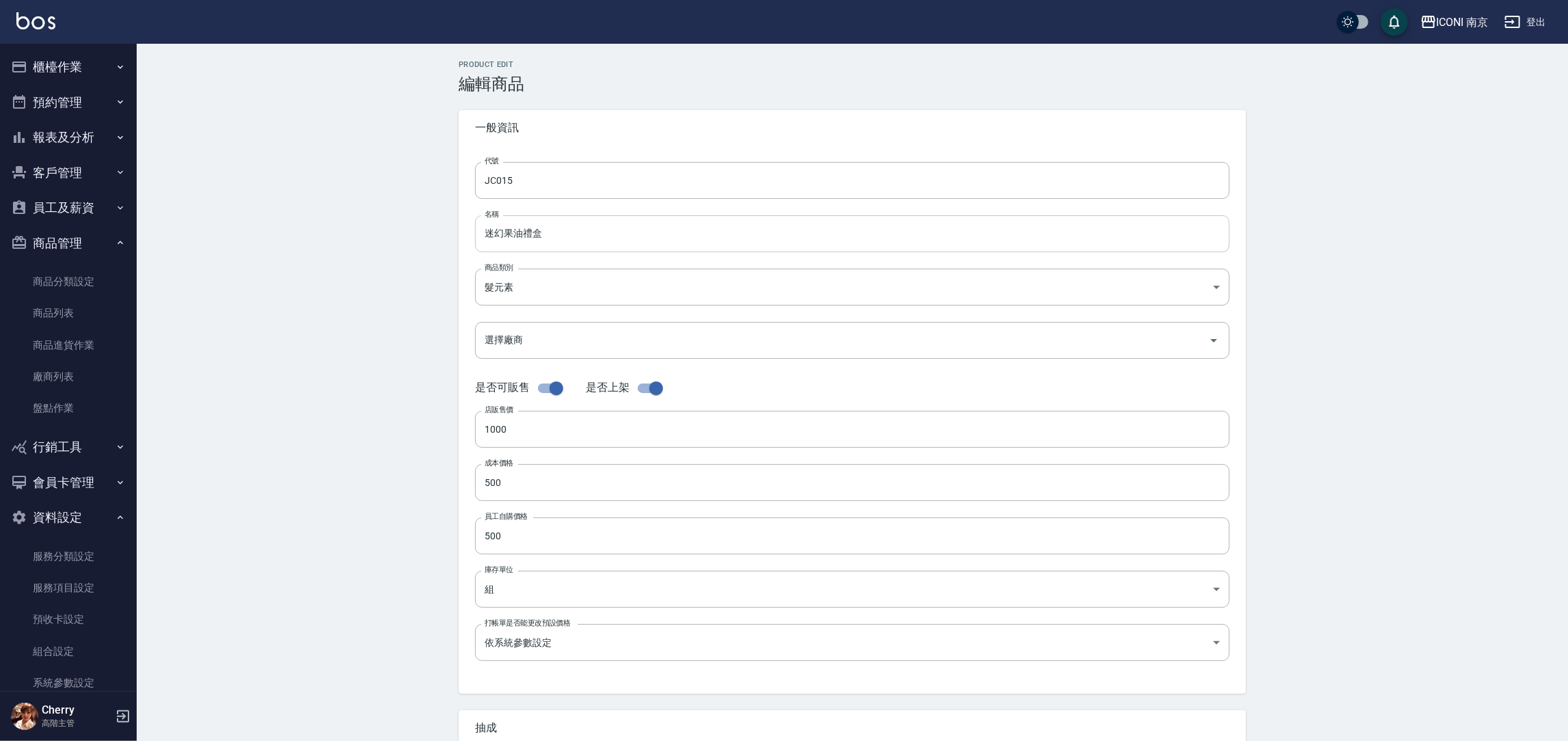
click at [564, 231] on input "迷幻果油禮盒" at bounding box center [852, 233] width 754 height 37
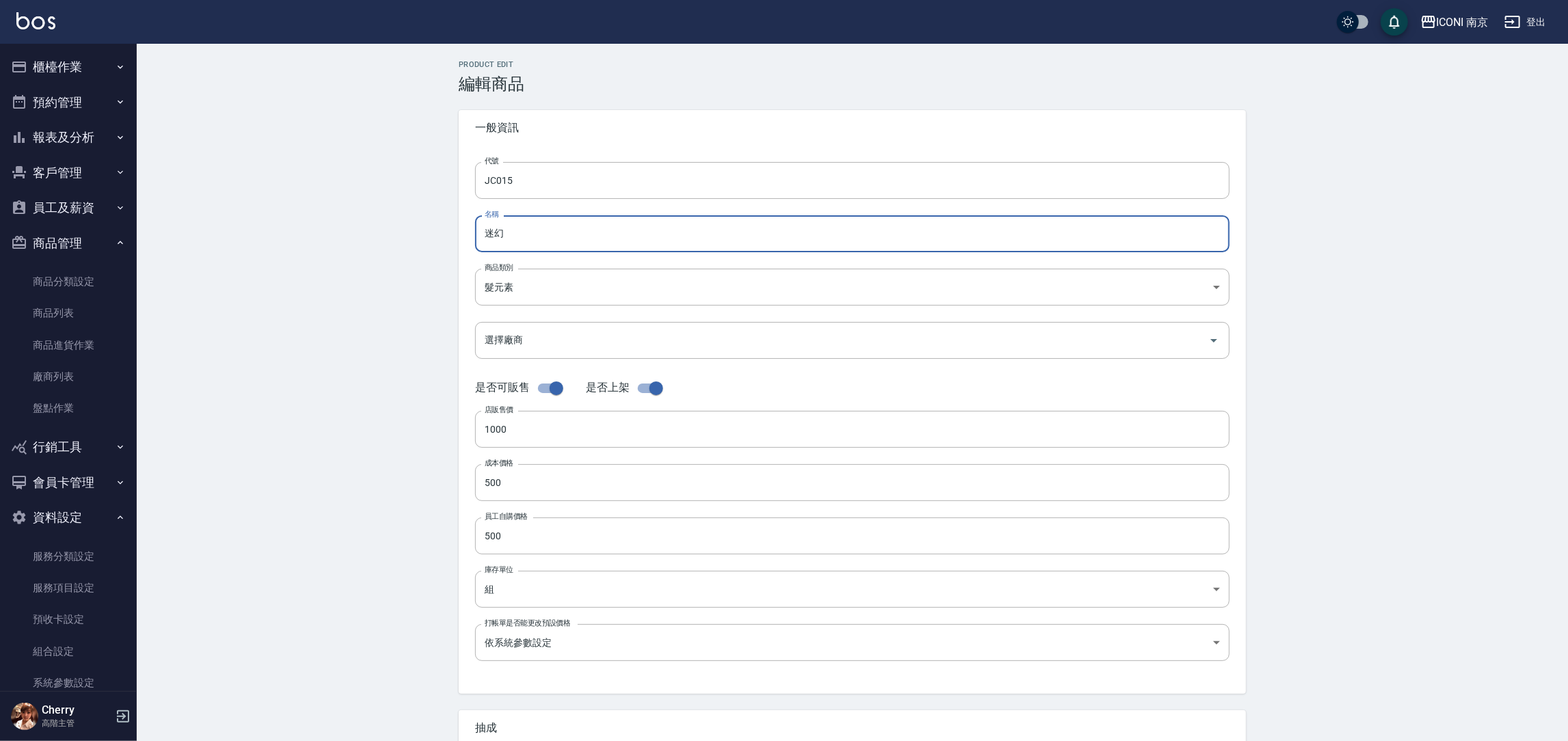
type input "迷"
type input "AI洗髮精500ML"
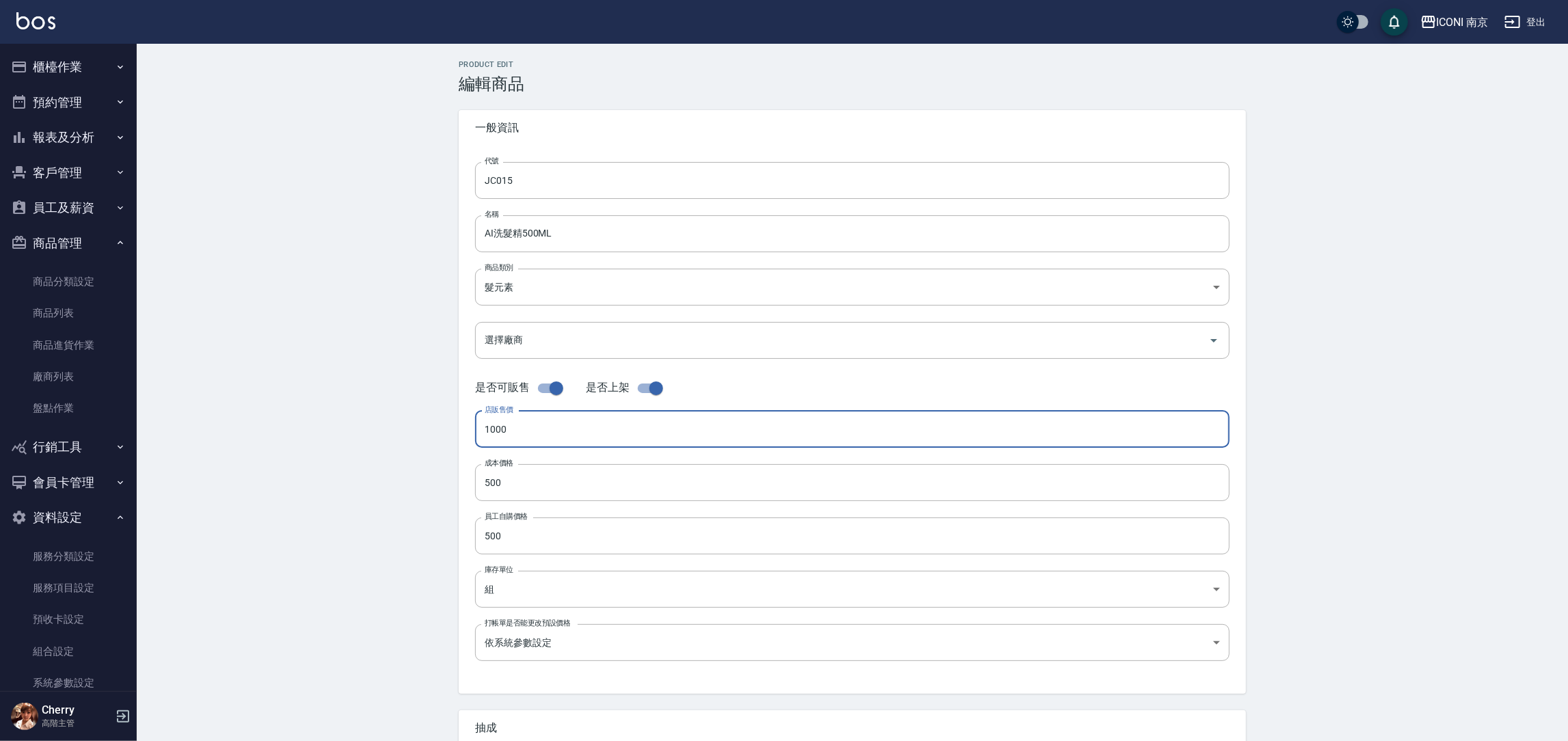
click at [558, 434] on input "1000" at bounding box center [852, 429] width 754 height 37
type input "600"
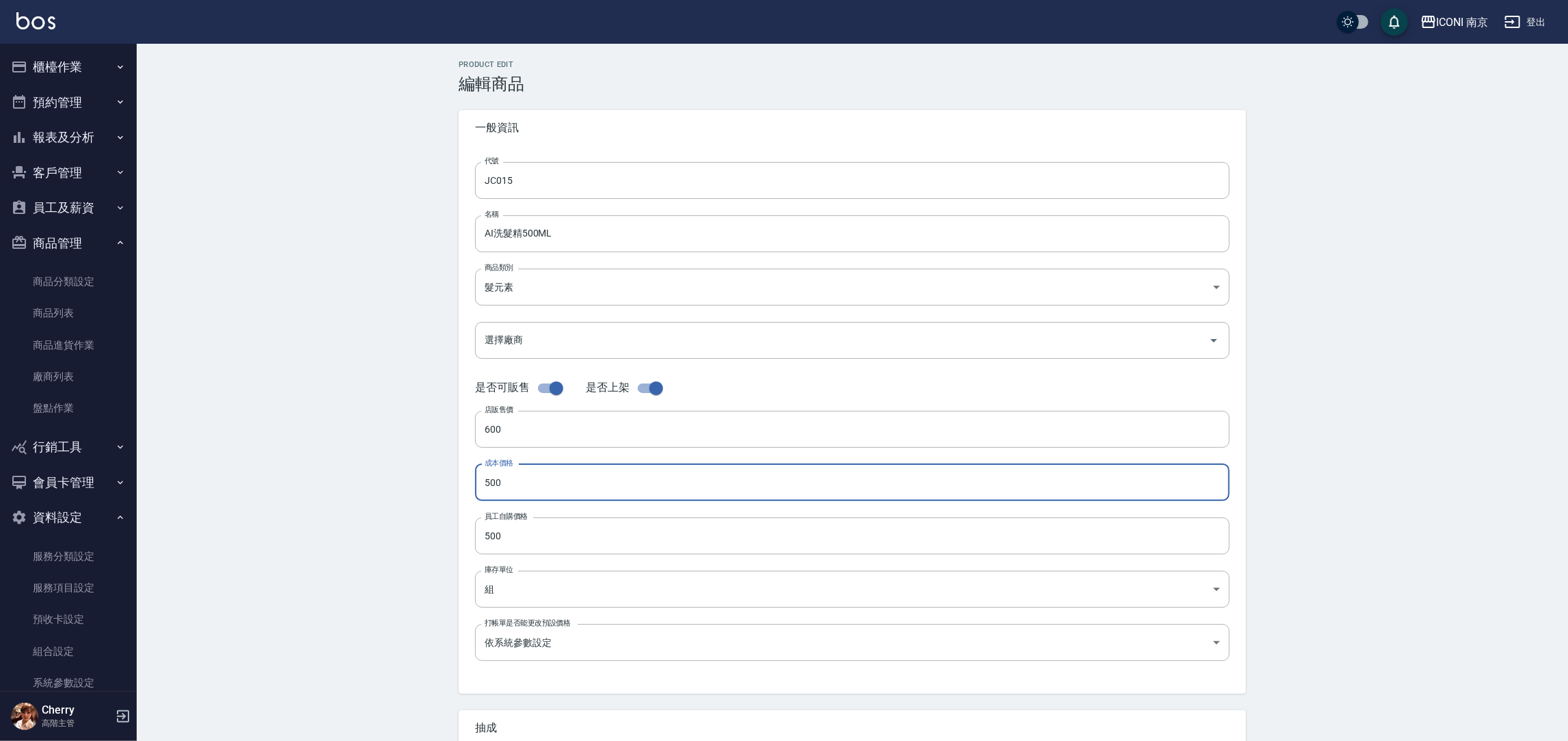
click at [544, 472] on input "500" at bounding box center [852, 483] width 754 height 37
type input "0300"
click at [524, 540] on input "500" at bounding box center [852, 536] width 754 height 37
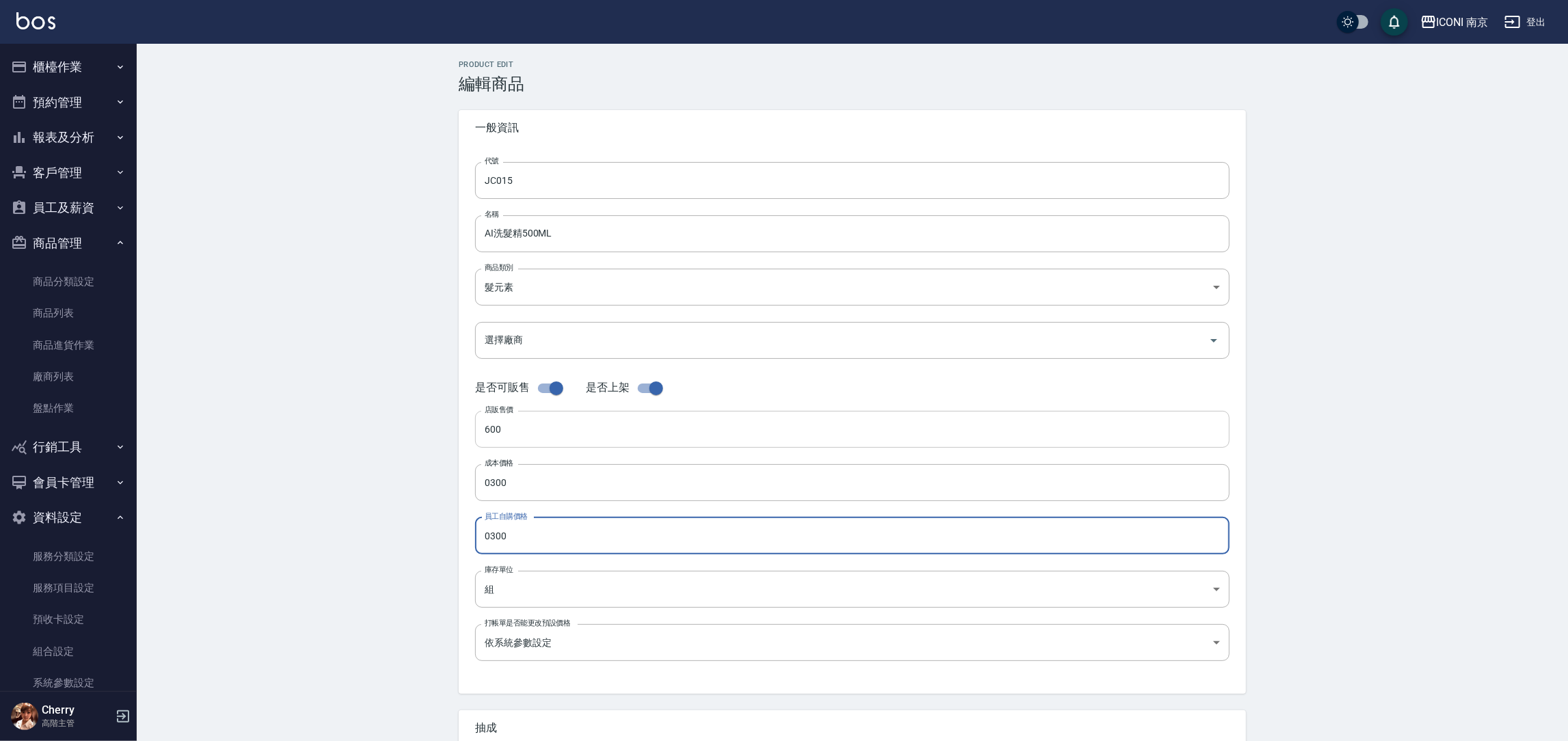
type input "0300"
click at [515, 426] on input "600" at bounding box center [852, 429] width 754 height 37
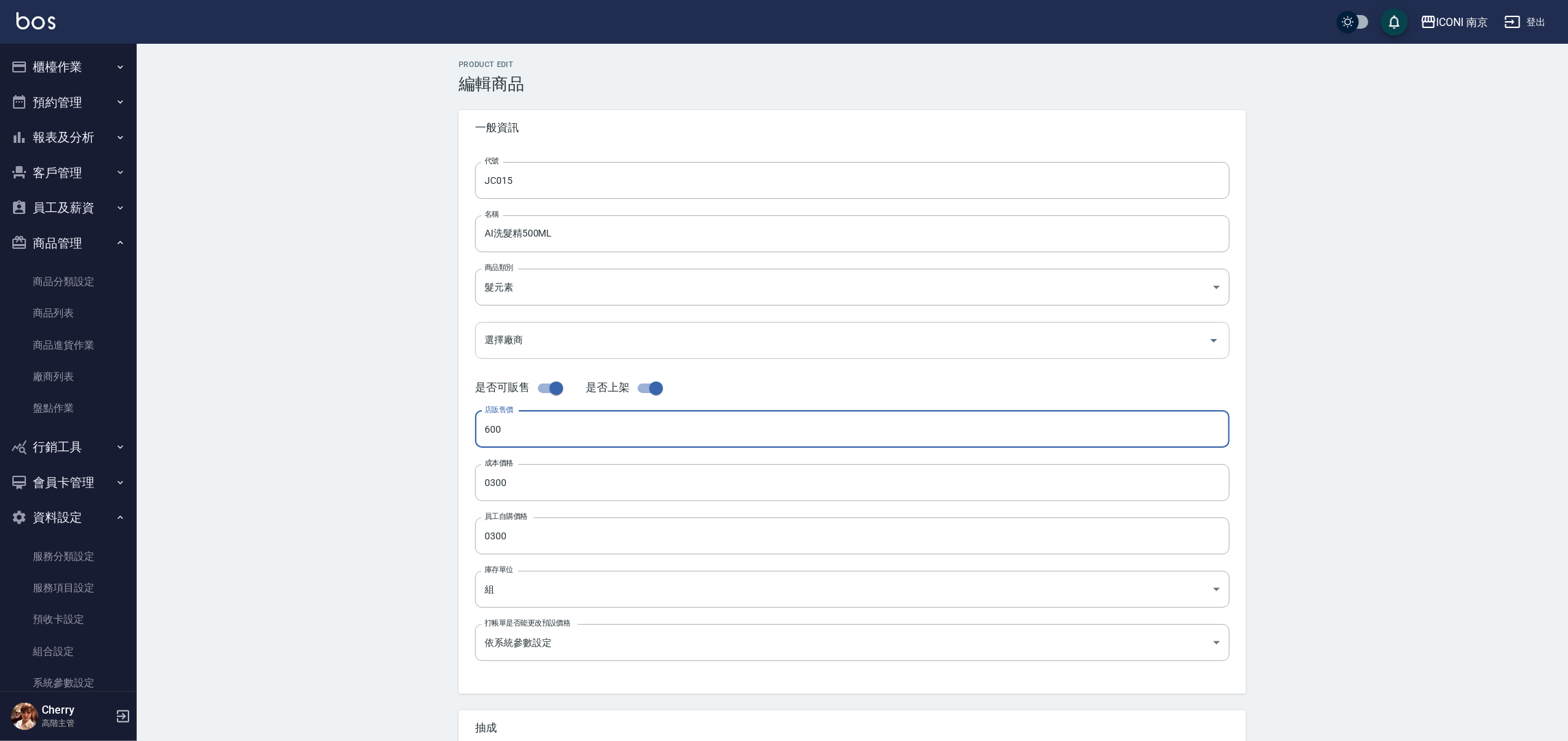
click at [559, 350] on input "選擇廠商" at bounding box center [842, 340] width 722 height 23
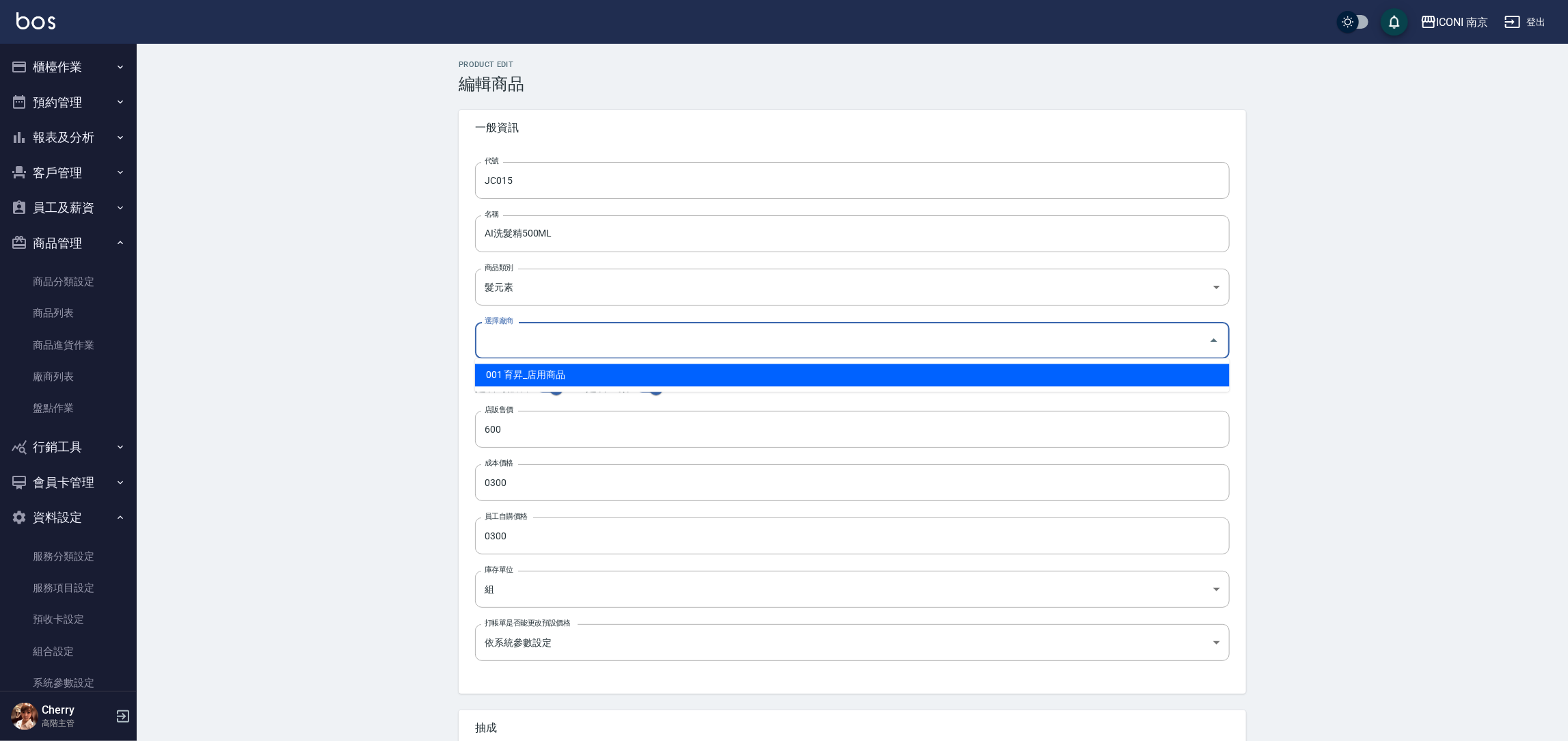
click at [289, 360] on div "Product Edit 編輯商品 一般資訊 代號 JC015 代號 名稱 AI洗髮精500ML 名稱 商品類別 髮元素 395248b9-9503-4a…" at bounding box center [852, 493] width 1432 height 900
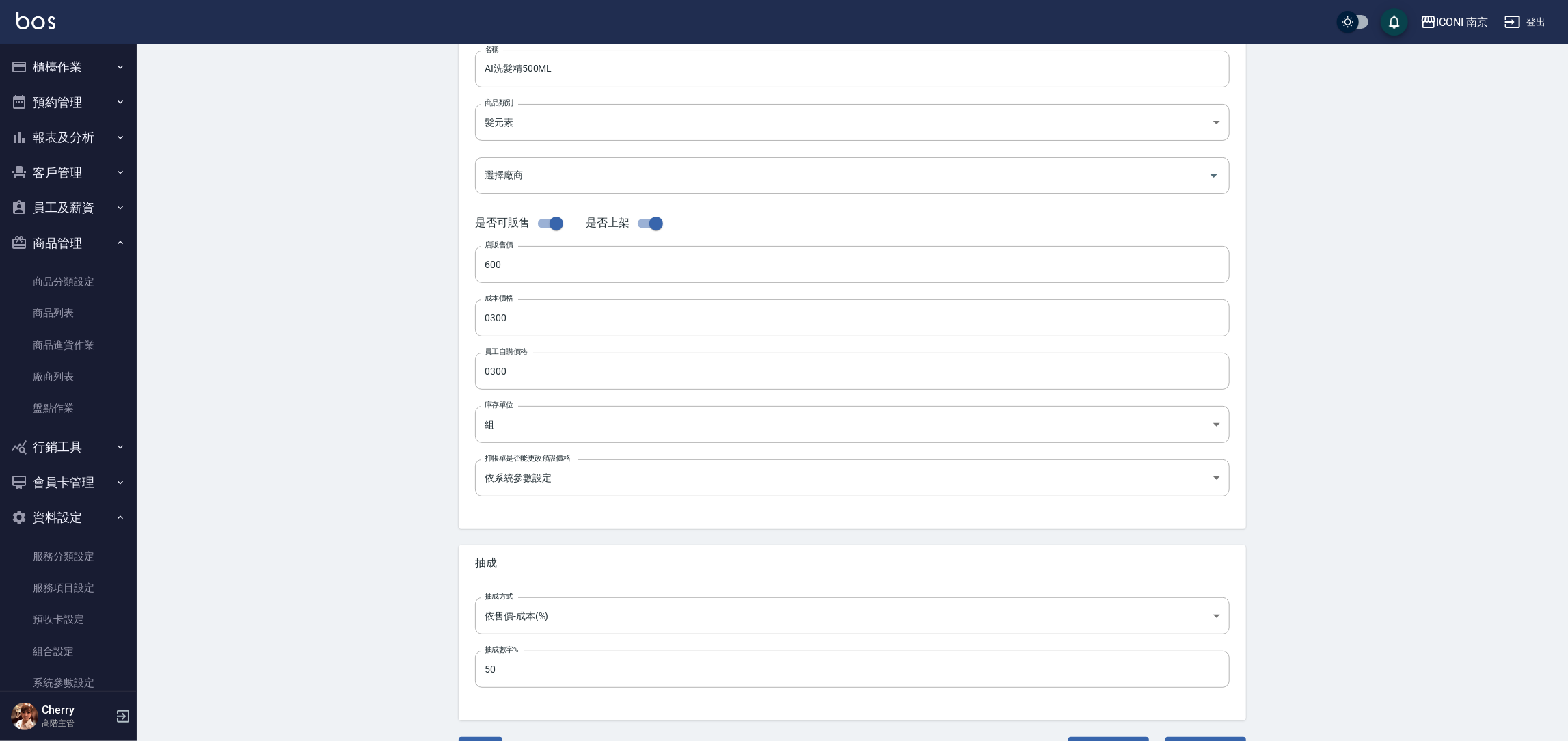
scroll to position [202, 0]
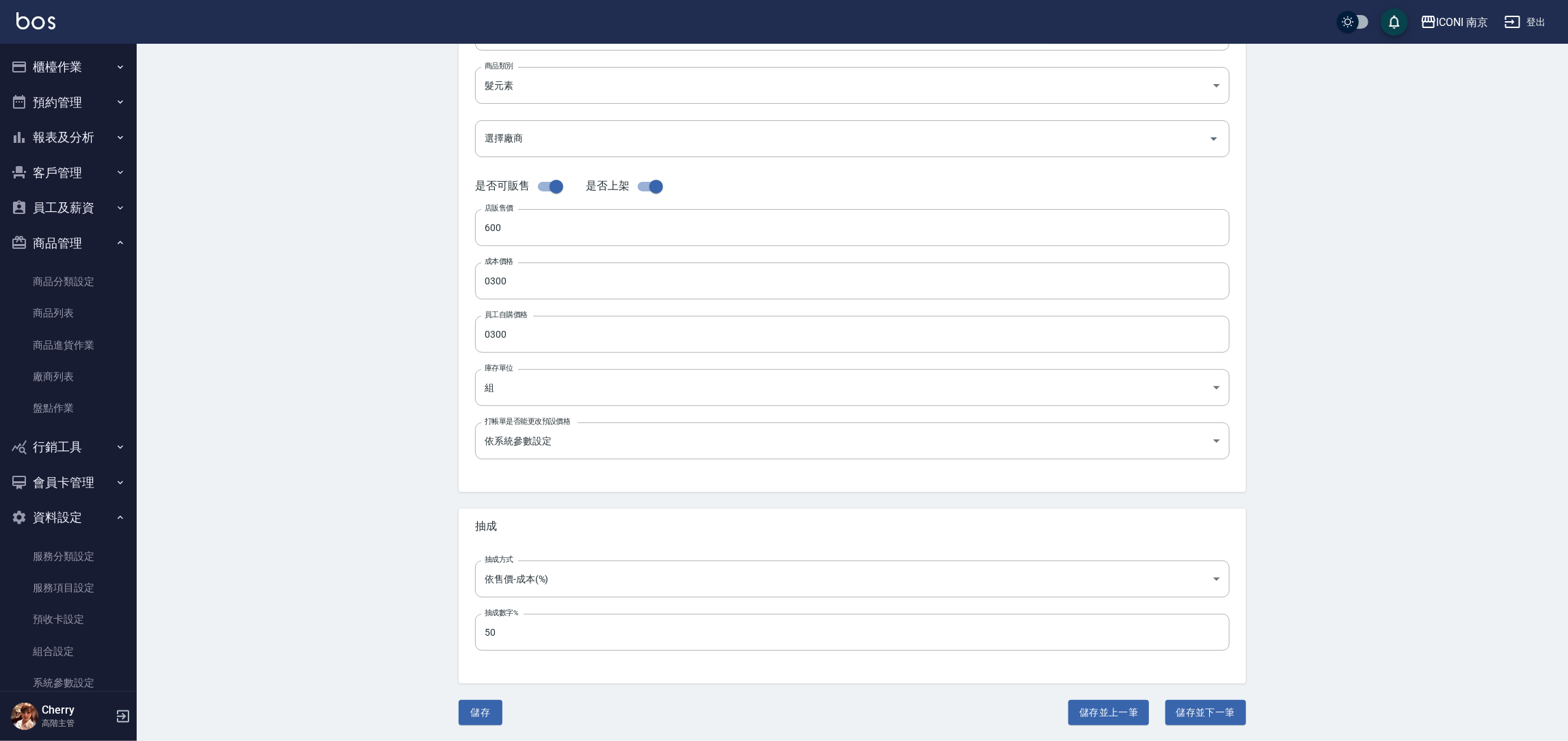
click at [471, 717] on button "儲存" at bounding box center [481, 713] width 43 height 25
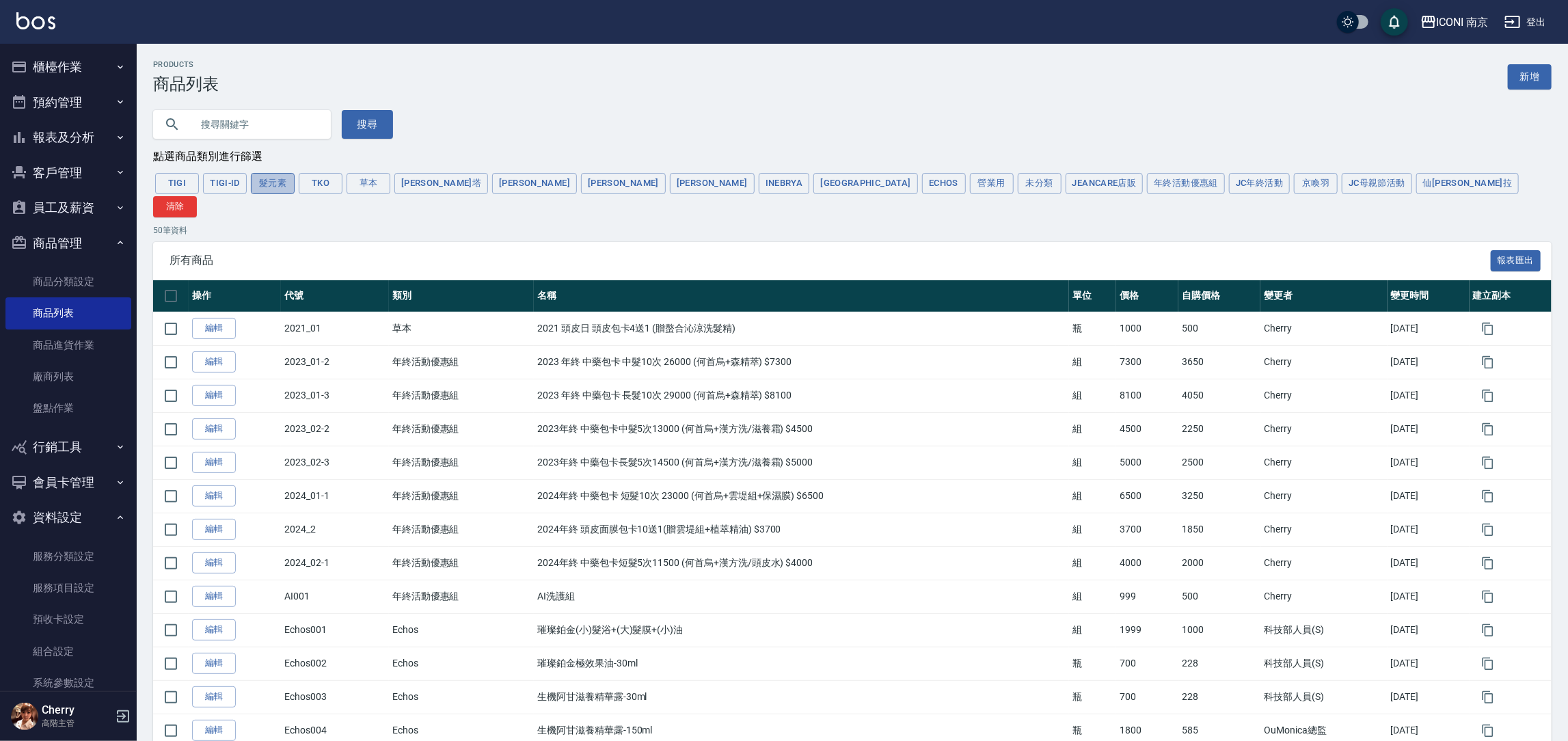
click at [273, 190] on button "髮元素" at bounding box center [273, 183] width 43 height 21
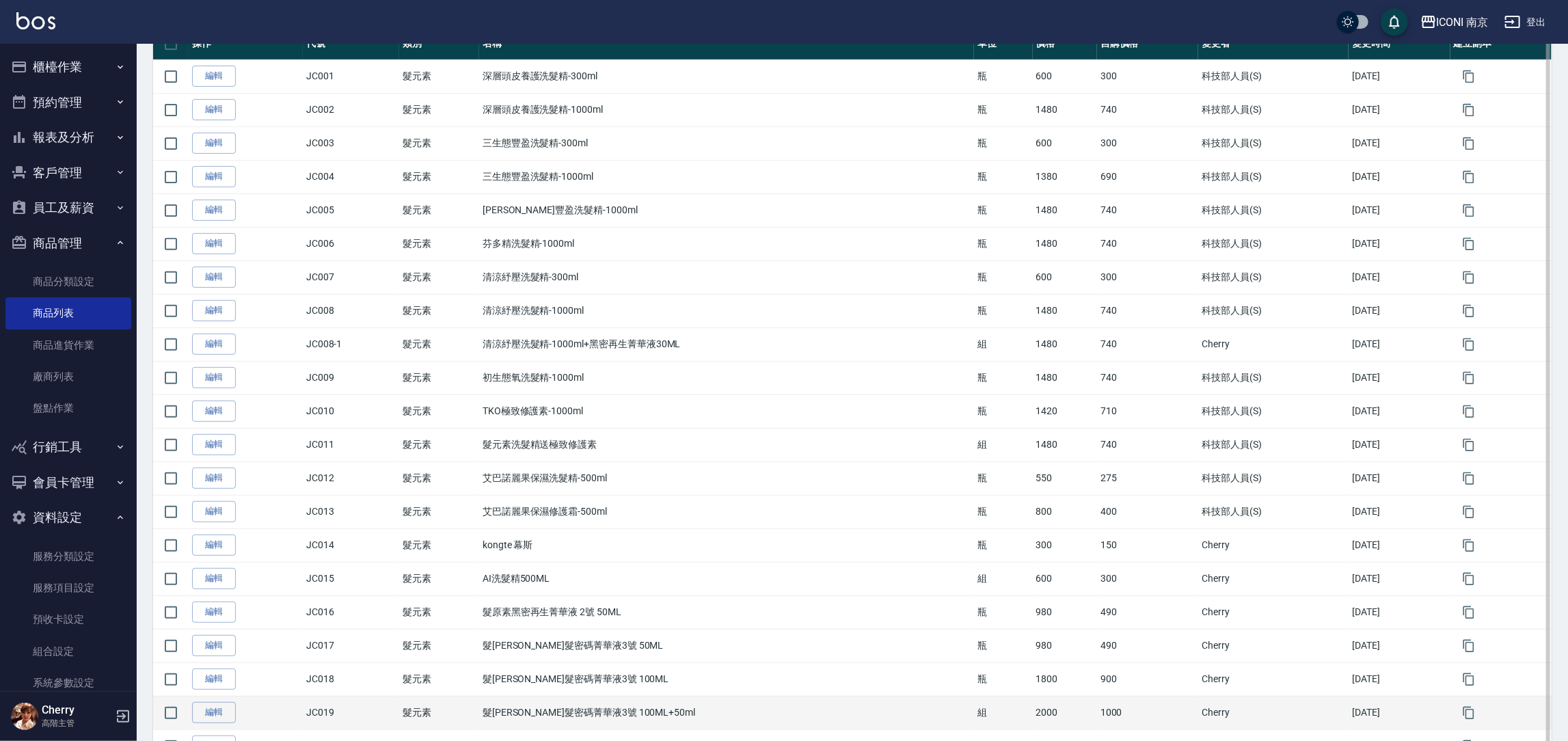
scroll to position [322, 0]
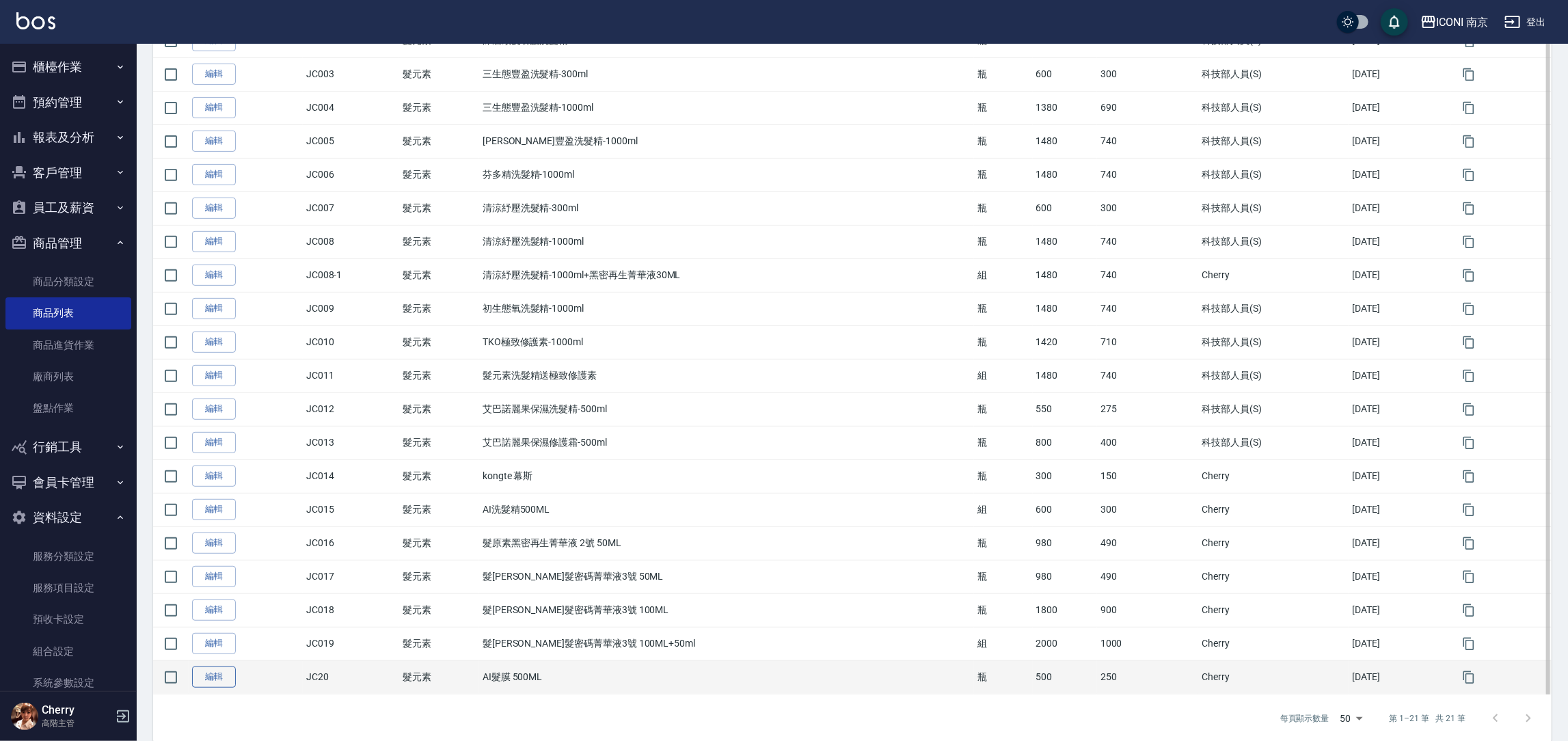
click at [208, 667] on link "編輯" at bounding box center [214, 677] width 43 height 21
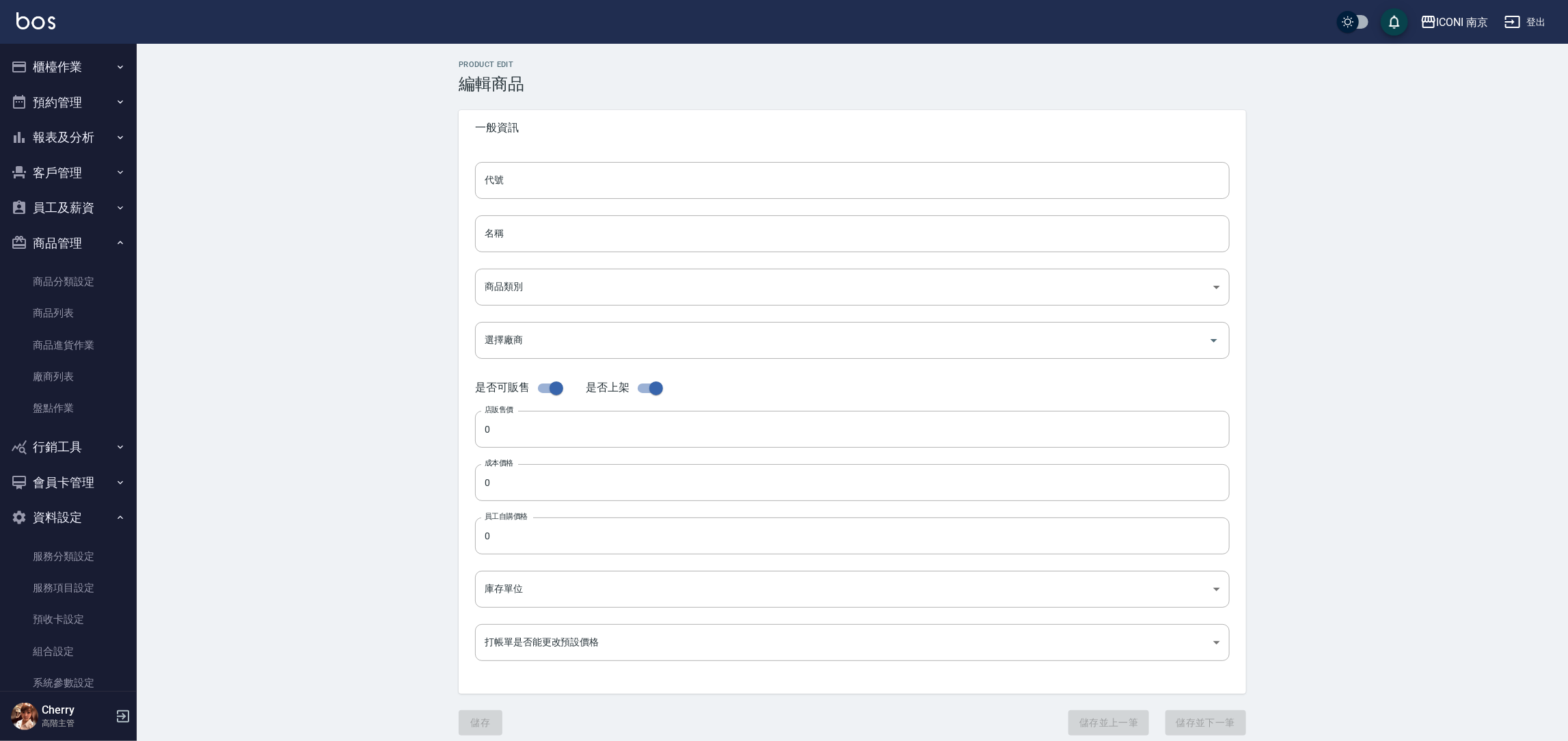
type input "JC20"
type input "AI髮膜 500ML"
type input "395248b9-9503-4a20-b5d3-f4cf3eaff393"
type input "500"
type input "250"
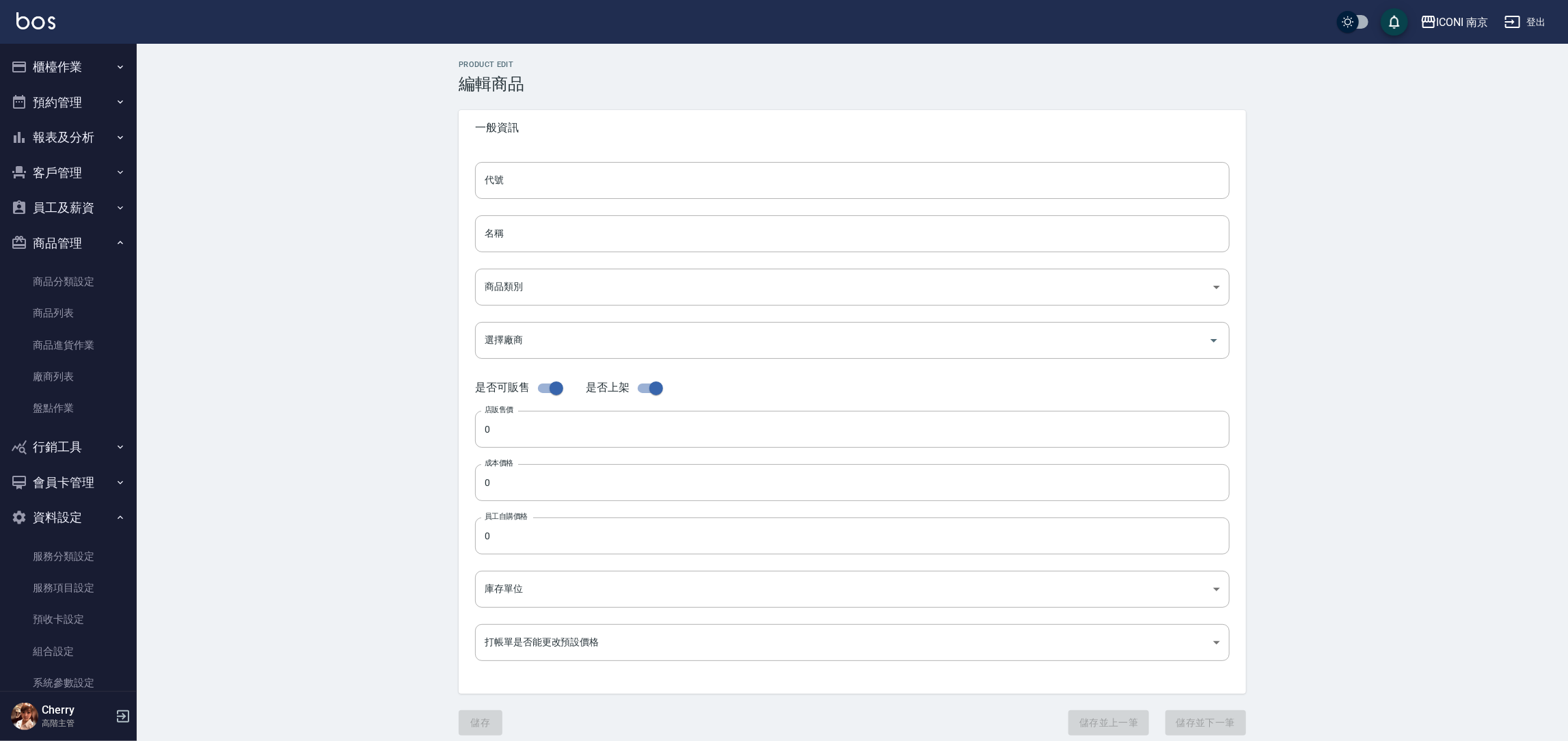
type input "250"
type input "瓶"
type input "UNSET"
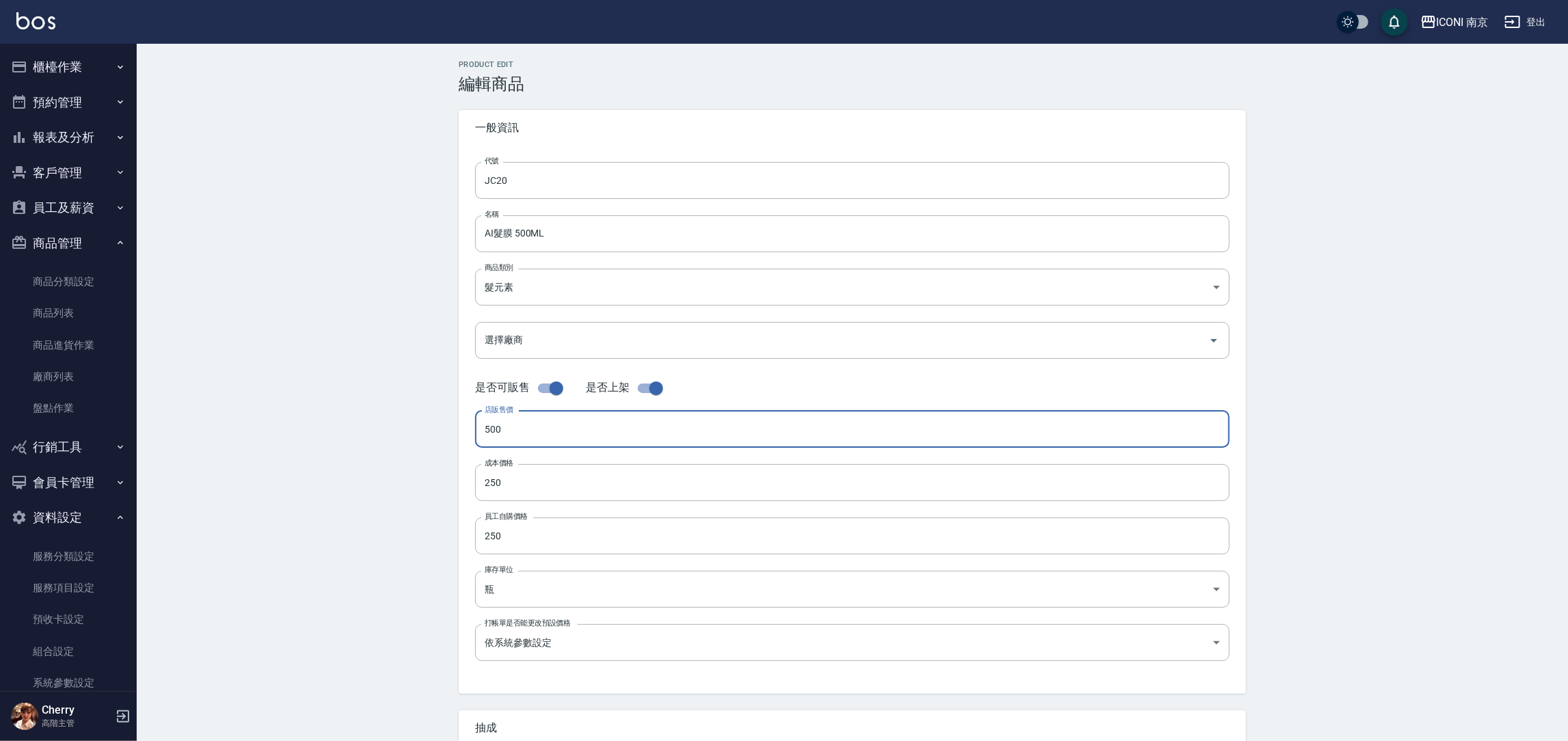
click at [548, 428] on input "500" at bounding box center [852, 429] width 754 height 37
type input "0600"
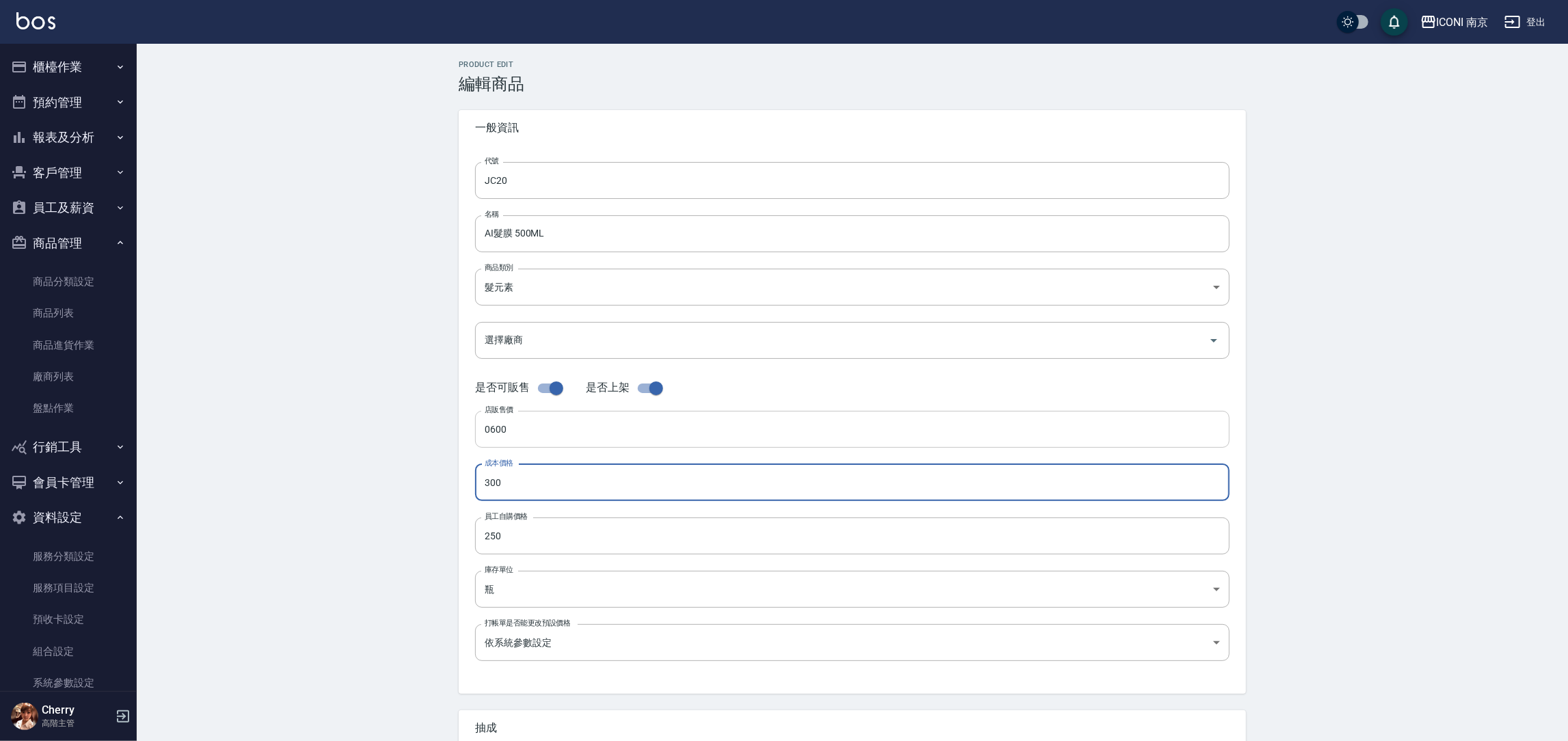
type input "300"
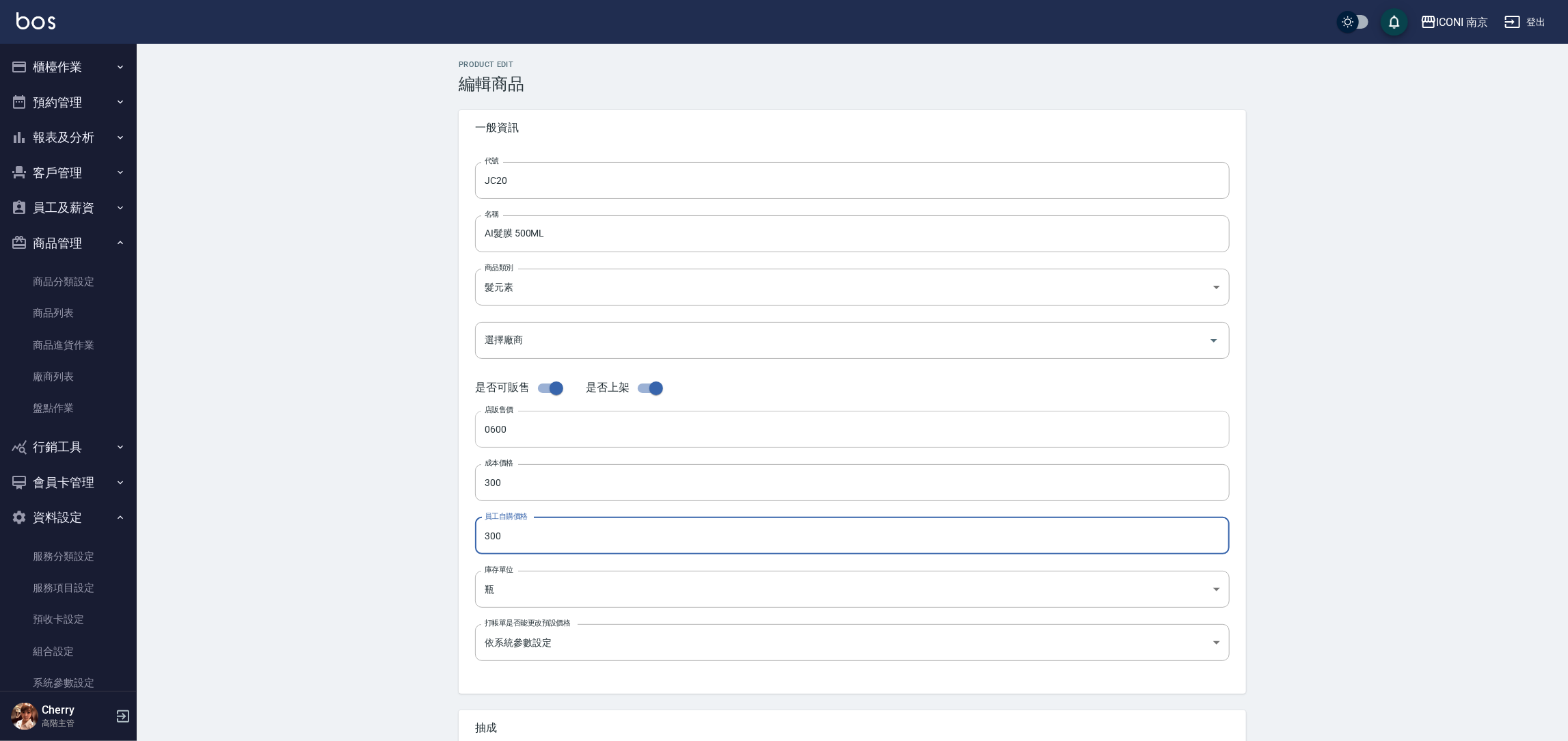
type input "300"
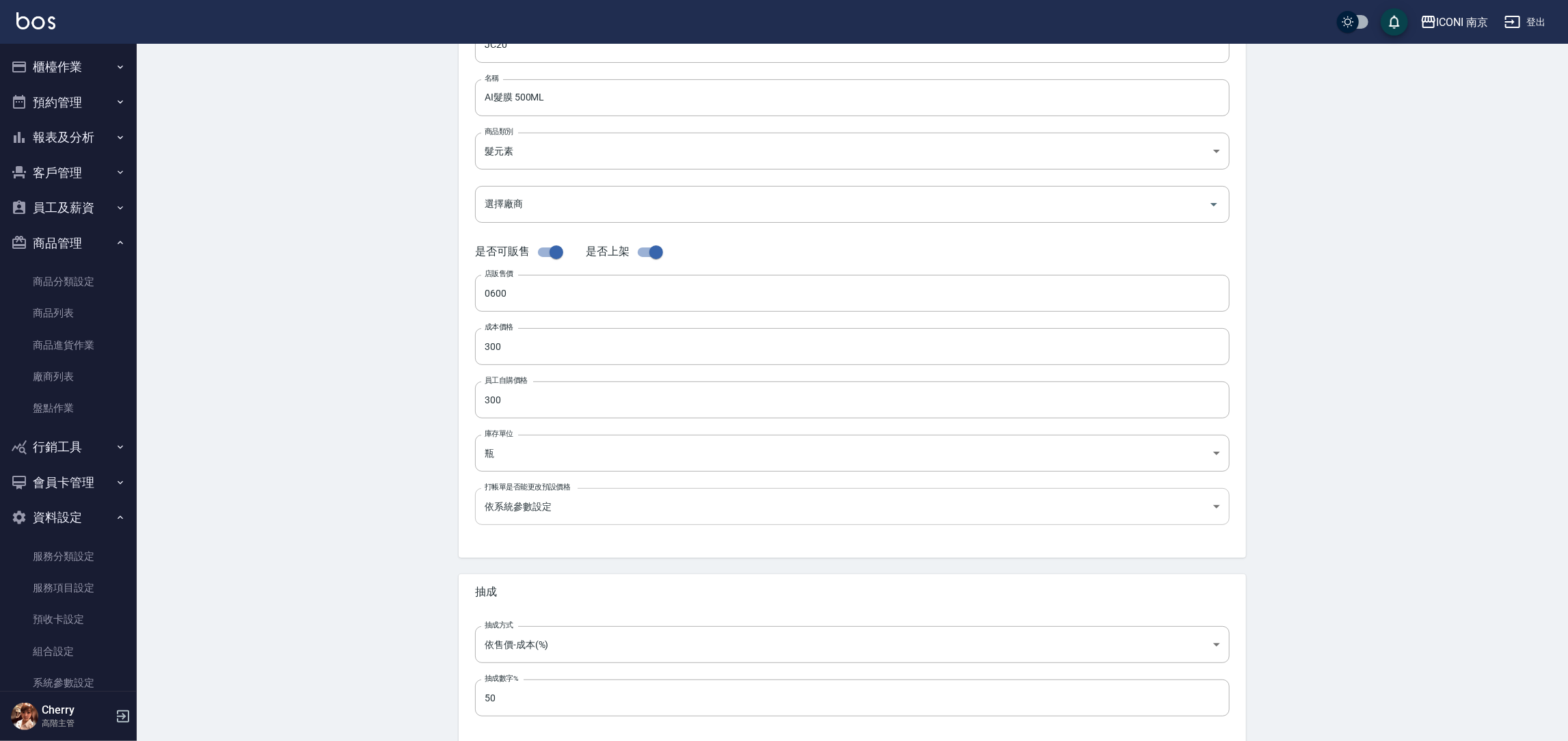
scroll to position [202, 0]
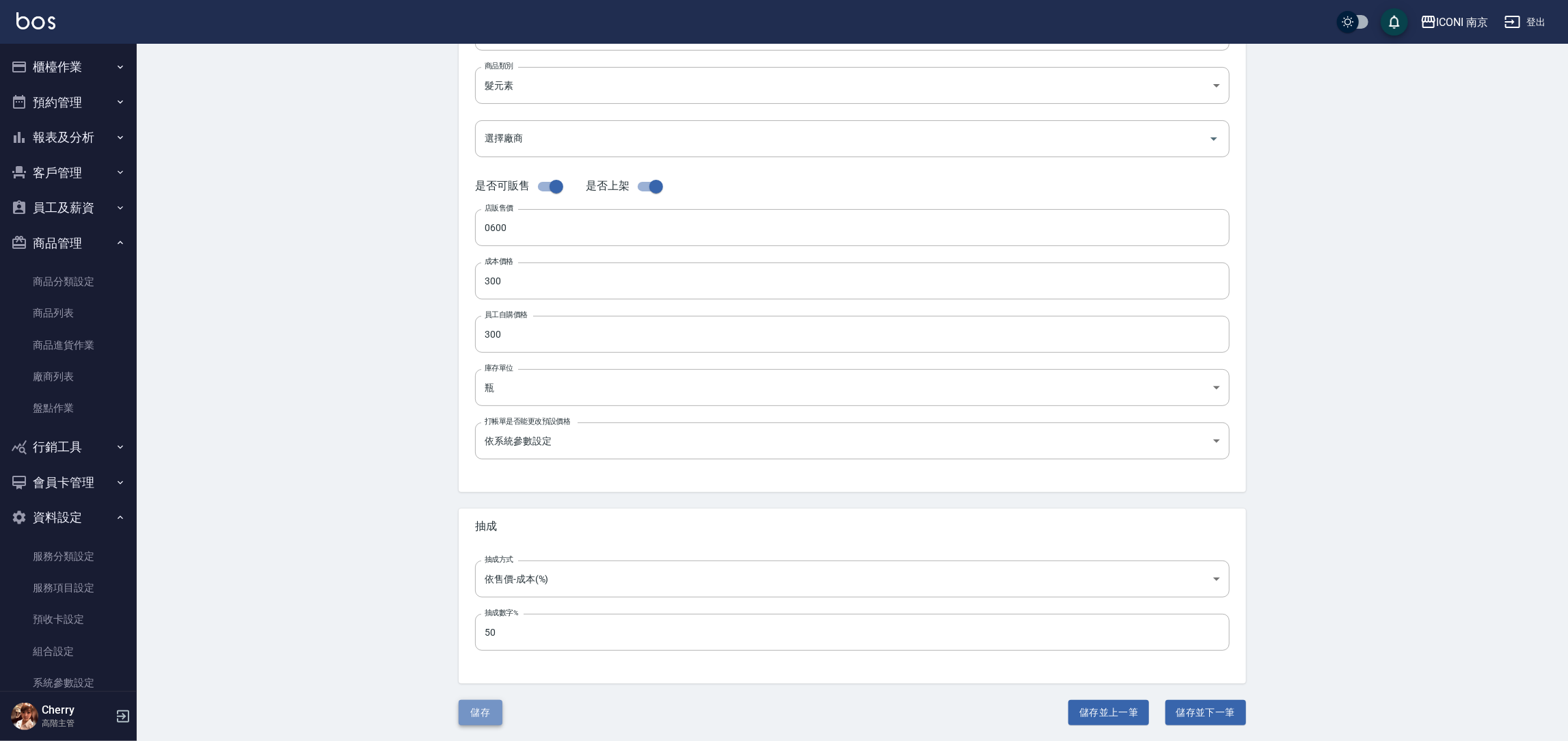
click at [474, 716] on button "儲存" at bounding box center [481, 713] width 43 height 25
